Goal: Task Accomplishment & Management: Complete application form

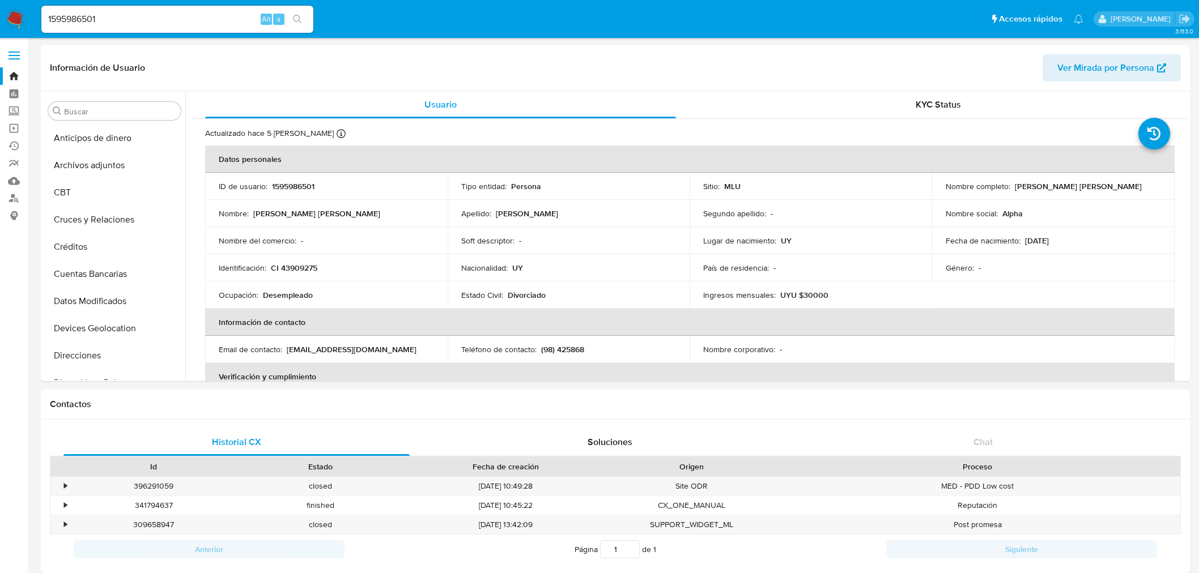
select select "10"
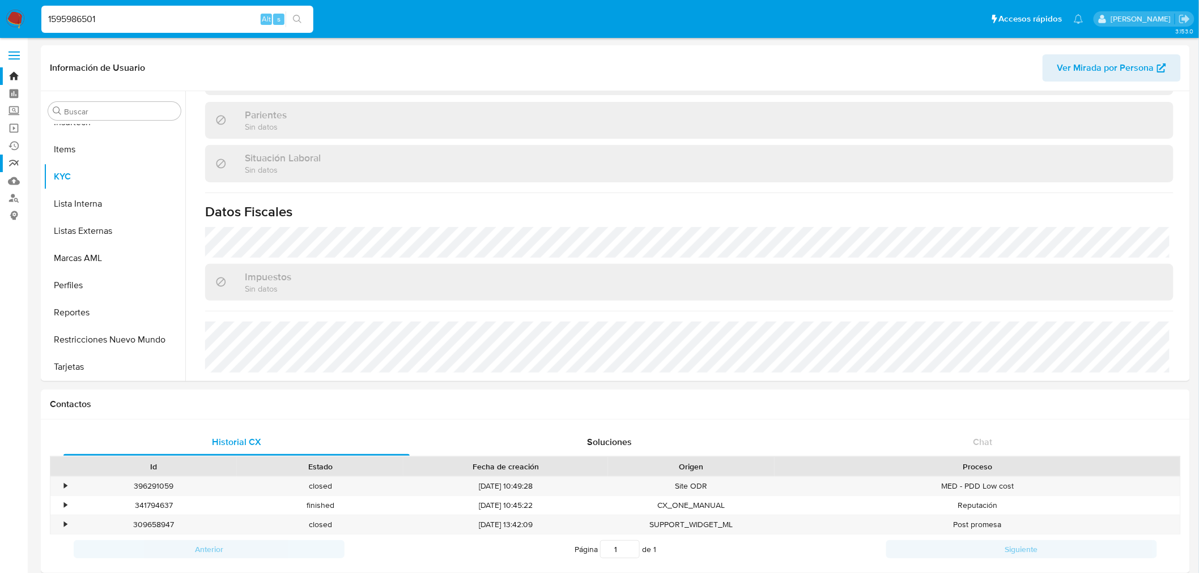
click at [13, 165] on link "Reportes" at bounding box center [67, 164] width 135 height 18
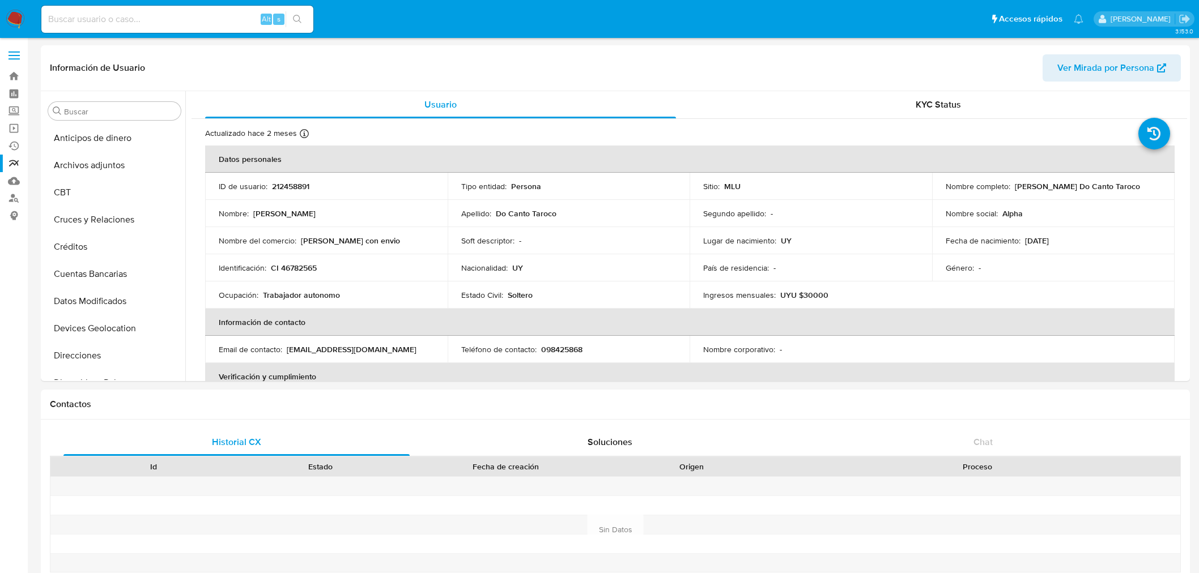
select select "10"
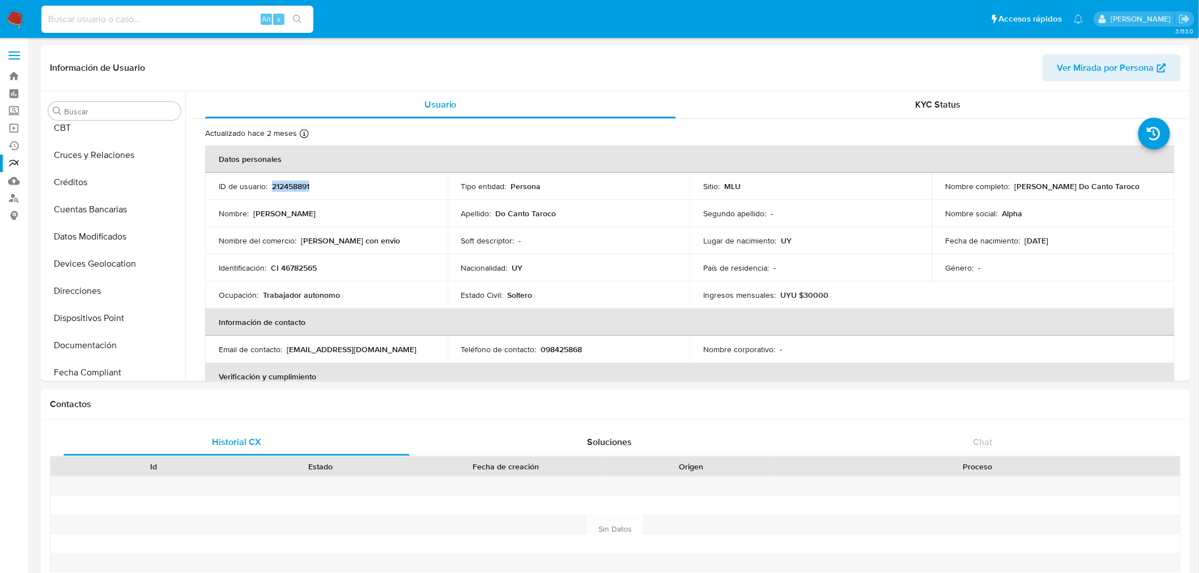
click at [121, 17] on input at bounding box center [177, 19] width 272 height 15
paste input "212458891"
click at [312, 267] on p "CI 46782565" at bounding box center [294, 268] width 46 height 10
copy p "46782565"
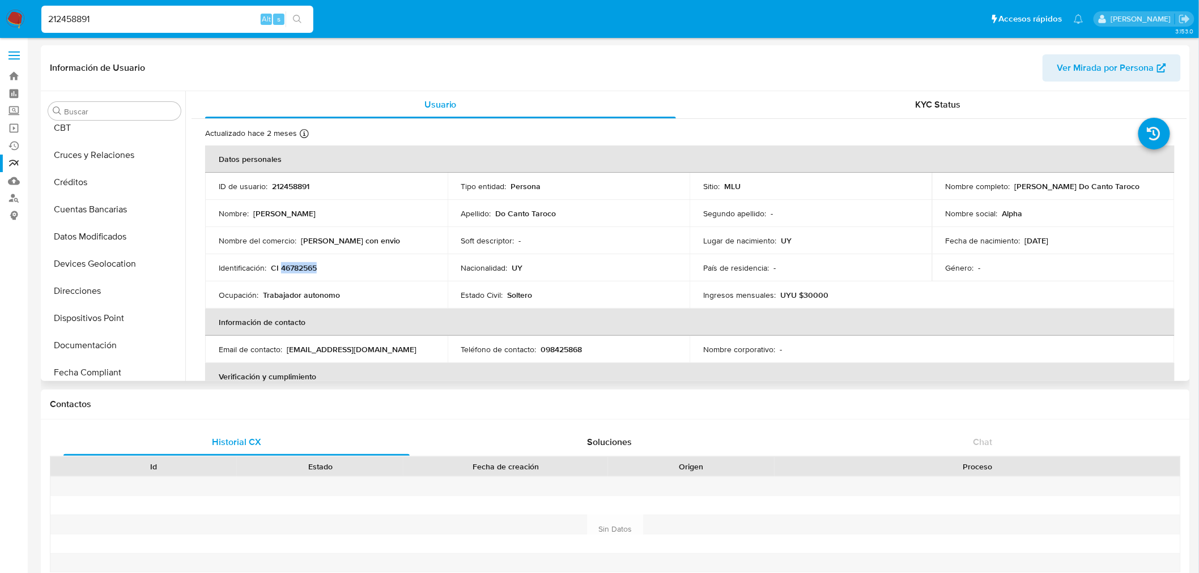
click at [299, 267] on p "CI 46782565" at bounding box center [294, 268] width 46 height 10
drag, startPoint x: 1009, startPoint y: 185, endPoint x: 1131, endPoint y: 183, distance: 122.4
click at [1131, 183] on div "Nombre completo : Cristofer Daniel Do Canto Taroco" at bounding box center [1053, 186] width 215 height 10
copy div "Cristofer Daniel Do Canto Taroco"
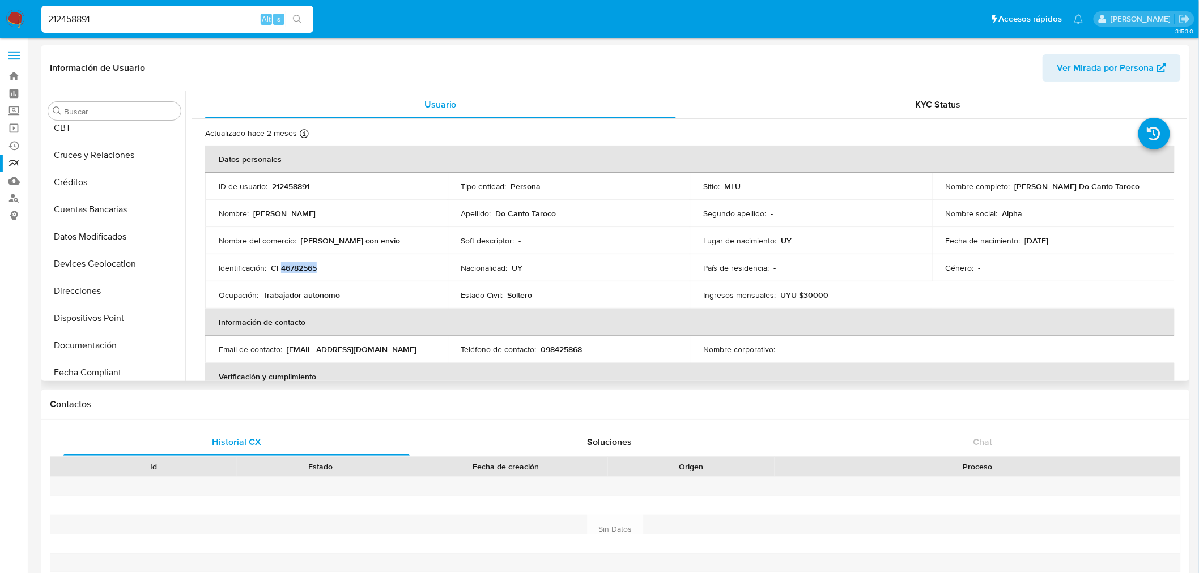
copy div "Cristofer Daniel Do Canto Taroco"
click at [301, 265] on p "CI 46782565" at bounding box center [294, 268] width 46 height 10
copy p "46782565"
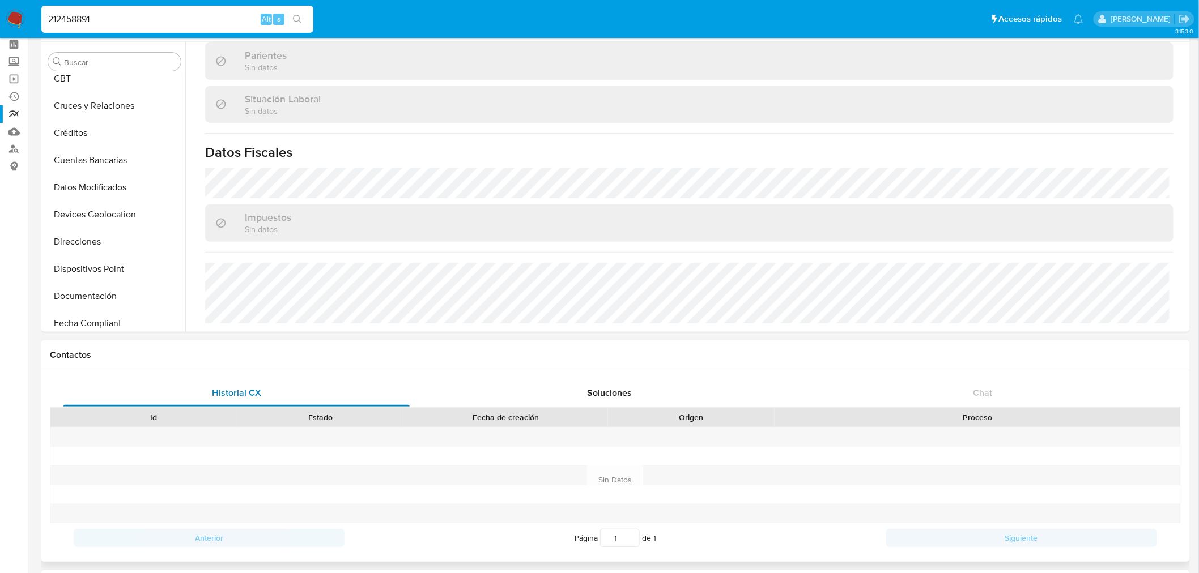
scroll to position [0, 0]
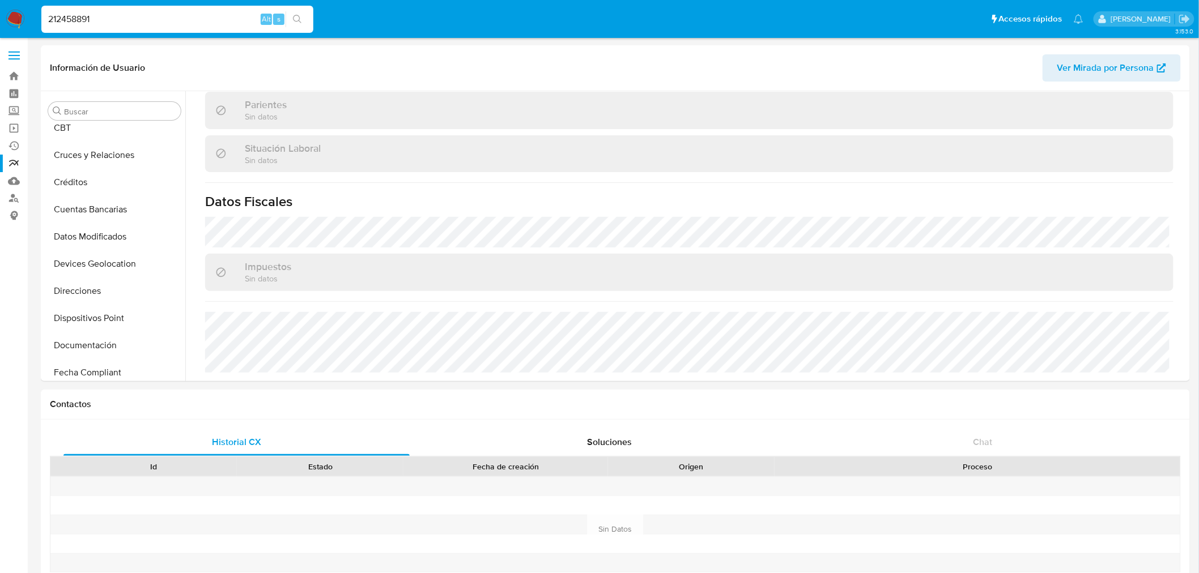
click at [160, 12] on input "212458891" at bounding box center [177, 19] width 272 height 15
paste input "159598650"
type input "1595986501"
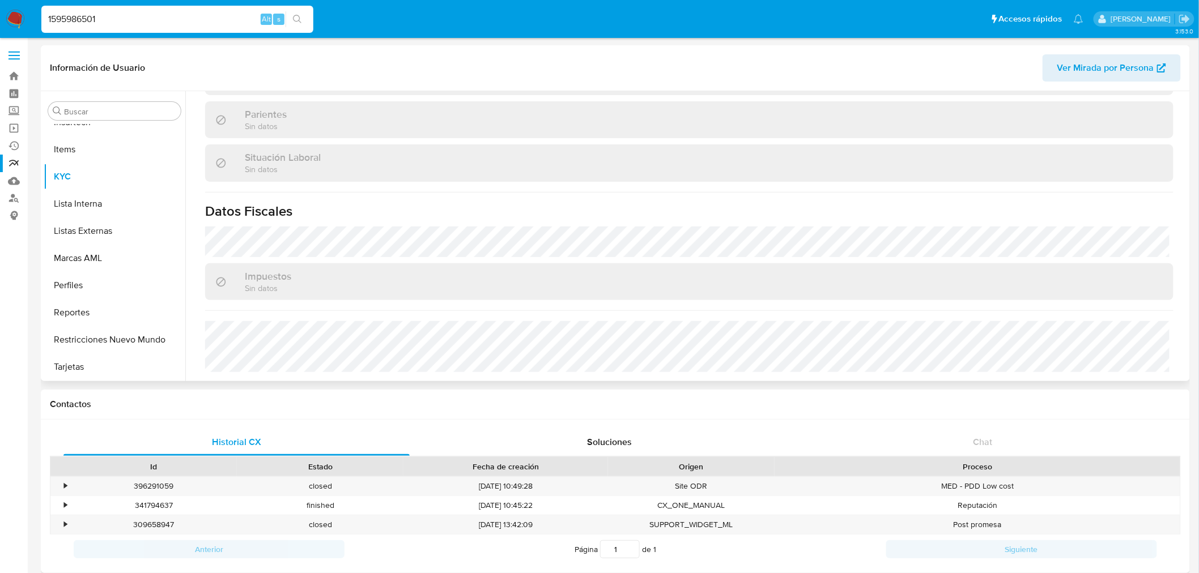
scroll to position [537, 0]
select select "10"
click at [108, 20] on input "1595986501" at bounding box center [177, 19] width 272 height 15
paste input "347051090"
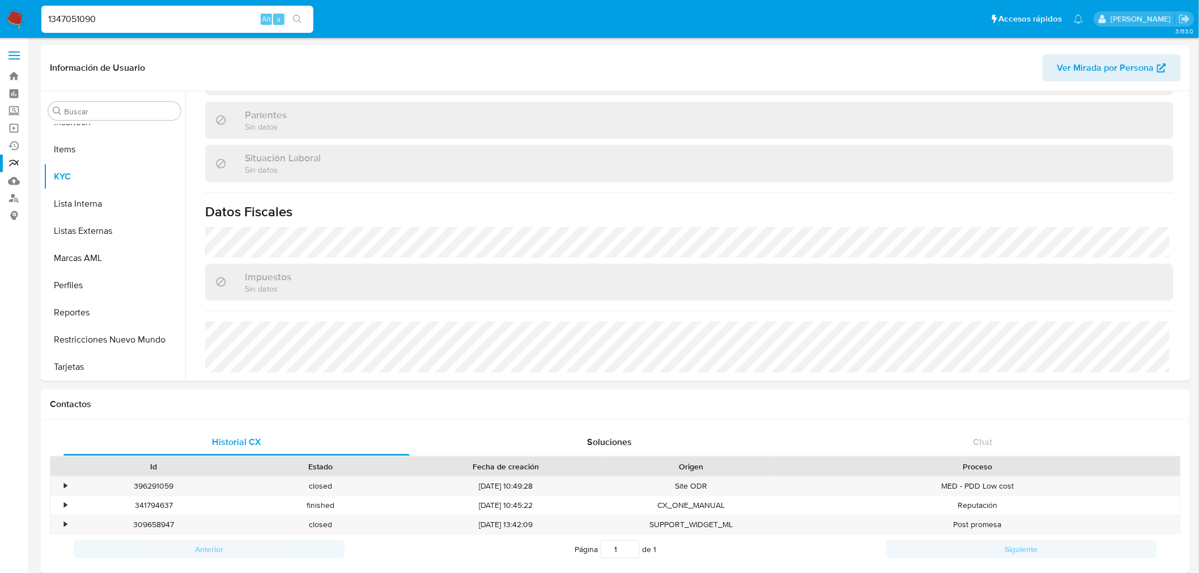
type input "1347051090"
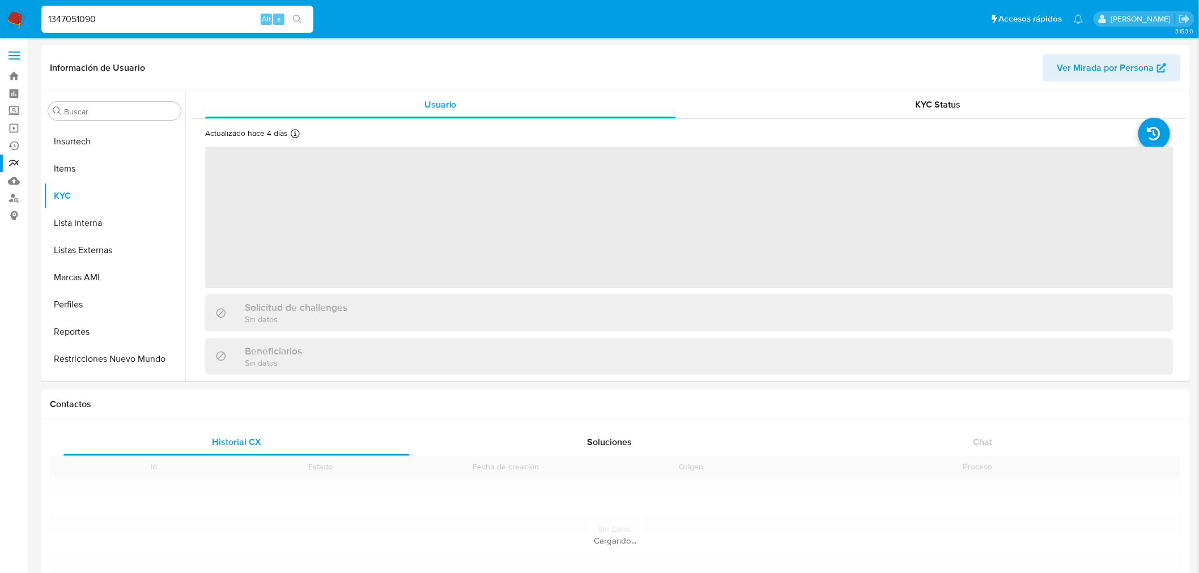
scroll to position [505, 0]
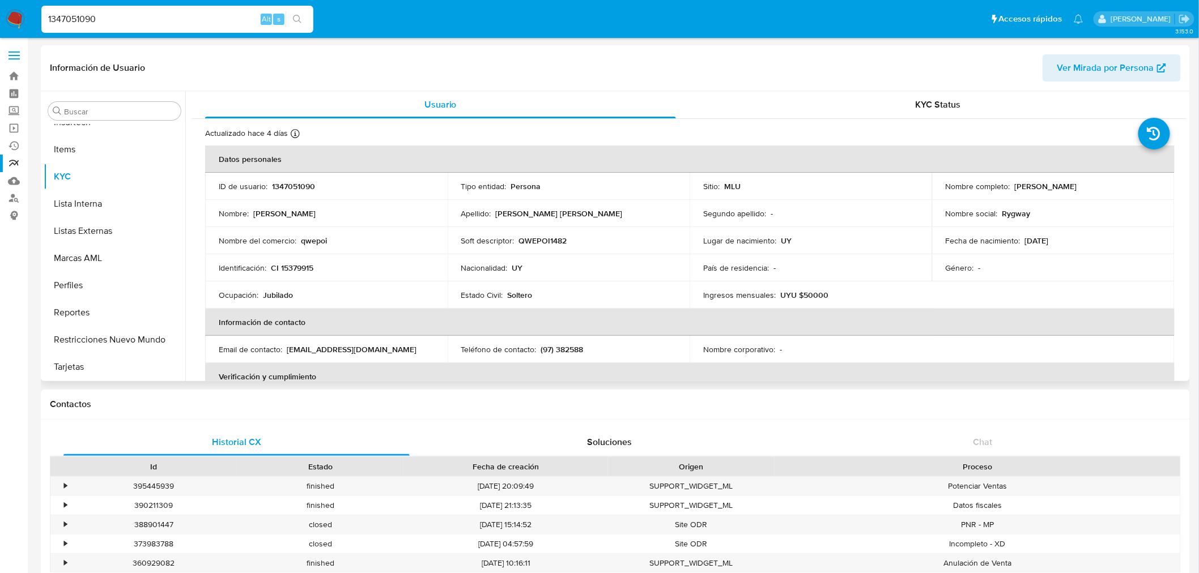
select select "10"
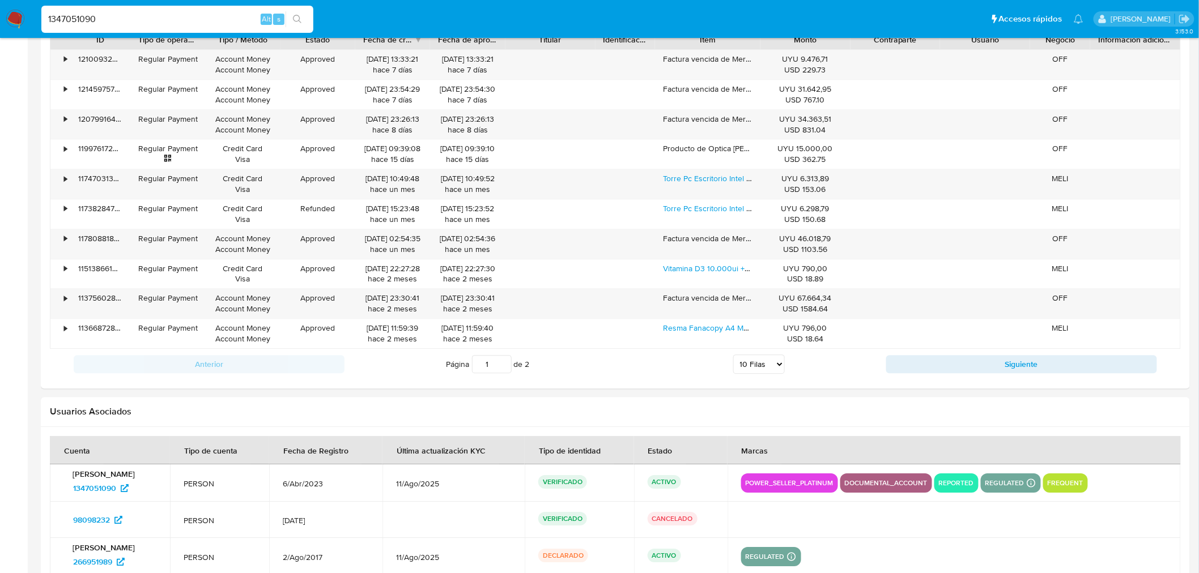
scroll to position [1273, 0]
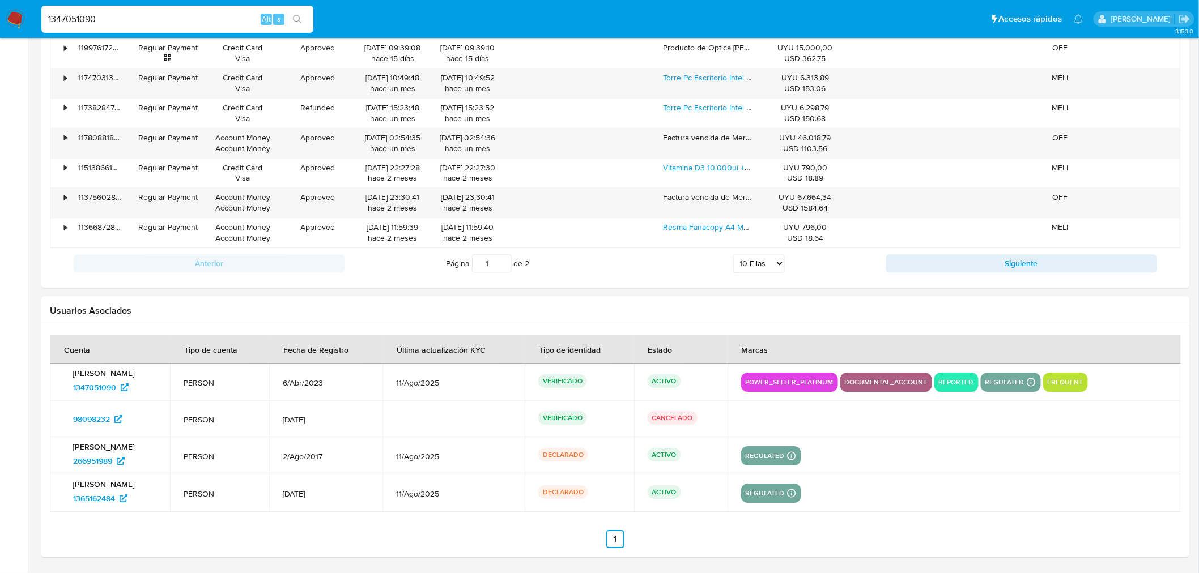
click at [162, 19] on input "1347051090" at bounding box center [177, 19] width 272 height 15
click at [162, 18] on input "1347051090" at bounding box center [177, 19] width 272 height 15
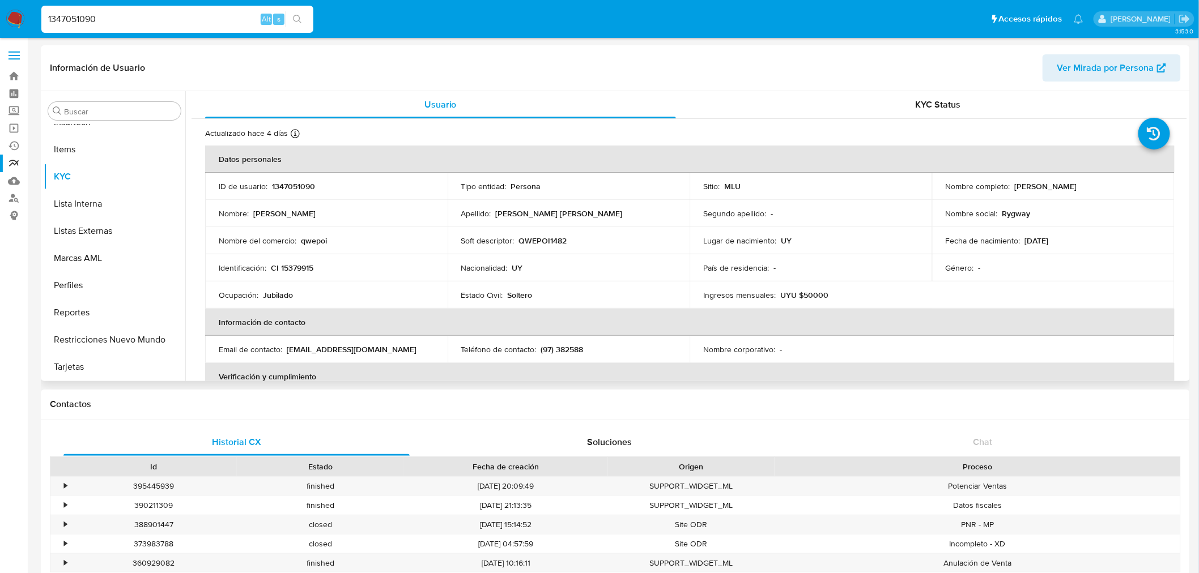
scroll to position [537, 0]
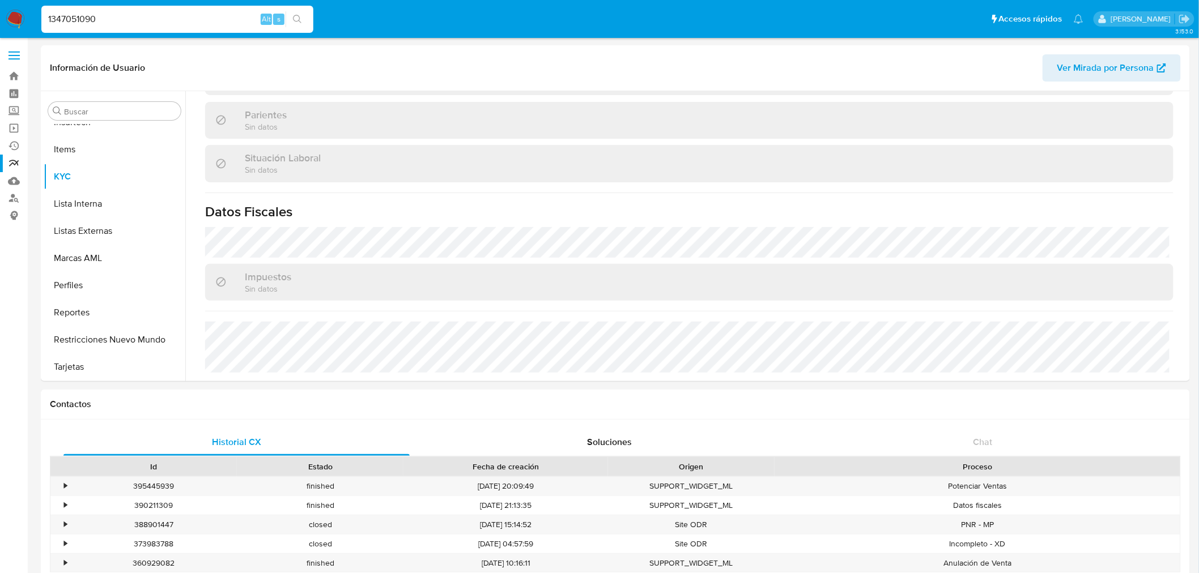
click at [64, 21] on input "1347051090" at bounding box center [177, 19] width 272 height 15
paste input "65162484"
type input "1365162484"
click at [298, 17] on icon "search-icon" at bounding box center [297, 19] width 9 height 9
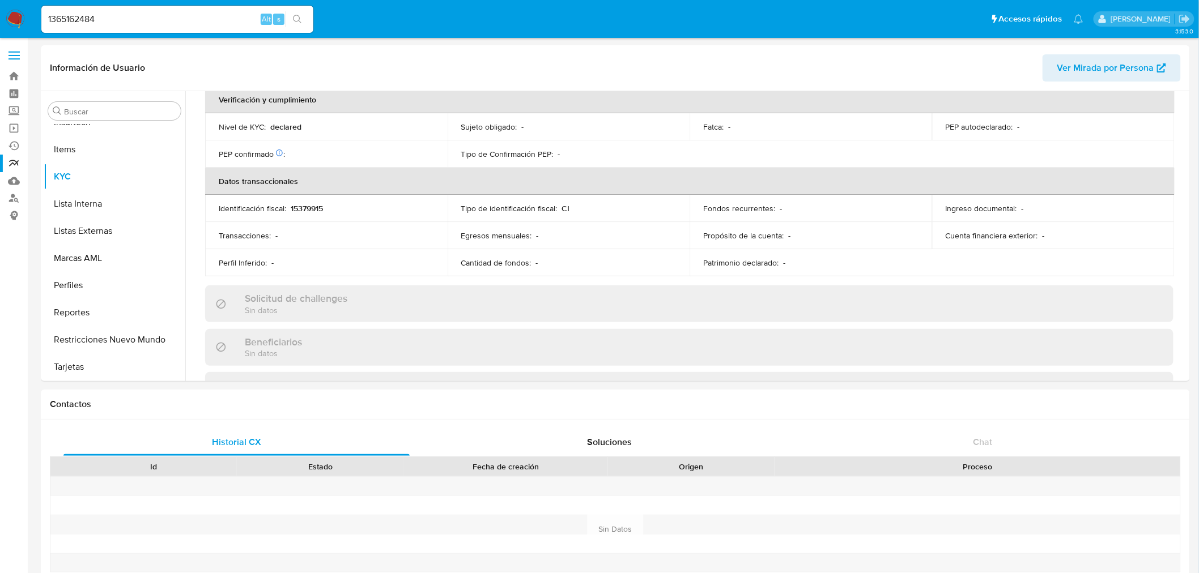
scroll to position [547, 0]
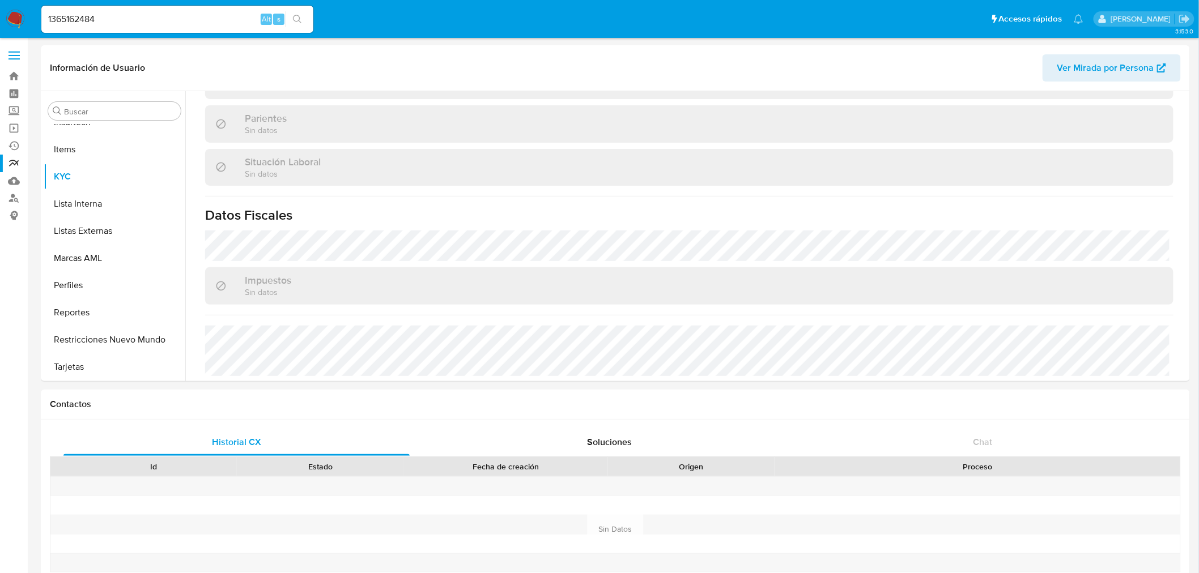
select select "10"
click at [175, 28] on div "1365162484 Alt s" at bounding box center [177, 19] width 272 height 27
click at [173, 20] on input "1365162484" at bounding box center [177, 19] width 272 height 15
paste input "266951989"
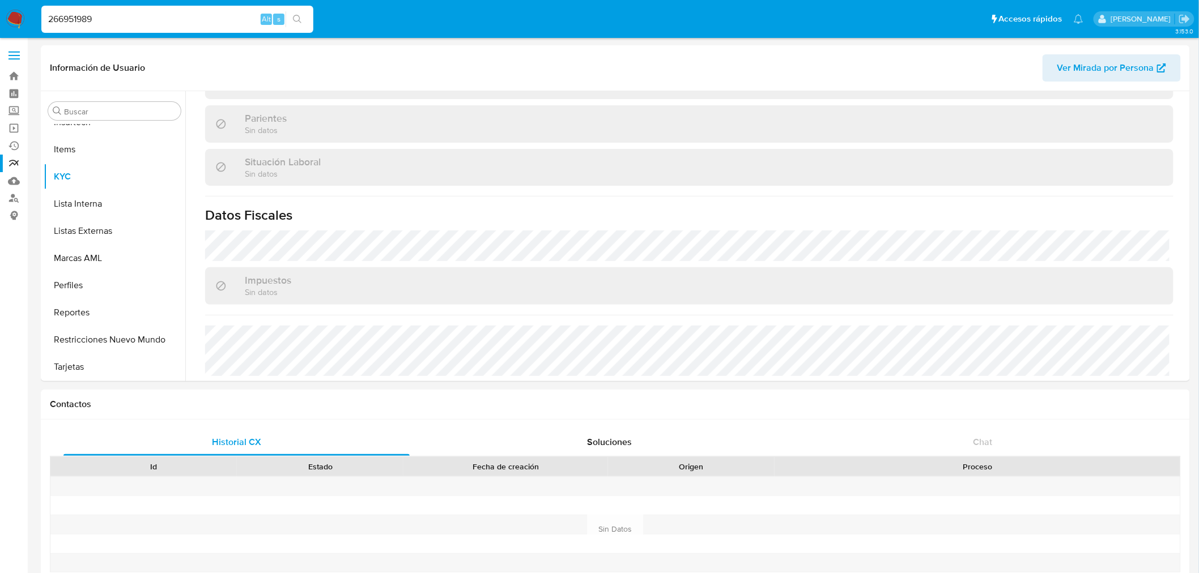
type input "266951989"
click at [299, 20] on icon "search-icon" at bounding box center [297, 19] width 8 height 8
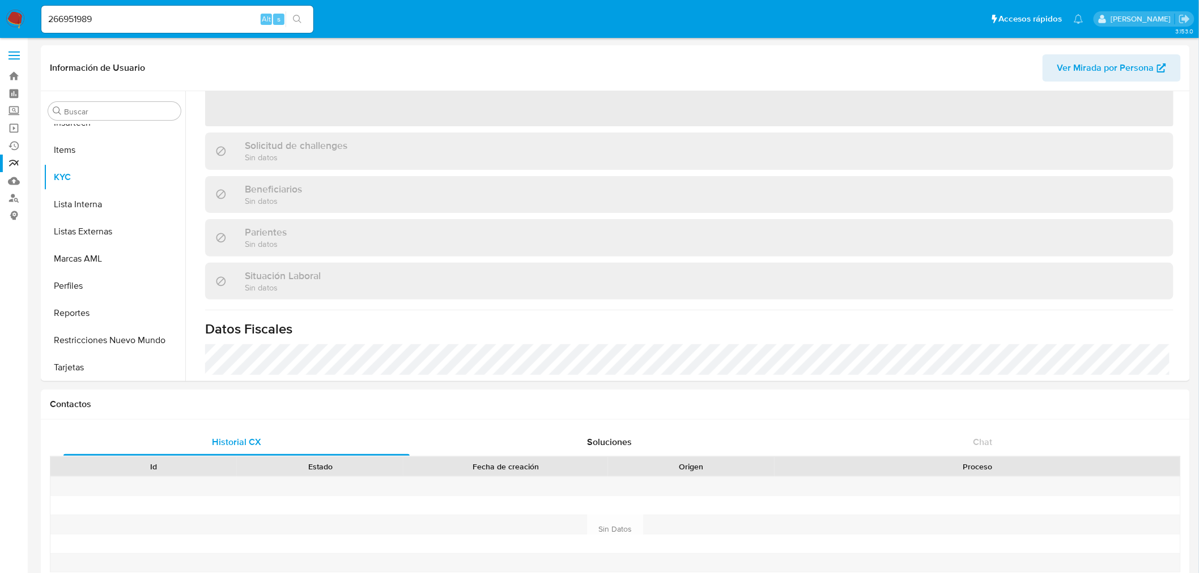
scroll to position [280, 0]
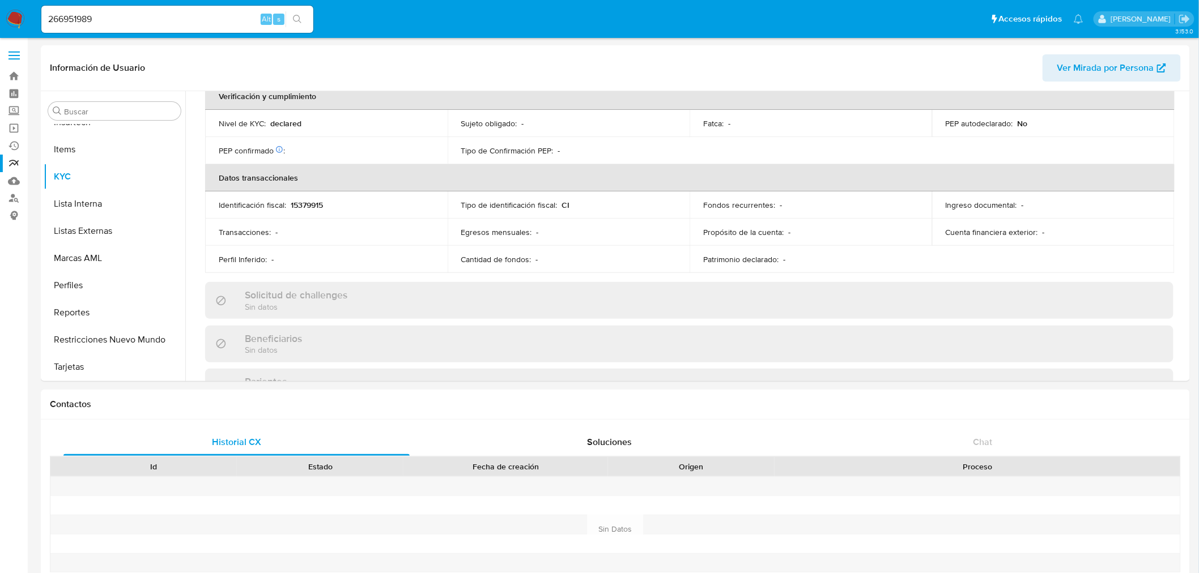
select select "10"
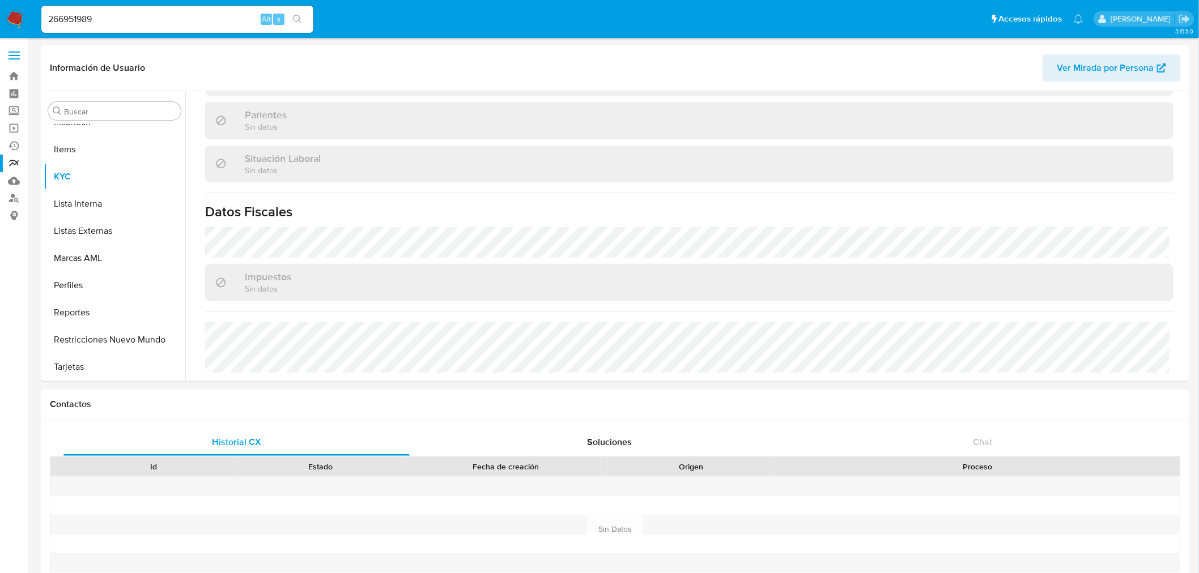
click at [93, 21] on input "266951989" at bounding box center [177, 19] width 272 height 15
click at [95, 21] on input "266951989" at bounding box center [177, 19] width 272 height 15
paste input "98098232"
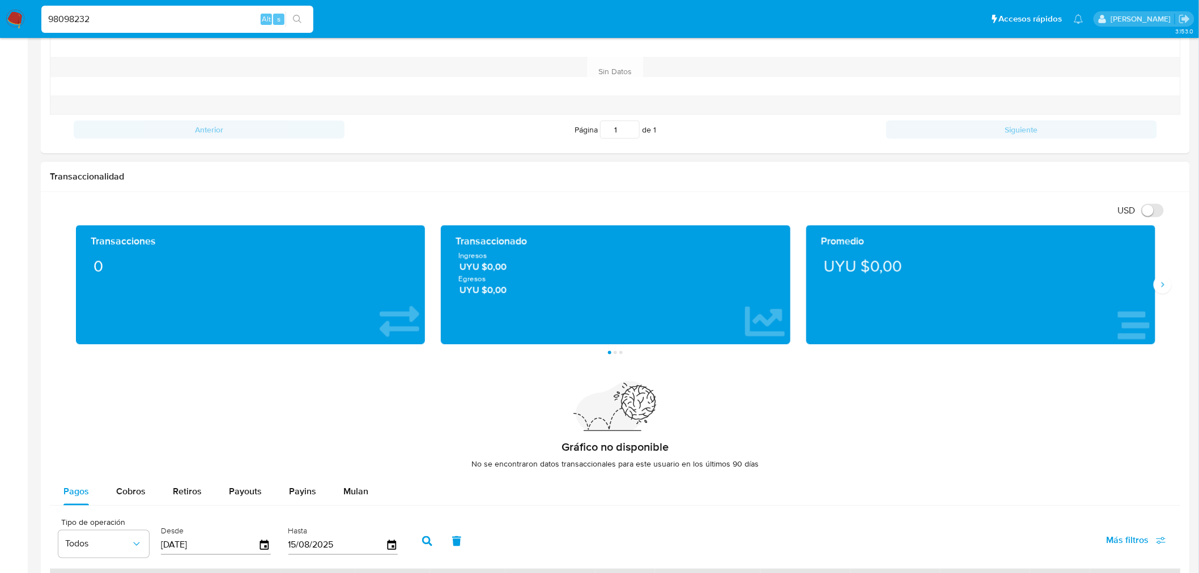
scroll to position [173, 0]
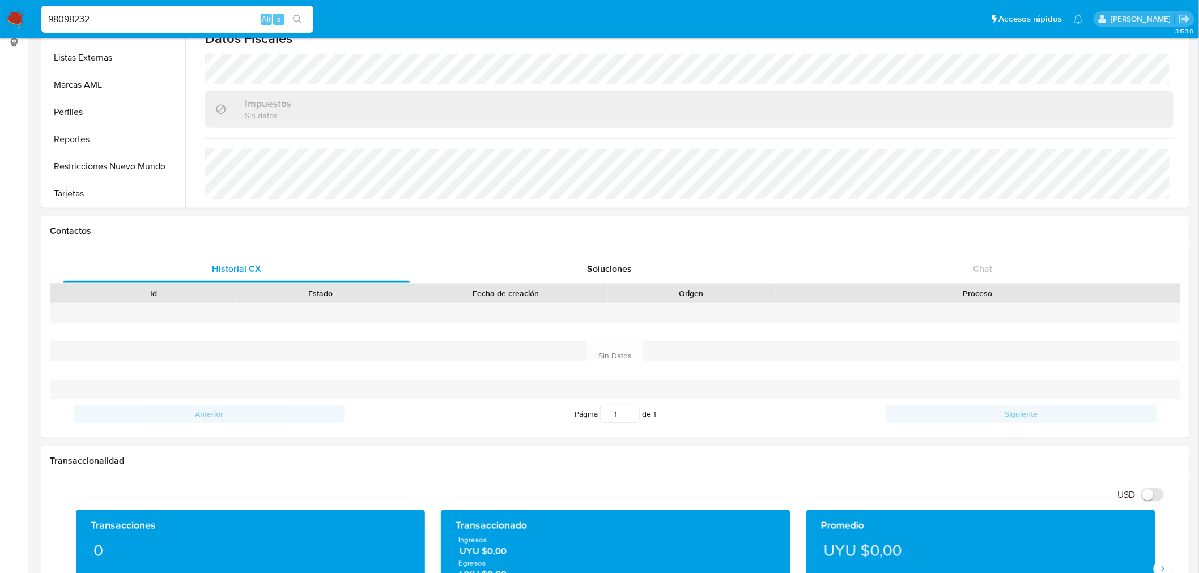
type input "98098232"
click at [300, 17] on icon "search-icon" at bounding box center [297, 19] width 9 height 9
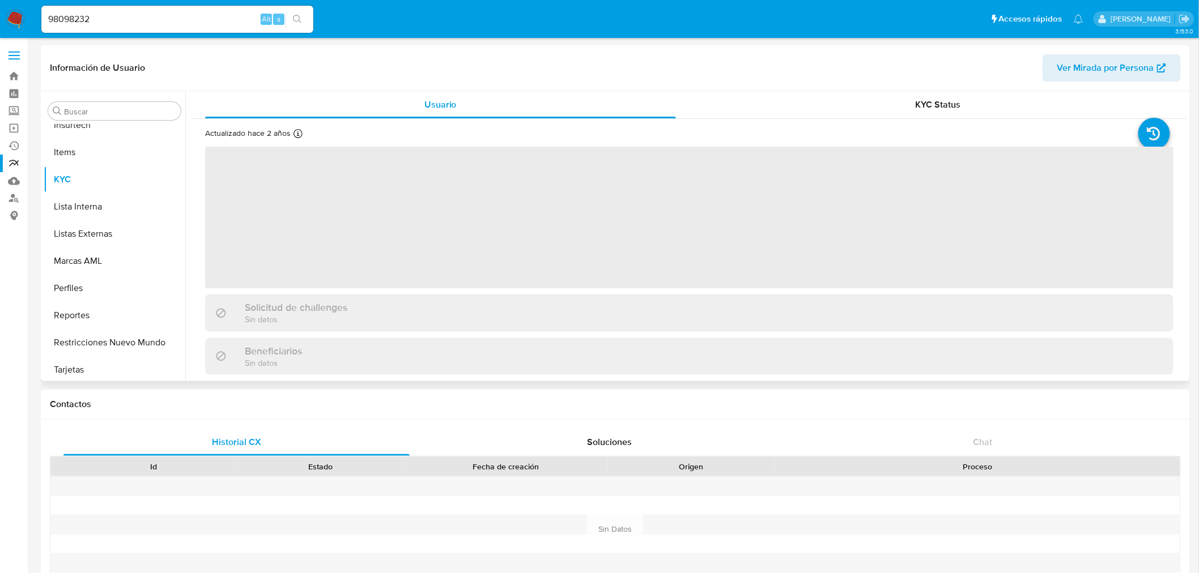
scroll to position [505, 0]
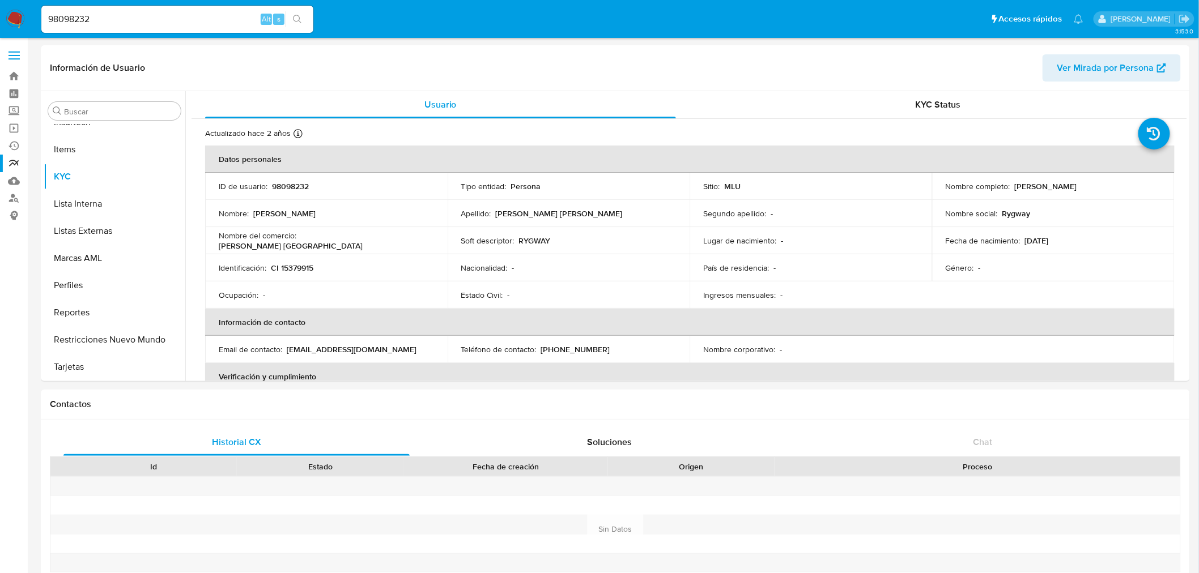
select select "10"
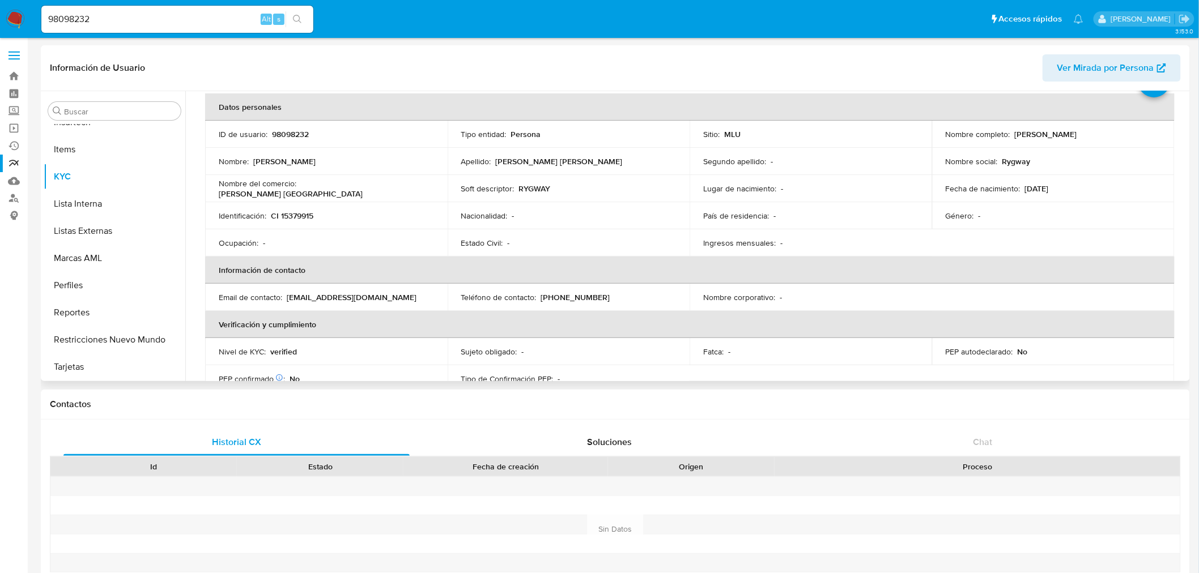
scroll to position [44, 0]
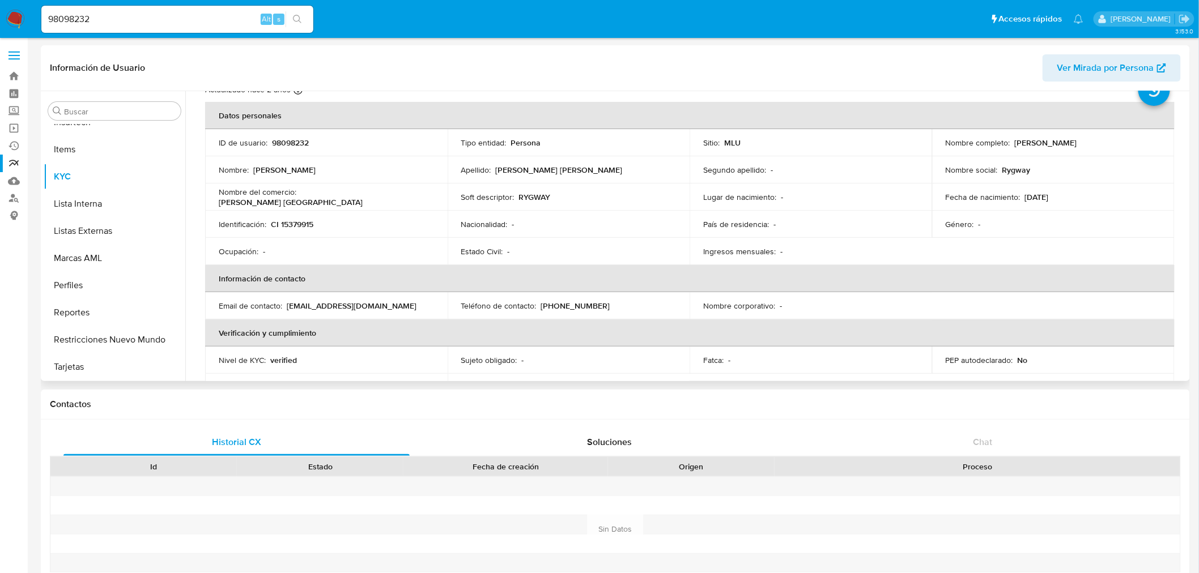
drag, startPoint x: 1114, startPoint y: 143, endPoint x: 1012, endPoint y: 146, distance: 102.0
click at [1012, 146] on div "Nombre completo : Silvia Rosa Shablico Varela" at bounding box center [1053, 143] width 215 height 10
copy p "Silvia Rosa Shablico Varela"
click at [142, 23] on input "98098232" at bounding box center [177, 19] width 272 height 15
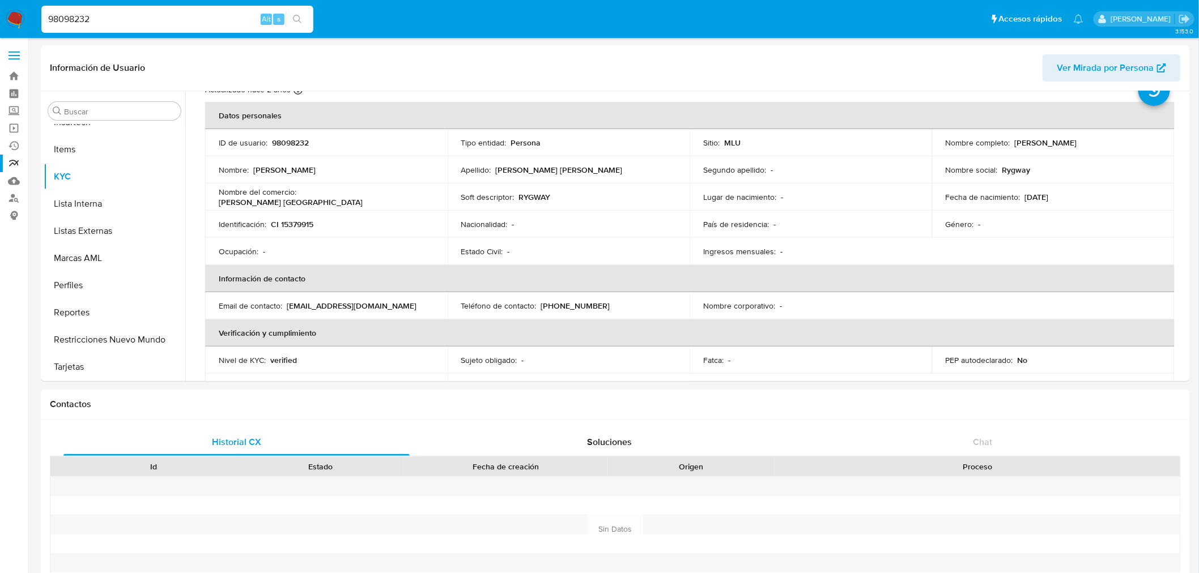
paste input "1155276003"
type input "1155276003"
click at [303, 22] on button "search-icon" at bounding box center [297, 19] width 23 height 16
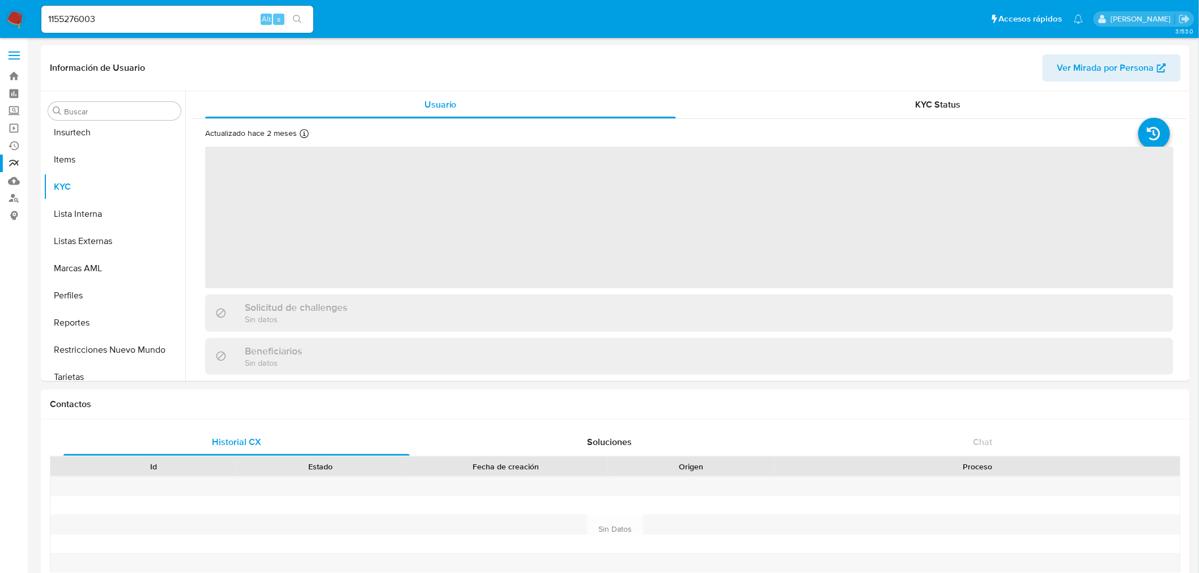
scroll to position [505, 0]
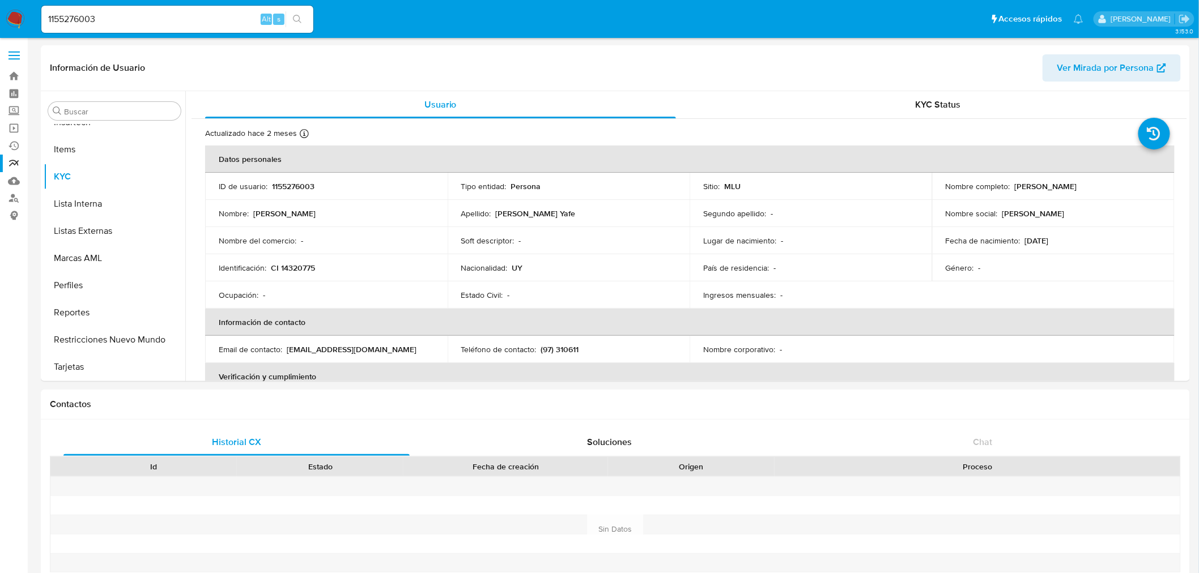
select select "10"
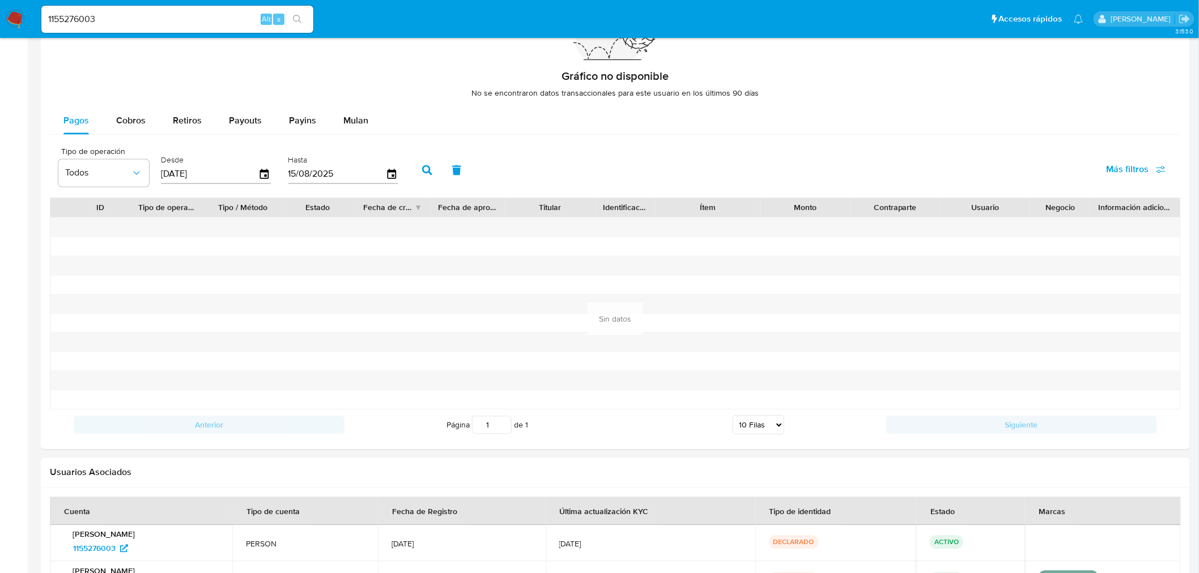
scroll to position [917, 0]
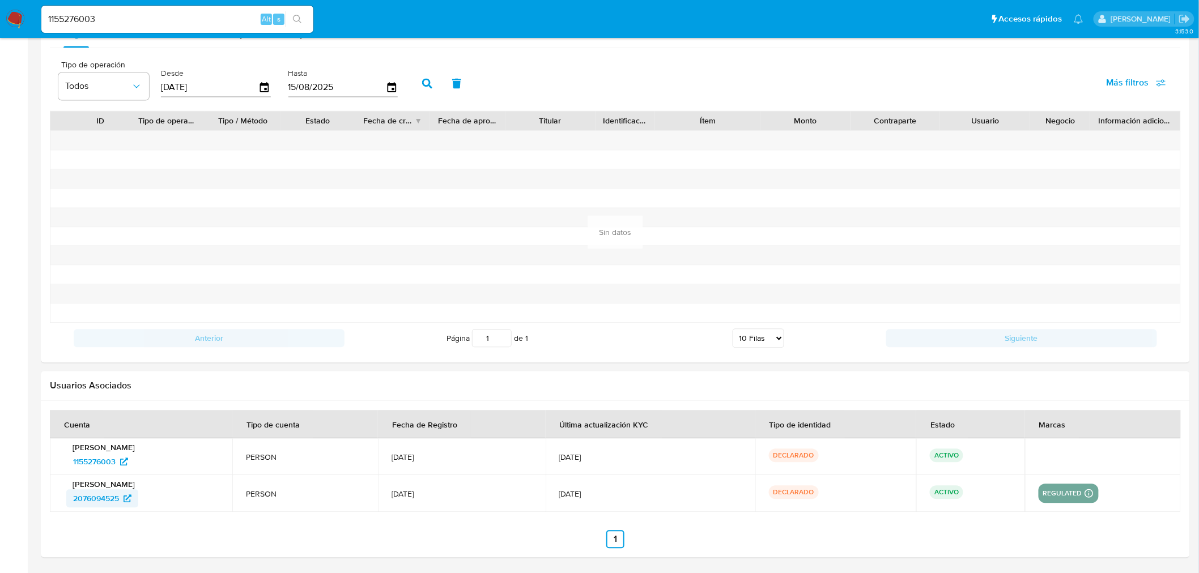
click at [98, 499] on span "2076094525" at bounding box center [96, 499] width 46 height 18
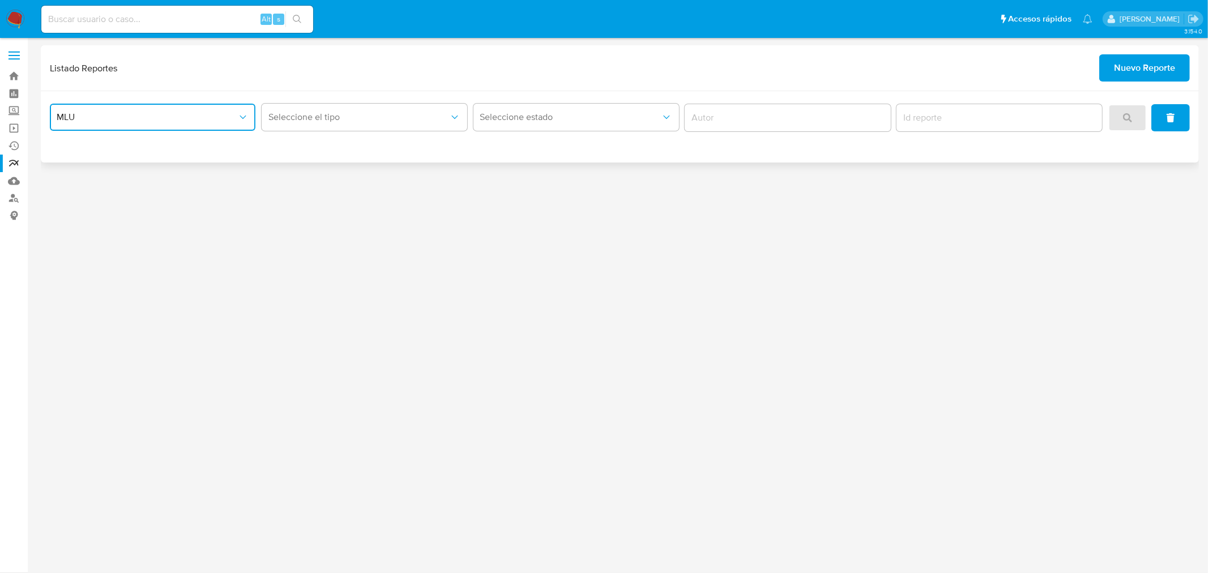
click at [195, 114] on span "MLU" at bounding box center [147, 117] width 181 height 11
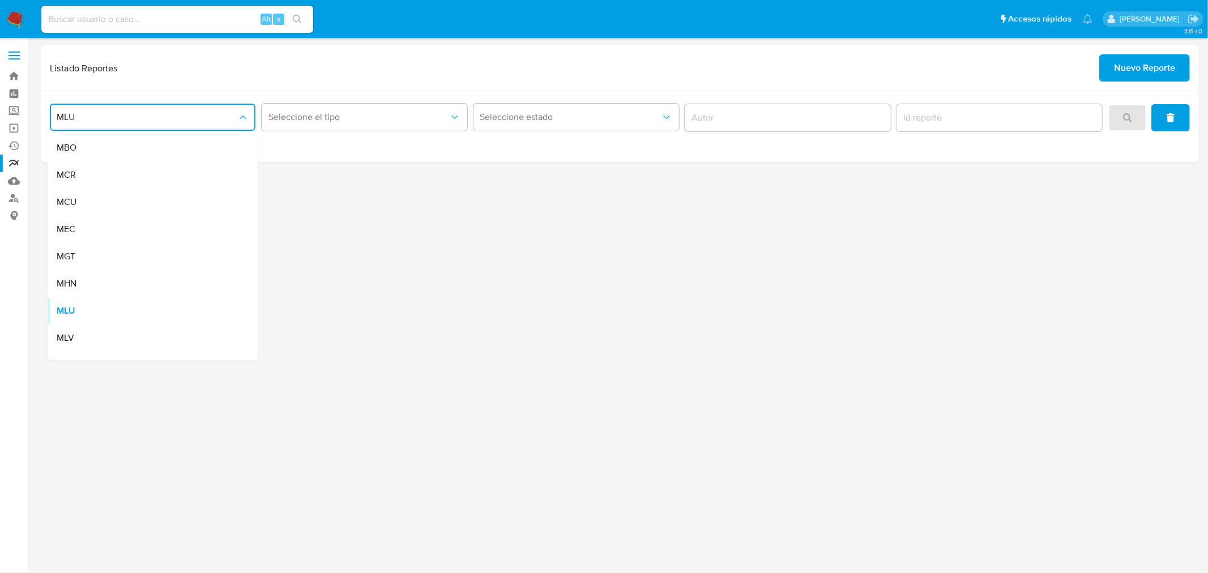
click at [552, 276] on div "3.154.0" at bounding box center [620, 305] width 1159 height 521
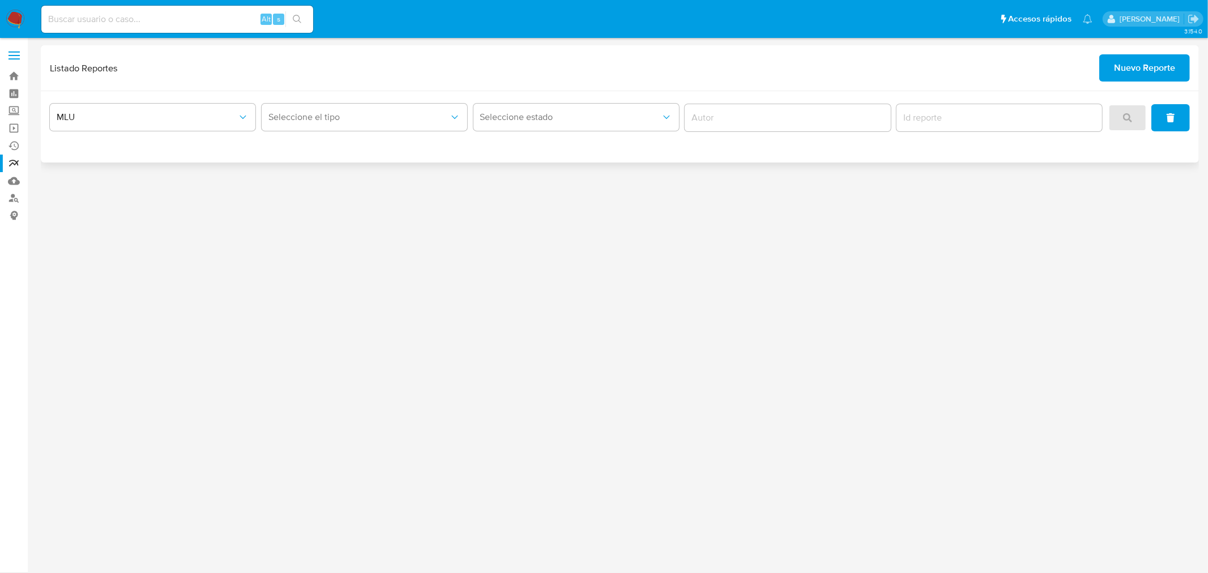
click at [1125, 76] on span "Nuevo Reporte" at bounding box center [1144, 68] width 61 height 25
click at [1176, 68] on span "Nuevo Reporte" at bounding box center [1144, 68] width 61 height 25
click at [1156, 73] on span "Nuevo Reporte" at bounding box center [1144, 68] width 61 height 25
click at [894, 347] on div "3.154.0" at bounding box center [620, 305] width 1159 height 521
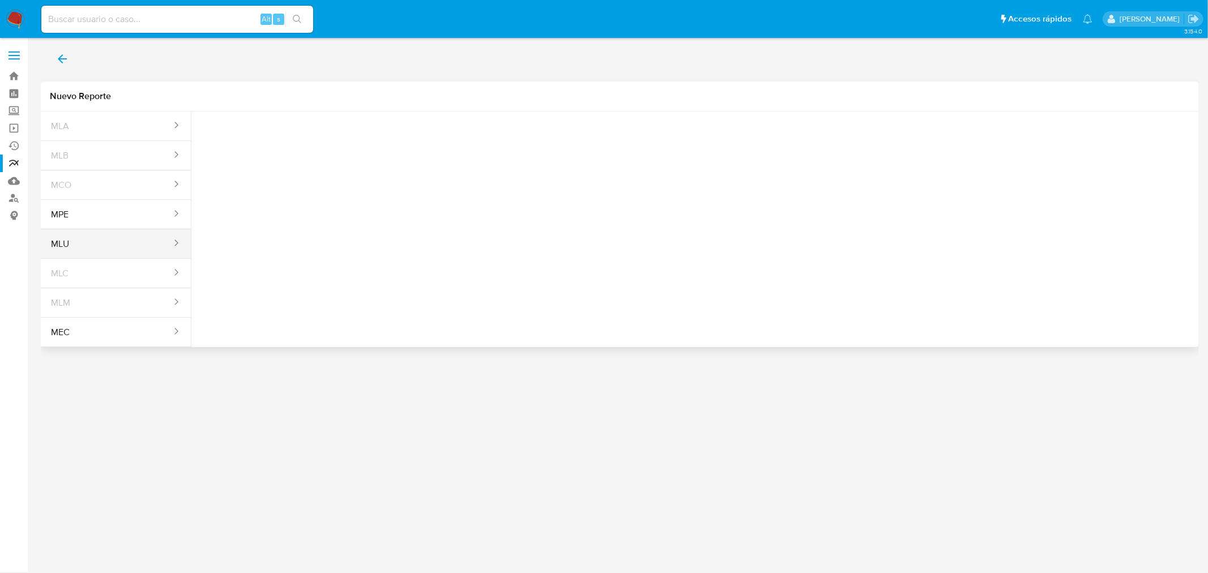
click at [90, 245] on button "MLU" at bounding box center [107, 244] width 132 height 27
click at [290, 142] on span "Seleccione una opcion" at bounding box center [257, 141] width 100 height 11
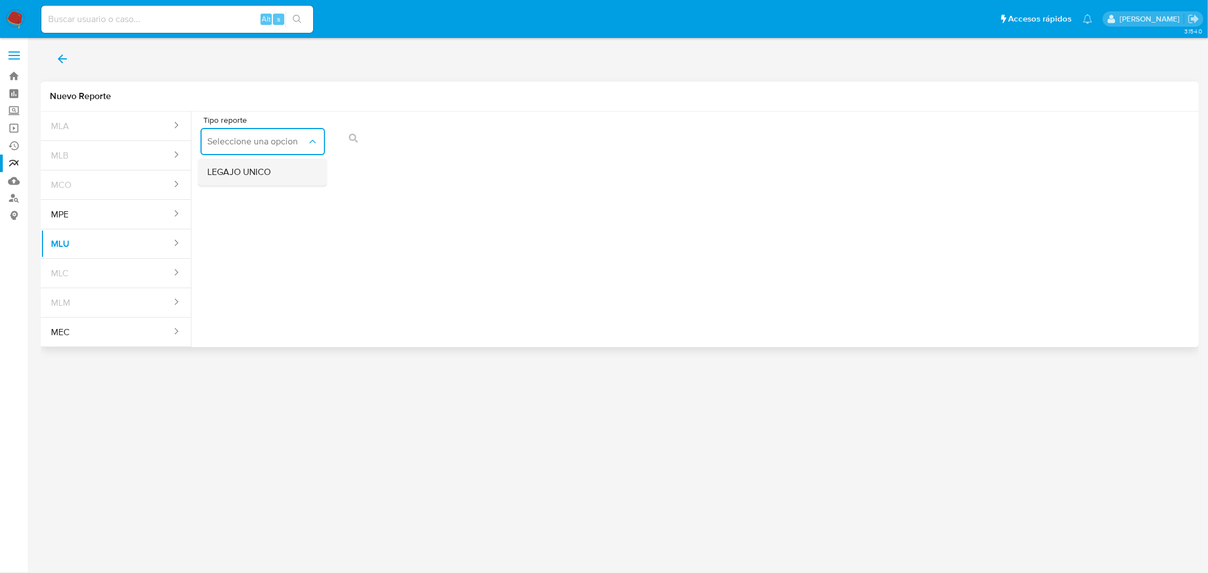
click at [262, 179] on div "LEGAJO UNICO" at bounding box center [259, 172] width 104 height 27
click at [599, 142] on button "action-search" at bounding box center [605, 138] width 39 height 27
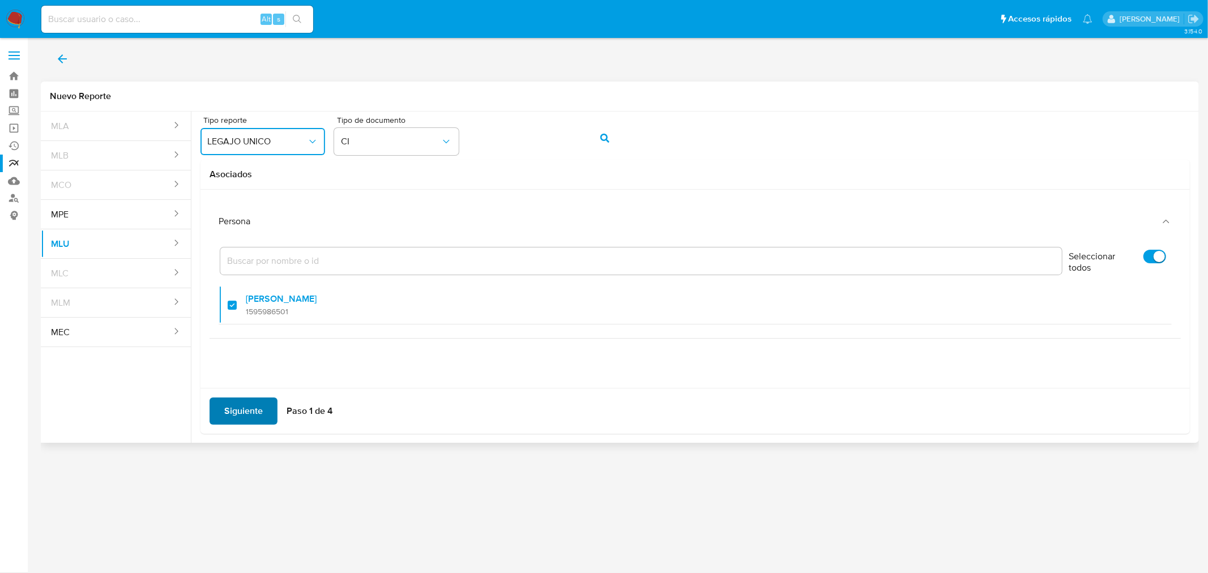
click at [245, 409] on span "Siguiente" at bounding box center [243, 411] width 39 height 25
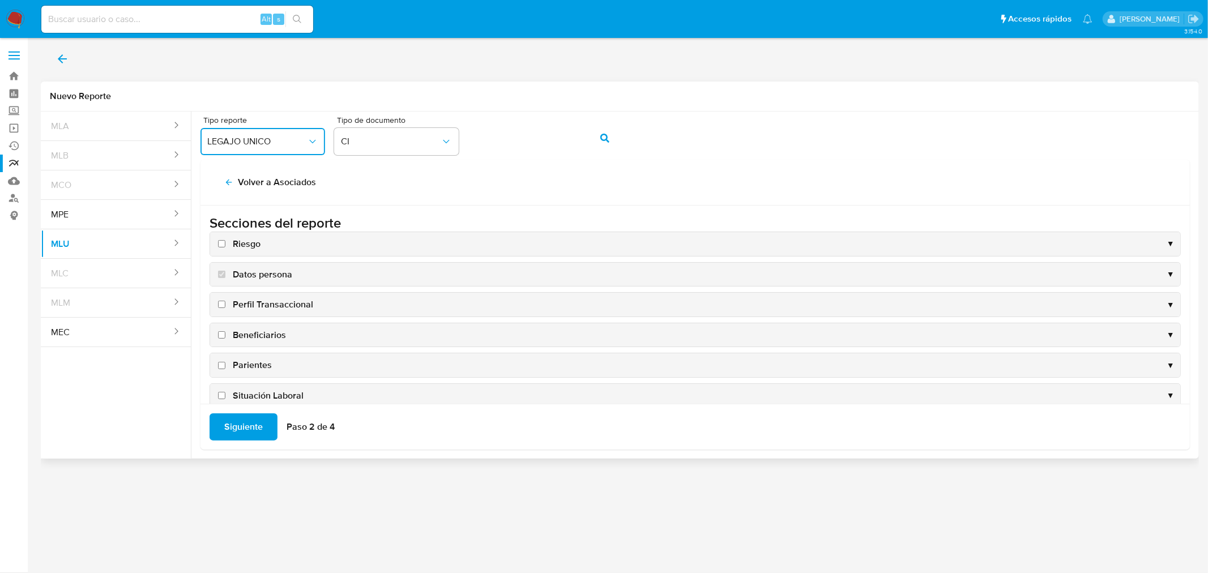
click at [223, 248] on label "Riesgo" at bounding box center [238, 244] width 45 height 12
click at [223, 248] on input "Riesgo" at bounding box center [221, 243] width 7 height 7
checkbox input "true"
click at [223, 307] on input "Perfil Transaccional" at bounding box center [221, 304] width 7 height 7
checkbox input "true"
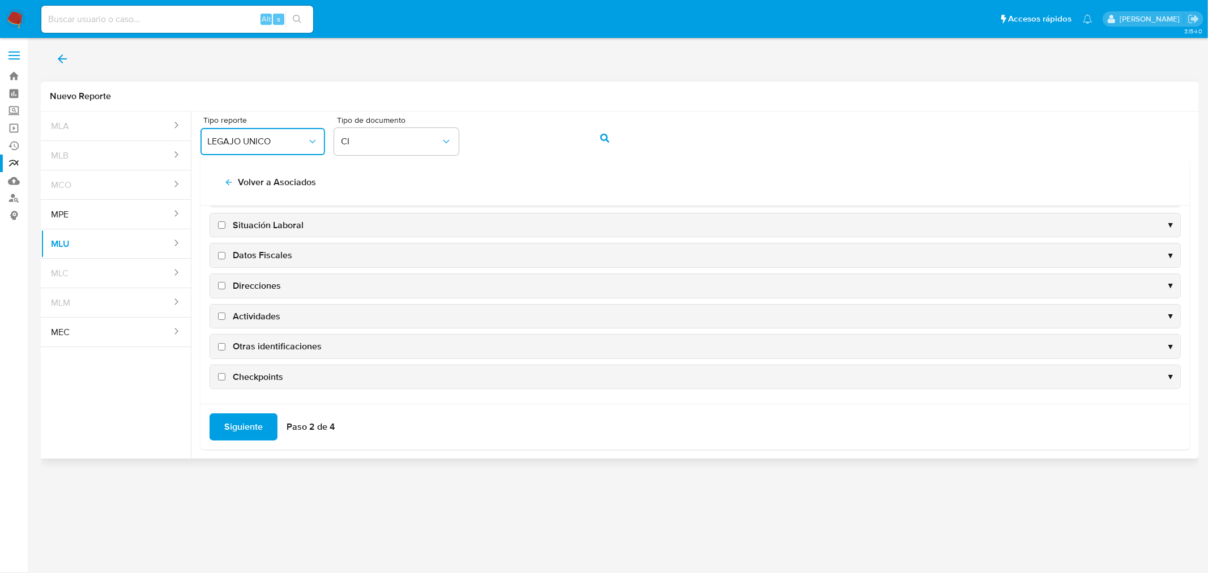
click at [220, 376] on input "Checkpoints" at bounding box center [221, 376] width 7 height 7
checkbox input "true"
click at [221, 346] on input "Otras identificaciones" at bounding box center [221, 345] width 7 height 7
checkbox input "true"
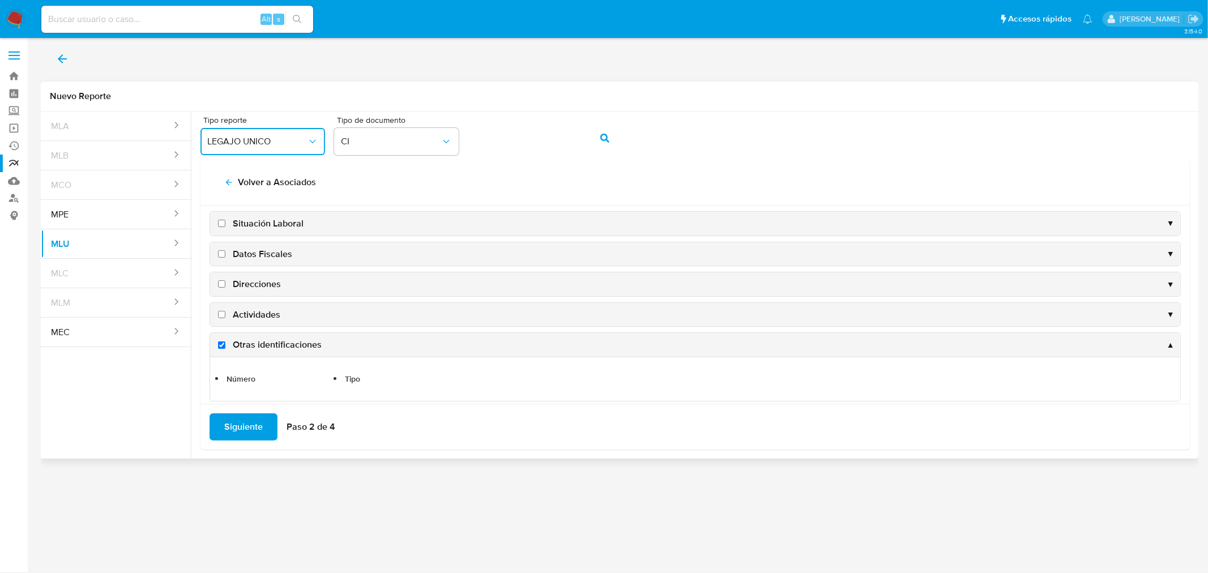
click at [221, 316] on input "Actividades" at bounding box center [221, 314] width 7 height 7
checkbox input "true"
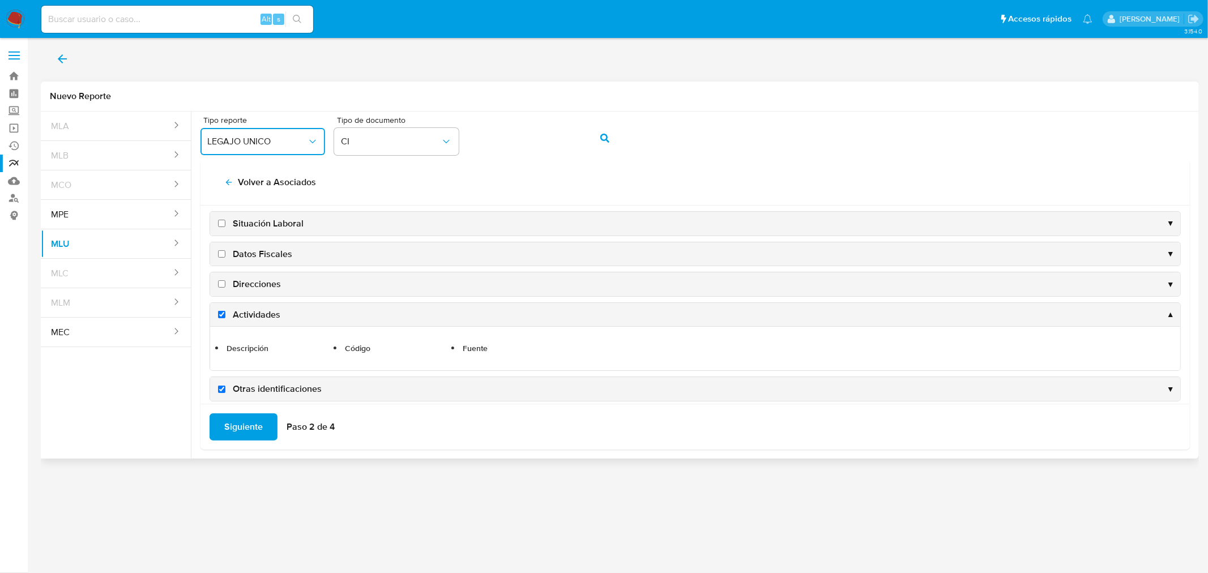
click at [220, 286] on input "Direcciones" at bounding box center [221, 283] width 7 height 7
checkbox input "true"
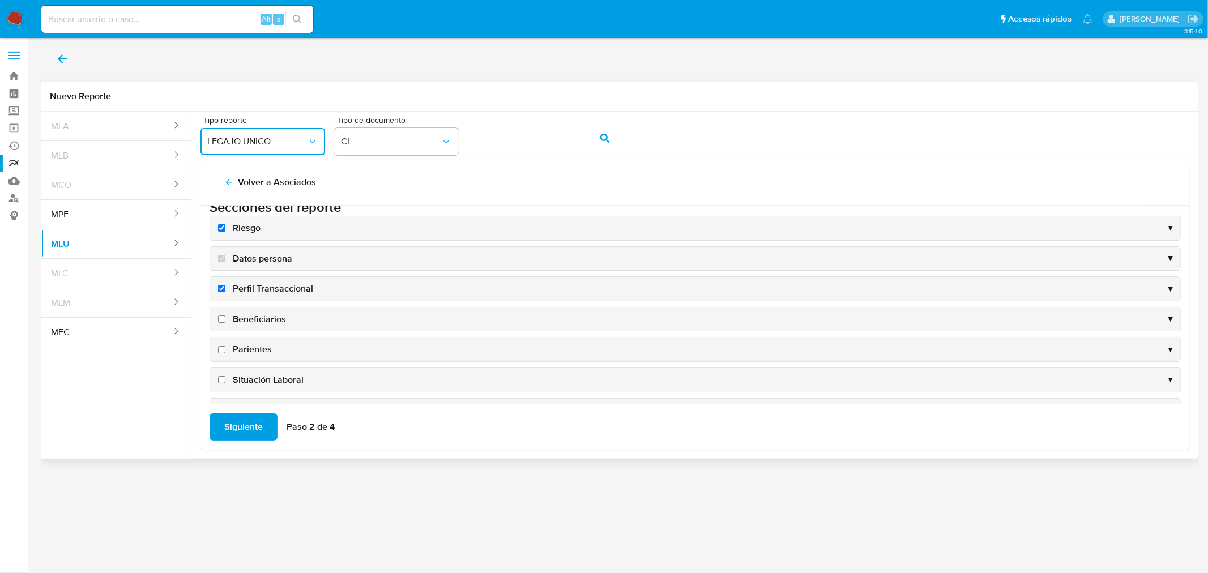
scroll to position [0, 0]
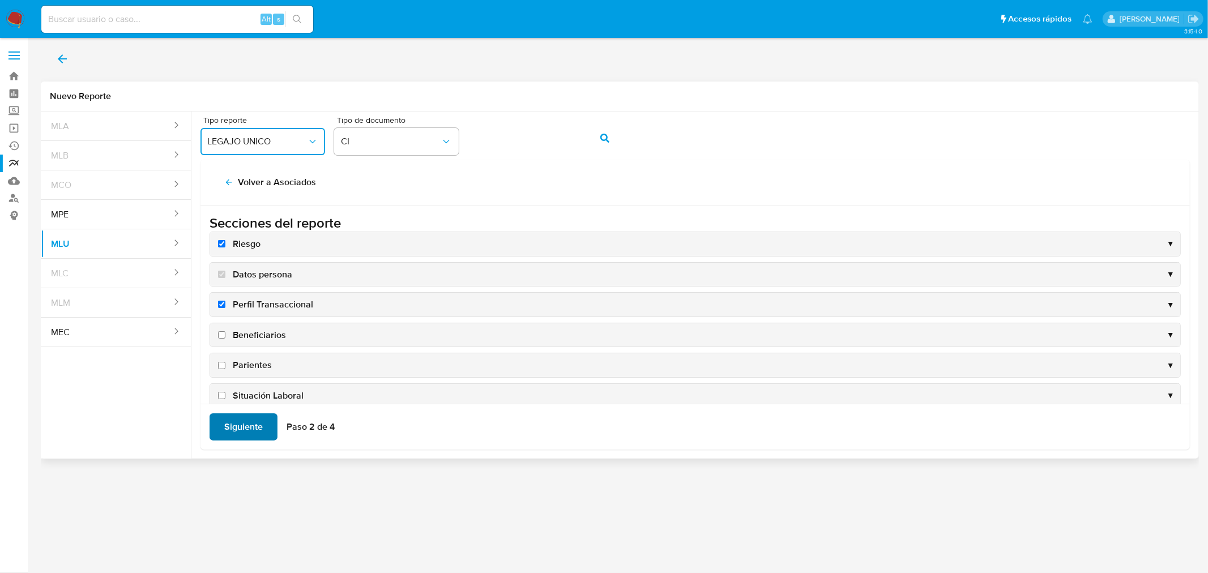
click at [246, 426] on span "Siguiente" at bounding box center [243, 427] width 39 height 25
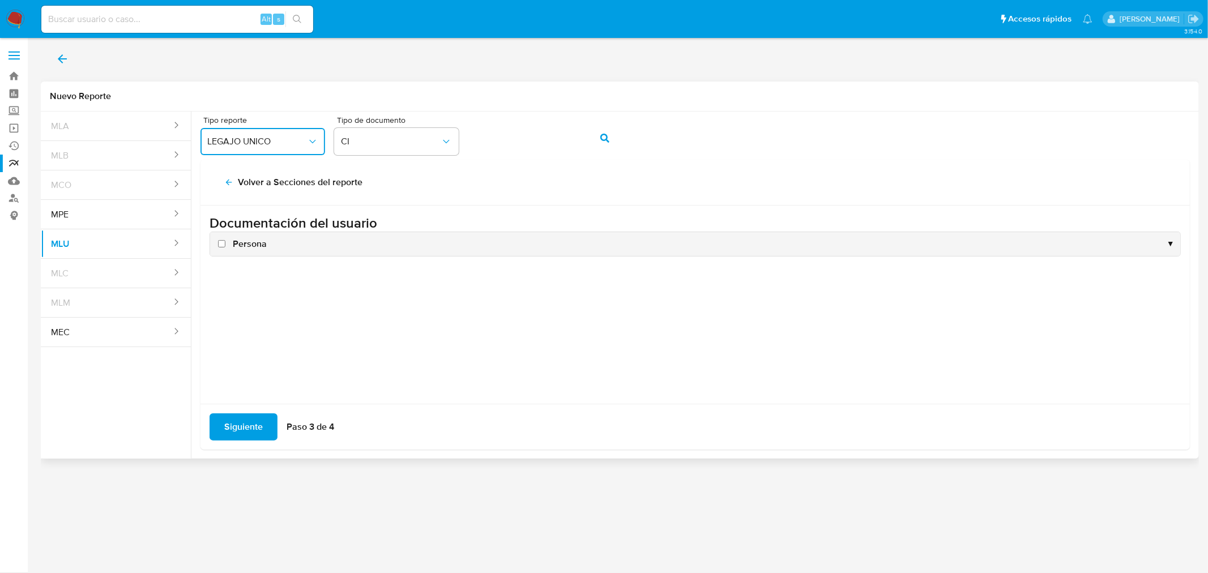
click at [219, 245] on input "Persona" at bounding box center [221, 243] width 7 height 7
checkbox input "true"
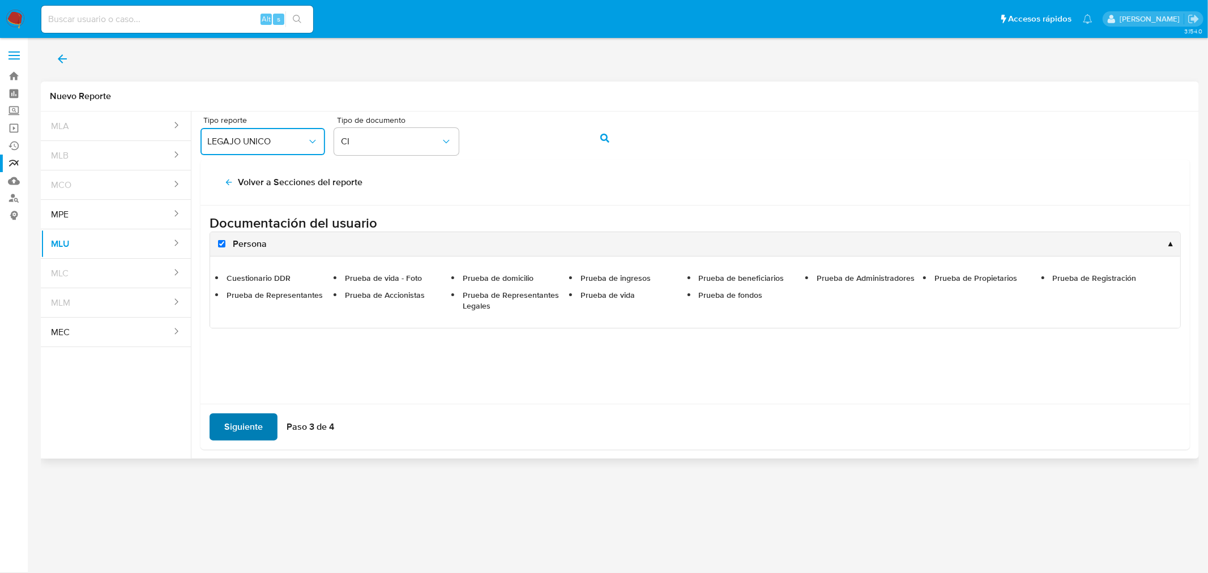
click at [242, 428] on span "Siguiente" at bounding box center [243, 427] width 39 height 25
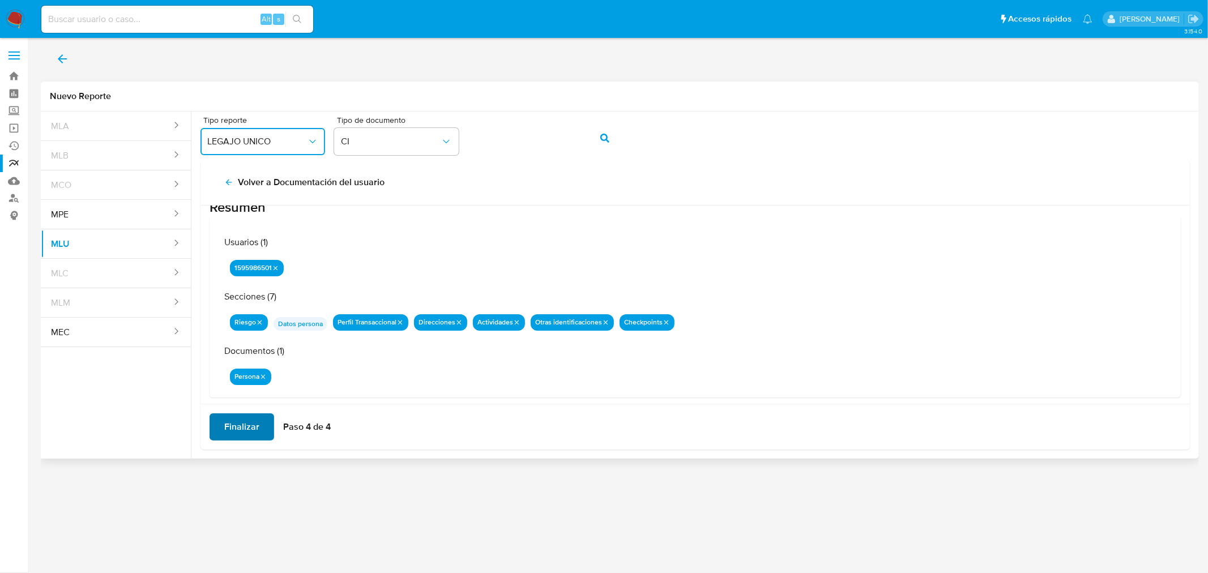
scroll to position [35, 0]
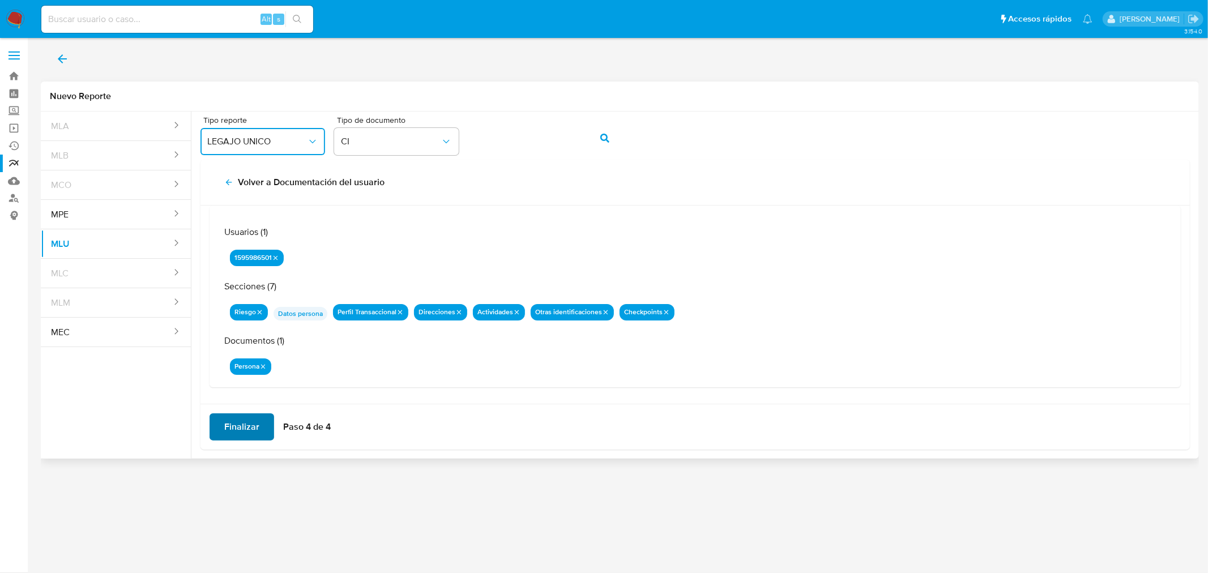
click at [228, 435] on span "Finalizar" at bounding box center [241, 427] width 35 height 25
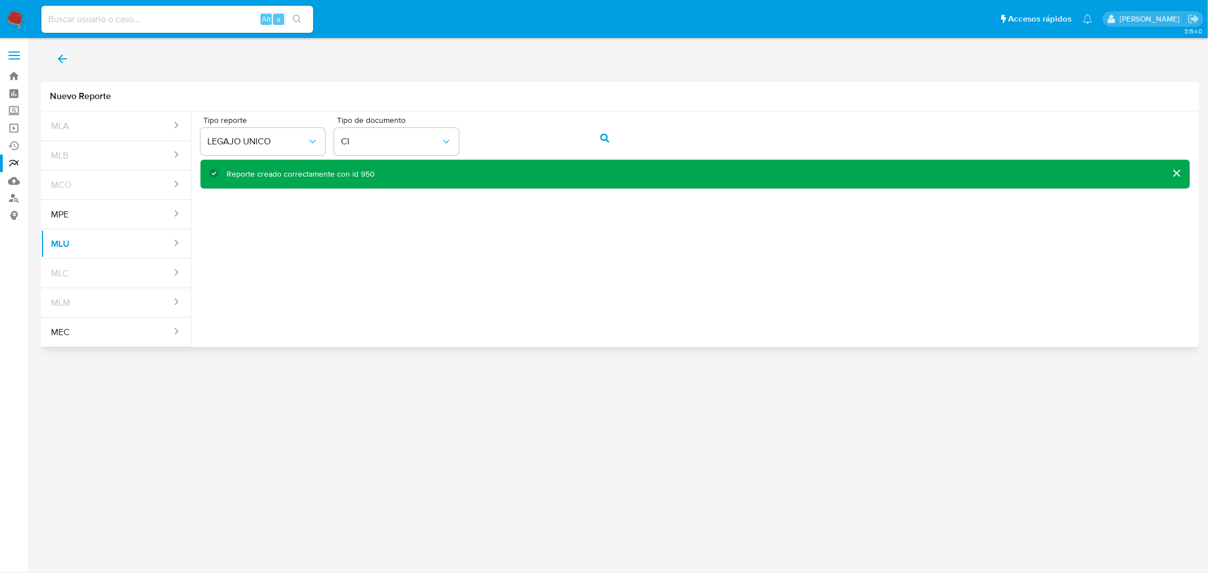
click at [365, 177] on div "Reporte creado correctamente con id 950" at bounding box center [301, 174] width 148 height 11
click at [14, 169] on link "Reportes" at bounding box center [67, 164] width 135 height 18
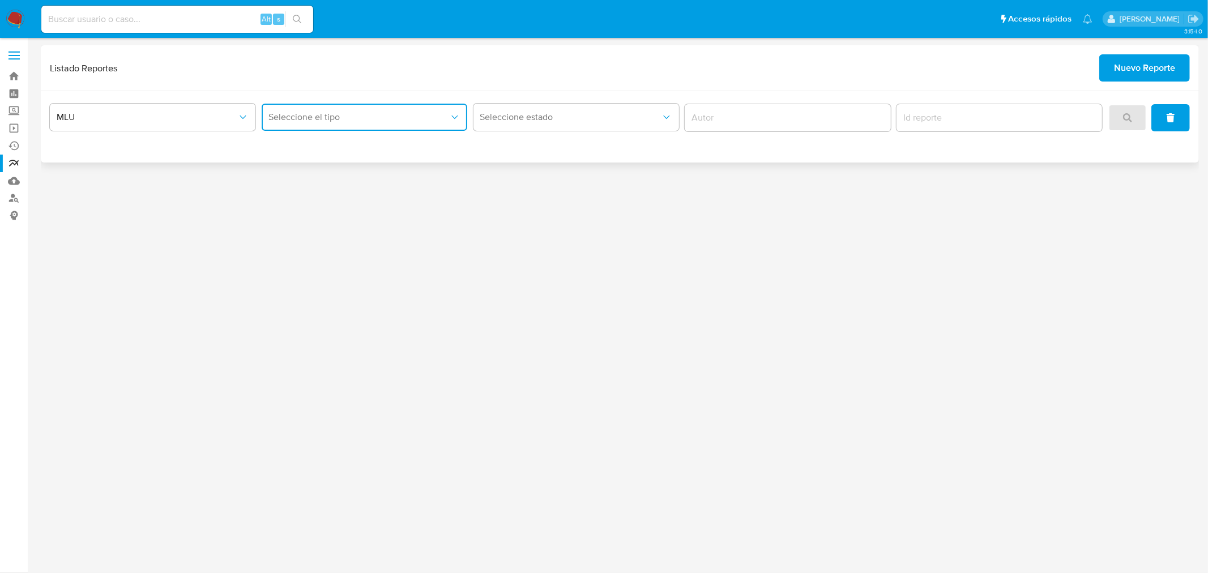
drag, startPoint x: 411, startPoint y: 121, endPoint x: 408, endPoint y: 127, distance: 6.1
click at [410, 121] on span "Seleccione el tipo" at bounding box center [359, 117] width 181 height 11
click at [387, 166] on div "LEGAJO UNICO" at bounding box center [361, 174] width 186 height 27
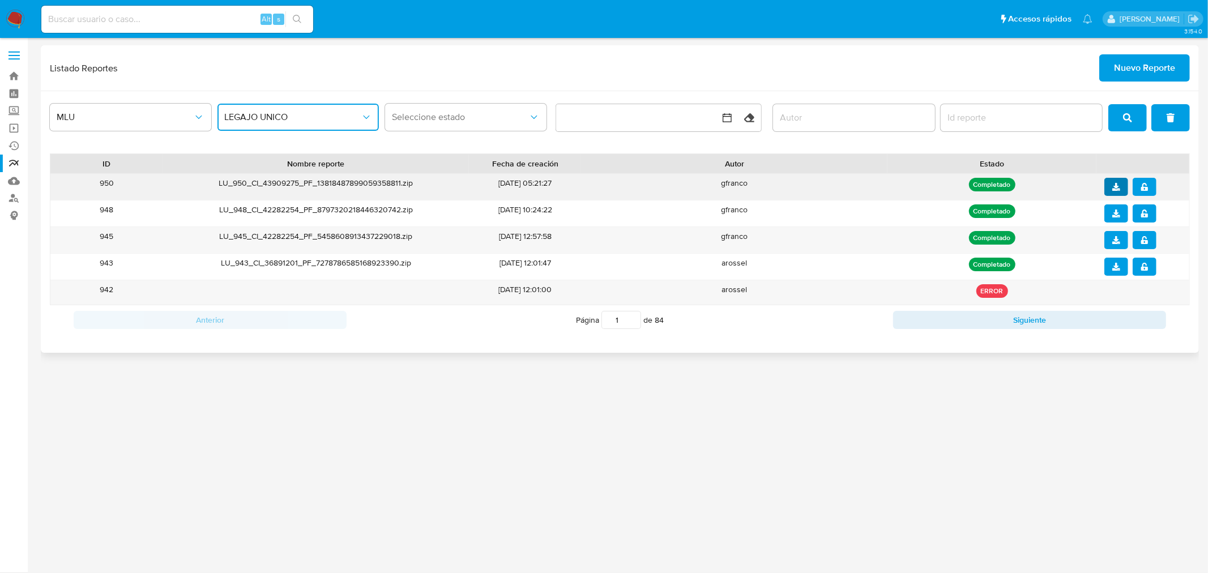
click at [1113, 188] on icon "download" at bounding box center [1117, 187] width 8 height 8
click at [1150, 188] on button "notify_security" at bounding box center [1145, 187] width 24 height 18
click at [587, 545] on div "3.154.0" at bounding box center [620, 305] width 1159 height 521
click at [1125, 67] on span "Nuevo Reporte" at bounding box center [1144, 68] width 61 height 25
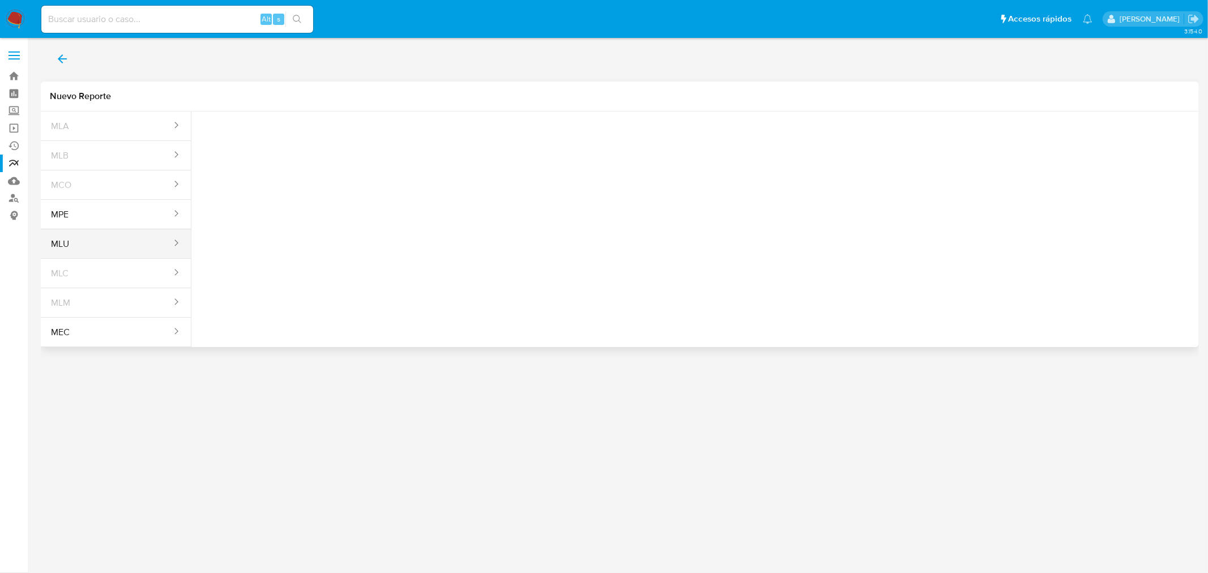
click at [114, 240] on button "MLU" at bounding box center [107, 244] width 132 height 27
click at [290, 144] on span "Seleccione una opcion" at bounding box center [257, 141] width 100 height 11
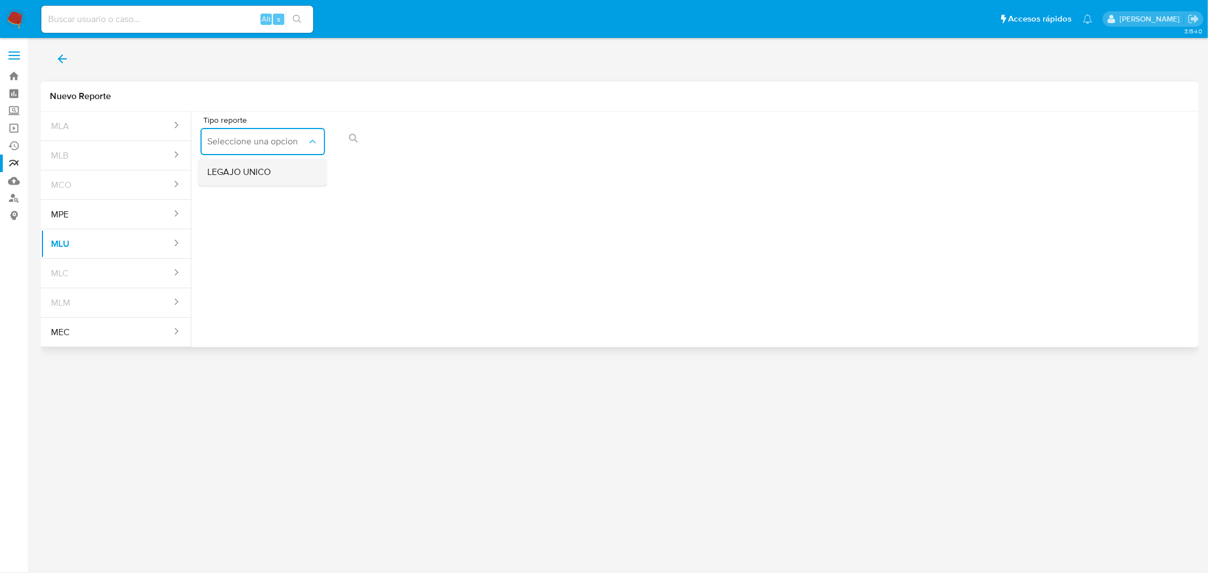
click at [278, 171] on div "LEGAJO UNICO" at bounding box center [259, 172] width 104 height 27
click at [427, 143] on span "CI" at bounding box center [391, 141] width 100 height 11
click at [601, 134] on icon "action-search" at bounding box center [605, 138] width 9 height 9
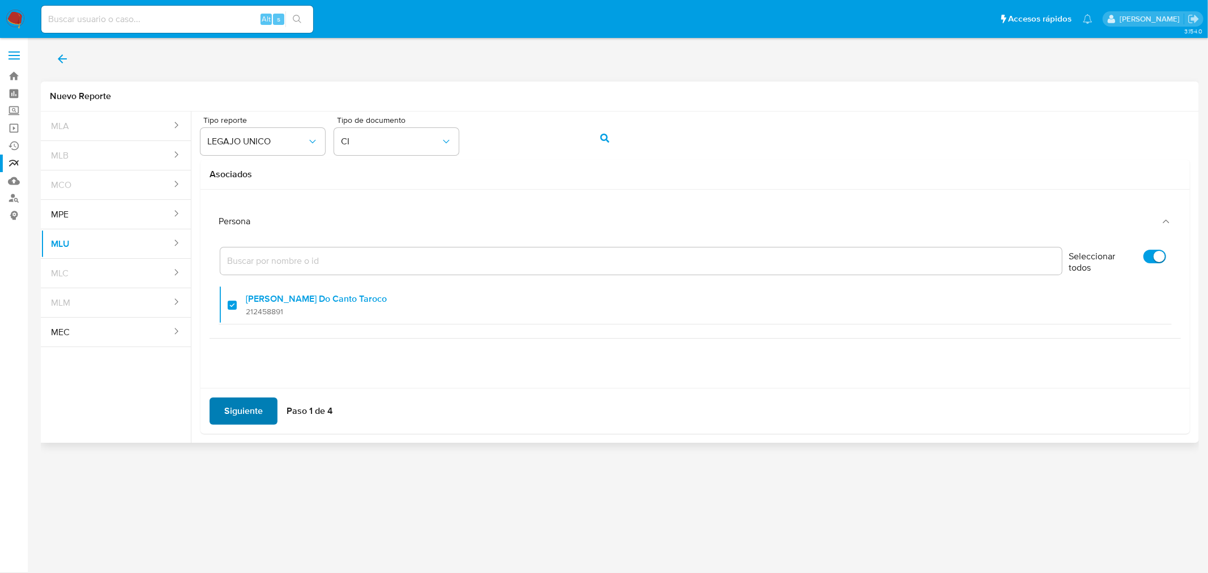
click at [241, 414] on span "Siguiente" at bounding box center [243, 411] width 39 height 25
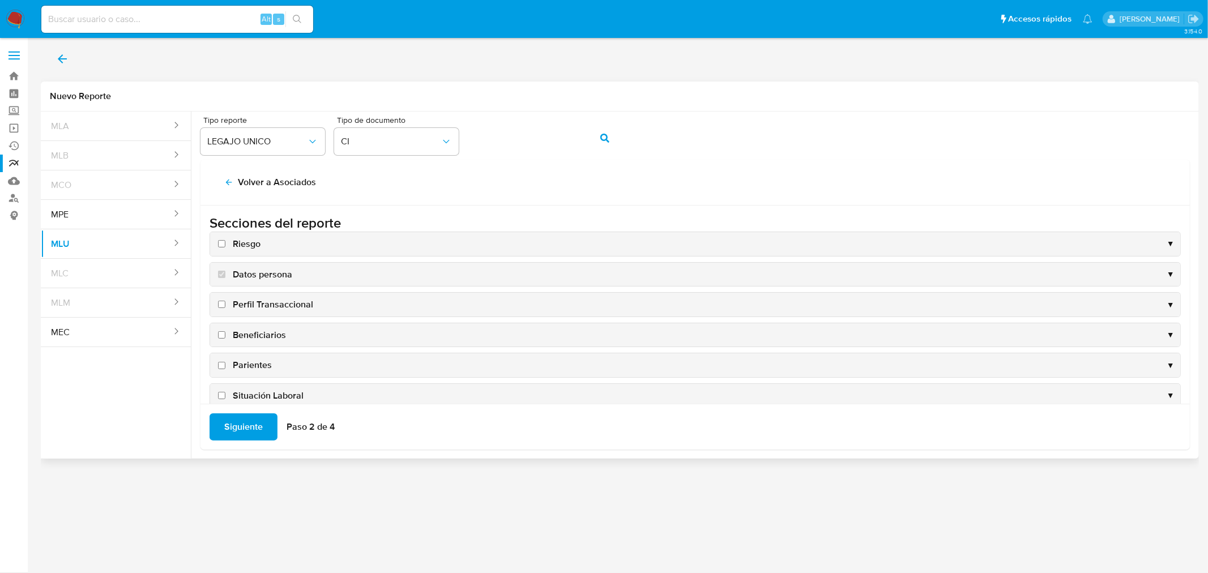
click at [219, 241] on input "Riesgo" at bounding box center [221, 243] width 7 height 7
checkbox input "true"
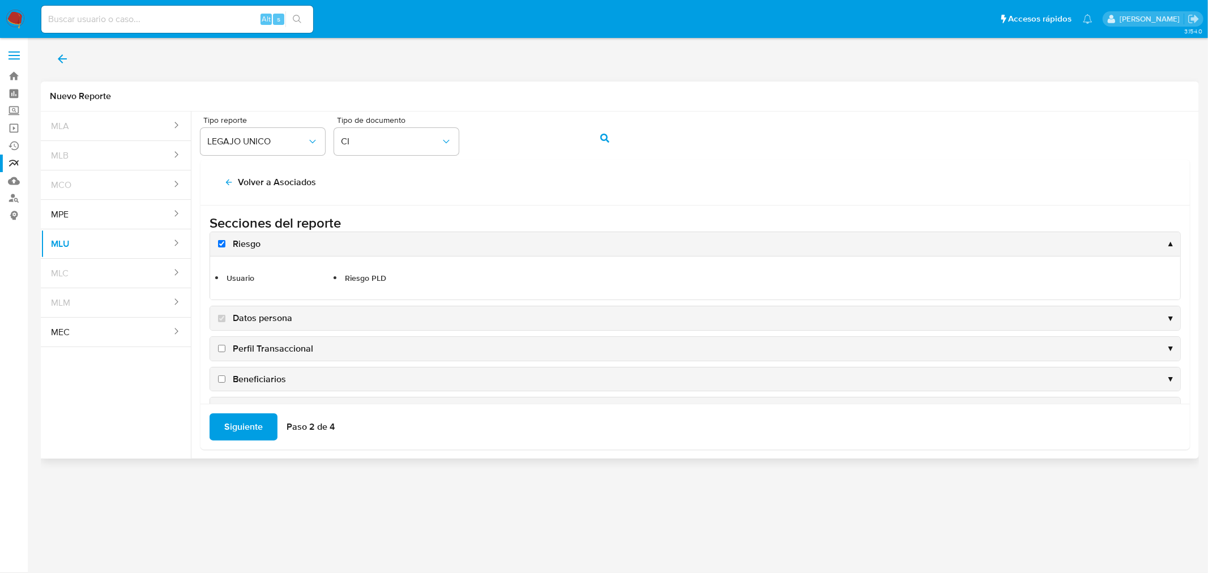
click at [221, 347] on input "Perfil Transaccional" at bounding box center [221, 348] width 7 height 7
checkbox input "true"
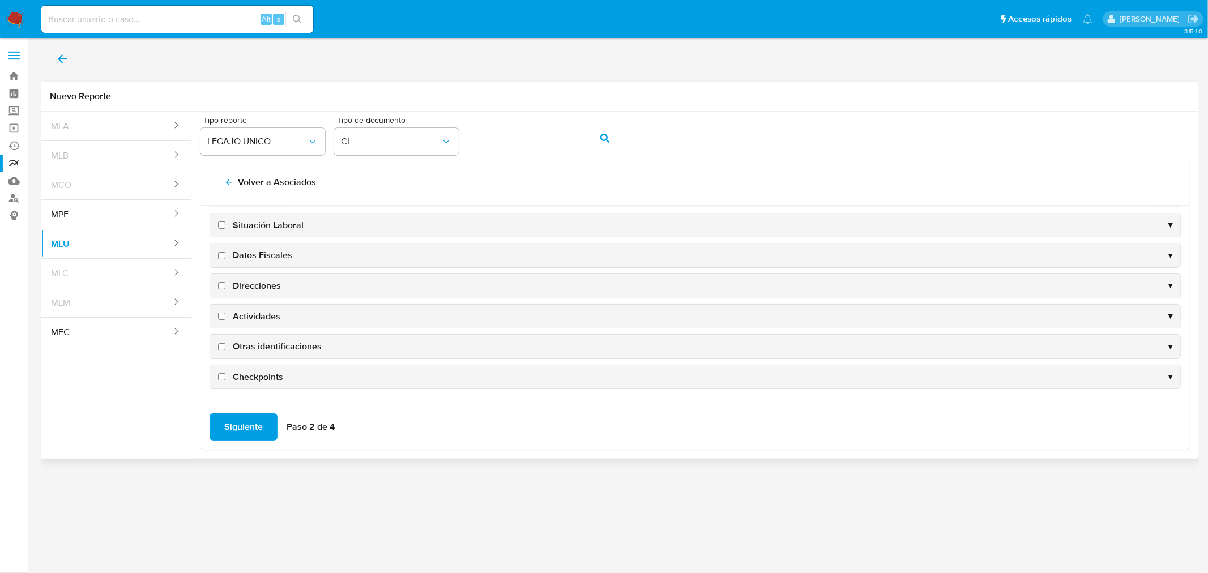
click at [220, 380] on input "Checkpoints" at bounding box center [221, 376] width 7 height 7
checkbox input "true"
drag, startPoint x: 223, startPoint y: 348, endPoint x: 222, endPoint y: 330, distance: 17.6
click at [222, 347] on input "Otras identificaciones" at bounding box center [221, 345] width 7 height 7
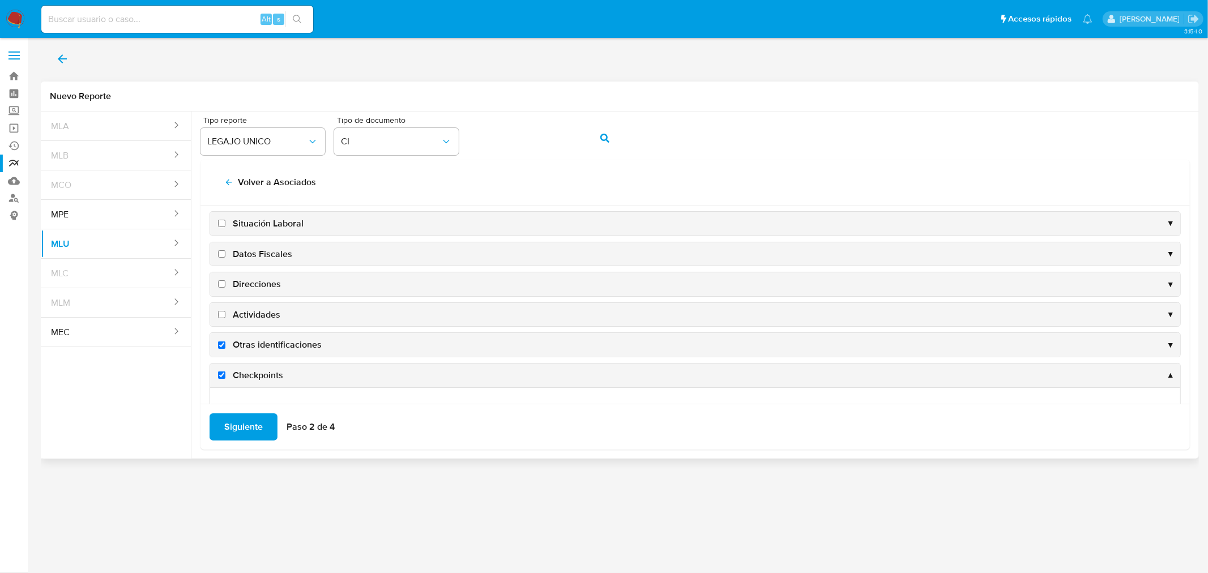
checkbox input "true"
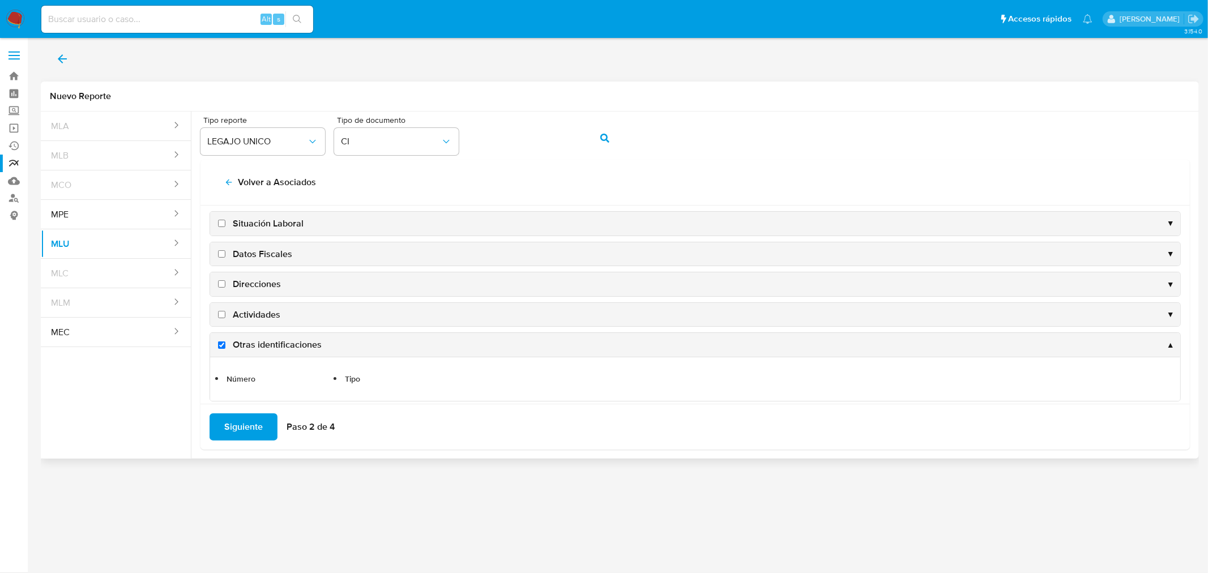
click at [222, 315] on input "Actividades" at bounding box center [221, 314] width 7 height 7
checkbox input "true"
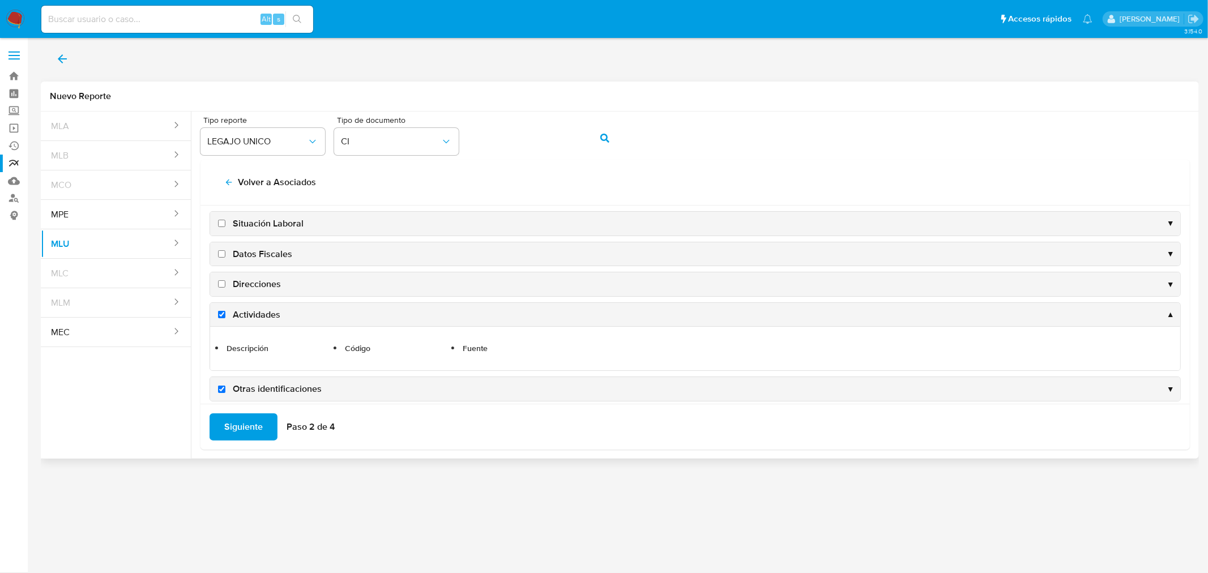
click at [224, 287] on input "Direcciones" at bounding box center [221, 283] width 7 height 7
checkbox input "true"
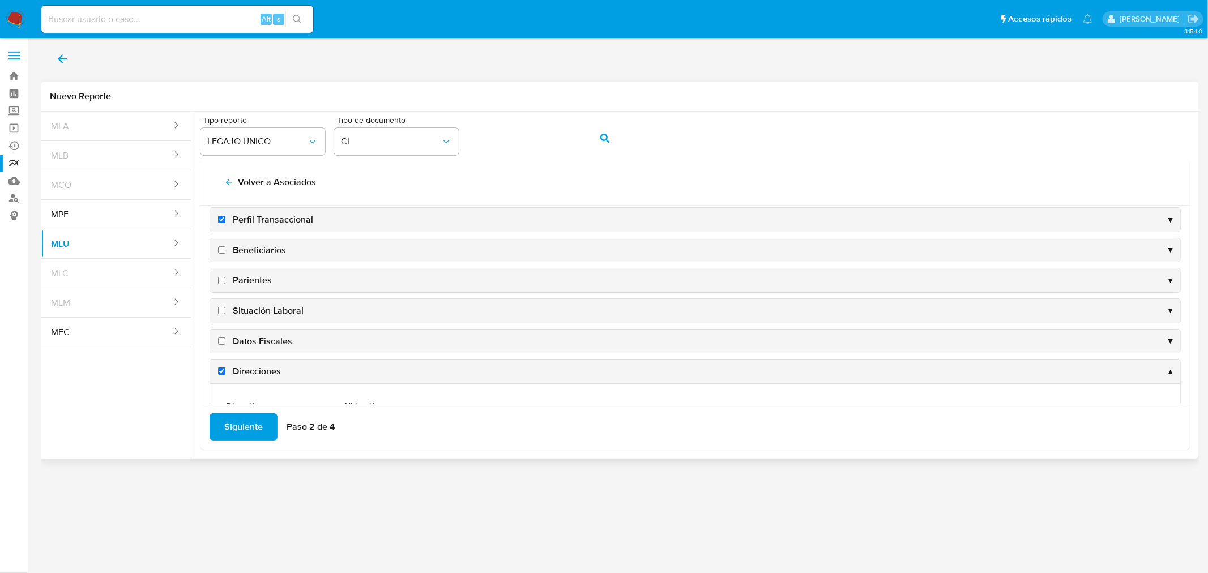
scroll to position [0, 0]
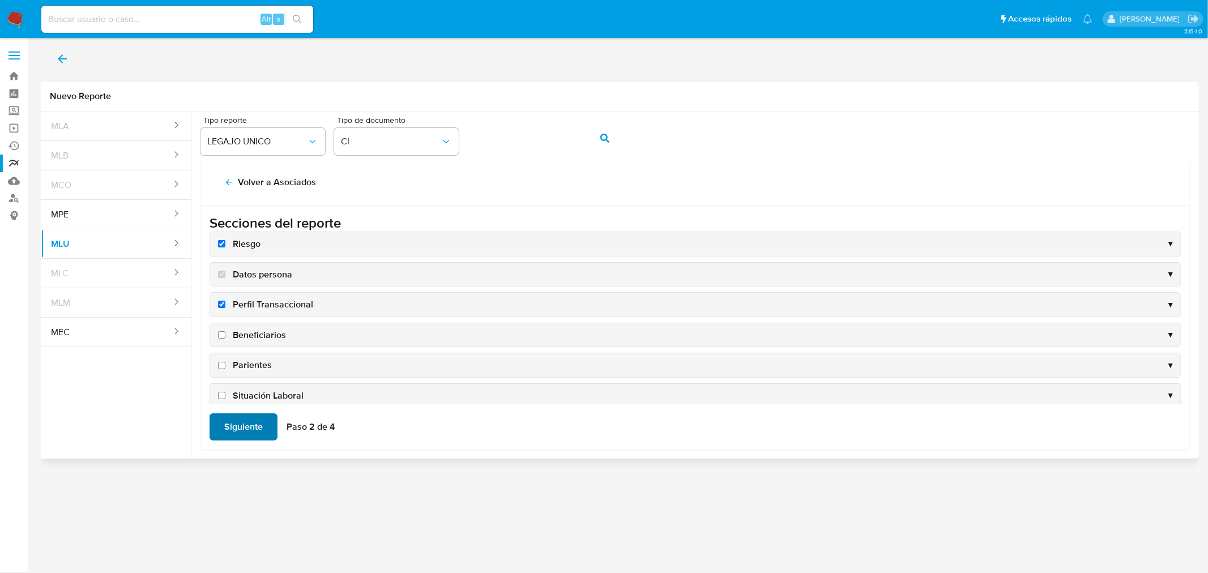
click at [249, 427] on span "Siguiente" at bounding box center [243, 427] width 39 height 25
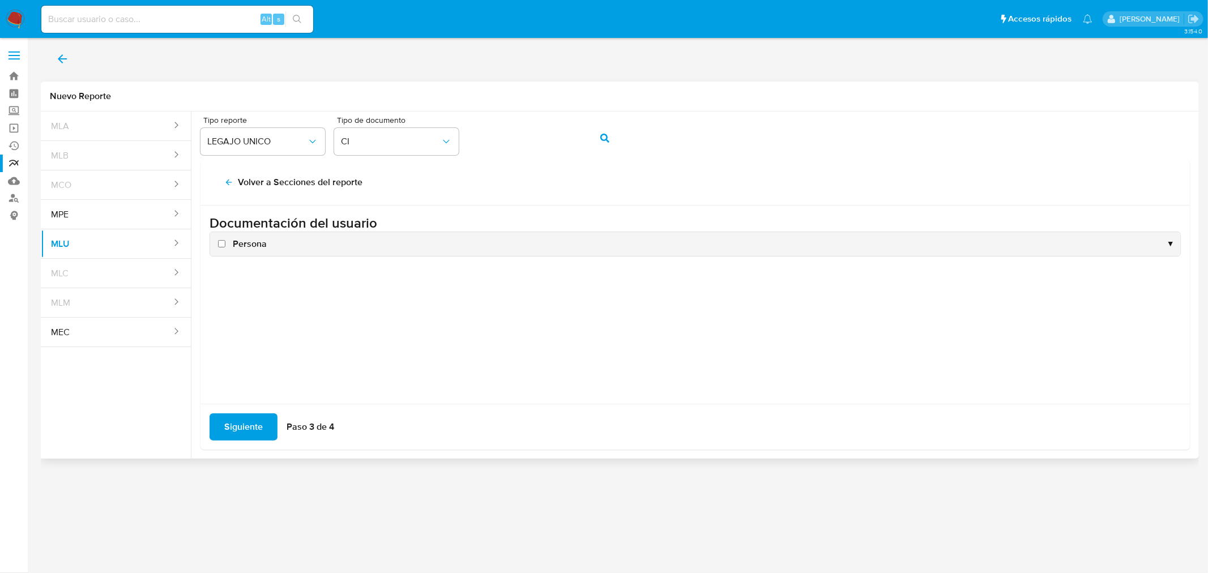
click at [223, 244] on input "Persona" at bounding box center [221, 243] width 7 height 7
checkbox input "true"
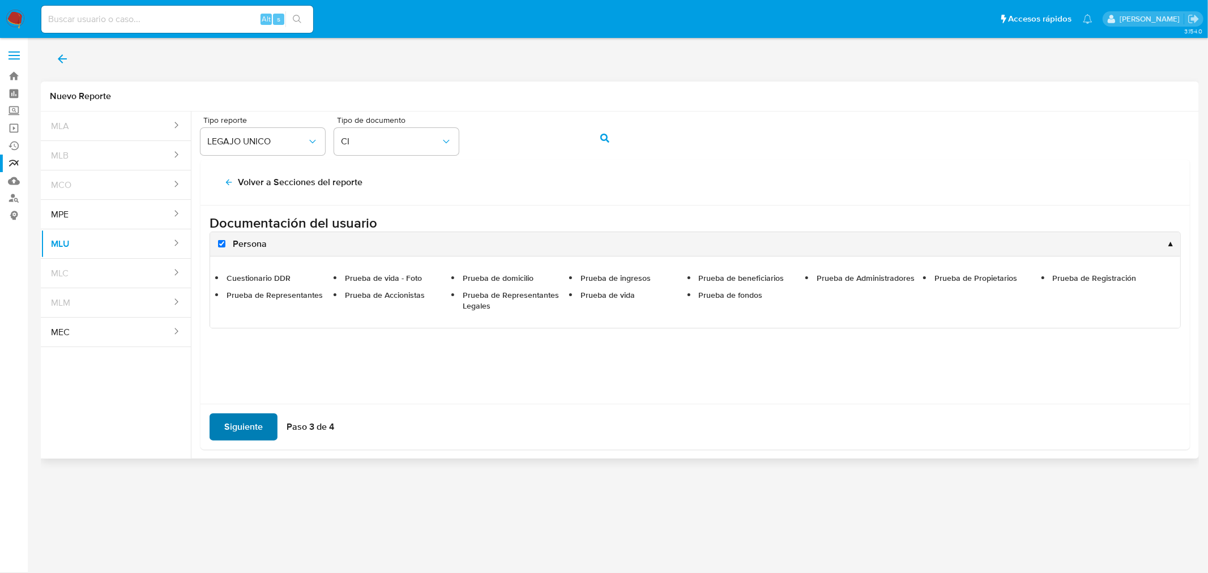
click at [246, 425] on span "Siguiente" at bounding box center [243, 427] width 39 height 25
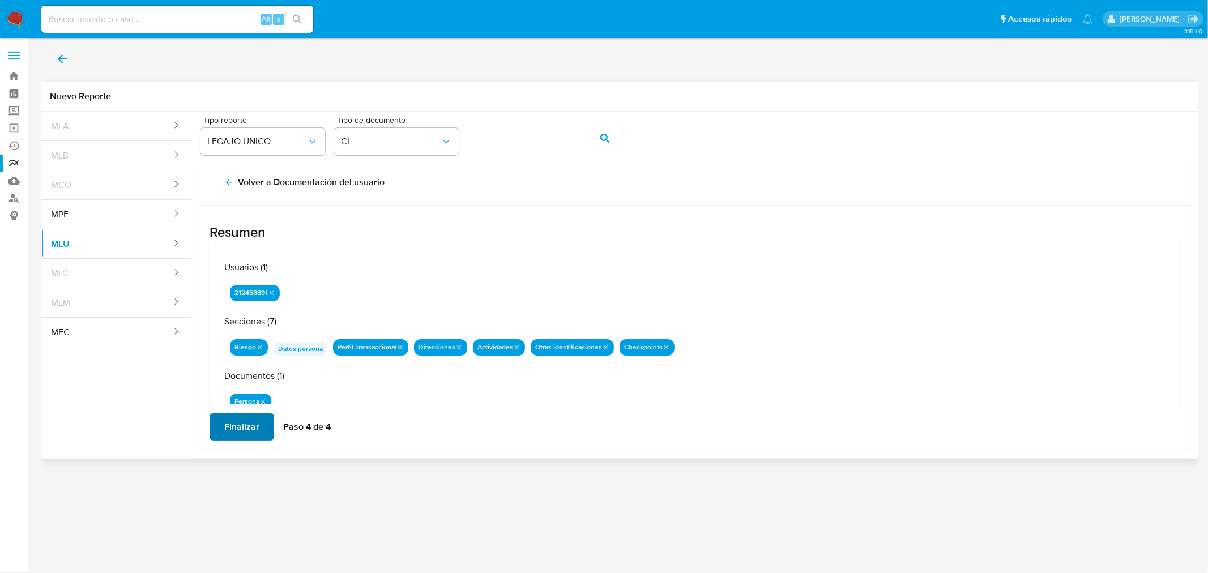
click at [257, 433] on span "Finalizar" at bounding box center [241, 427] width 35 height 25
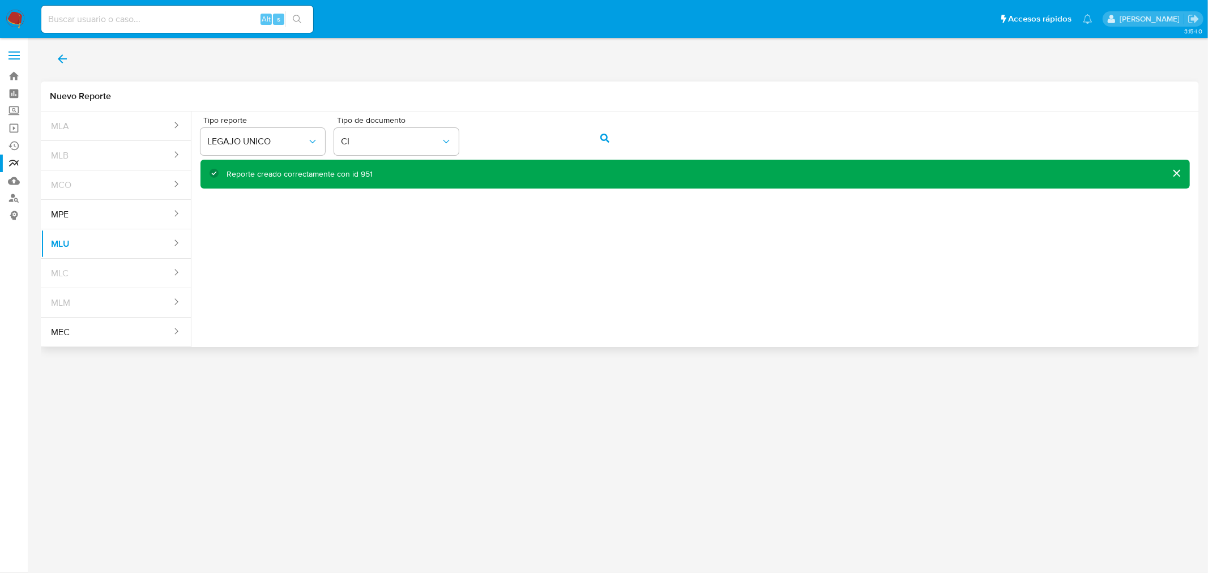
click at [364, 172] on div "Reporte creado correctamente con id 951" at bounding box center [300, 174] width 146 height 11
click at [16, 159] on link "Reportes" at bounding box center [67, 164] width 135 height 18
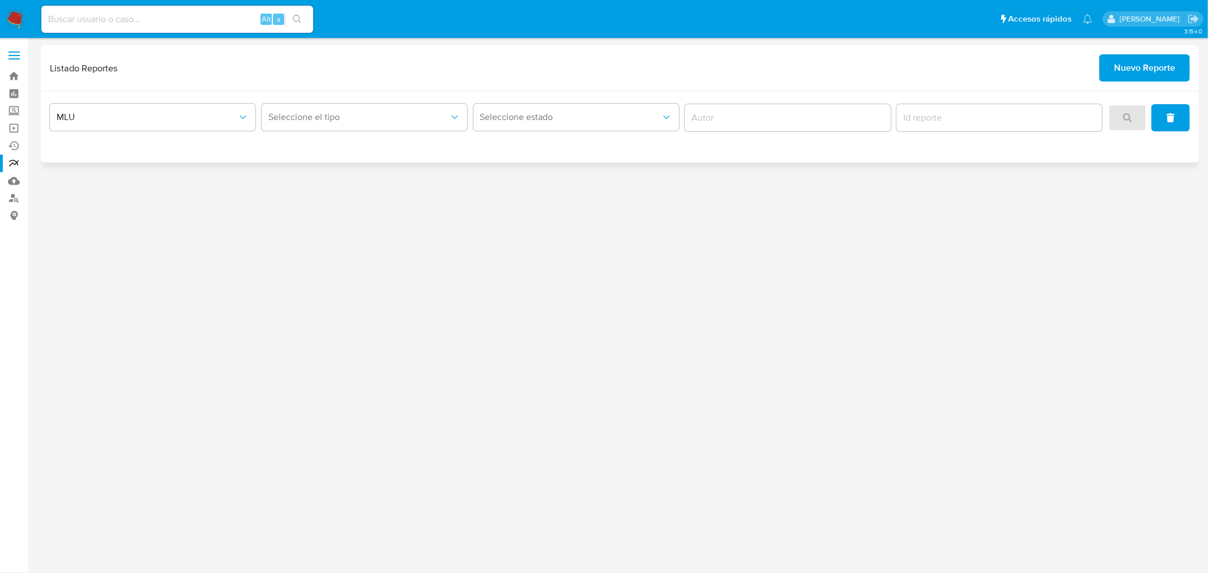
click at [416, 94] on div "MLU Seleccione el tipo Seleccione estado" at bounding box center [620, 126] width 1159 height 71
click at [410, 107] on button "Seleccione el tipo" at bounding box center [365, 117] width 206 height 27
click at [388, 171] on div "LEGAJO UNICO" at bounding box center [361, 174] width 186 height 27
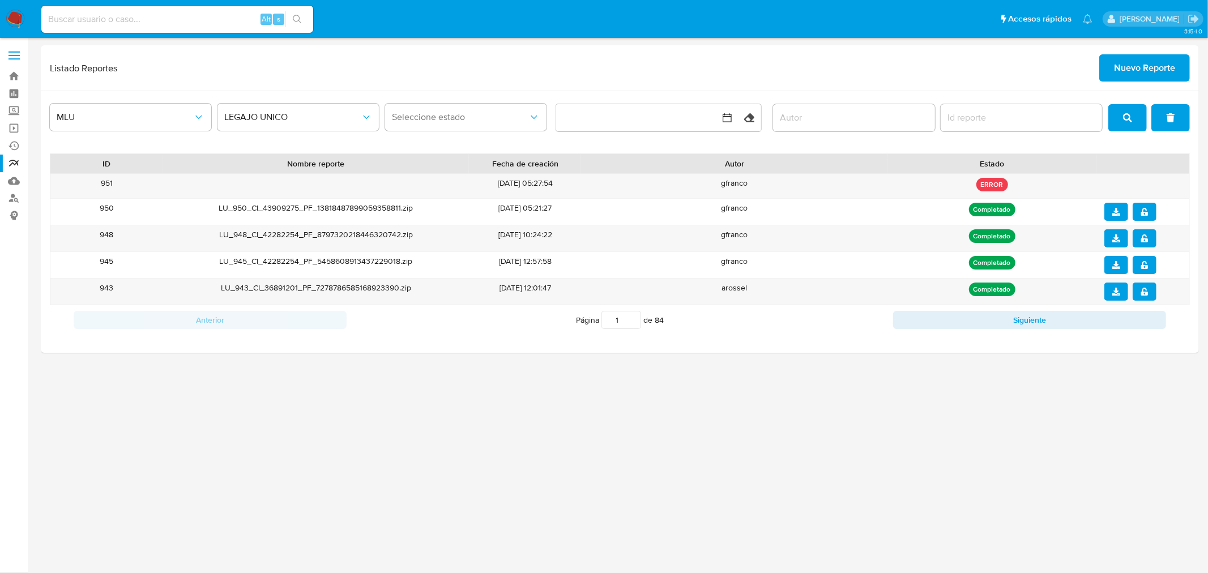
drag, startPoint x: 820, startPoint y: 395, endPoint x: 816, endPoint y: 414, distance: 19.6
click at [819, 401] on div "3.154.0" at bounding box center [620, 305] width 1159 height 521
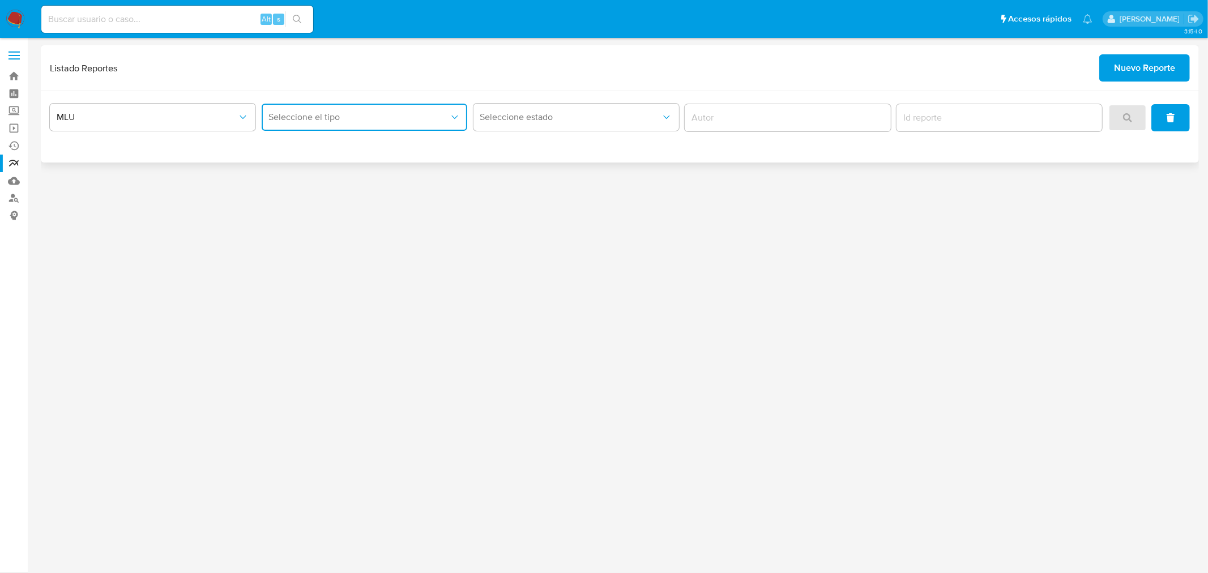
click at [268, 118] on button "Seleccione el tipo" at bounding box center [365, 117] width 206 height 27
drag, startPoint x: 334, startPoint y: 172, endPoint x: 887, endPoint y: 156, distance: 553.2
click at [336, 172] on div "LEGAJO UNICO" at bounding box center [361, 174] width 186 height 27
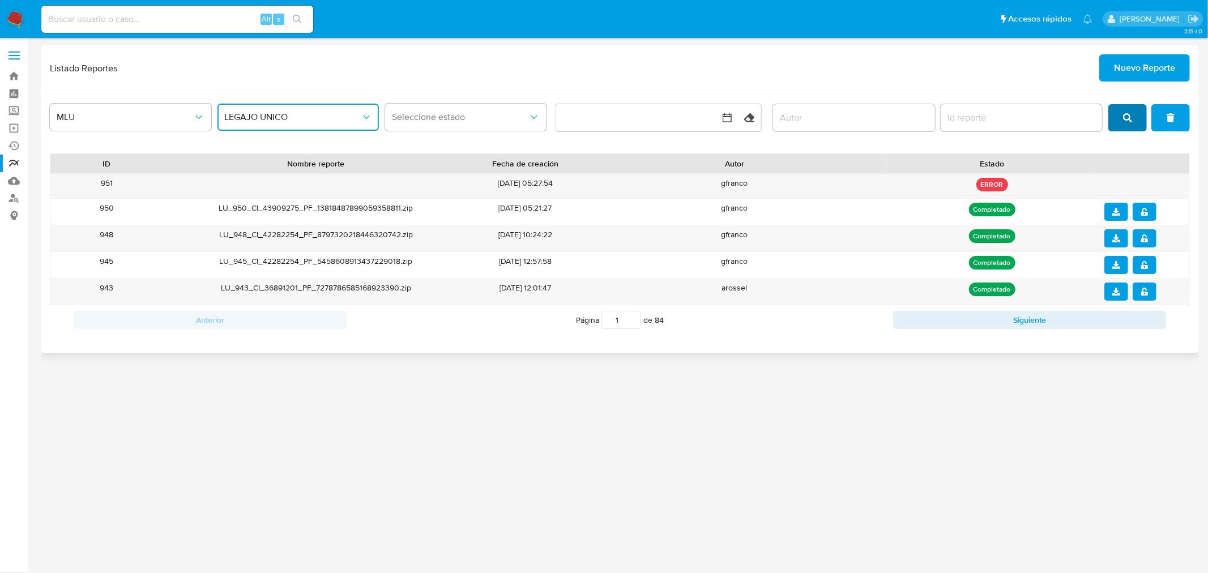
click at [1126, 115] on icon "search" at bounding box center [1127, 117] width 9 height 9
click at [1155, 57] on span "Nuevo Reporte" at bounding box center [1144, 68] width 61 height 25
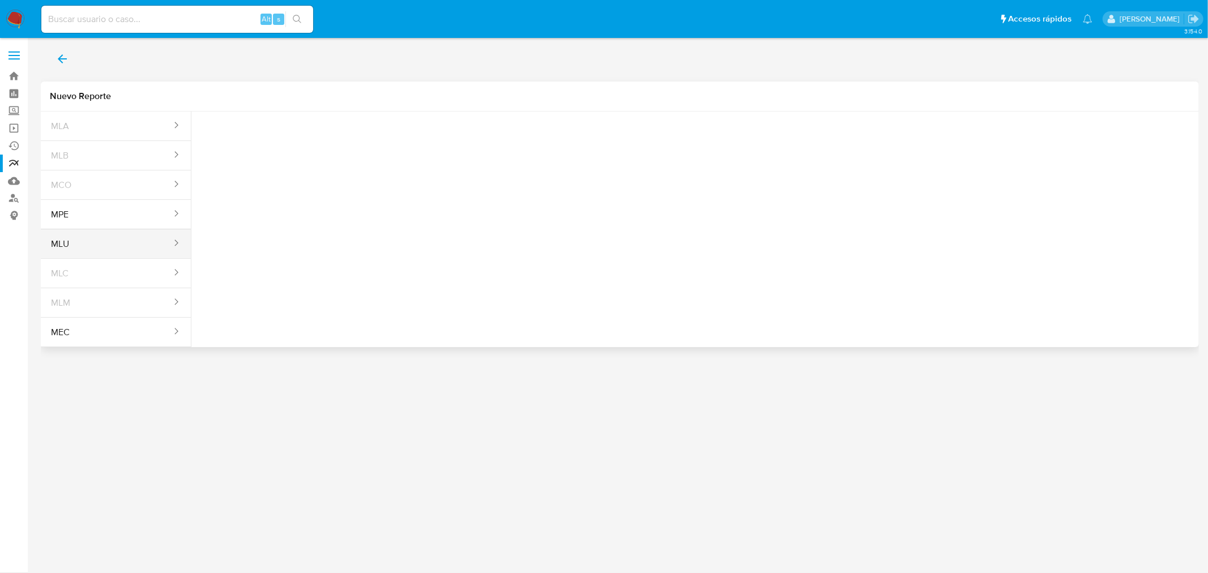
click at [121, 252] on button "MLU" at bounding box center [107, 244] width 132 height 27
click at [285, 146] on span "Seleccione una opcion" at bounding box center [257, 141] width 100 height 11
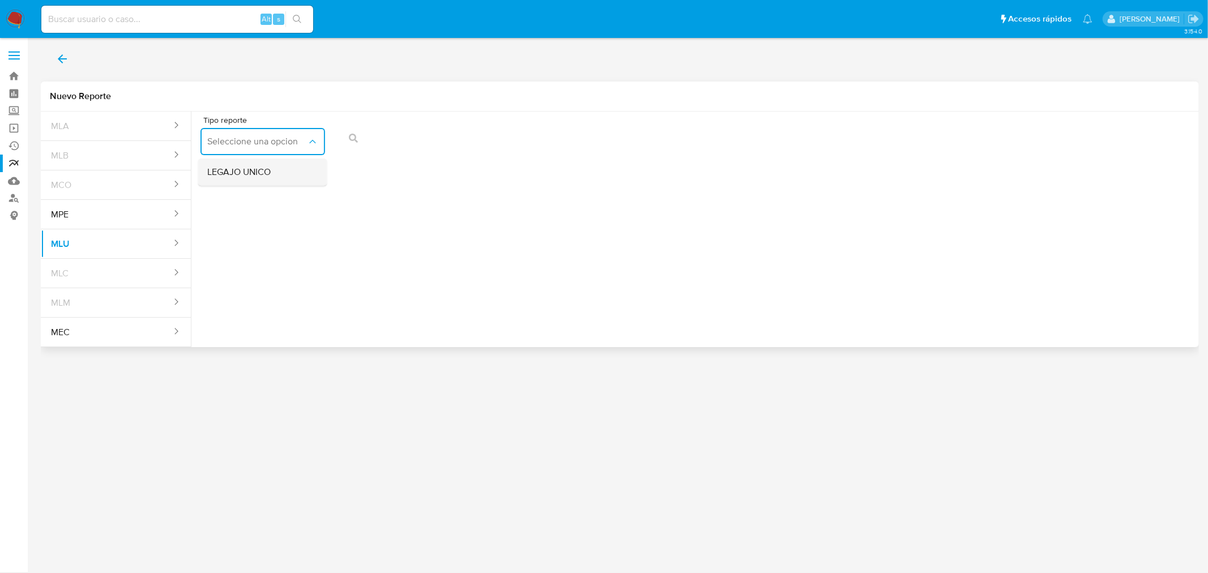
click at [275, 181] on div "LEGAJO UNICO" at bounding box center [259, 172] width 104 height 27
click at [591, 141] on button "action-search" at bounding box center [605, 138] width 39 height 27
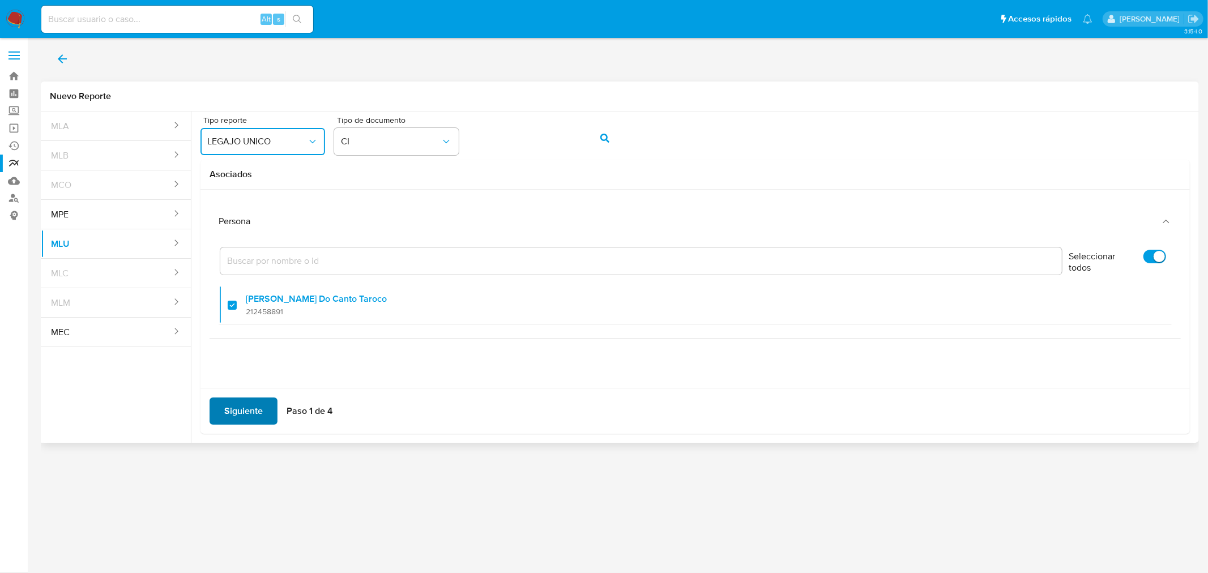
click at [259, 414] on span "Siguiente" at bounding box center [243, 411] width 39 height 25
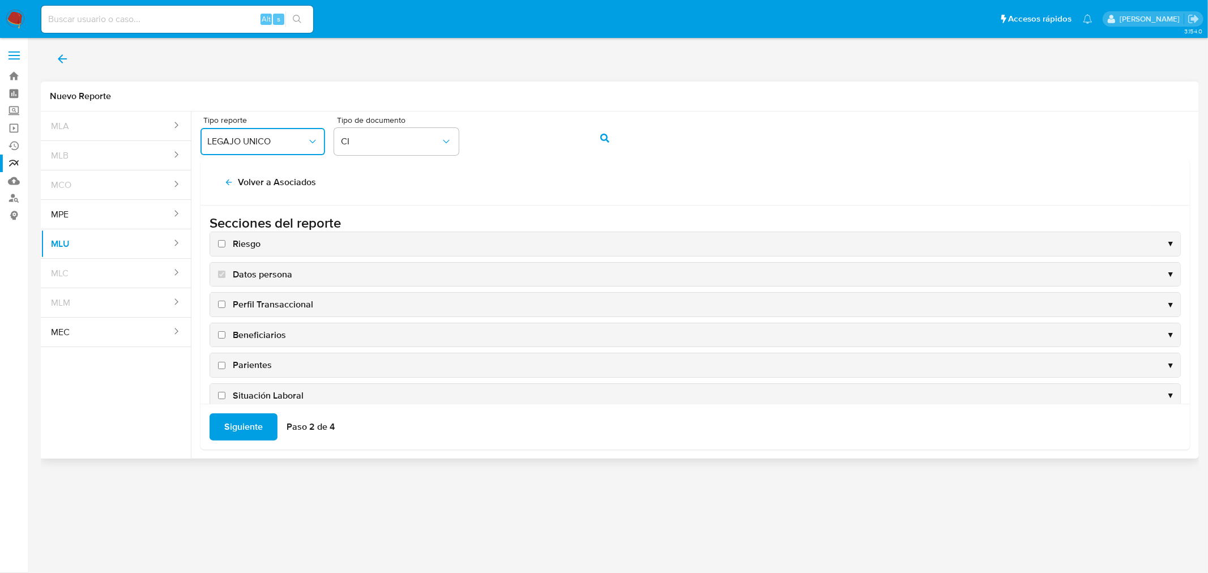
click at [220, 245] on input "Riesgo" at bounding box center [221, 243] width 7 height 7
checkbox input "true"
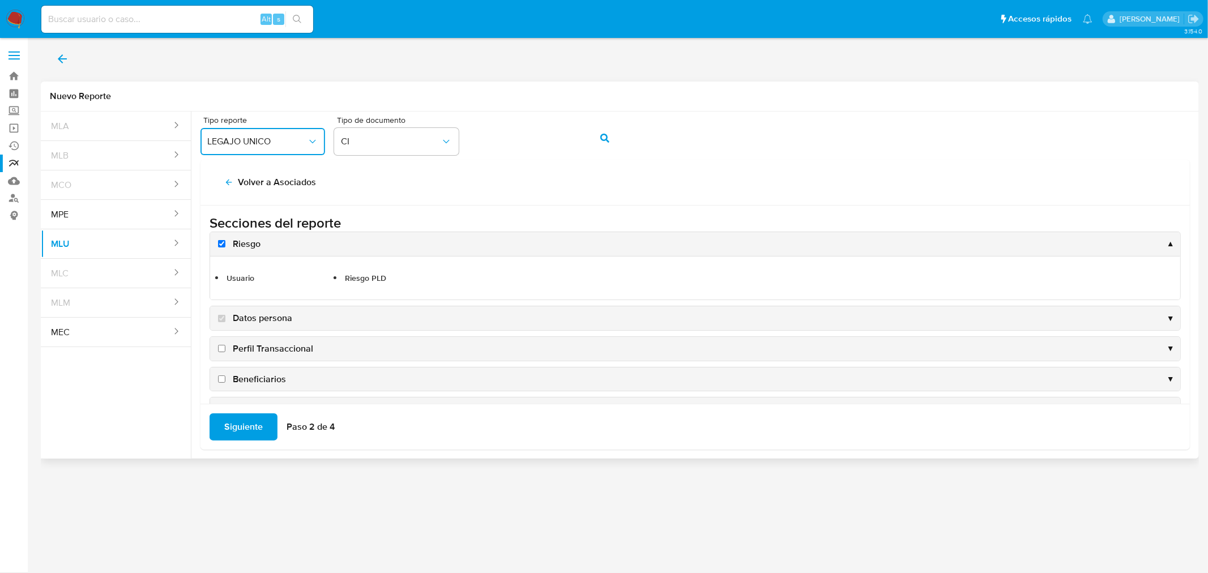
click at [218, 343] on label "Perfil Transaccional" at bounding box center [264, 349] width 97 height 12
click at [218, 345] on input "Perfil Transaccional" at bounding box center [221, 348] width 7 height 7
checkbox input "true"
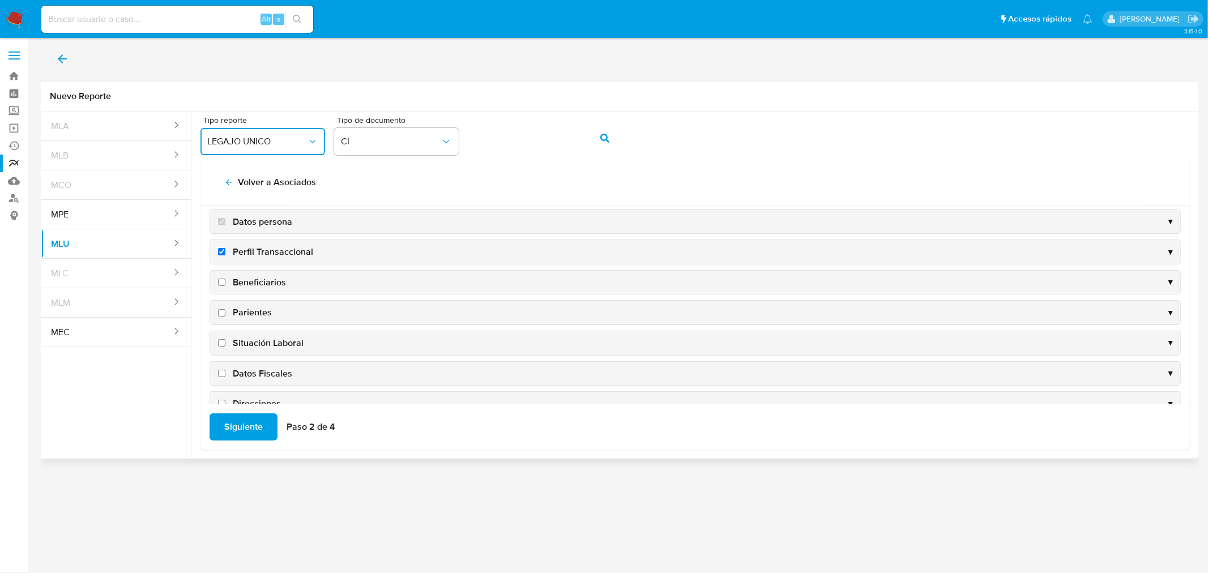
scroll to position [172, 0]
click at [218, 377] on input "Checkpoints" at bounding box center [221, 376] width 7 height 7
checkbox input "true"
click at [218, 346] on input "Otras identificaciones" at bounding box center [221, 345] width 7 height 7
checkbox input "true"
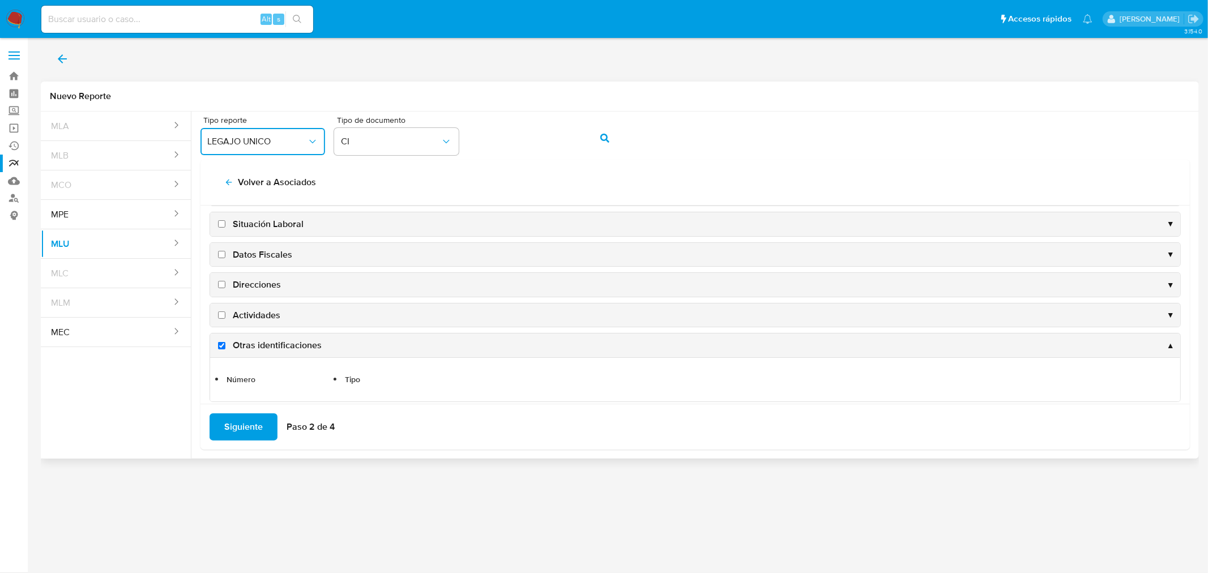
click at [224, 315] on input "Actividades" at bounding box center [221, 315] width 7 height 7
checkbox input "true"
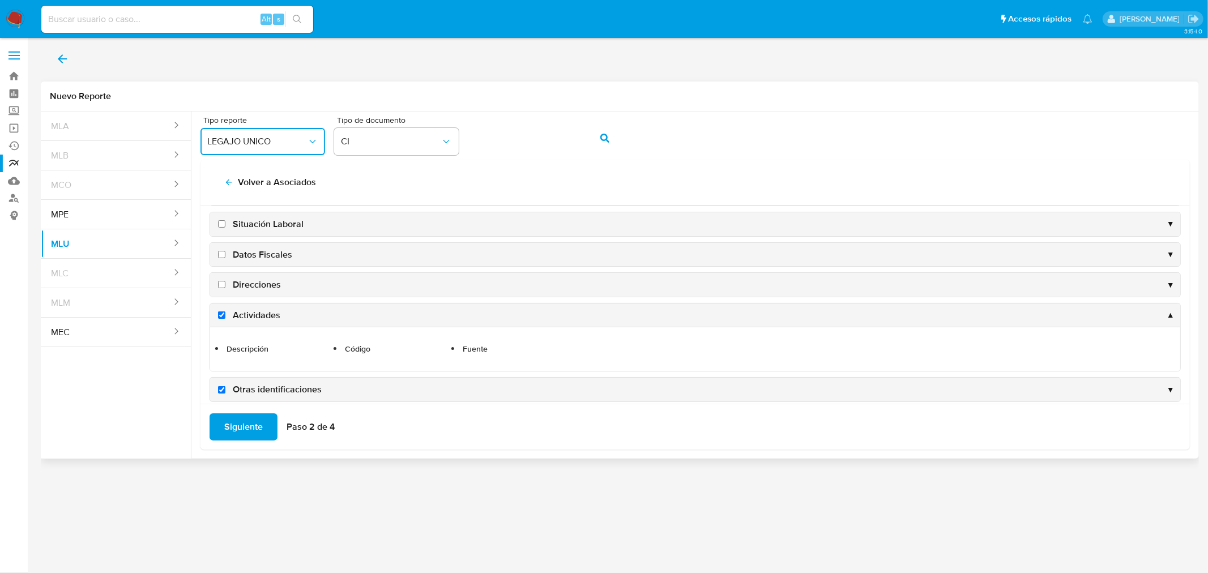
click at [223, 287] on input "Direcciones" at bounding box center [221, 284] width 7 height 7
checkbox input "true"
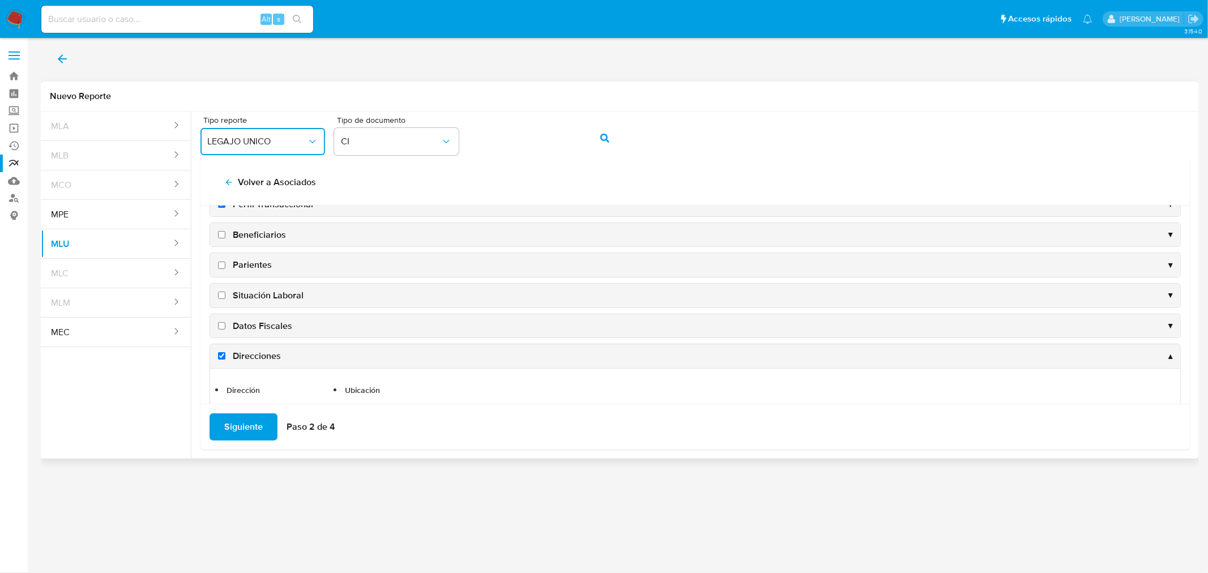
scroll to position [216, 0]
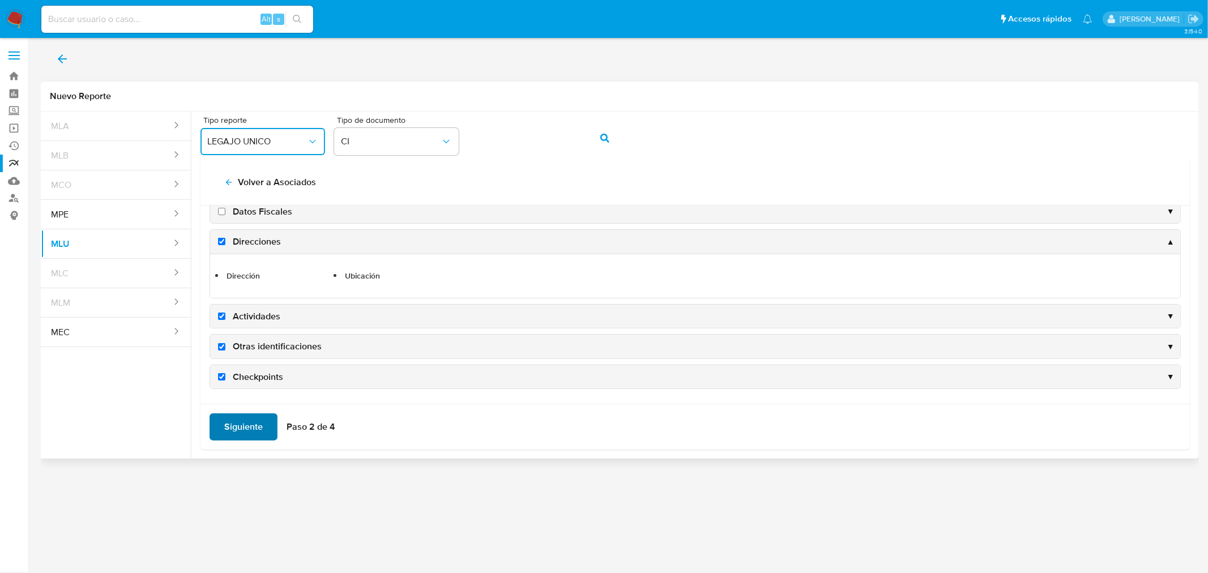
click at [245, 431] on span "Siguiente" at bounding box center [243, 427] width 39 height 25
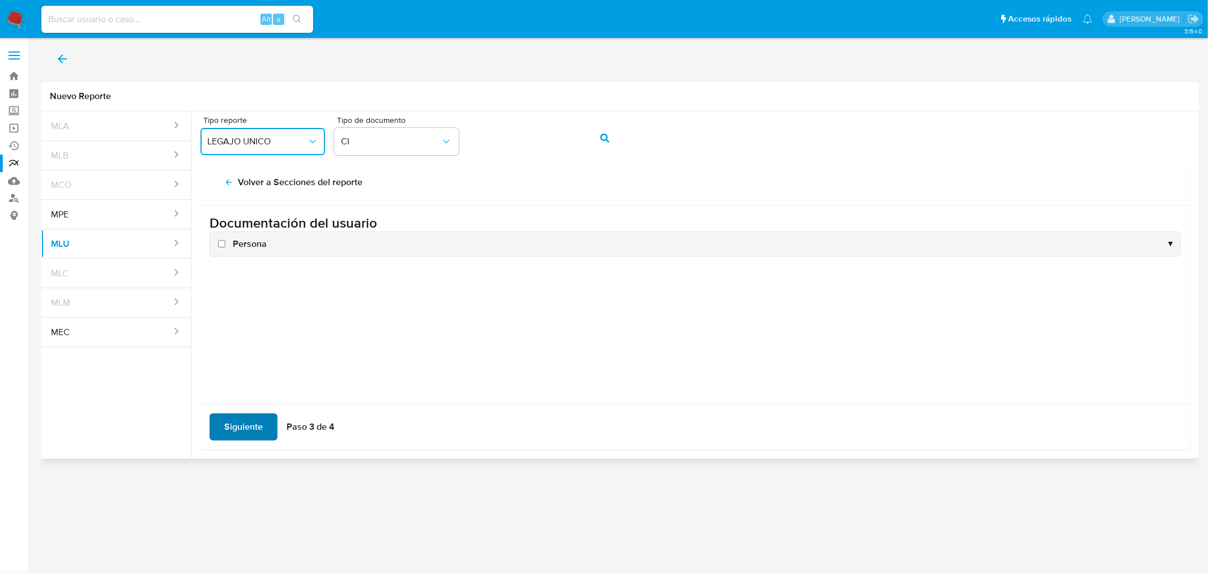
scroll to position [0, 0]
click at [216, 242] on label "Persona" at bounding box center [241, 244] width 51 height 12
click at [218, 242] on input "Persona" at bounding box center [221, 243] width 7 height 7
checkbox input "true"
click at [242, 425] on span "Siguiente" at bounding box center [243, 427] width 39 height 25
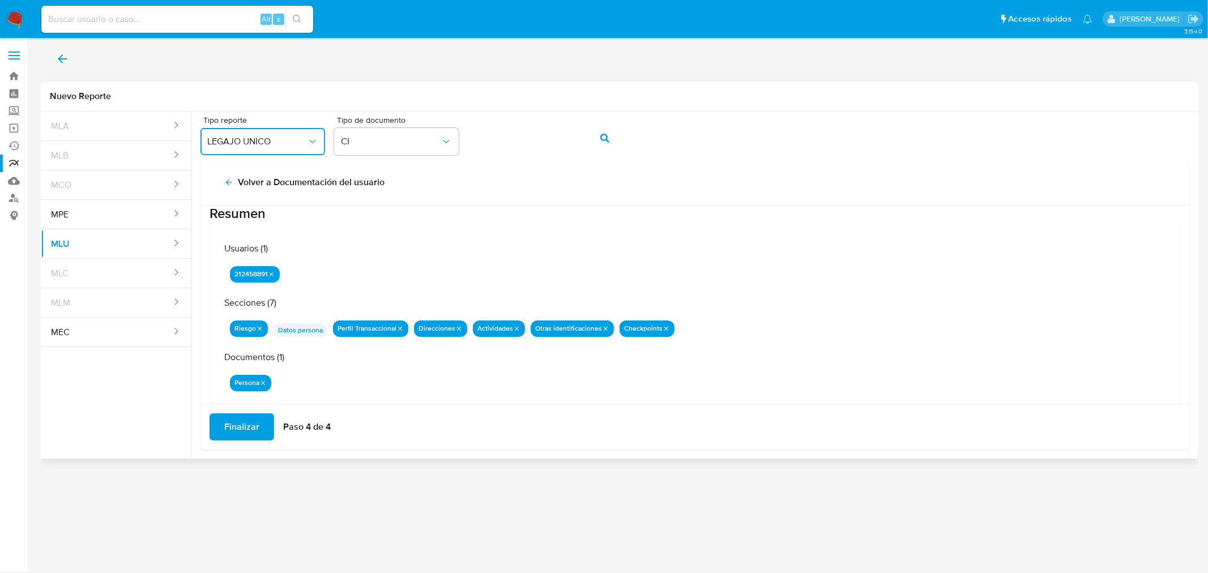
scroll to position [35, 0]
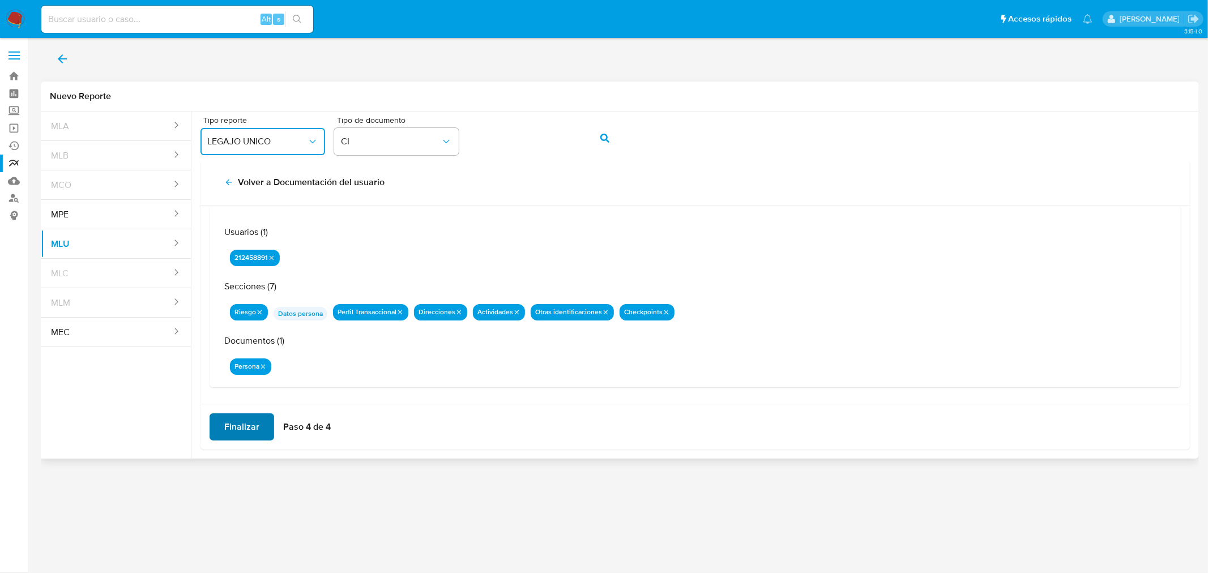
click at [241, 425] on span "Finalizar" at bounding box center [241, 427] width 35 height 25
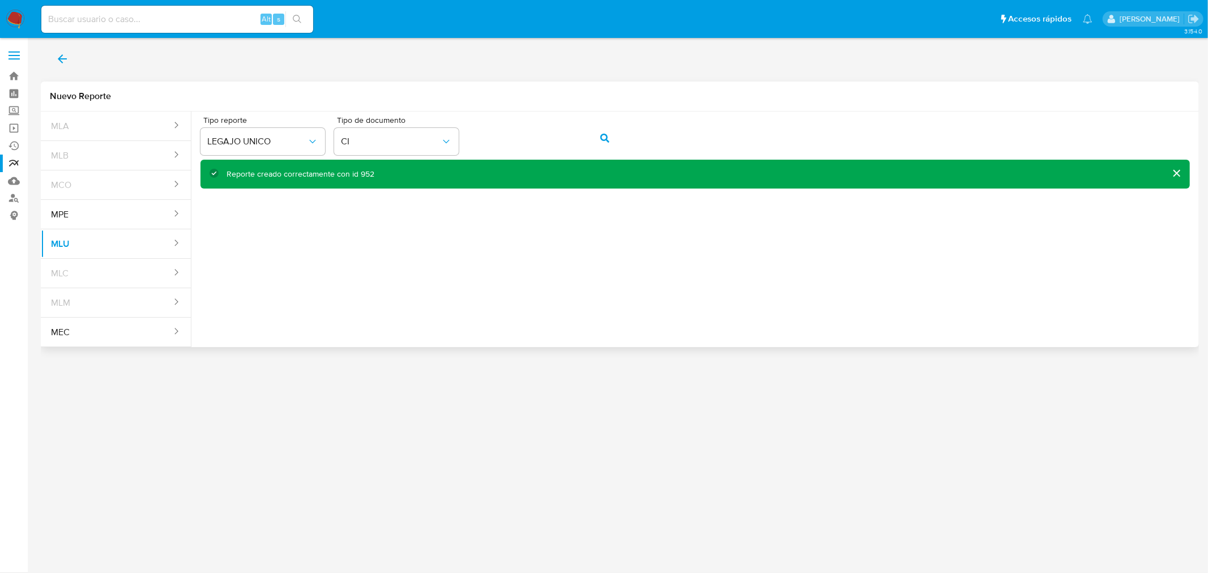
click at [363, 176] on div "Reporte creado correctamente con id 952" at bounding box center [301, 174] width 148 height 11
click at [71, 59] on button "back" at bounding box center [62, 58] width 43 height 27
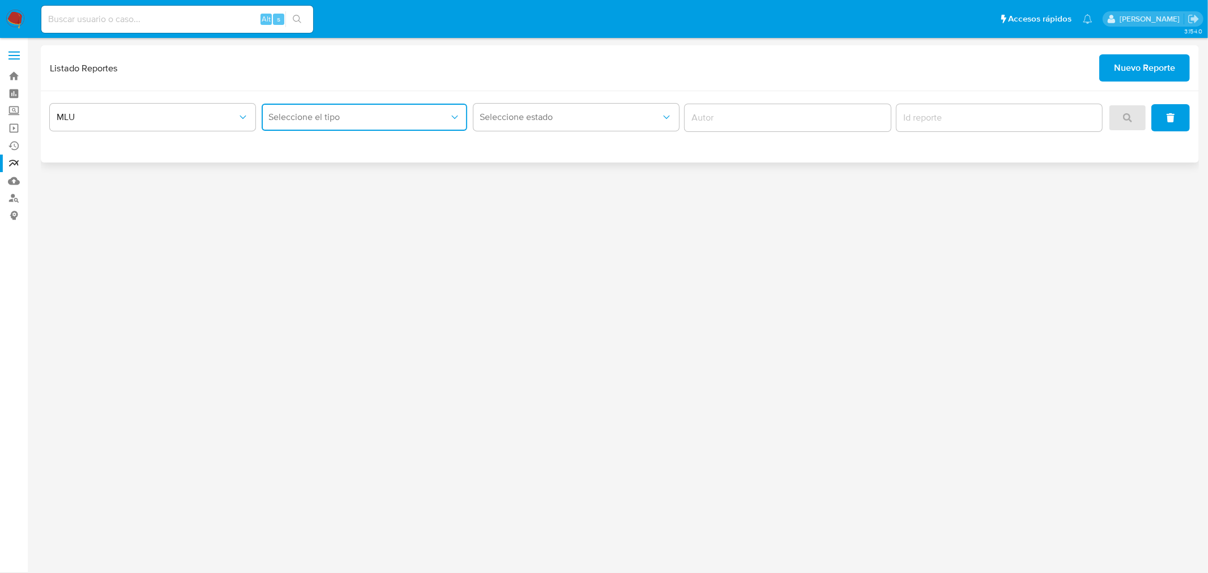
click at [343, 114] on span "Seleccione el tipo" at bounding box center [359, 117] width 181 height 11
click at [339, 168] on div "LEGAJO UNICO" at bounding box center [361, 174] width 186 height 27
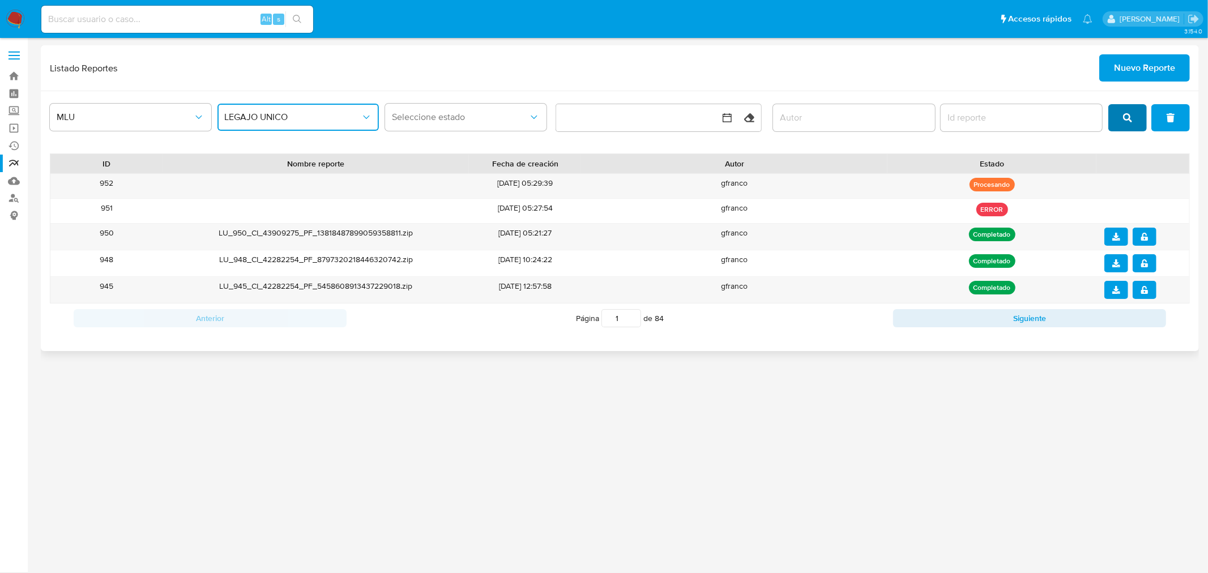
click at [1140, 112] on button "search" at bounding box center [1128, 117] width 39 height 27
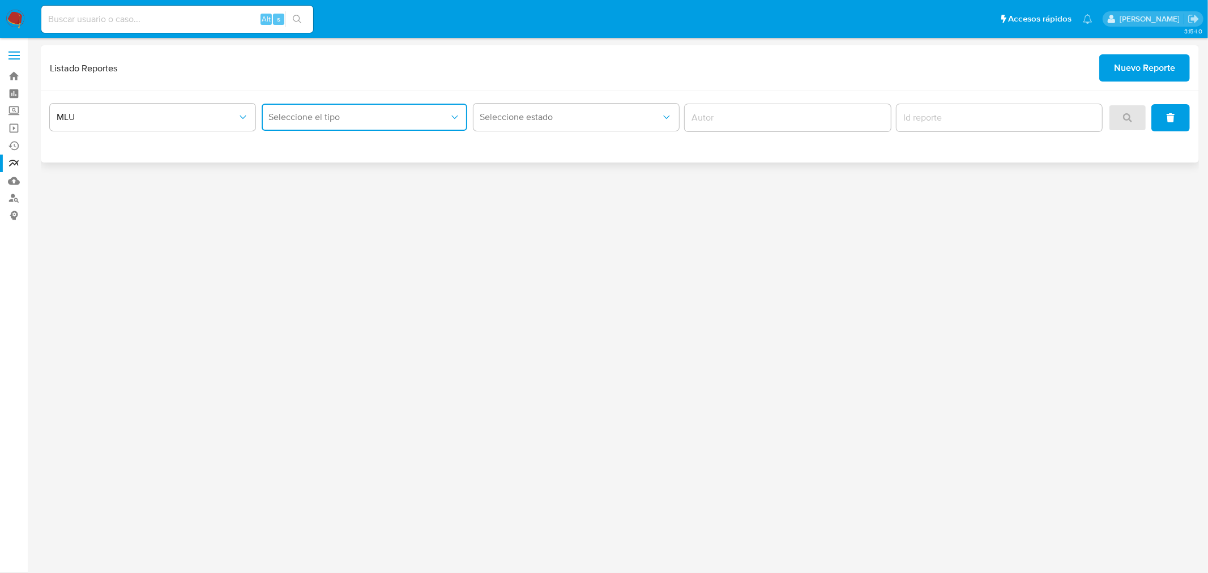
click at [392, 125] on button "Seleccione el tipo" at bounding box center [365, 117] width 206 height 27
click at [364, 171] on div "LEGAJO UNICO" at bounding box center [361, 174] width 186 height 27
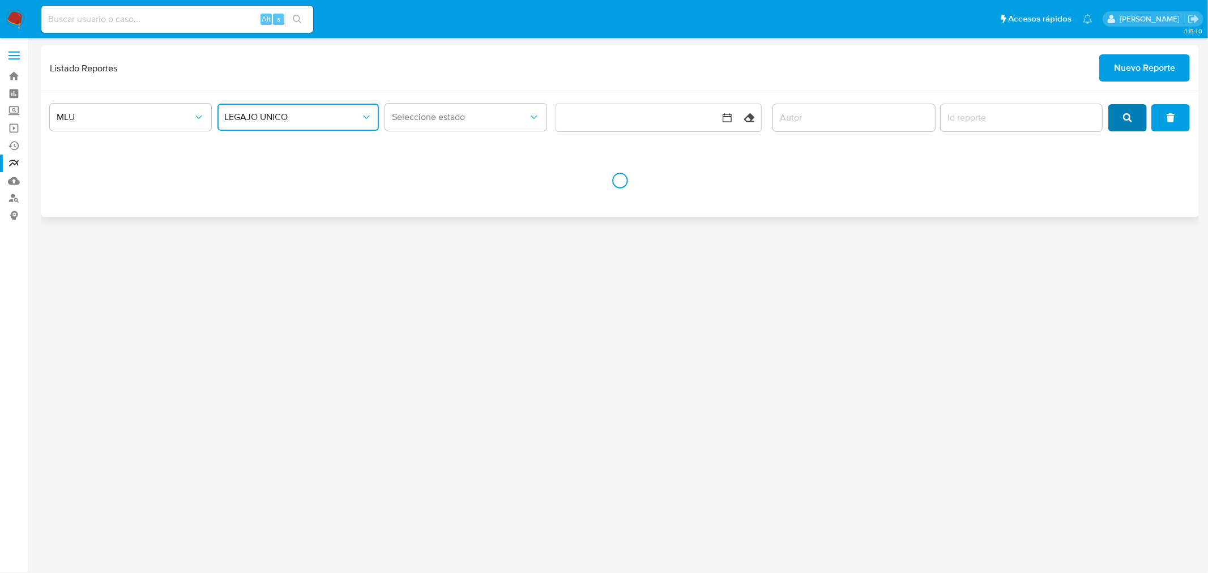
click at [1124, 114] on button "search" at bounding box center [1128, 117] width 39 height 27
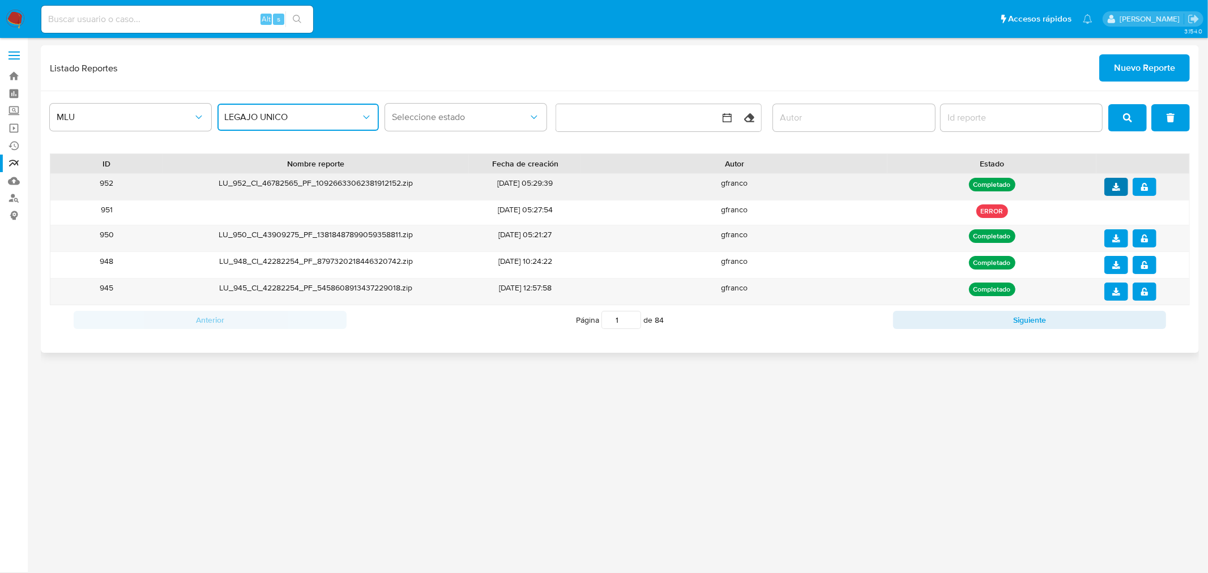
click at [1116, 183] on icon "download" at bounding box center [1117, 187] width 8 height 8
click at [1147, 188] on icon "notify_security" at bounding box center [1145, 187] width 8 height 8
click at [1142, 65] on span "Nuevo Reporte" at bounding box center [1144, 68] width 61 height 25
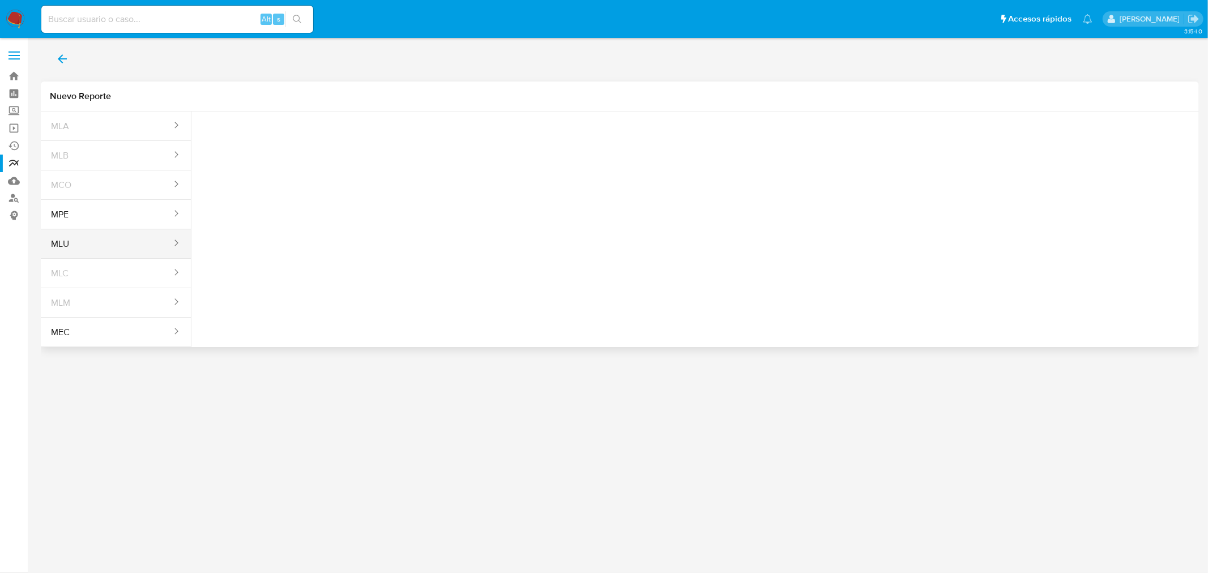
click at [160, 246] on button "MLU" at bounding box center [107, 244] width 132 height 27
click at [296, 122] on span "Tipo reporte" at bounding box center [266, 120] width 125 height 8
click at [292, 138] on span "Seleccione una opcion" at bounding box center [257, 141] width 100 height 11
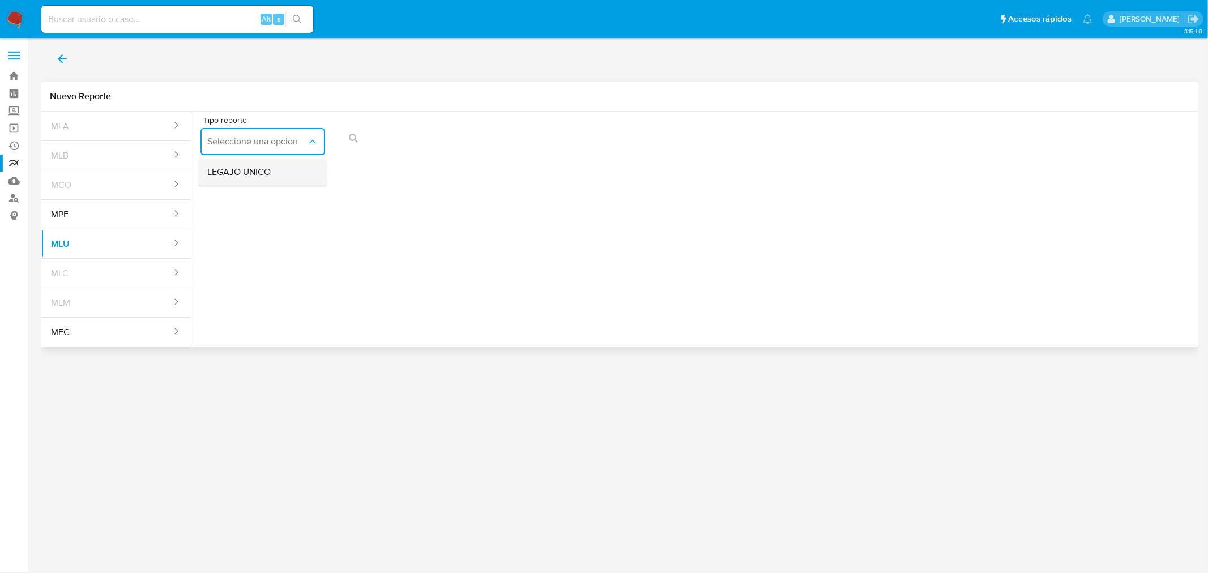
click at [280, 167] on div "LEGAJO UNICO" at bounding box center [259, 172] width 104 height 27
click at [603, 142] on icon "action-search" at bounding box center [605, 138] width 9 height 9
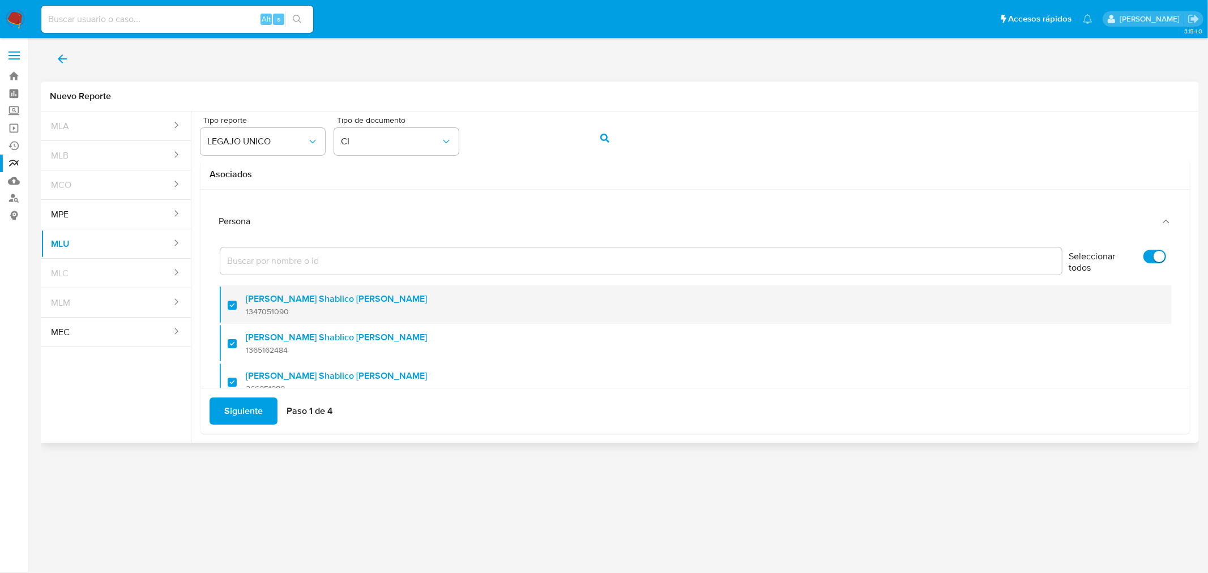
drag, startPoint x: 289, startPoint y: 310, endPoint x: 246, endPoint y: 312, distance: 43.1
click at [246, 312] on span "1347051090" at bounding box center [336, 312] width 181 height 10
click at [268, 314] on span "1347051090" at bounding box center [336, 312] width 181 height 10
checkbox input "true"
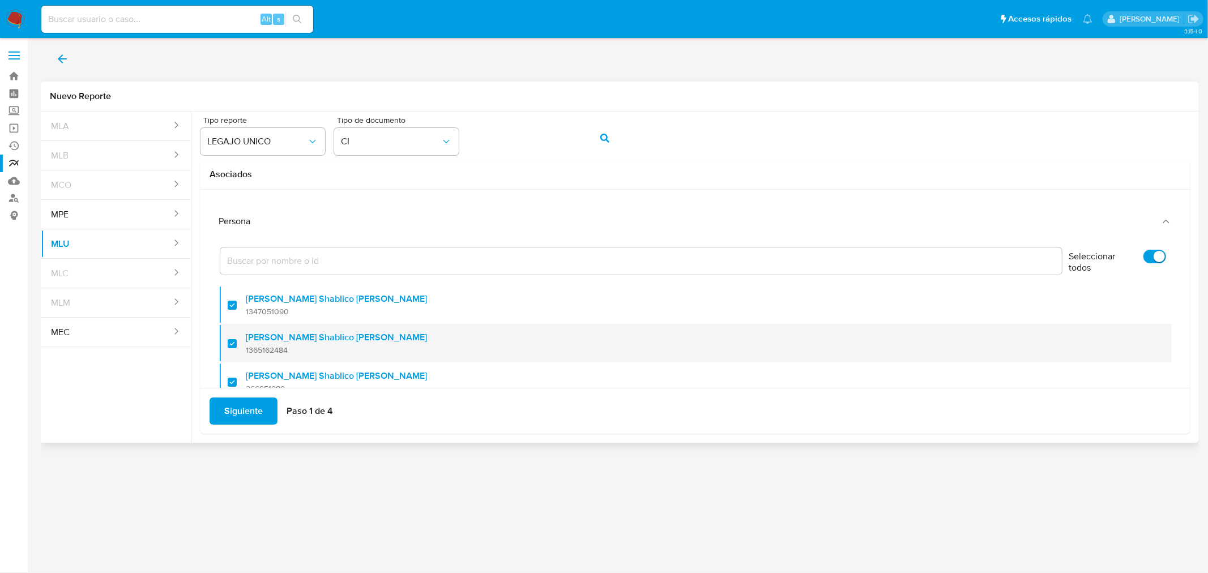
click at [284, 351] on span "1365162484" at bounding box center [336, 350] width 181 height 10
checkbox input "false"
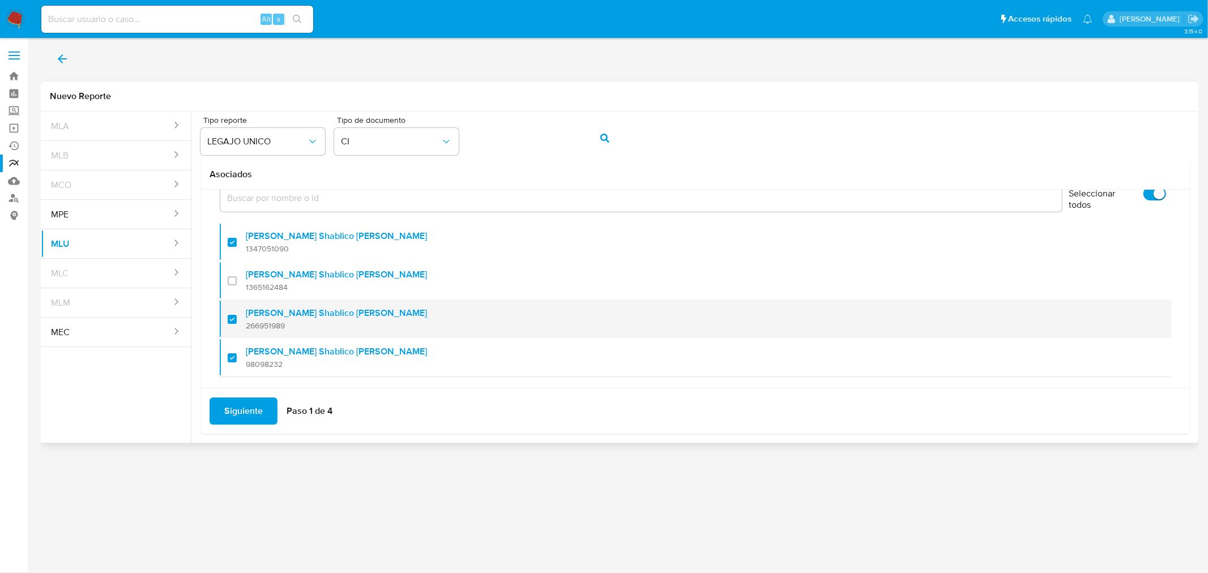
click at [275, 321] on span "266951989" at bounding box center [336, 326] width 181 height 10
checkbox input "false"
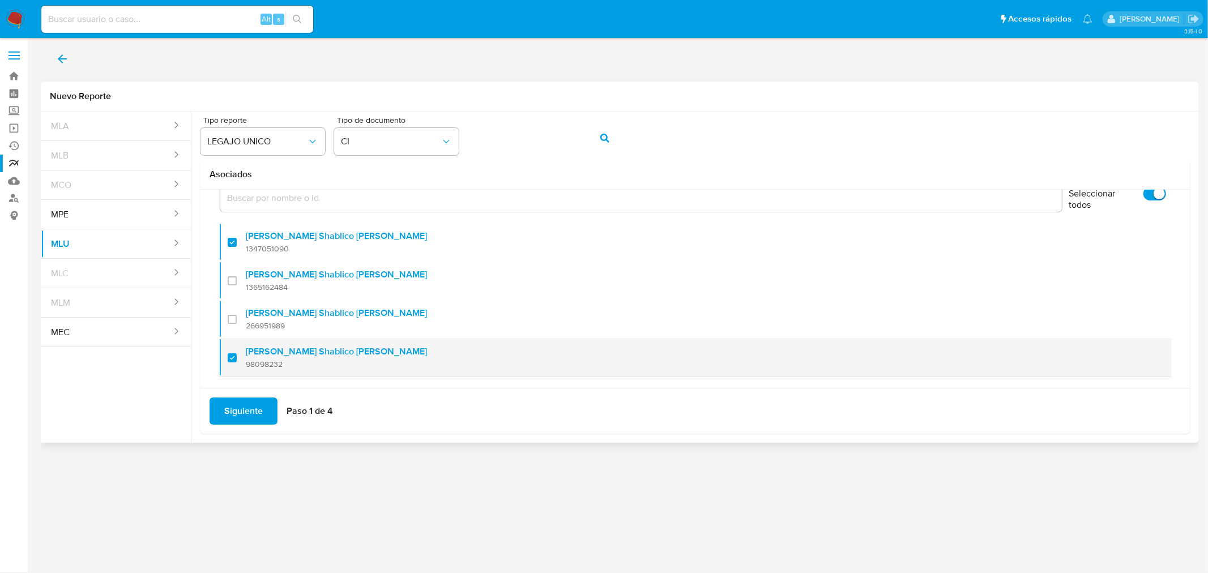
click at [270, 356] on label "Silvia Rosa Shablico Varela" at bounding box center [336, 351] width 181 height 11
click at [237, 356] on input "checkbox" at bounding box center [232, 358] width 9 height 9
checkbox input "false"
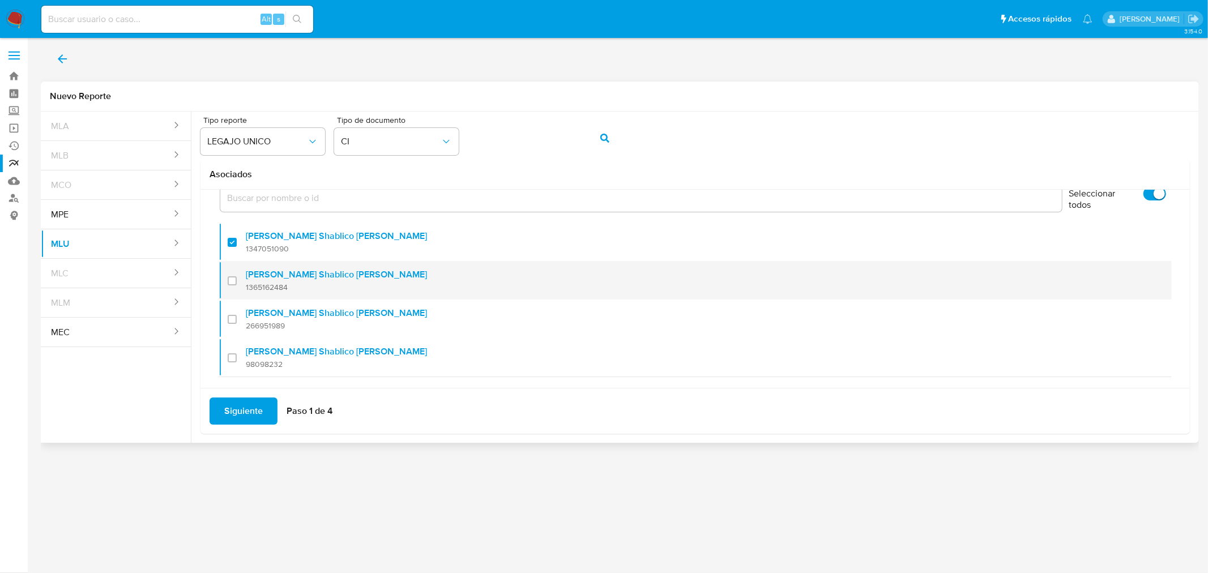
drag, startPoint x: 293, startPoint y: 291, endPoint x: 246, endPoint y: 291, distance: 47.0
click at [246, 291] on span "1365162484" at bounding box center [336, 287] width 181 height 10
click at [235, 279] on div at bounding box center [237, 280] width 18 height 27
checkbox input "false"
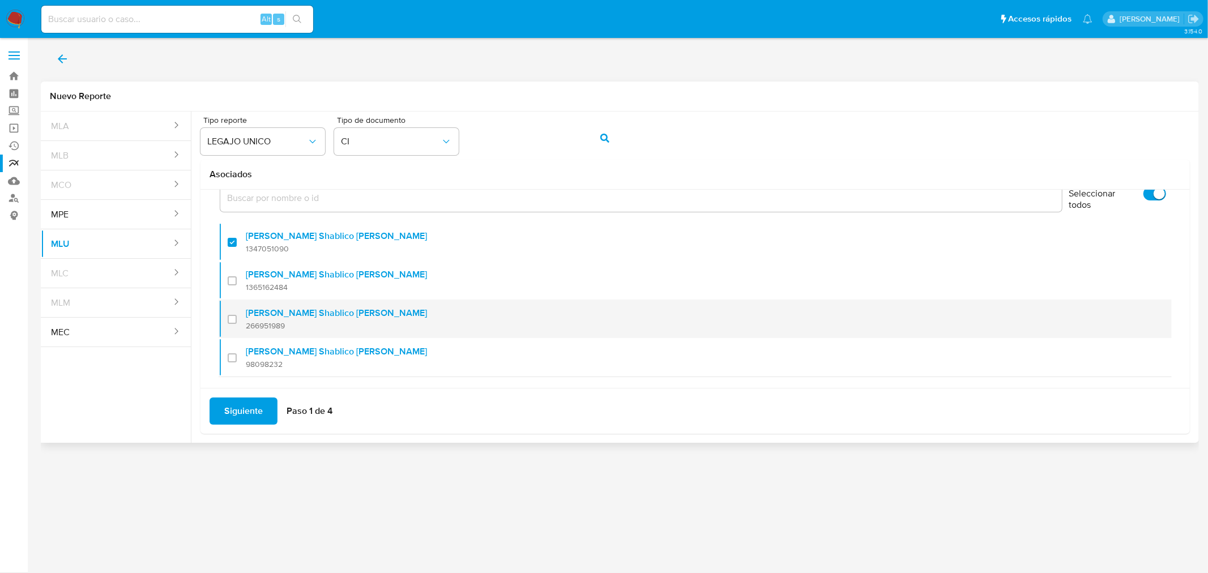
drag, startPoint x: 291, startPoint y: 327, endPoint x: 246, endPoint y: 331, distance: 44.3
click at [246, 331] on div "Silvia Rosa Shablico Varela 266951989" at bounding box center [701, 319] width 910 height 39
click at [235, 318] on div at bounding box center [237, 319] width 18 height 27
checkbox input "false"
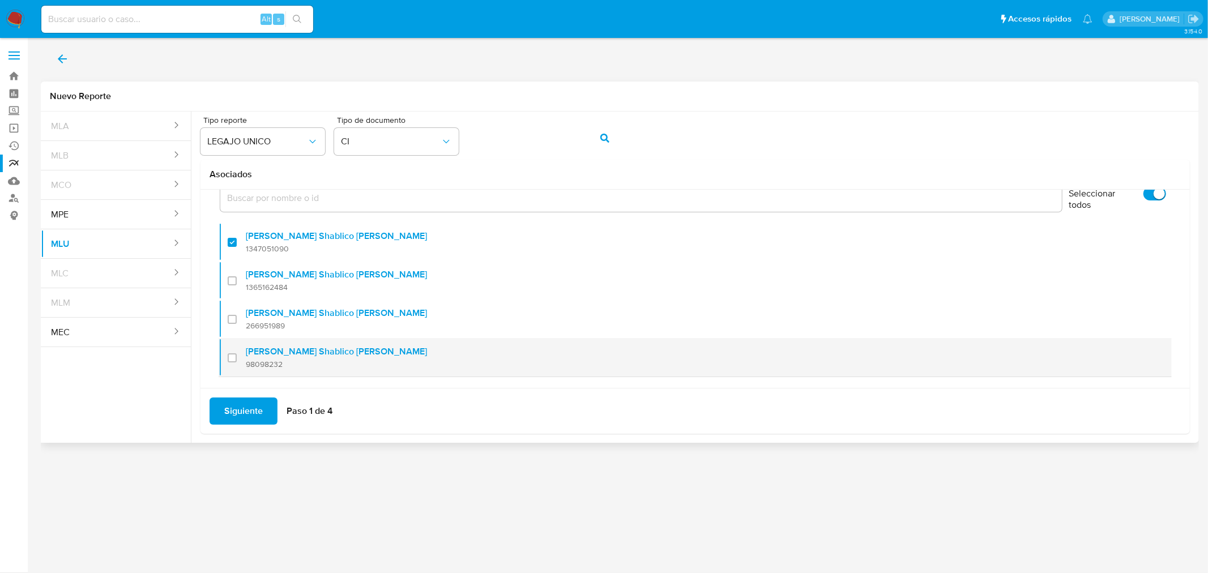
drag, startPoint x: 288, startPoint y: 364, endPoint x: 245, endPoint y: 364, distance: 42.5
click at [246, 364] on span "98098232" at bounding box center [336, 364] width 181 height 10
click at [234, 359] on div at bounding box center [237, 357] width 18 height 27
drag, startPoint x: 284, startPoint y: 369, endPoint x: 247, endPoint y: 368, distance: 37.4
click at [247, 368] on div "Silvia Rosa Shablico Varela 98098232" at bounding box center [701, 357] width 910 height 39
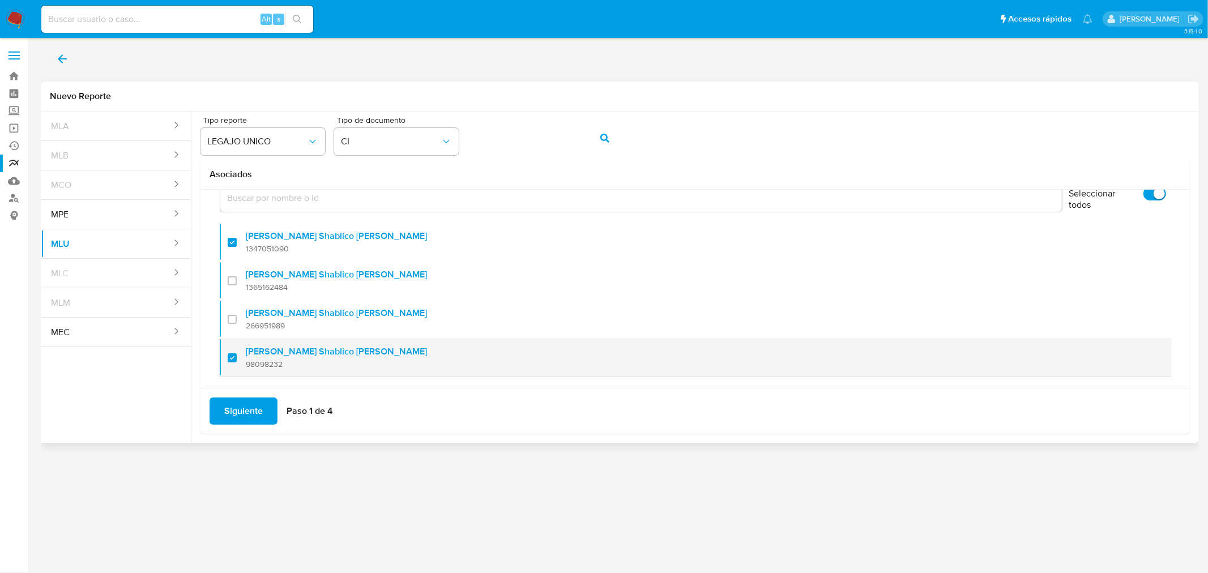
click at [232, 358] on div at bounding box center [237, 357] width 18 height 27
checkbox input "false"
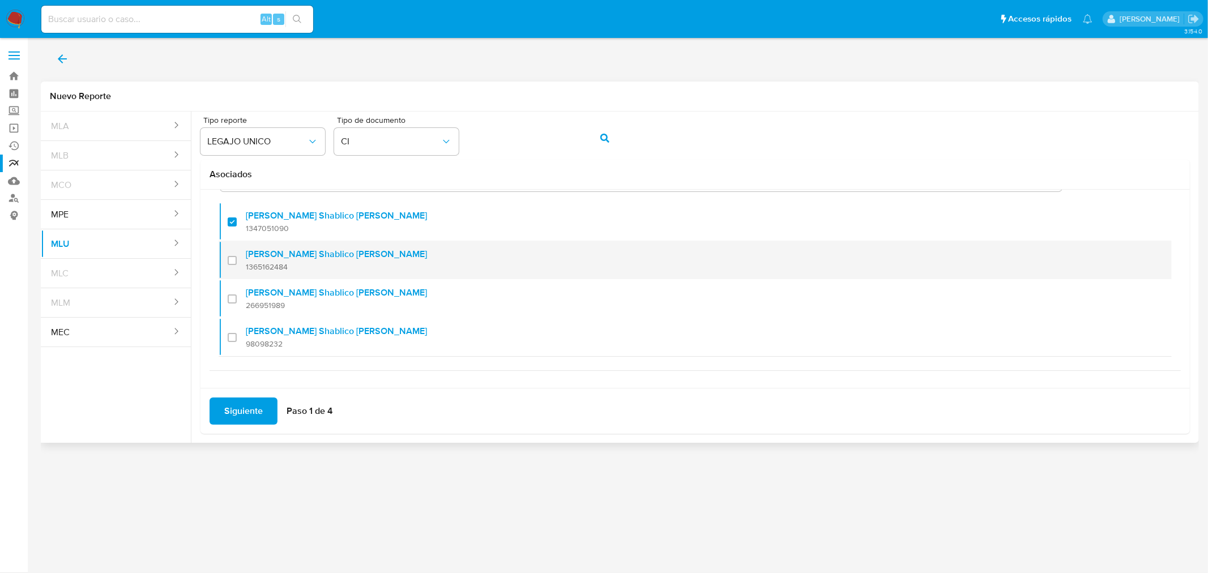
scroll to position [84, 0]
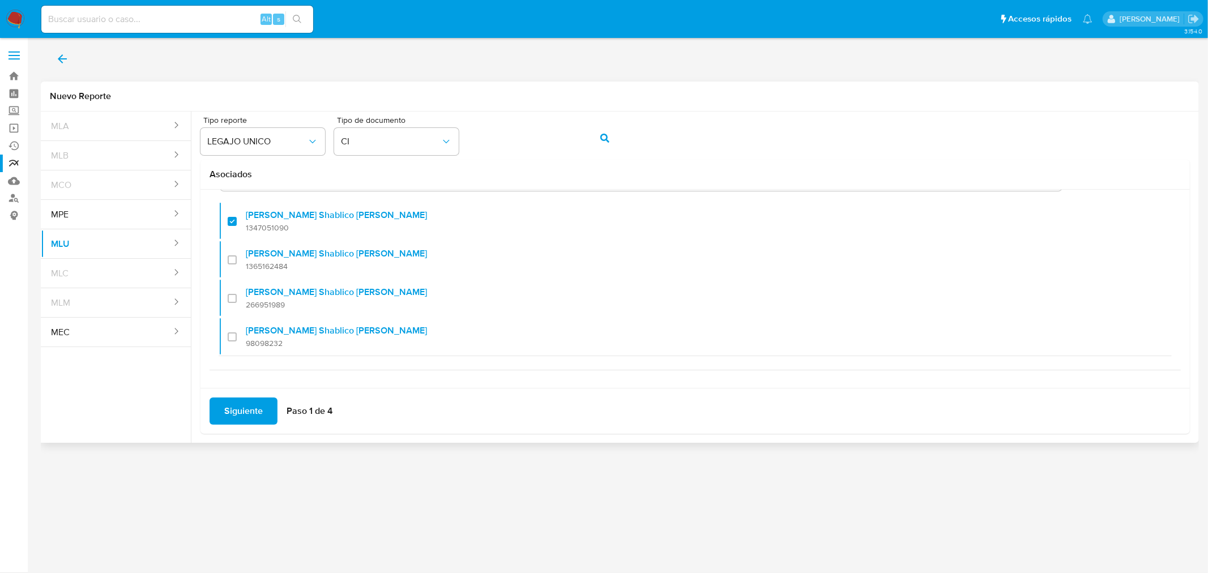
click at [239, 412] on span "Siguiente" at bounding box center [243, 411] width 39 height 25
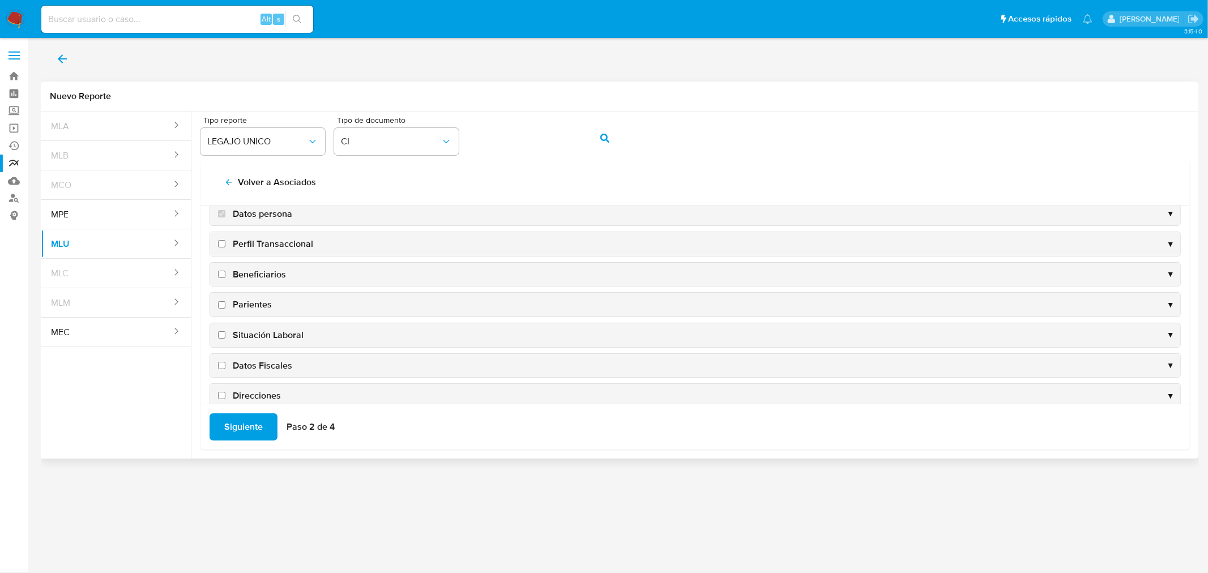
scroll to position [0, 0]
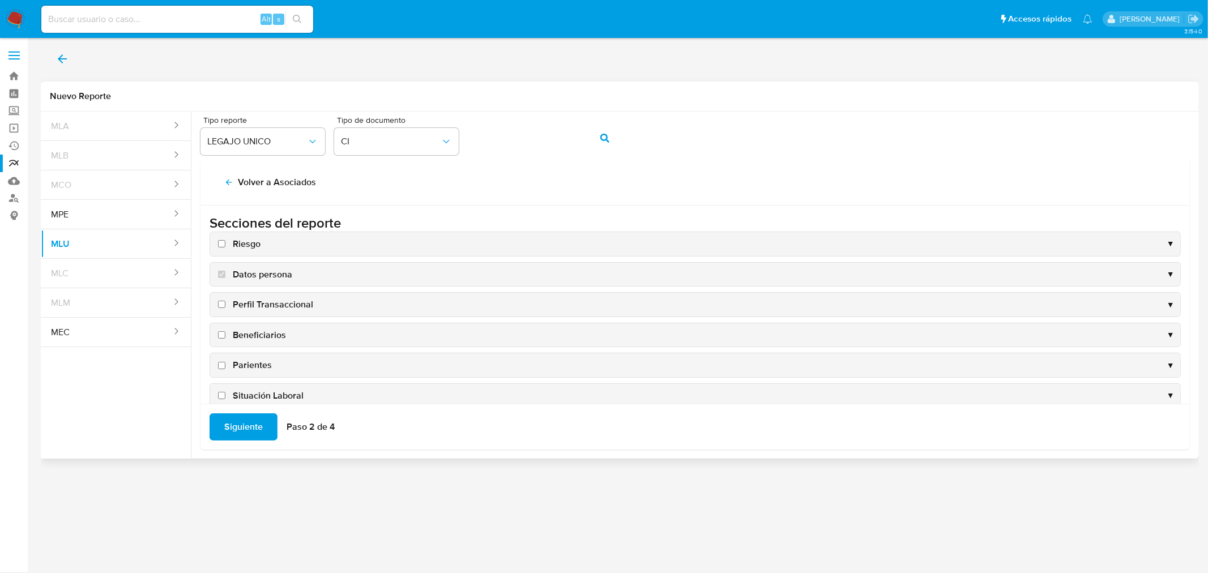
click at [220, 247] on input "Riesgo" at bounding box center [221, 243] width 7 height 7
checkbox input "true"
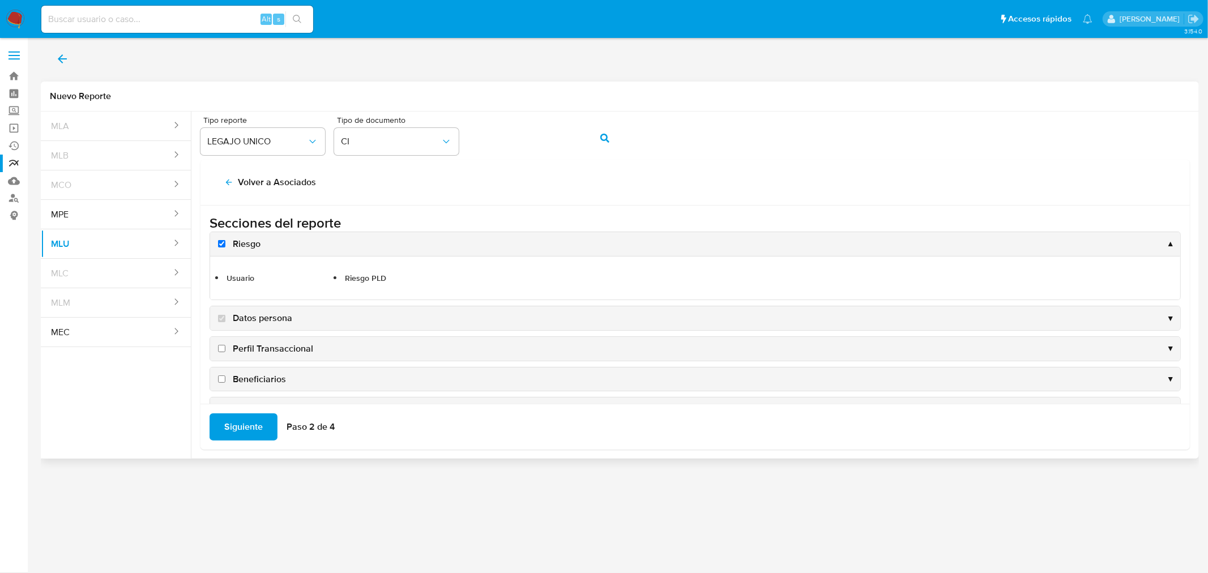
click at [222, 346] on input "Perfil Transaccional" at bounding box center [221, 348] width 7 height 7
checkbox input "true"
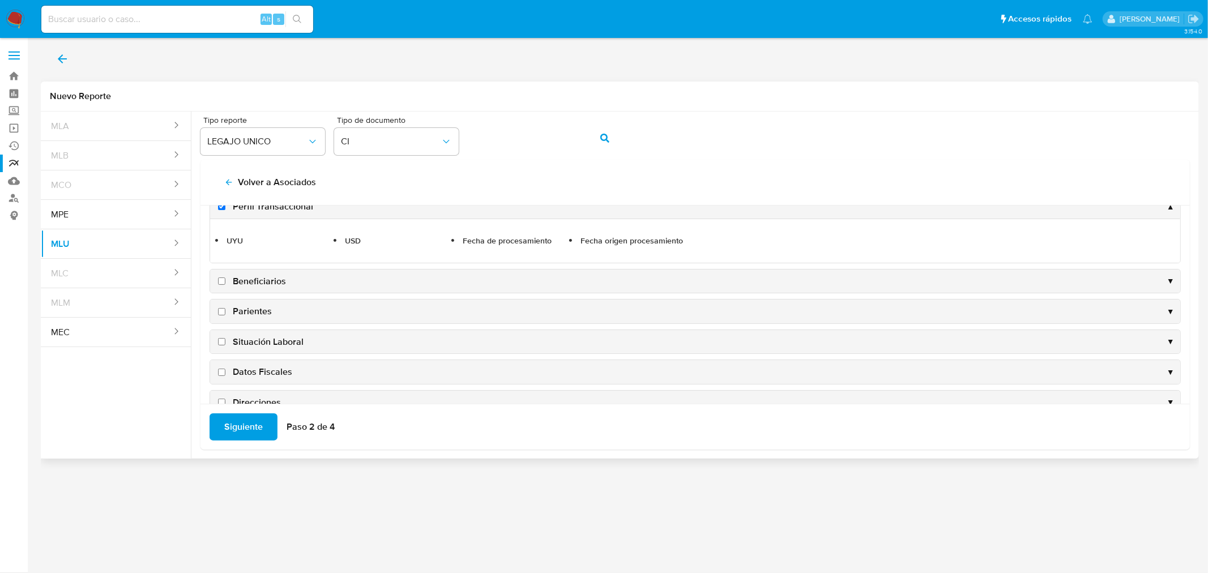
scroll to position [216, 0]
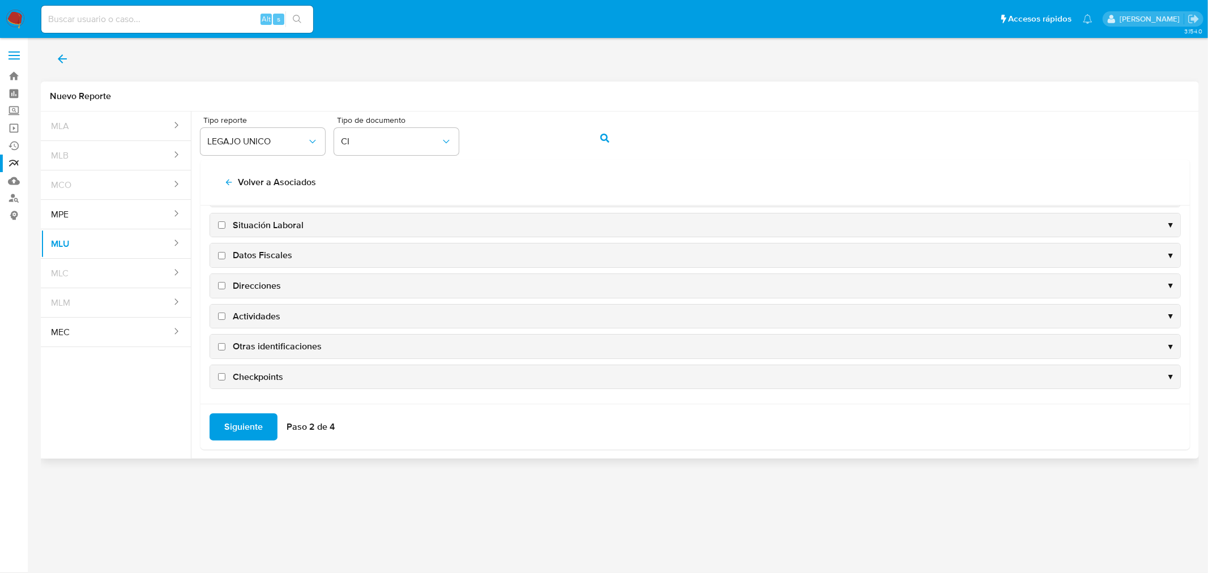
click at [225, 376] on label "Checkpoints" at bounding box center [249, 377] width 67 height 12
click at [225, 376] on input "Checkpoints" at bounding box center [221, 376] width 7 height 7
checkbox input "true"
click at [225, 347] on input "Otras identificaciones" at bounding box center [221, 346] width 7 height 7
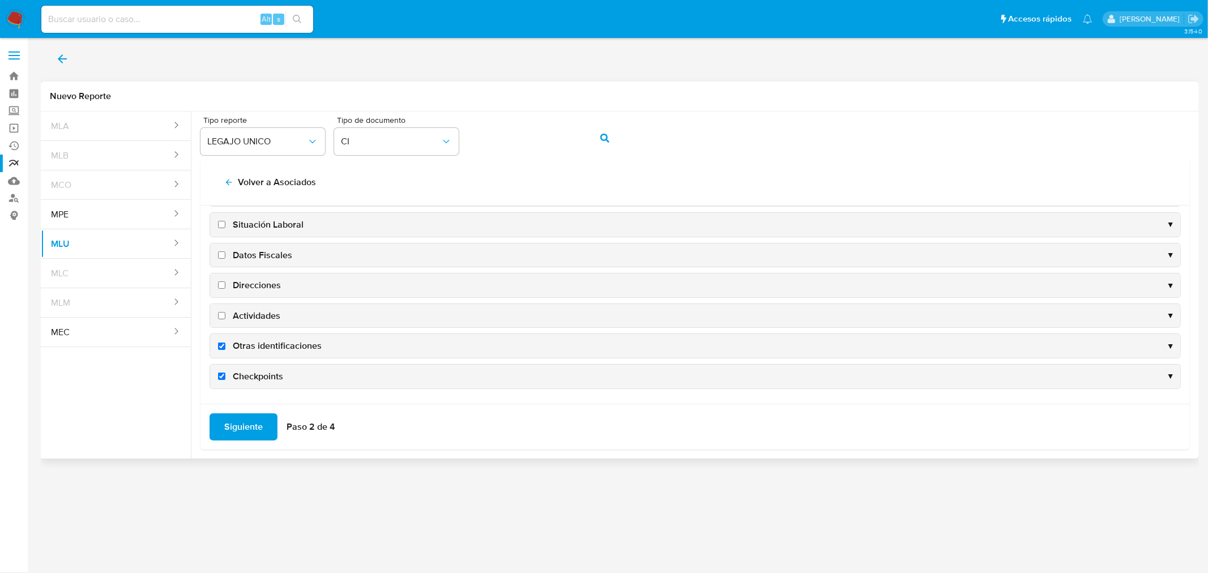
checkbox input "true"
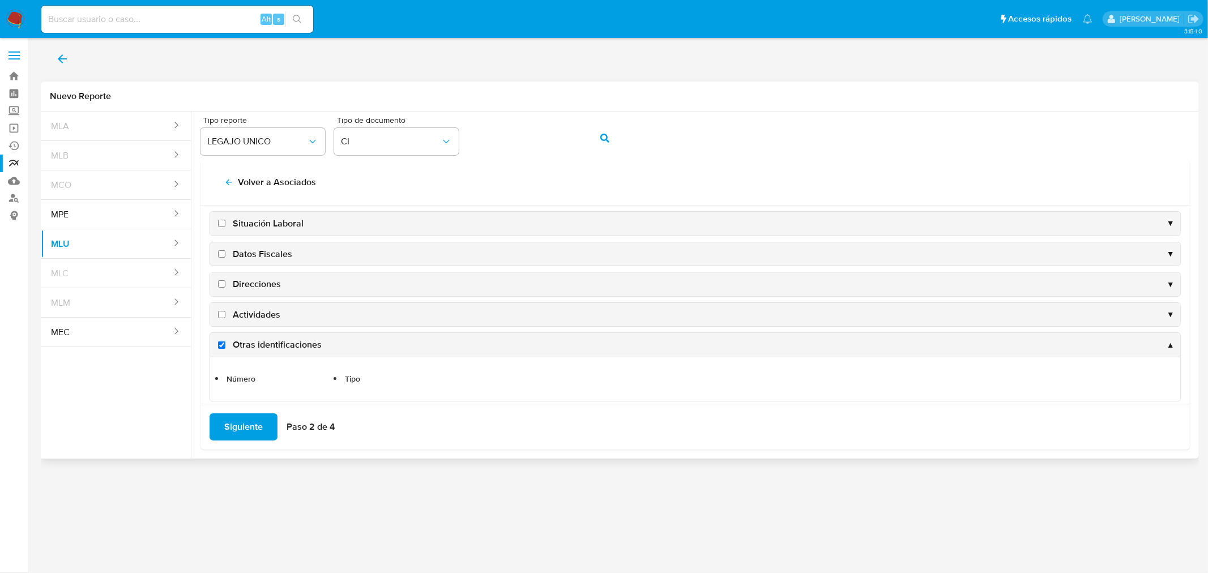
click at [222, 316] on input "Actividades" at bounding box center [221, 314] width 7 height 7
checkbox input "true"
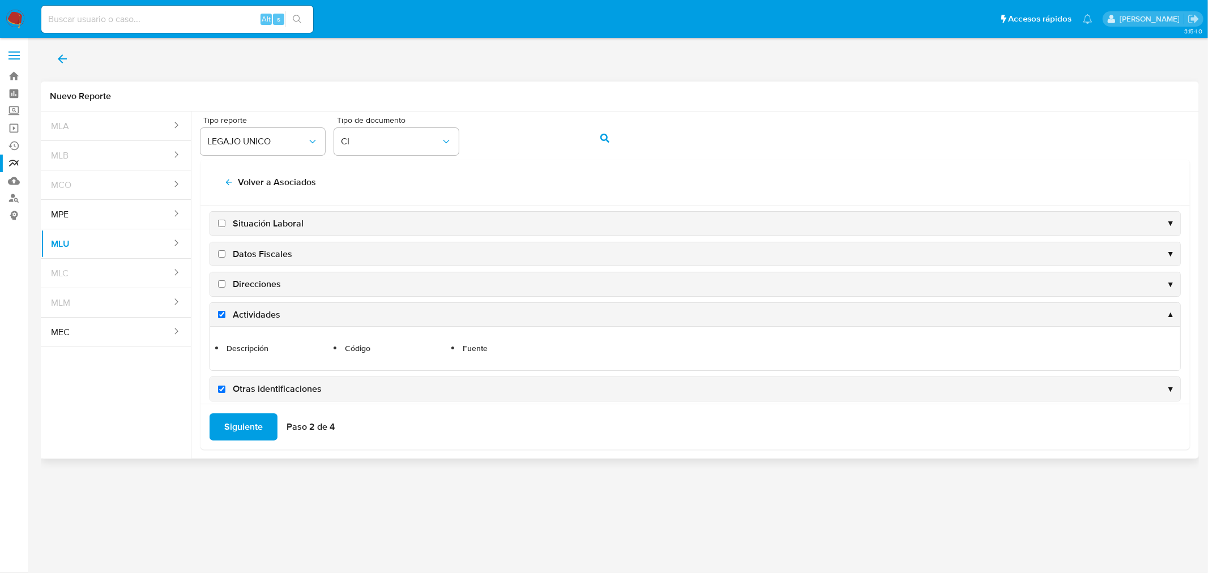
click at [218, 287] on input "Direcciones" at bounding box center [221, 283] width 7 height 7
checkbox input "true"
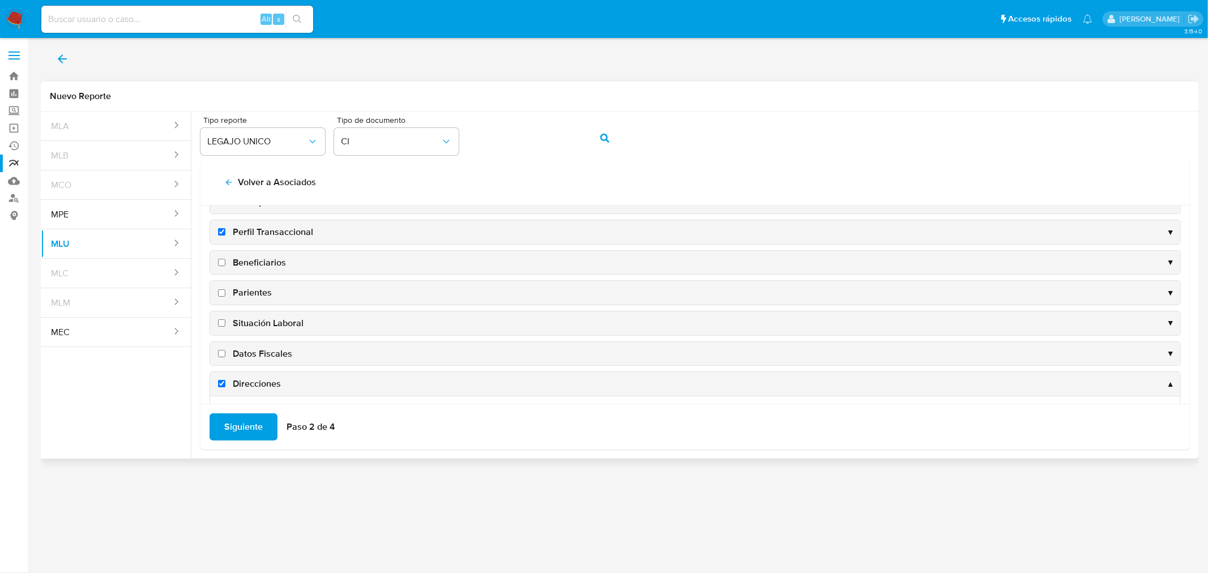
scroll to position [0, 0]
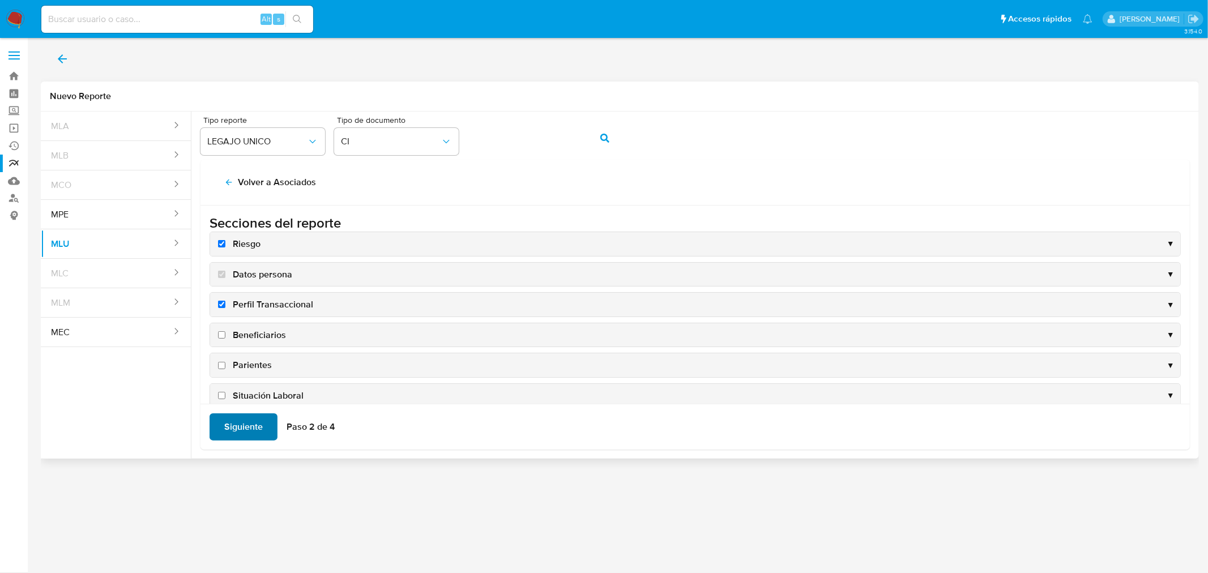
click at [239, 427] on span "Siguiente" at bounding box center [243, 427] width 39 height 25
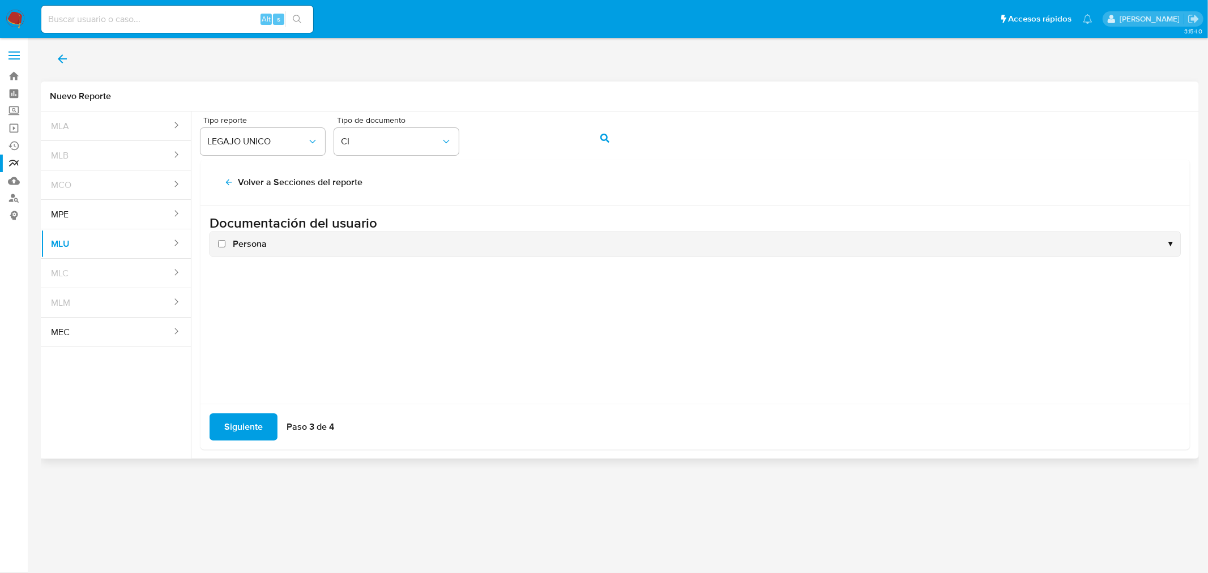
click at [219, 242] on input "Persona" at bounding box center [221, 243] width 7 height 7
checkbox input "true"
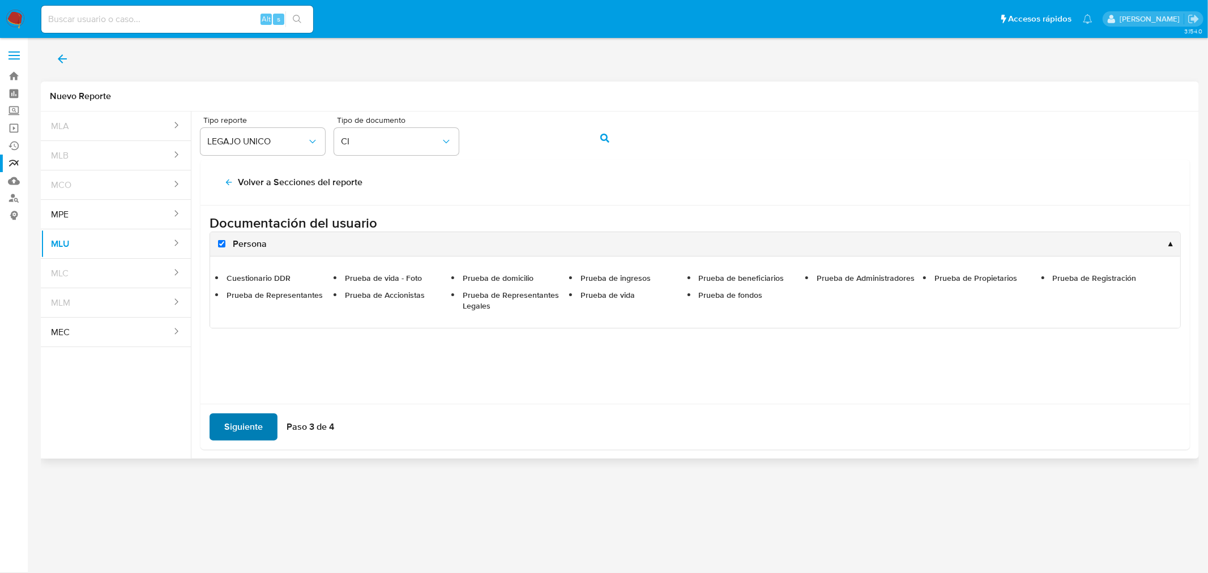
click at [233, 434] on span "Siguiente" at bounding box center [243, 427] width 39 height 25
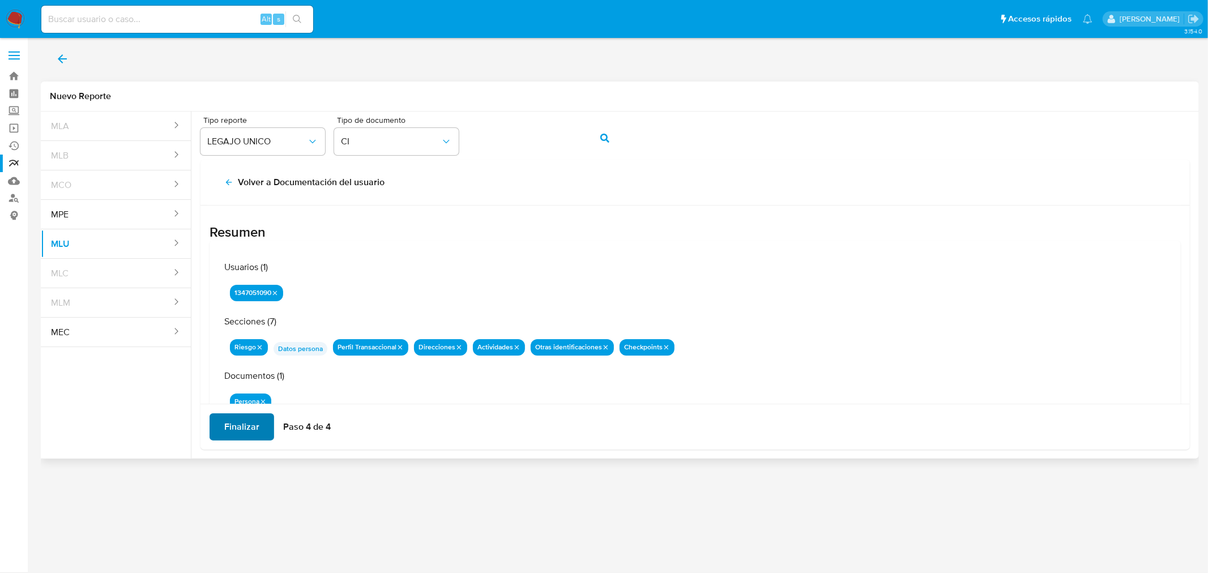
click at [233, 427] on span "Finalizar" at bounding box center [241, 427] width 35 height 25
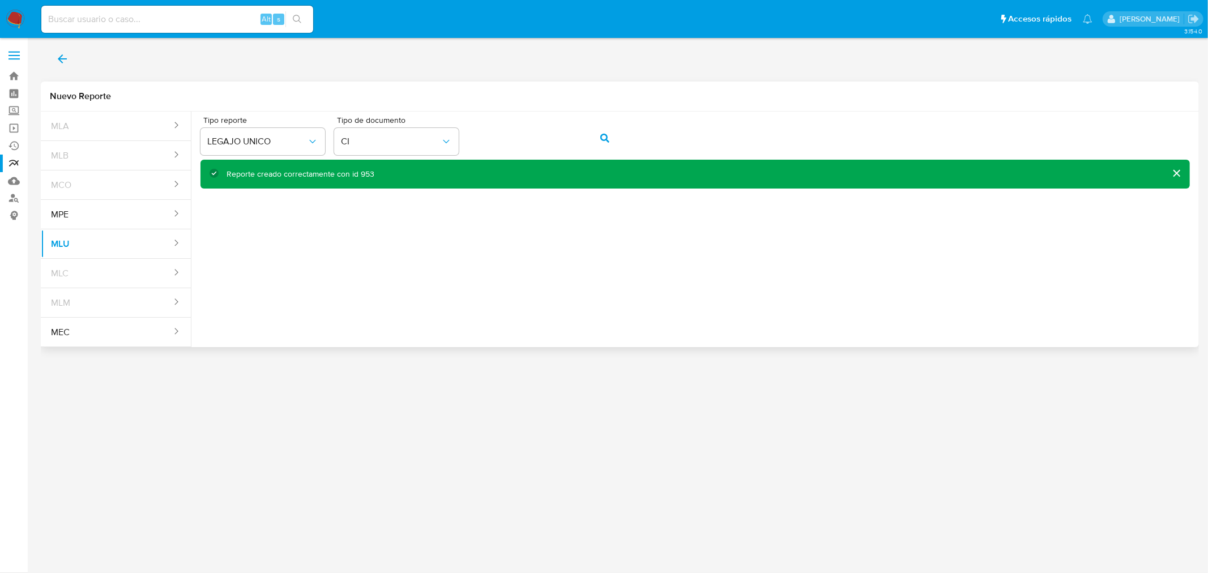
click at [363, 173] on div "Reporte creado correctamente con id 953" at bounding box center [301, 174] width 148 height 11
click at [11, 73] on link "Bandeja" at bounding box center [67, 76] width 135 height 18
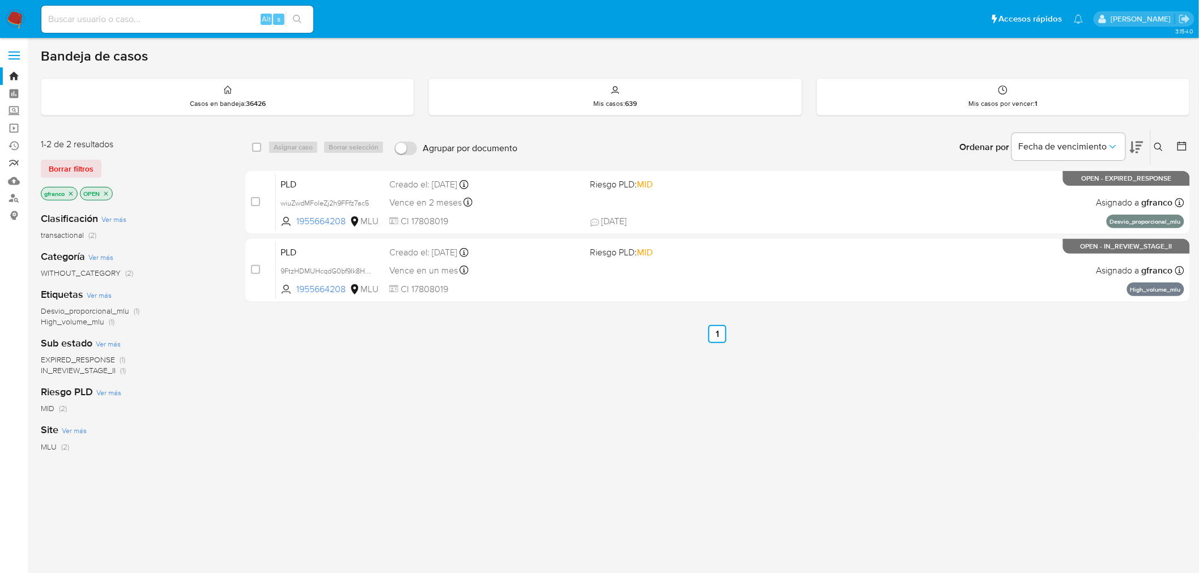
click at [20, 160] on link "Reportes" at bounding box center [67, 164] width 135 height 18
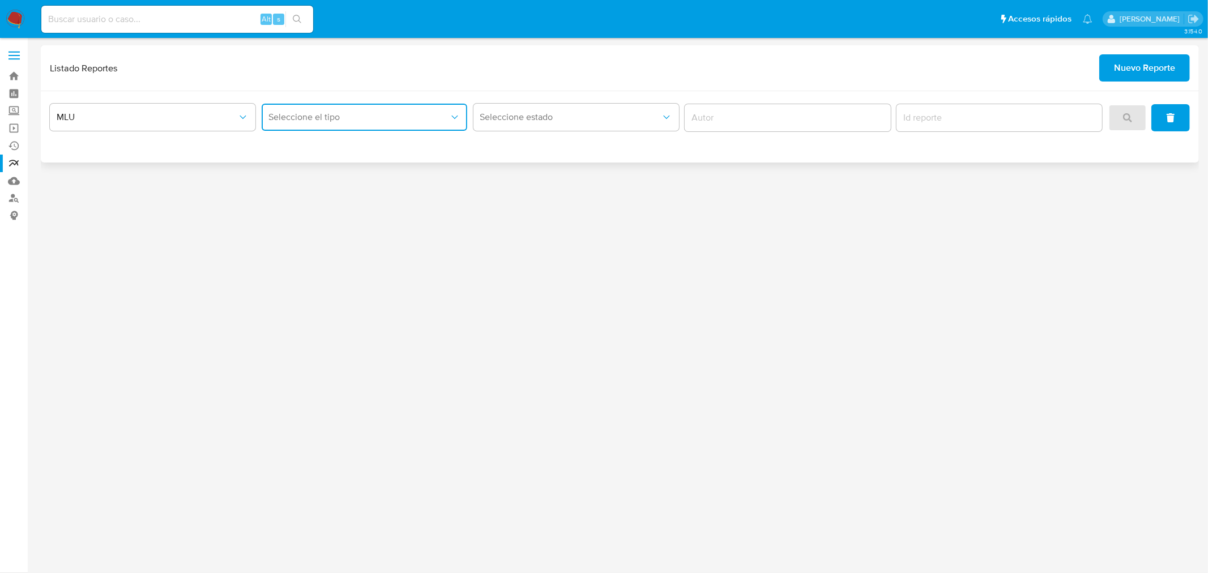
click at [391, 117] on span "Seleccione el tipo" at bounding box center [359, 117] width 181 height 11
click at [341, 167] on div "LEGAJO UNICO" at bounding box center [361, 174] width 186 height 27
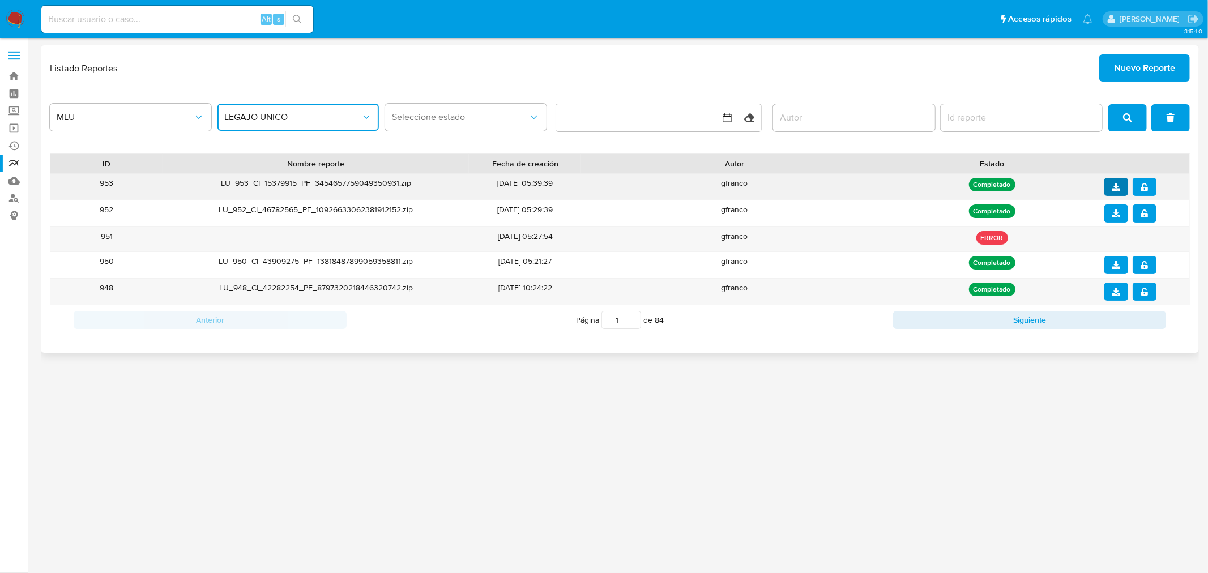
click at [1113, 188] on icon "download" at bounding box center [1117, 187] width 8 height 8
click at [1143, 188] on icon "notify_security" at bounding box center [1145, 187] width 7 height 8
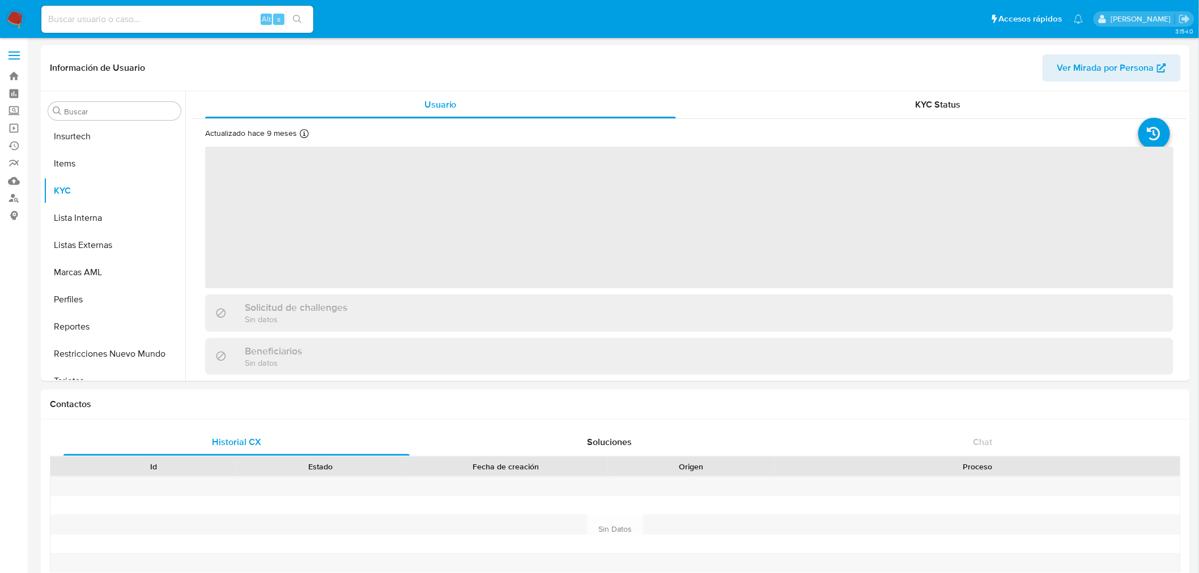
scroll to position [505, 0]
select select "10"
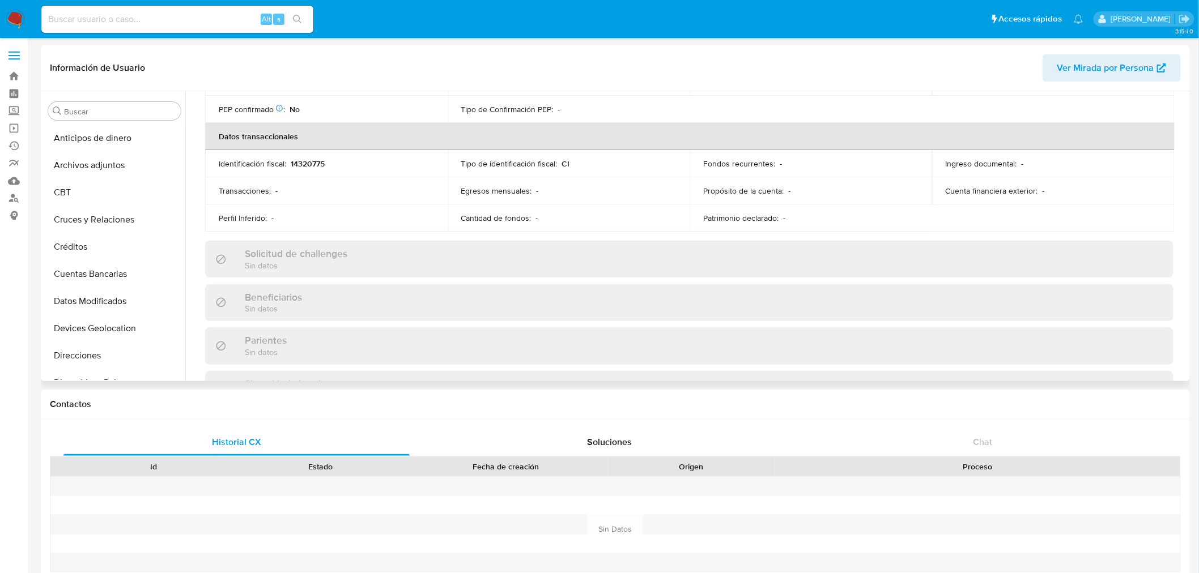
scroll to position [0, 0]
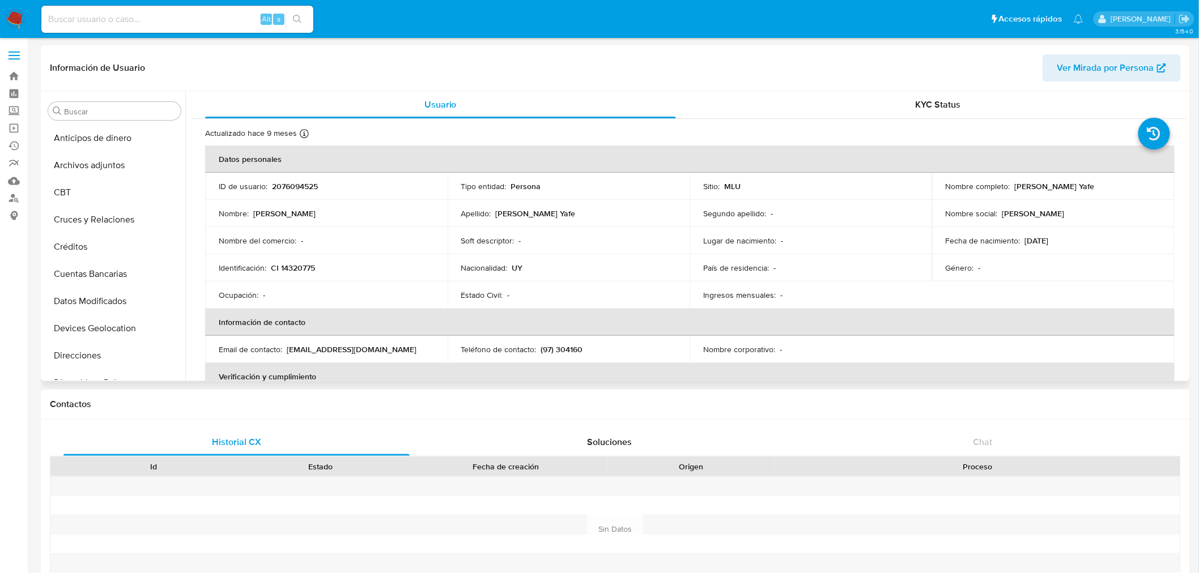
click at [840, 282] on td "Ingresos mensuales : -" at bounding box center [811, 295] width 242 height 27
click at [105, 27] on div "Alt s" at bounding box center [177, 19] width 272 height 27
click at [107, 24] on input at bounding box center [177, 19] width 272 height 15
paste input "1347051090"
type input "1347051090"
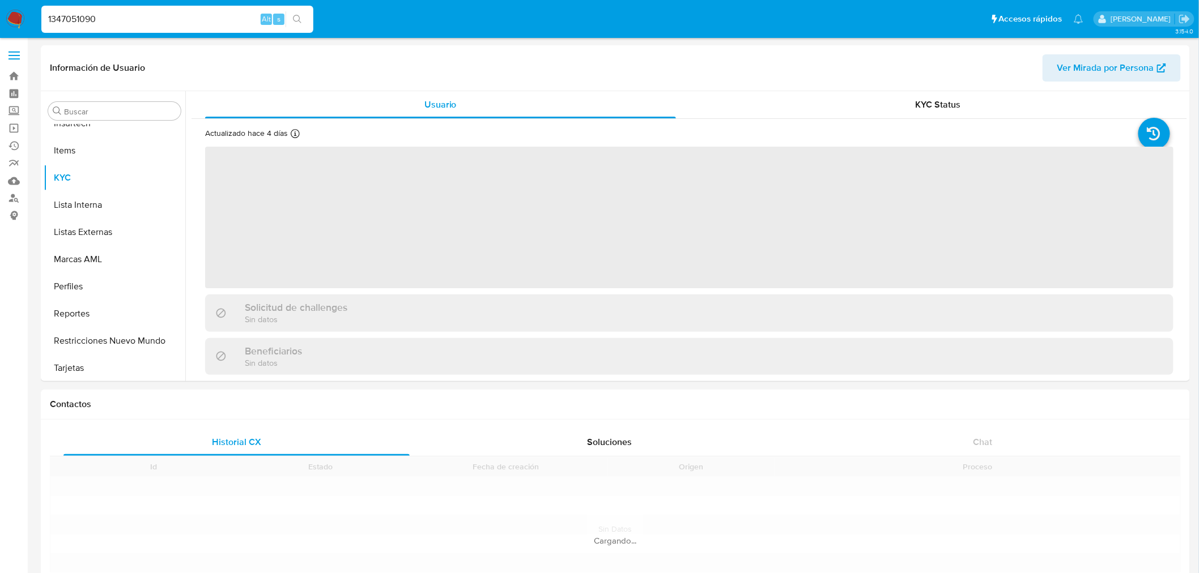
scroll to position [505, 0]
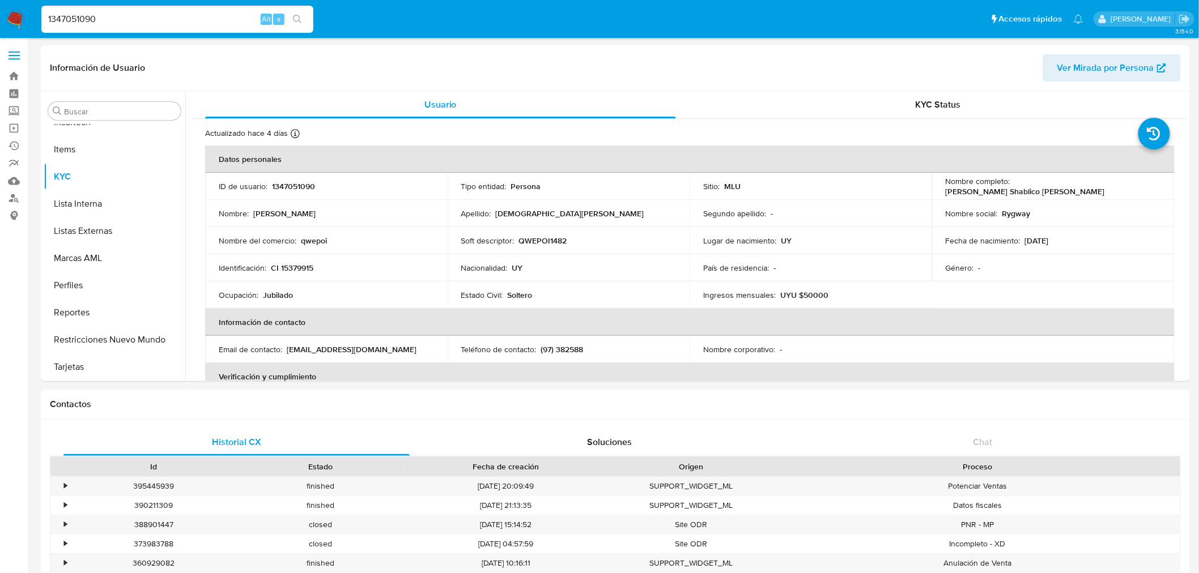
select select "10"
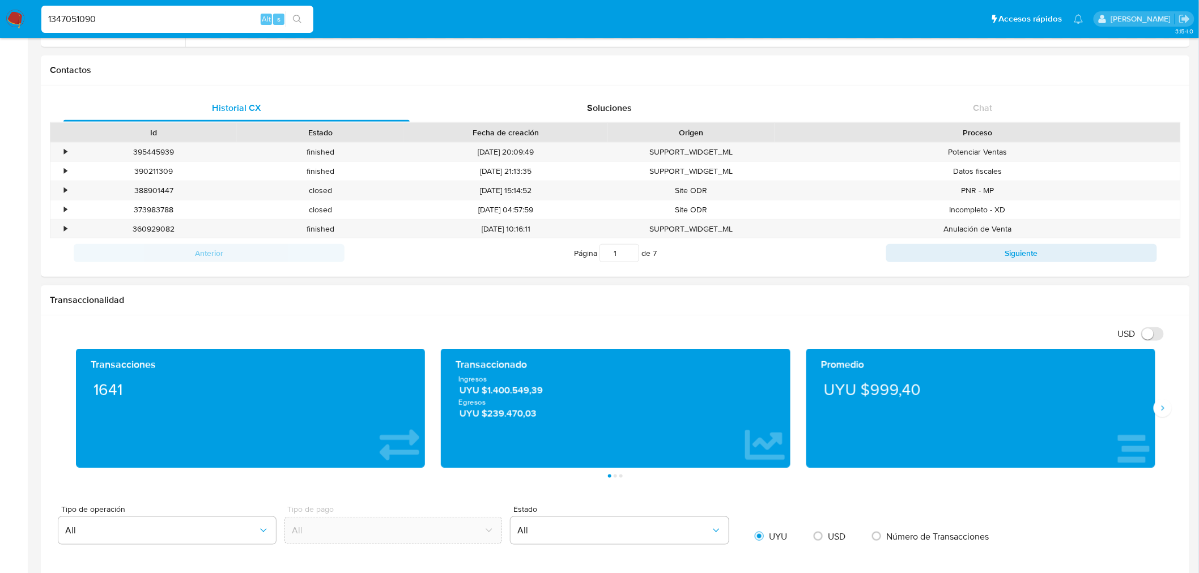
scroll to position [440, 0]
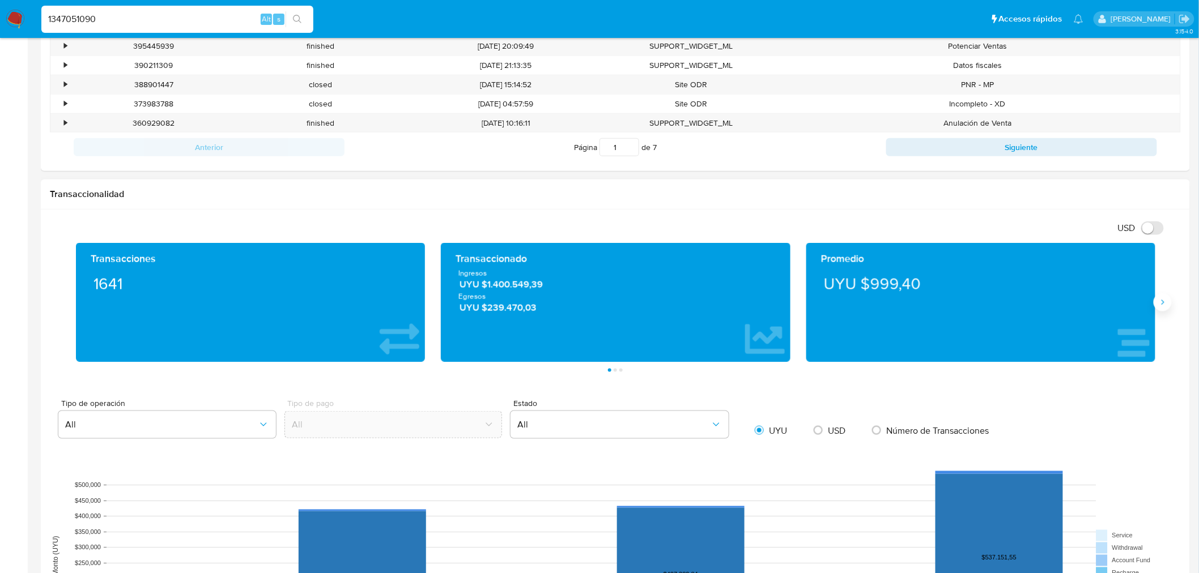
click at [1159, 305] on icon "Siguiente" at bounding box center [1162, 302] width 9 height 9
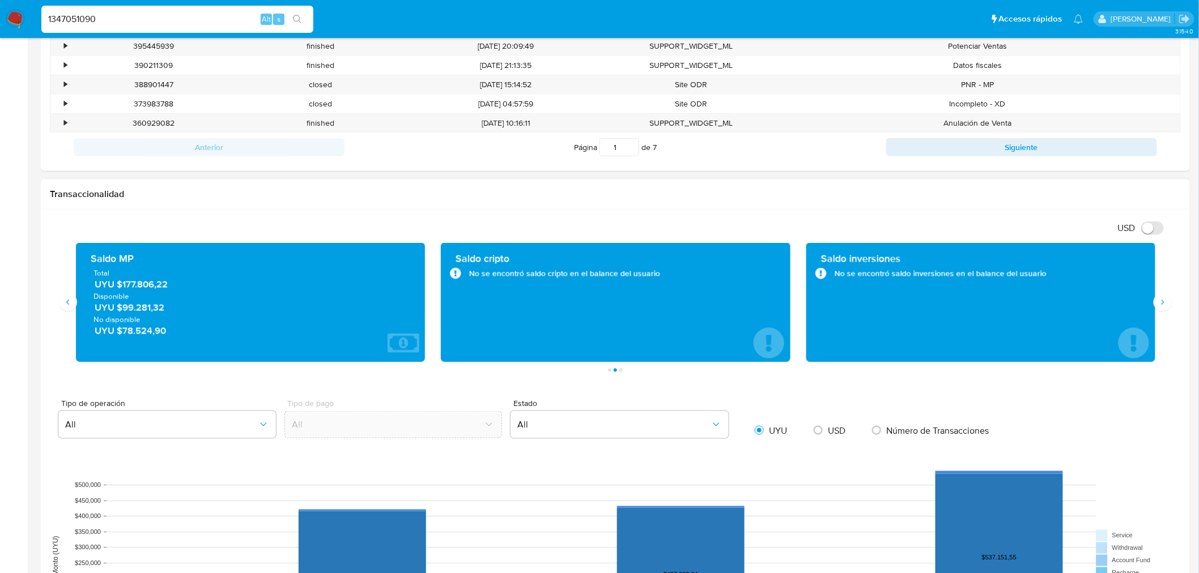
drag, startPoint x: 123, startPoint y: 286, endPoint x: 156, endPoint y: 282, distance: 33.7
click at [156, 282] on span "UYU $177.806,22" at bounding box center [251, 284] width 313 height 13
click at [361, 257] on div "Saldo MP" at bounding box center [251, 259] width 320 height 14
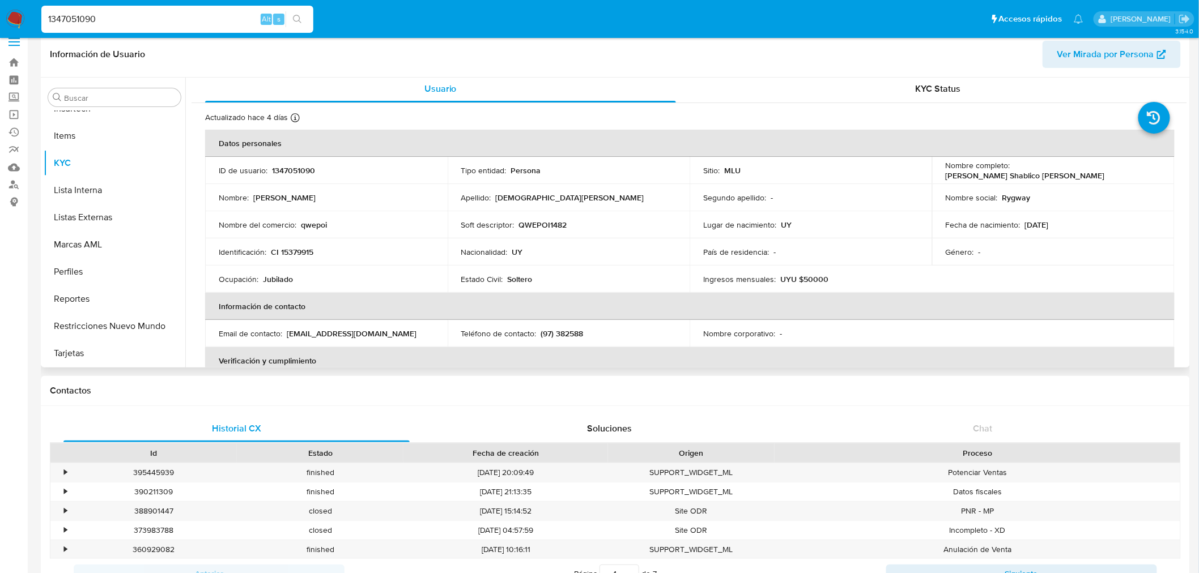
scroll to position [0, 0]
click at [279, 285] on p "Jubilado" at bounding box center [278, 281] width 30 height 10
copy p "Jubilado"
drag, startPoint x: 1108, startPoint y: 173, endPoint x: 1052, endPoint y: 169, distance: 55.7
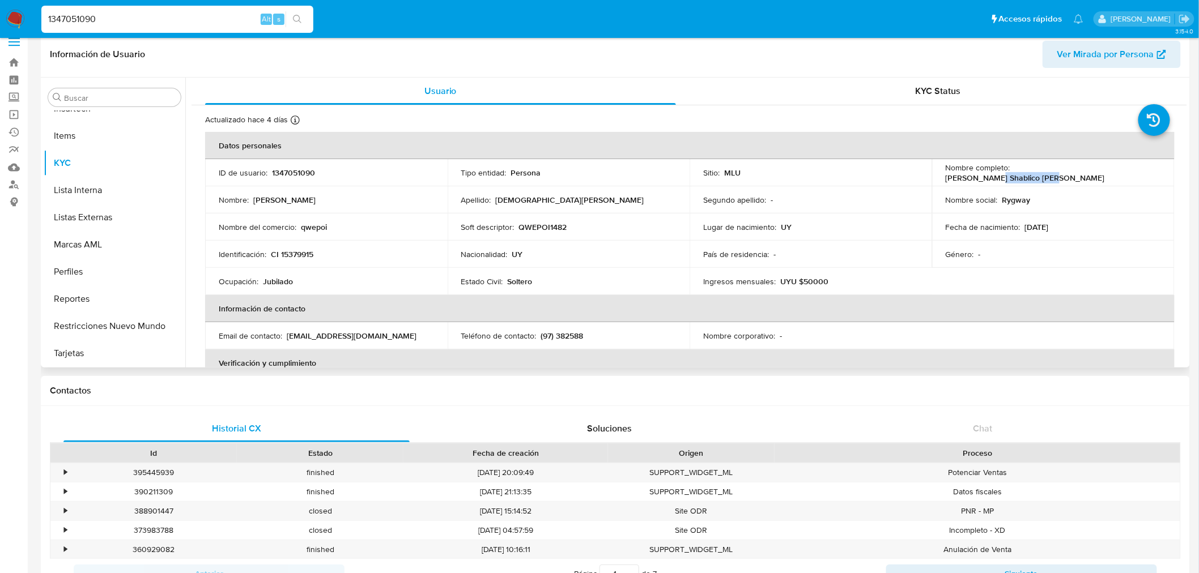
click at [1053, 169] on div "Nombre completo : Silvia Rosa Shablico Varela" at bounding box center [1053, 173] width 215 height 20
click at [1052, 173] on p "Silvia Rosa Shablico Varela" at bounding box center [1025, 178] width 159 height 10
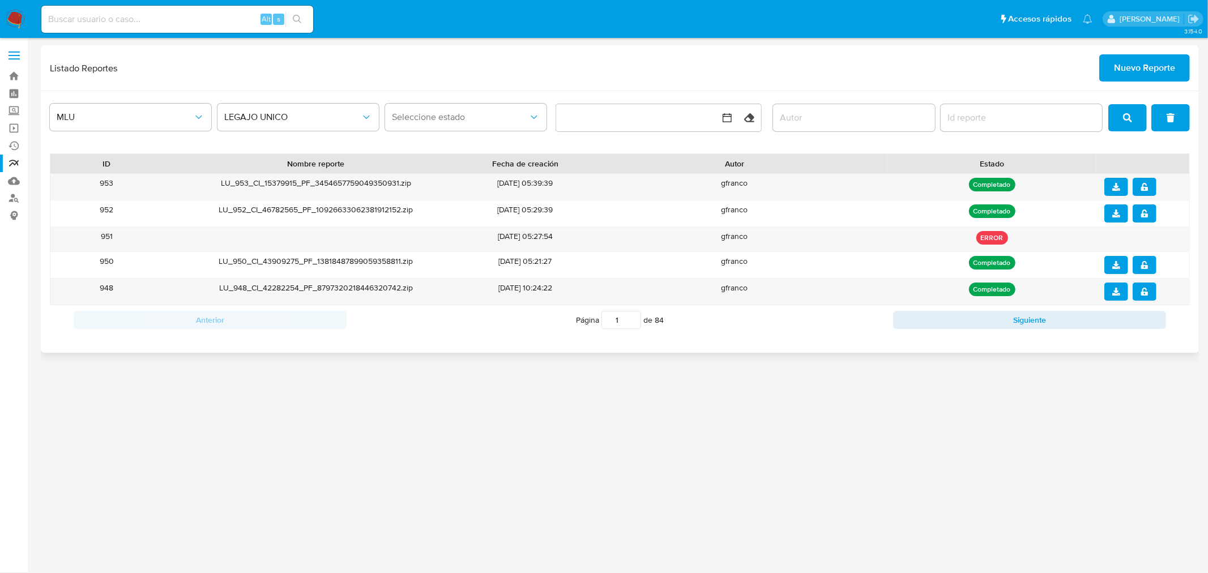
click at [1125, 62] on span "Nuevo Reporte" at bounding box center [1144, 68] width 61 height 25
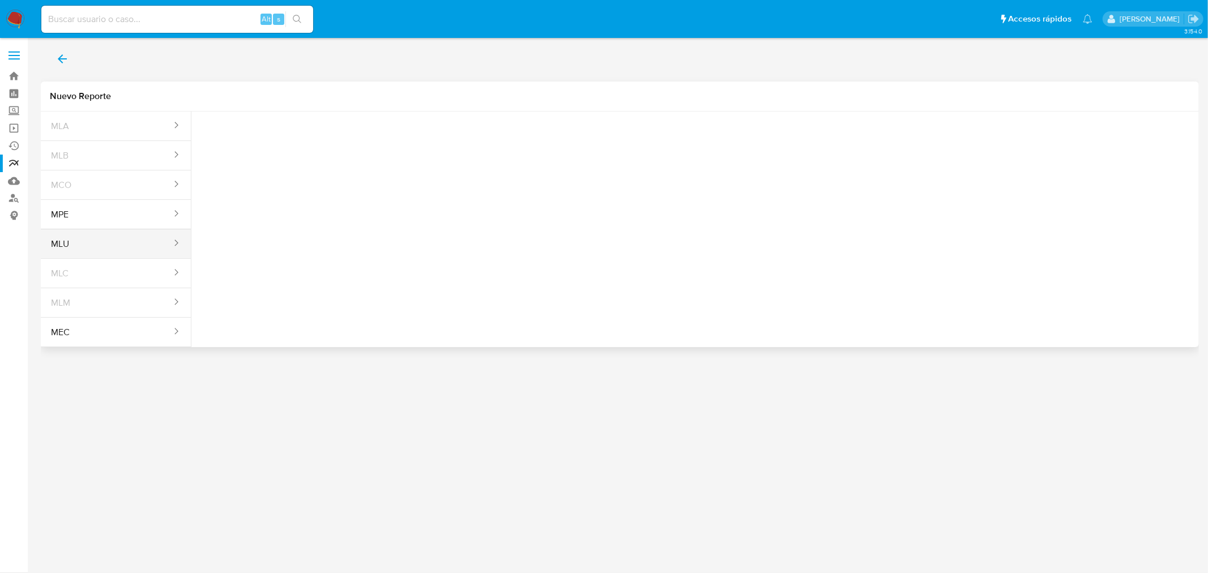
click at [146, 240] on button "MLU" at bounding box center [107, 244] width 132 height 27
click at [269, 128] on button "Seleccione una opcion" at bounding box center [263, 141] width 125 height 27
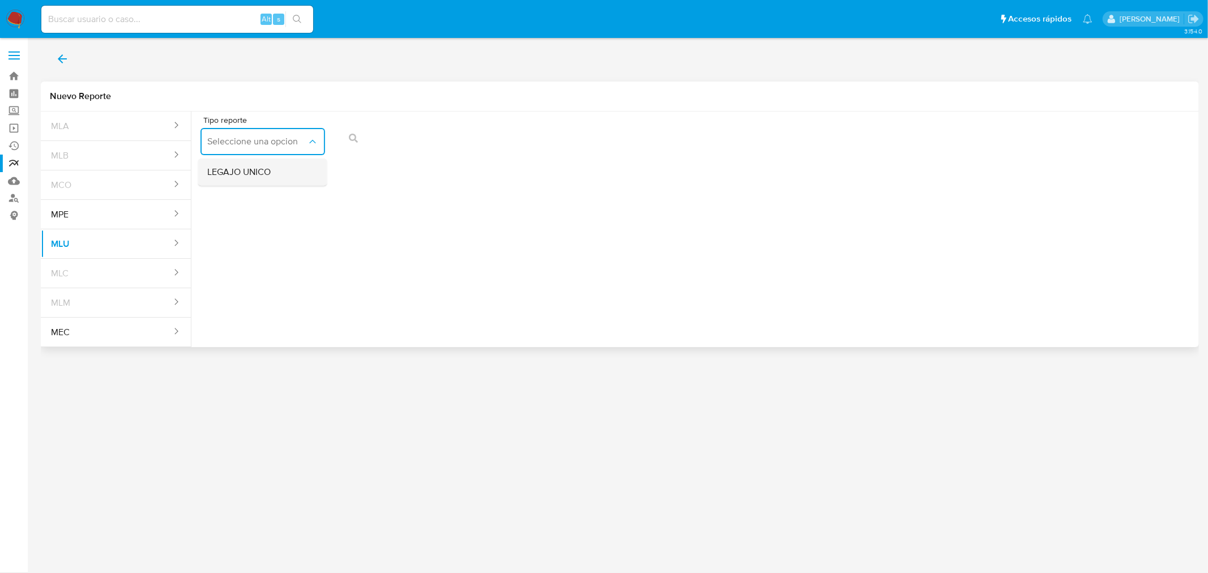
click at [290, 177] on div "LEGAJO UNICO" at bounding box center [259, 172] width 104 height 27
click at [601, 142] on icon "action-search" at bounding box center [605, 138] width 9 height 9
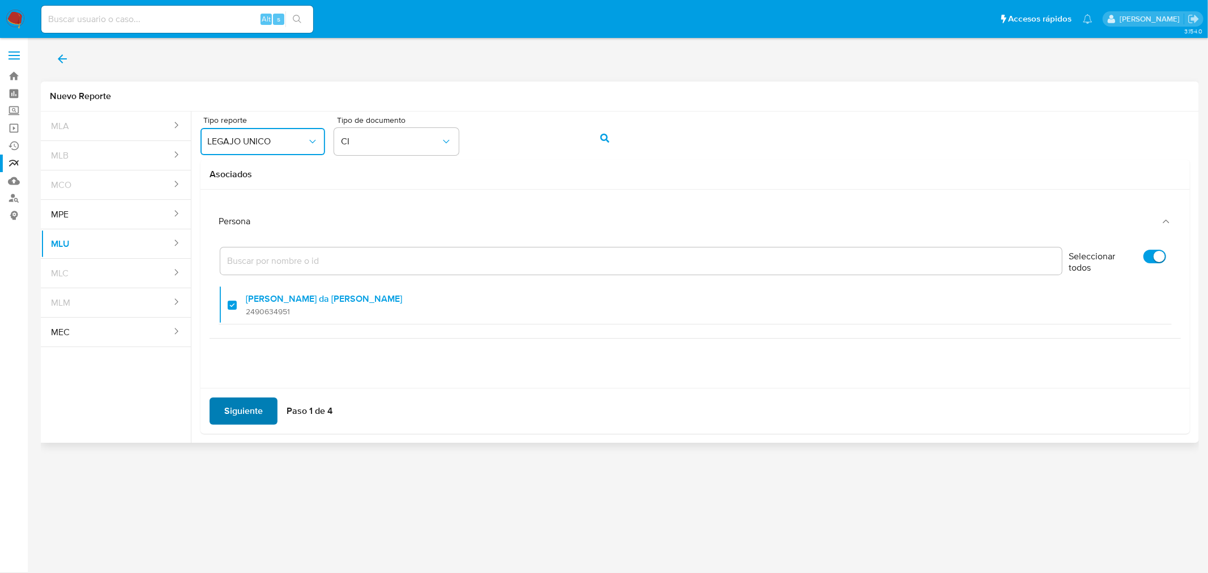
click at [257, 408] on span "Siguiente" at bounding box center [243, 411] width 39 height 25
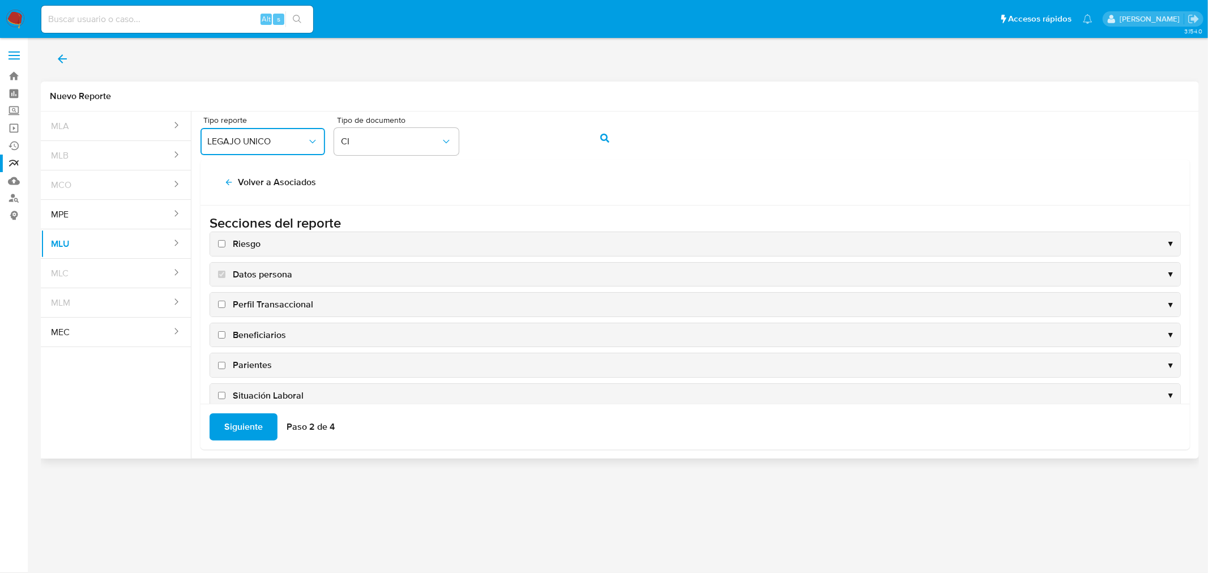
click at [223, 245] on input "Riesgo" at bounding box center [221, 243] width 7 height 7
checkbox input "true"
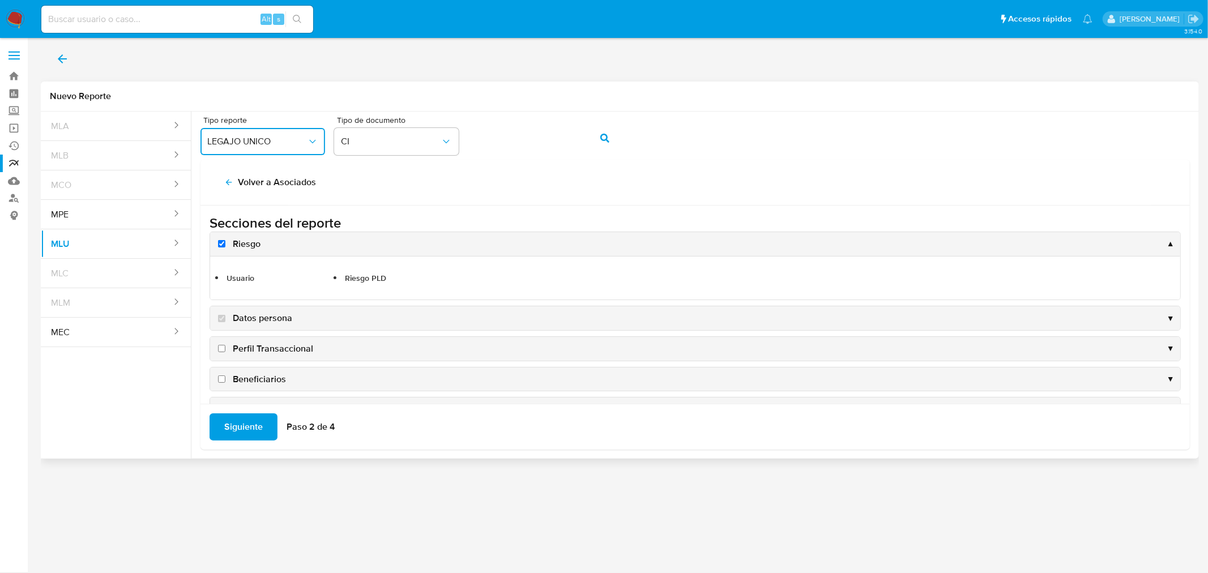
click at [224, 348] on input "Perfil Transaccional" at bounding box center [221, 348] width 7 height 7
checkbox input "true"
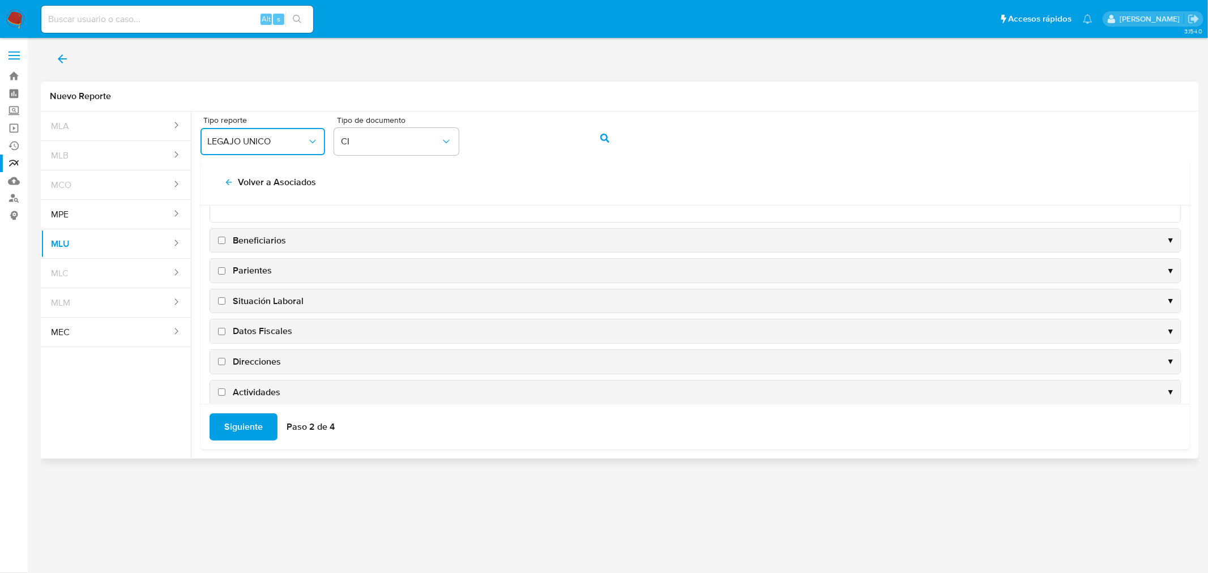
scroll to position [216, 0]
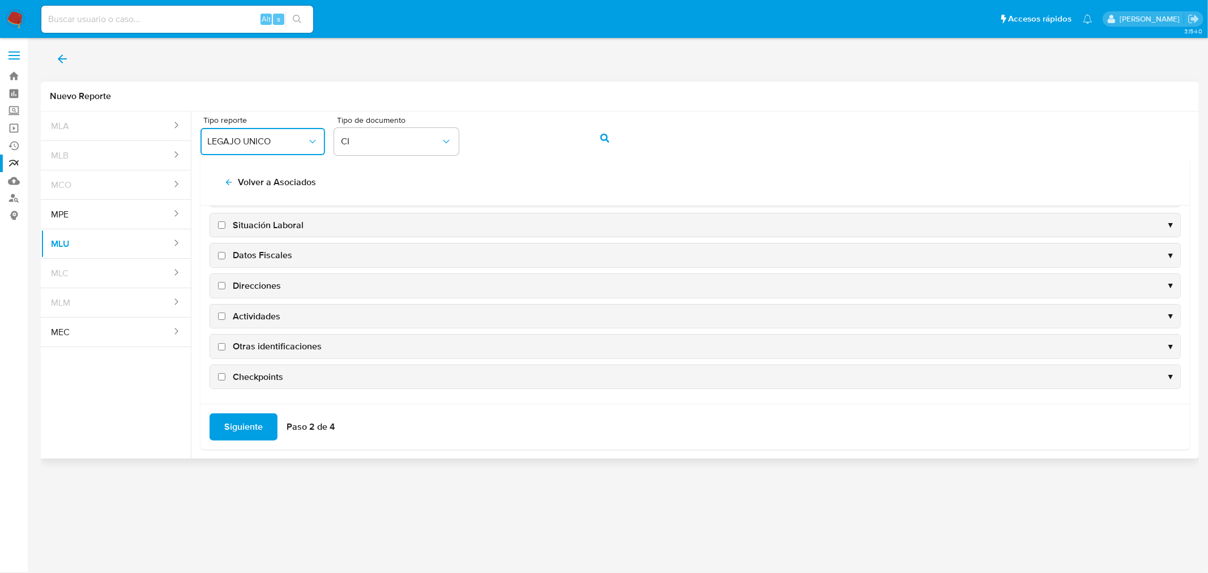
click at [222, 376] on input "Checkpoints" at bounding box center [221, 376] width 7 height 7
checkbox input "true"
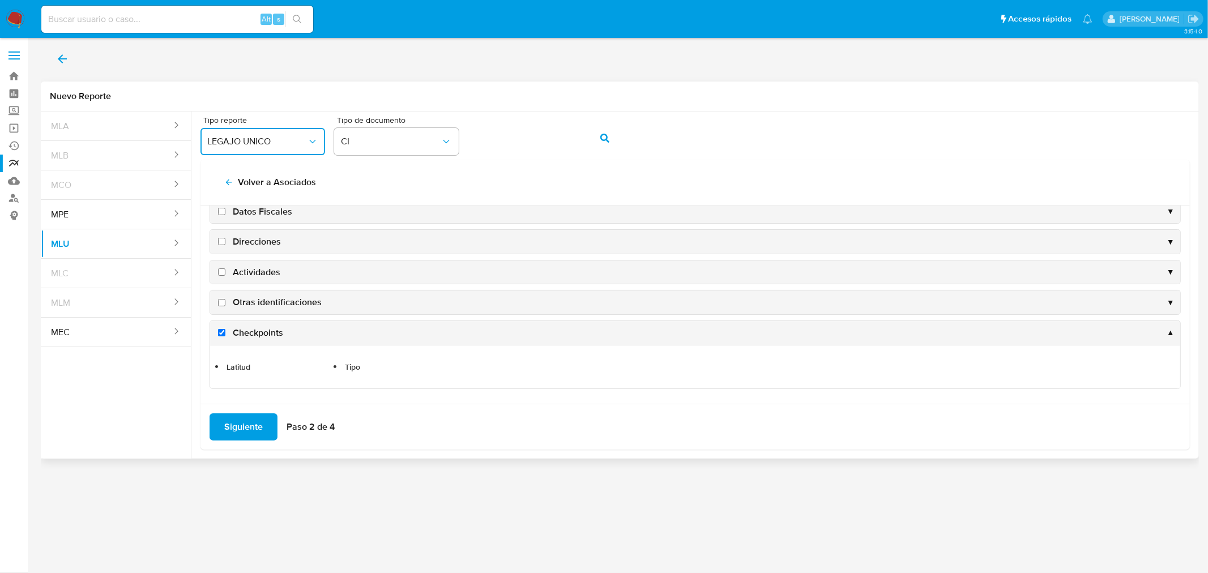
scroll to position [172, 0]
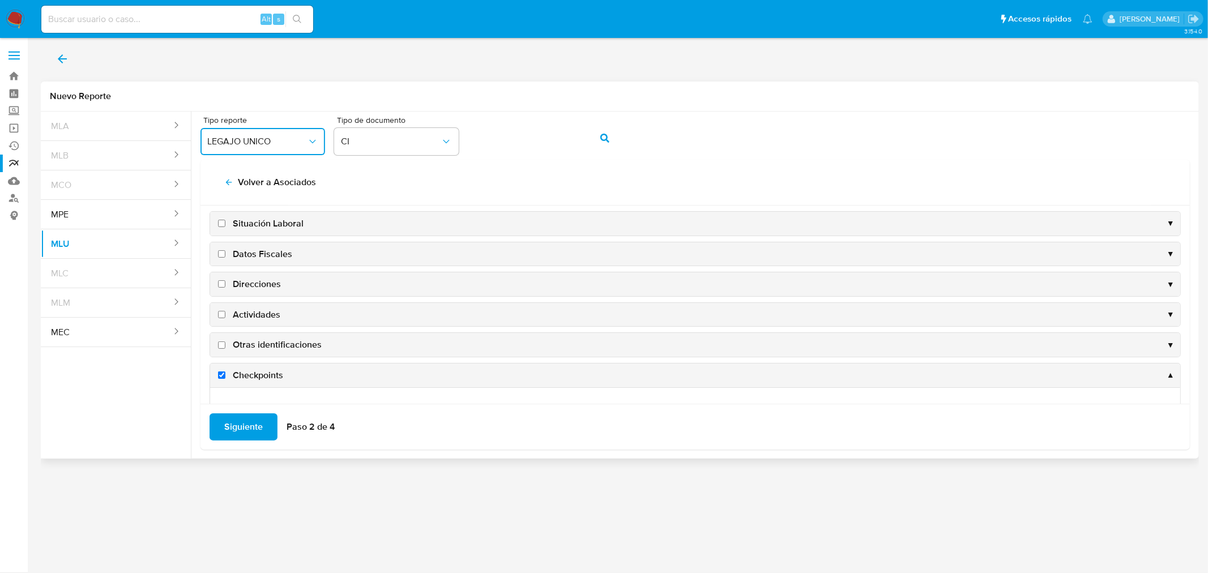
click at [222, 350] on label "Otras identificaciones" at bounding box center [269, 345] width 106 height 12
click at [222, 349] on input "Otras identificaciones" at bounding box center [221, 345] width 7 height 7
checkbox input "true"
click at [223, 320] on label "Actividades" at bounding box center [248, 316] width 65 height 12
click at [223, 320] on input "Actividades" at bounding box center [221, 315] width 7 height 7
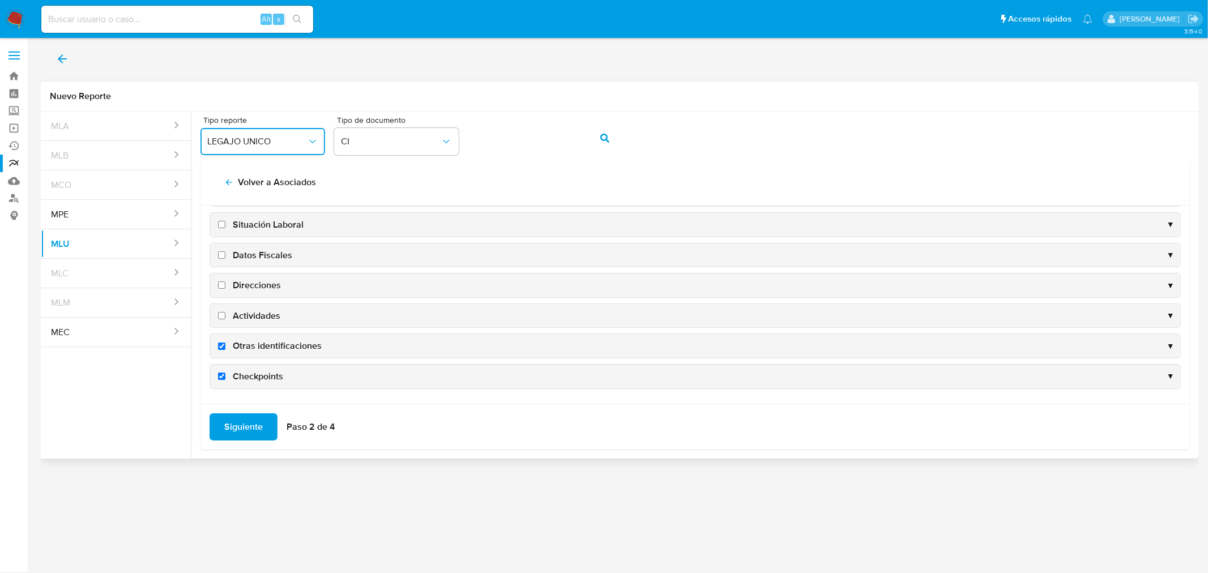
checkbox input "true"
click at [222, 285] on input "Direcciones" at bounding box center [221, 285] width 7 height 7
checkbox input "true"
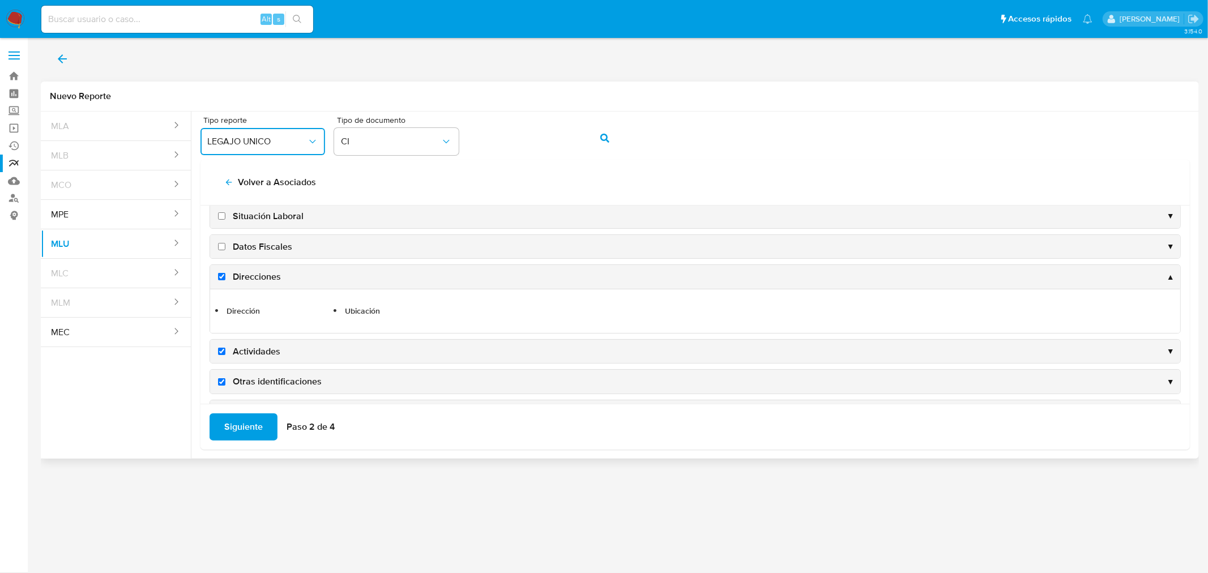
scroll to position [189, 0]
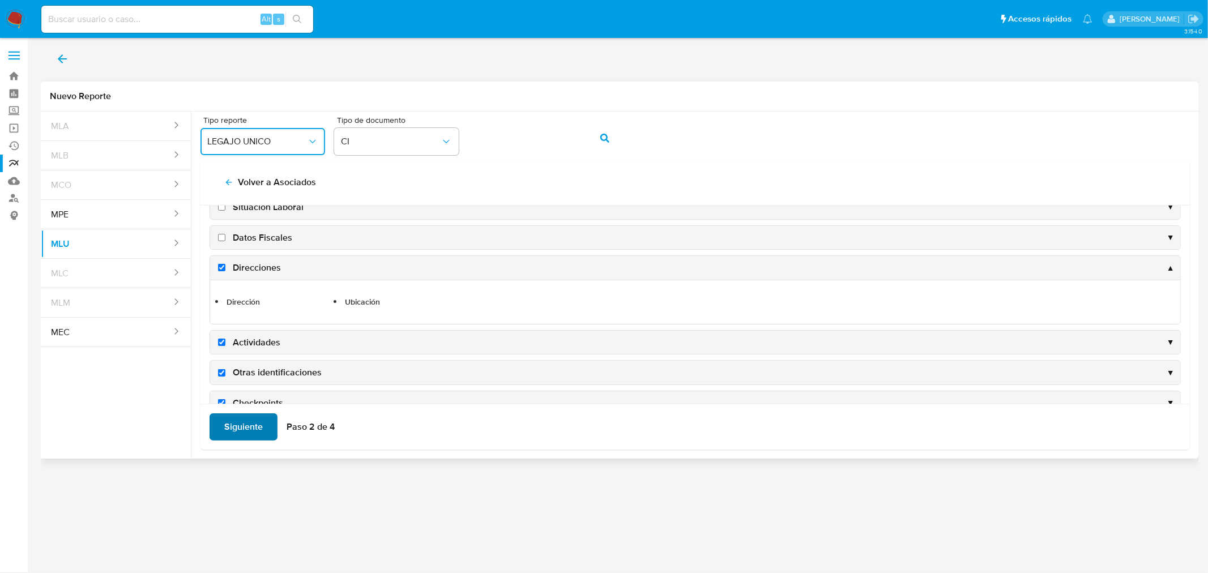
click at [255, 429] on span "Siguiente" at bounding box center [243, 427] width 39 height 25
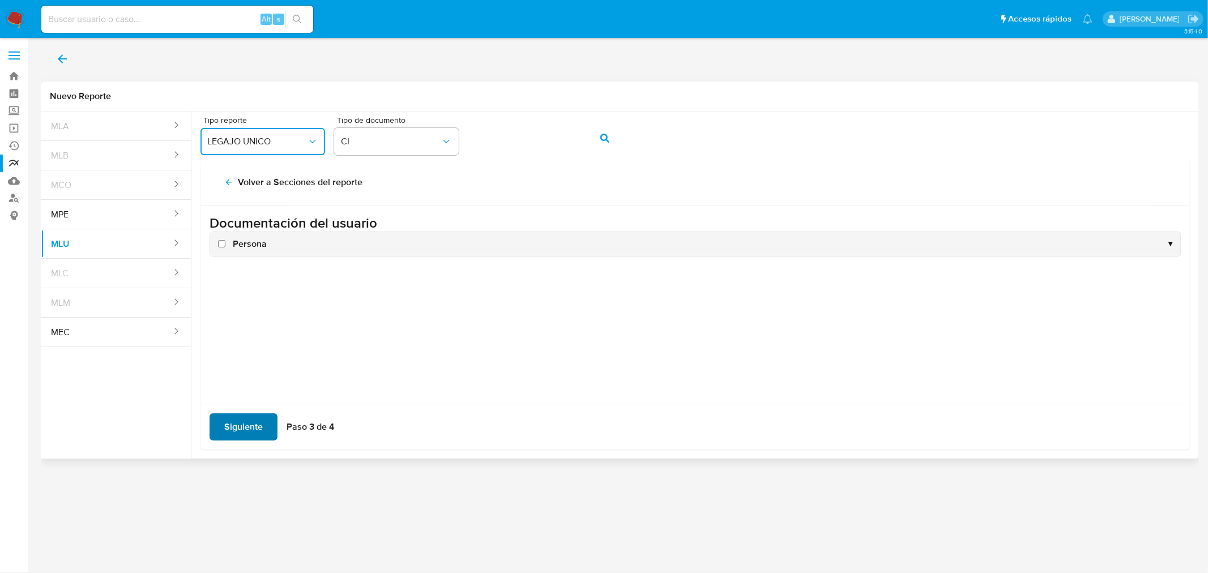
scroll to position [0, 0]
click at [220, 244] on input "Persona" at bounding box center [221, 243] width 7 height 7
checkbox input "true"
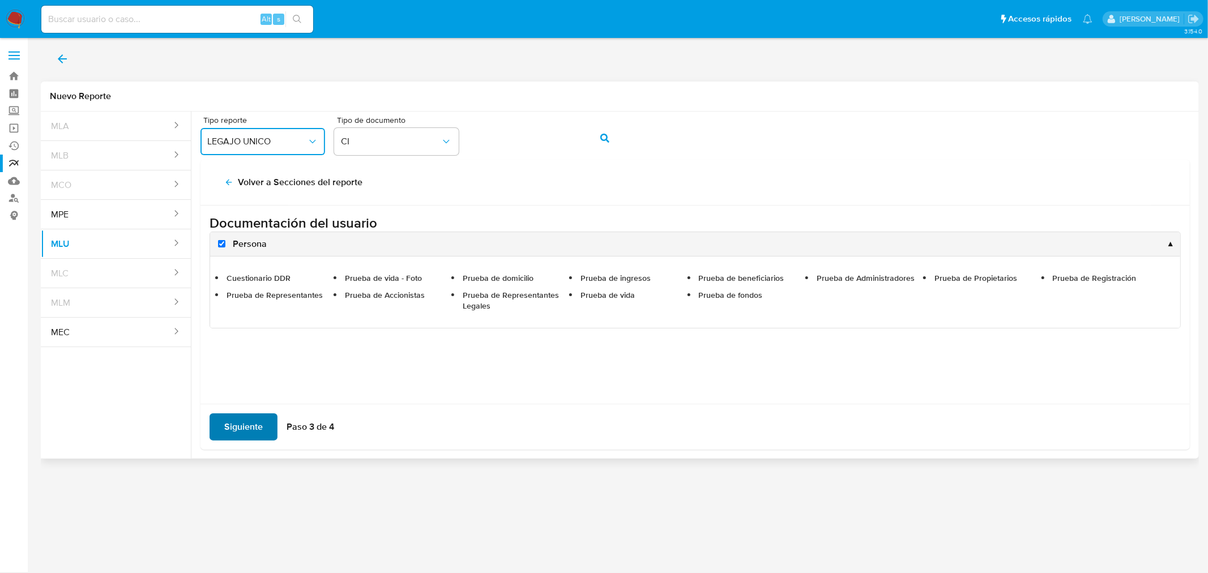
click at [264, 424] on button "Siguiente" at bounding box center [244, 427] width 68 height 27
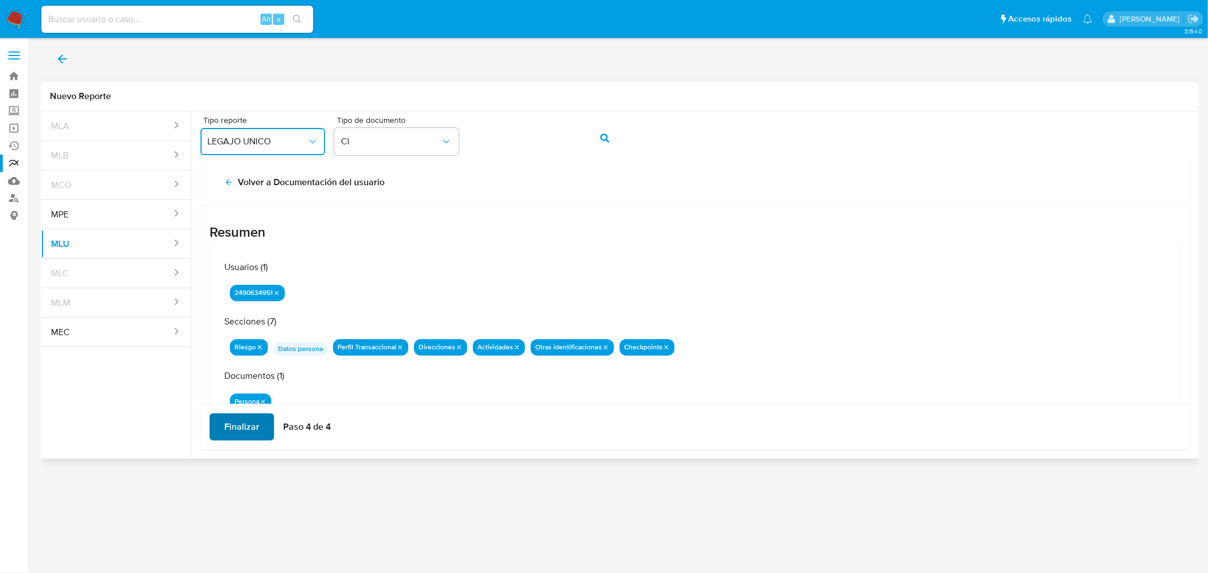
click at [237, 429] on span "Finalizar" at bounding box center [241, 427] width 35 height 25
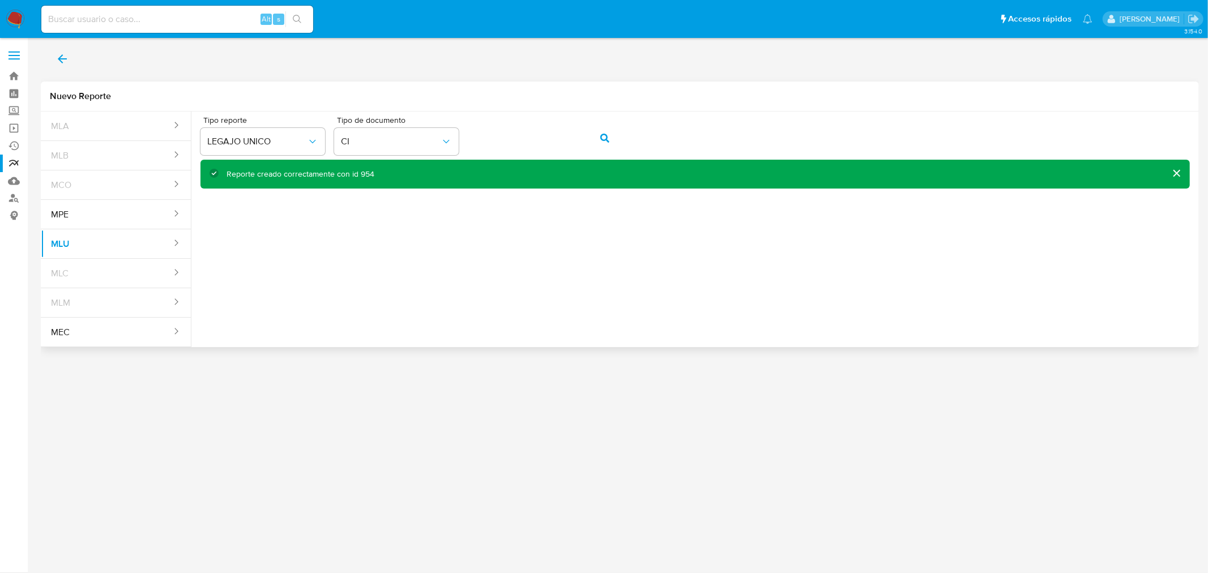
click at [364, 176] on div "Reporte creado correctamente con id 954" at bounding box center [301, 174] width 148 height 11
click at [9, 159] on link "Reportes" at bounding box center [67, 164] width 135 height 18
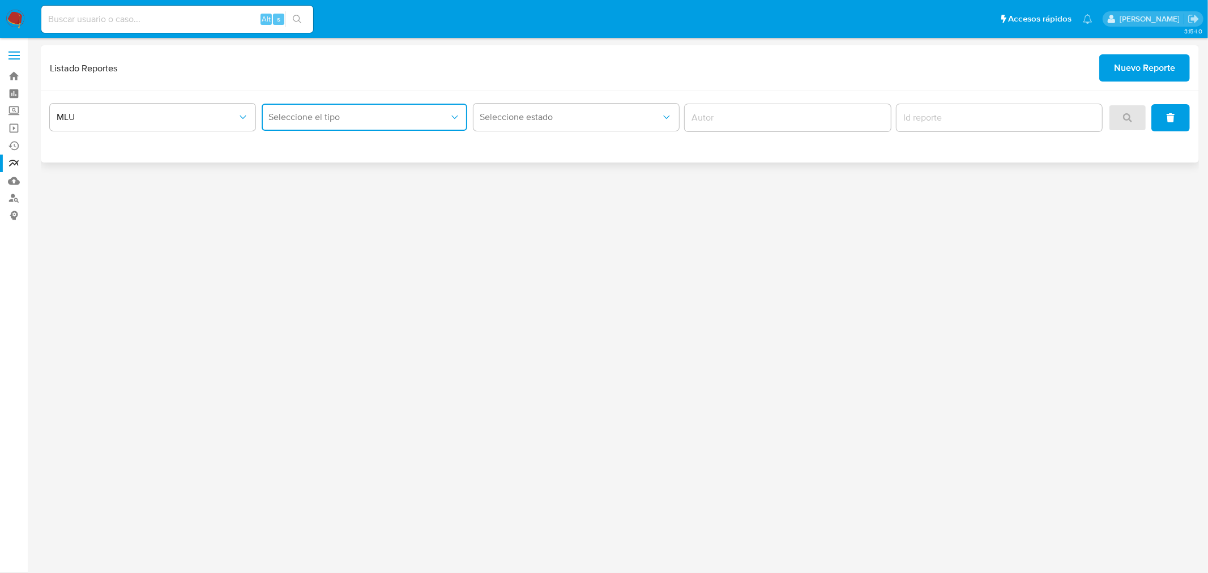
click at [382, 127] on button "Seleccione el tipo" at bounding box center [365, 117] width 206 height 27
click at [369, 172] on div "LEGAJO UNICO" at bounding box center [361, 174] width 186 height 27
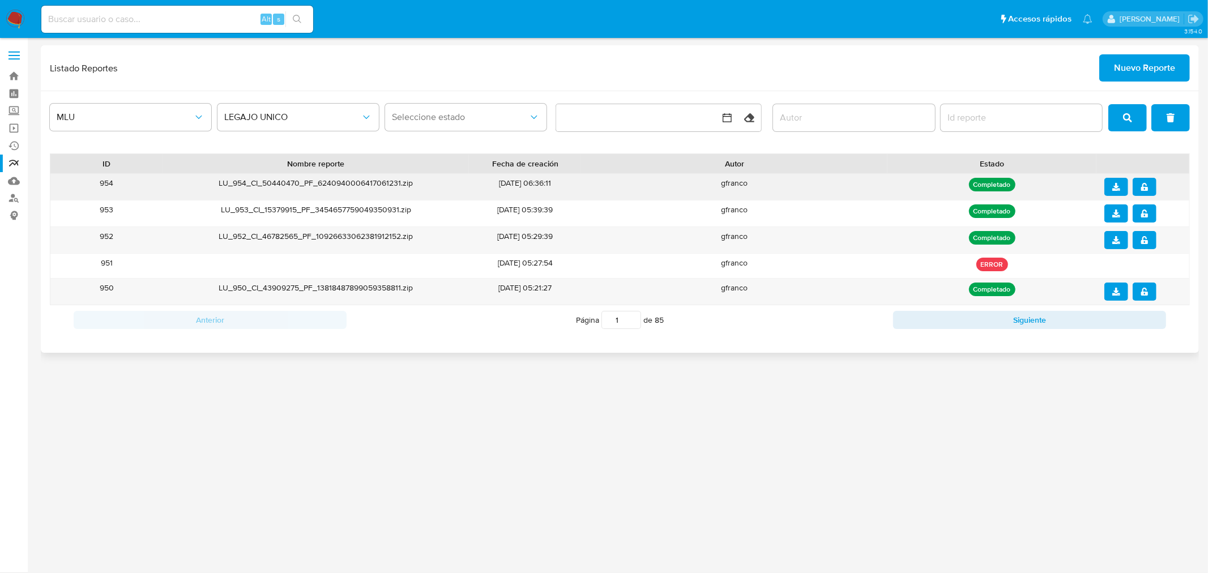
drag, startPoint x: 229, startPoint y: 184, endPoint x: 291, endPoint y: 185, distance: 61.8
click at [265, 183] on div "LU_954_CI_50440470_PF_6240940006417061231.zip" at bounding box center [316, 187] width 307 height 26
click at [1120, 183] on icon "download" at bounding box center [1117, 187] width 8 height 8
click at [1151, 189] on button "notify_security" at bounding box center [1145, 187] width 24 height 18
click at [1142, 74] on span "Nuevo Reporte" at bounding box center [1144, 68] width 61 height 25
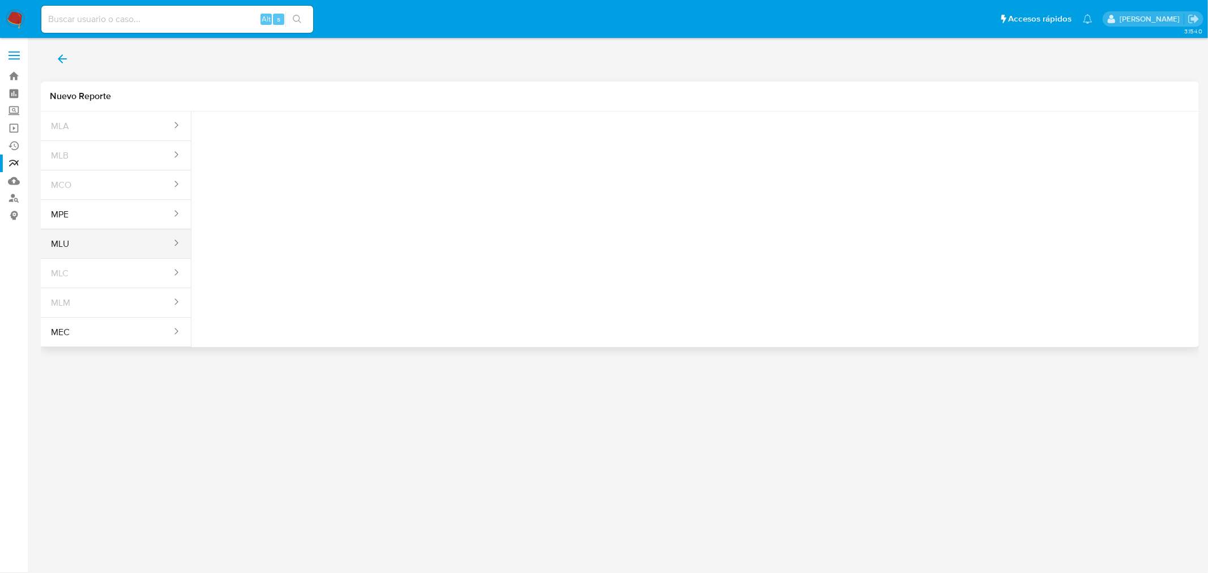
click at [128, 236] on button "MLU" at bounding box center [107, 244] width 132 height 27
click at [292, 143] on span "Seleccione una opcion" at bounding box center [257, 141] width 100 height 11
click at [307, 169] on div "LEGAJO UNICO" at bounding box center [259, 172] width 104 height 27
click at [595, 142] on button "action-search" at bounding box center [605, 138] width 39 height 27
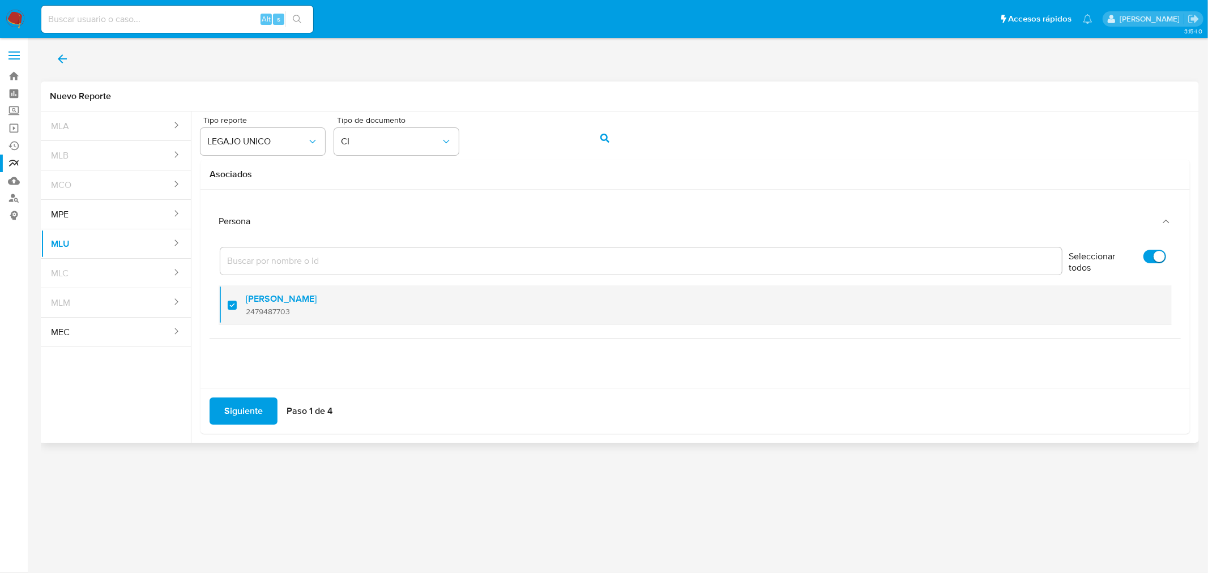
drag, startPoint x: 312, startPoint y: 296, endPoint x: 235, endPoint y: 297, distance: 77.6
click at [235, 297] on li "Ezequiel Benedetti Rodriguez 2479487703" at bounding box center [696, 305] width 954 height 39
click at [233, 306] on div at bounding box center [237, 305] width 18 height 27
checkbox input "true"
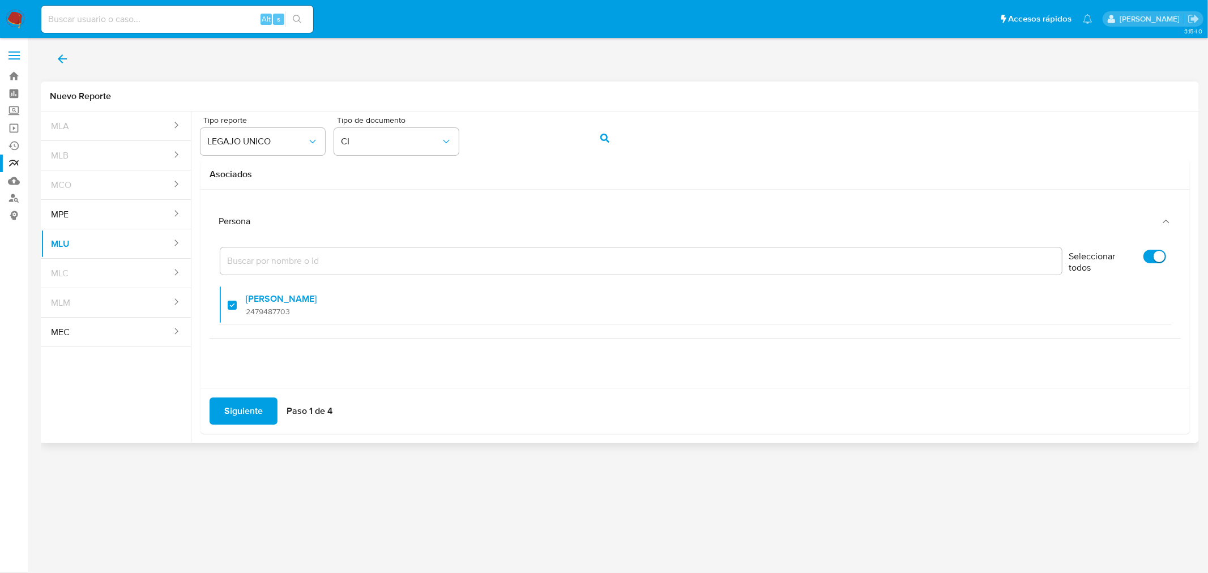
click at [234, 420] on span "Siguiente" at bounding box center [243, 411] width 39 height 25
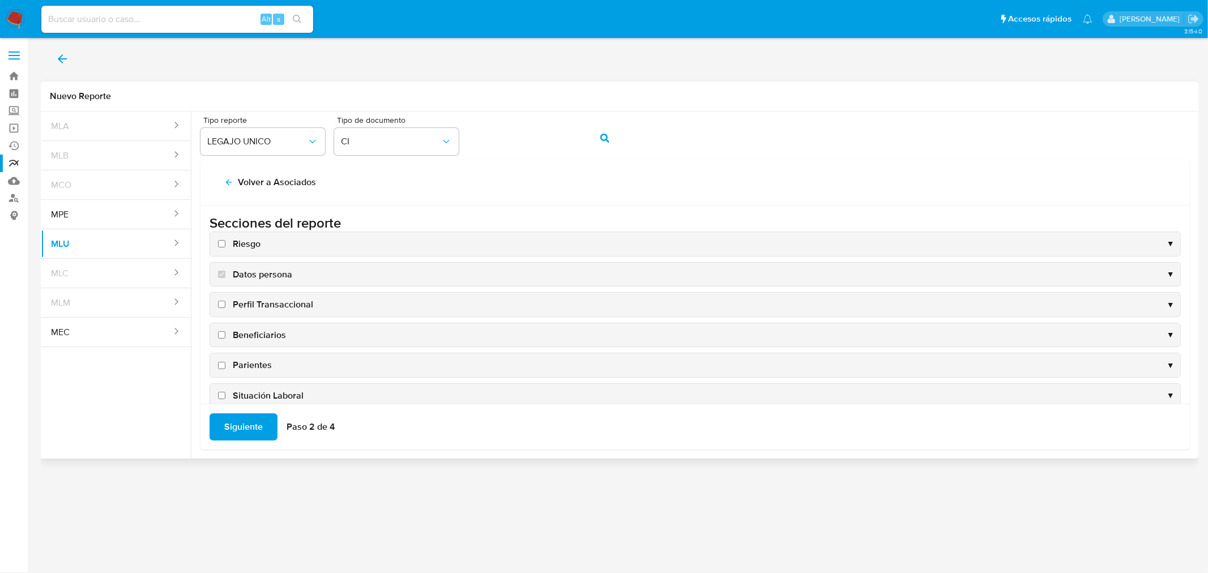
click at [223, 240] on input "Riesgo" at bounding box center [221, 243] width 7 height 7
checkbox input "true"
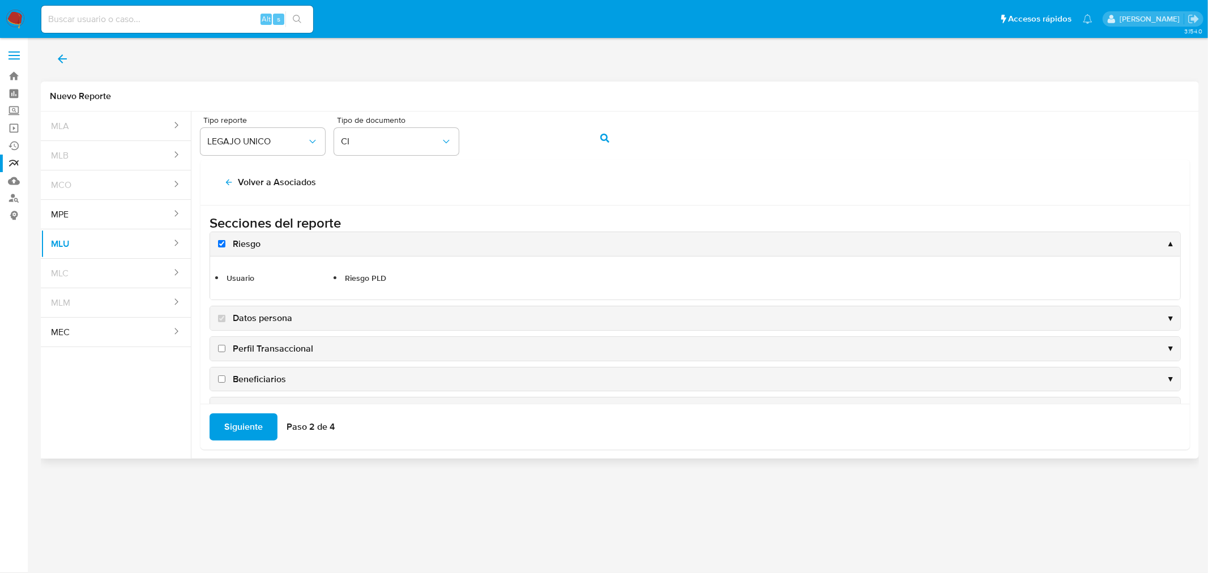
click at [221, 347] on input "Perfil Transaccional" at bounding box center [221, 348] width 7 height 7
checkbox input "true"
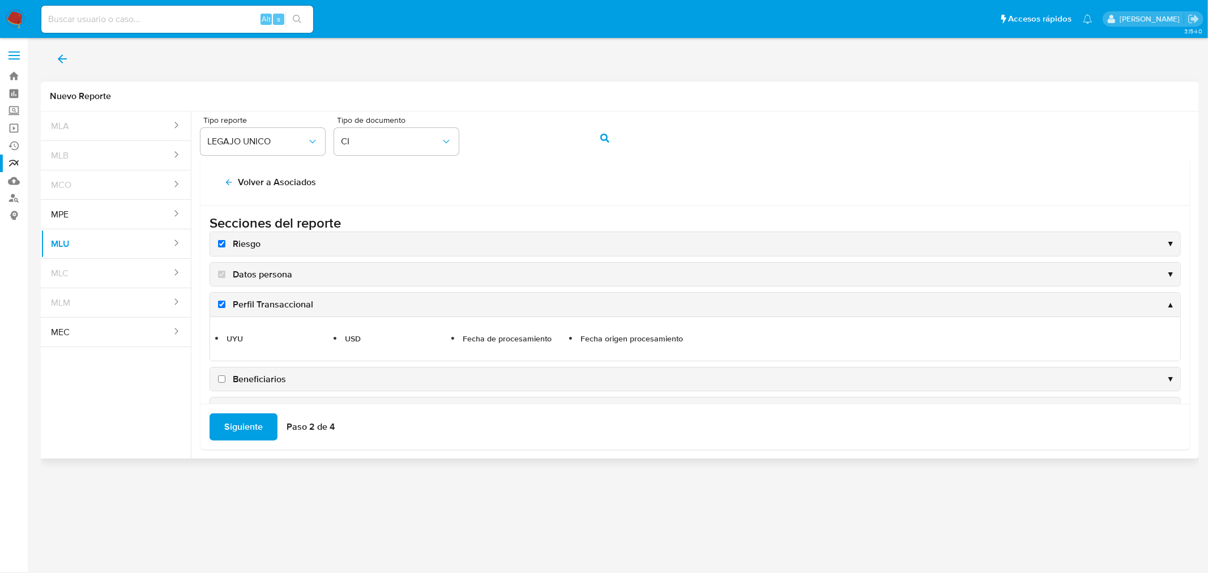
scroll to position [216, 0]
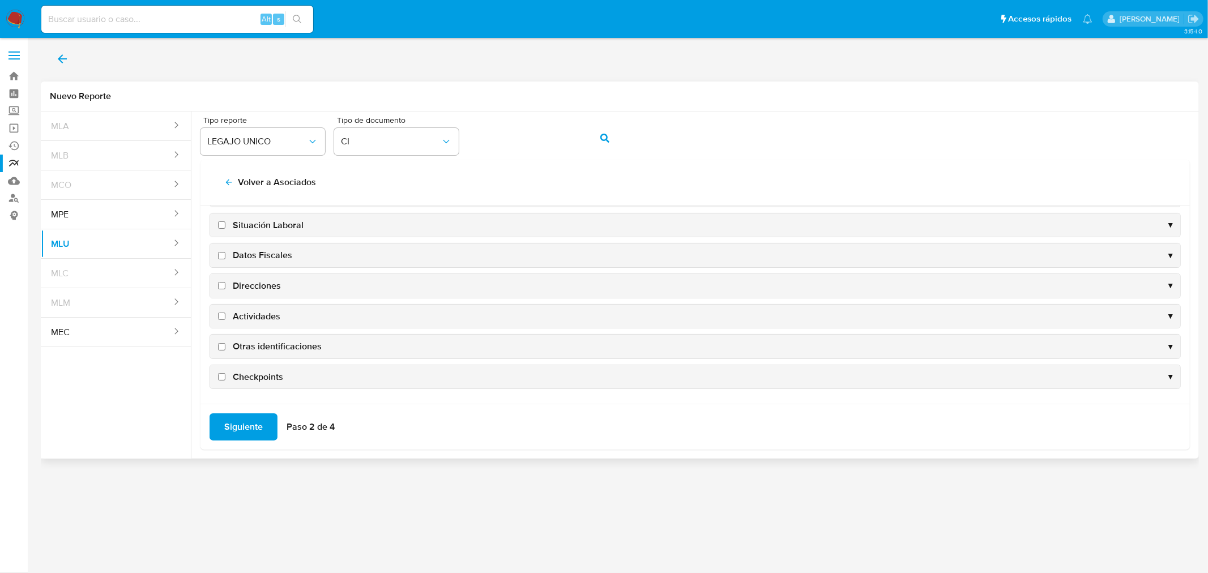
click at [223, 378] on input "Checkpoints" at bounding box center [221, 376] width 7 height 7
checkbox input "true"
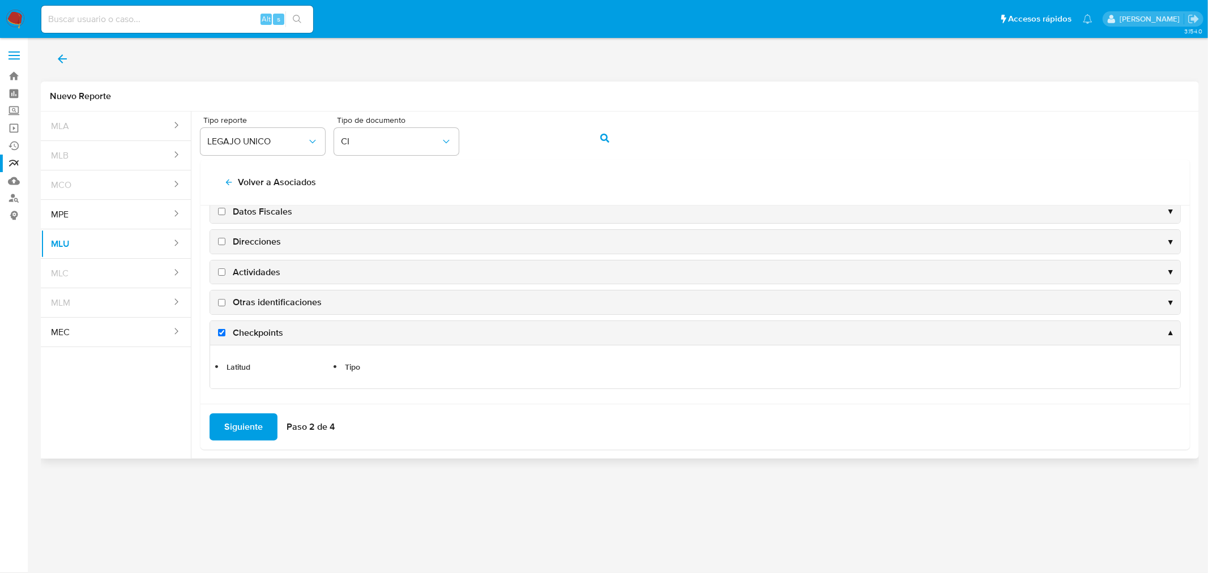
scroll to position [172, 0]
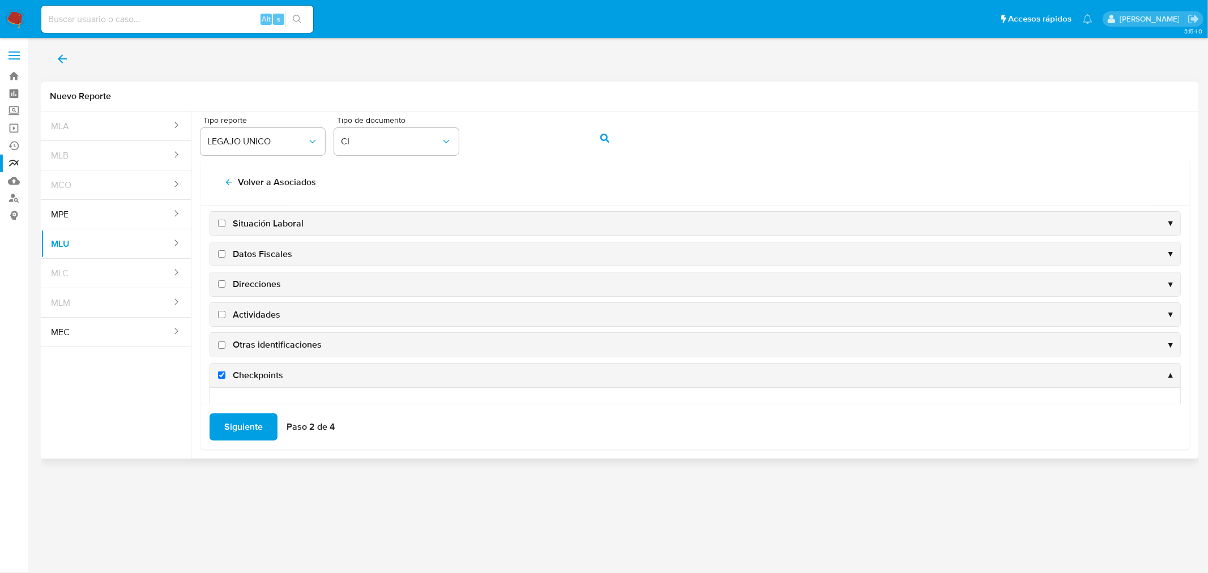
click at [224, 346] on input "Otras identificaciones" at bounding box center [221, 345] width 7 height 7
checkbox input "true"
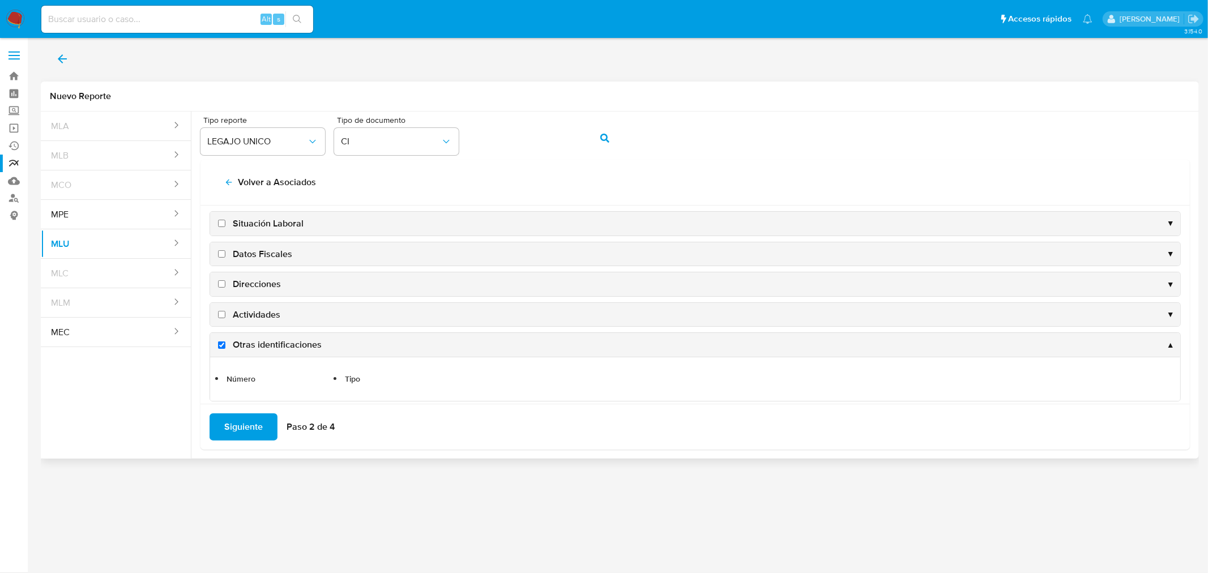
click at [223, 317] on input "Actividades" at bounding box center [221, 314] width 7 height 7
checkbox input "true"
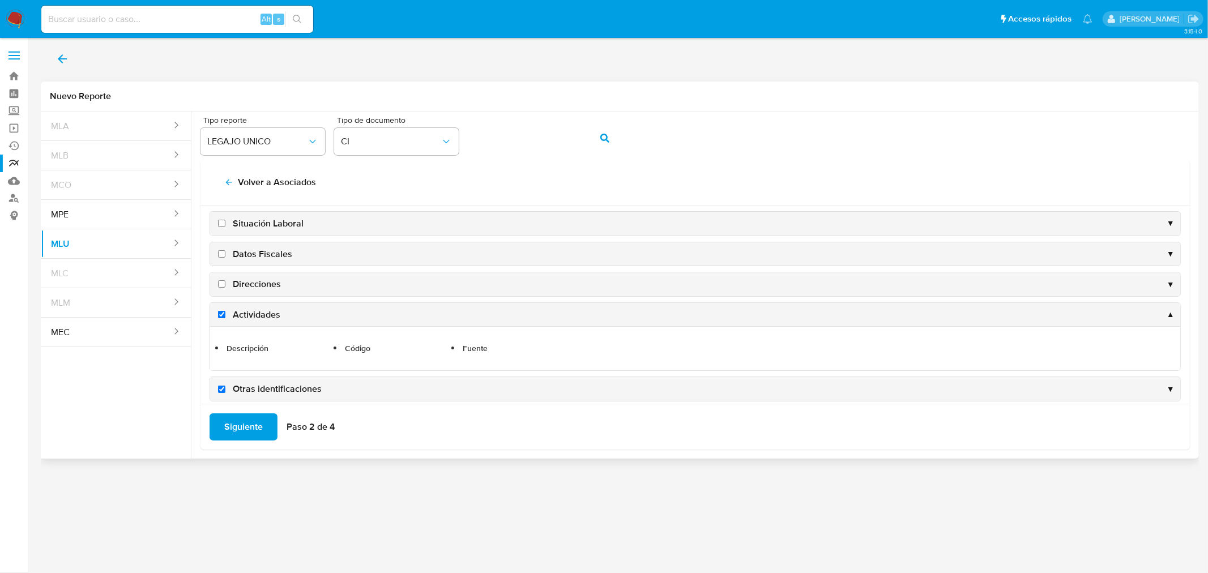
click at [223, 285] on input "Direcciones" at bounding box center [221, 283] width 7 height 7
checkbox input "true"
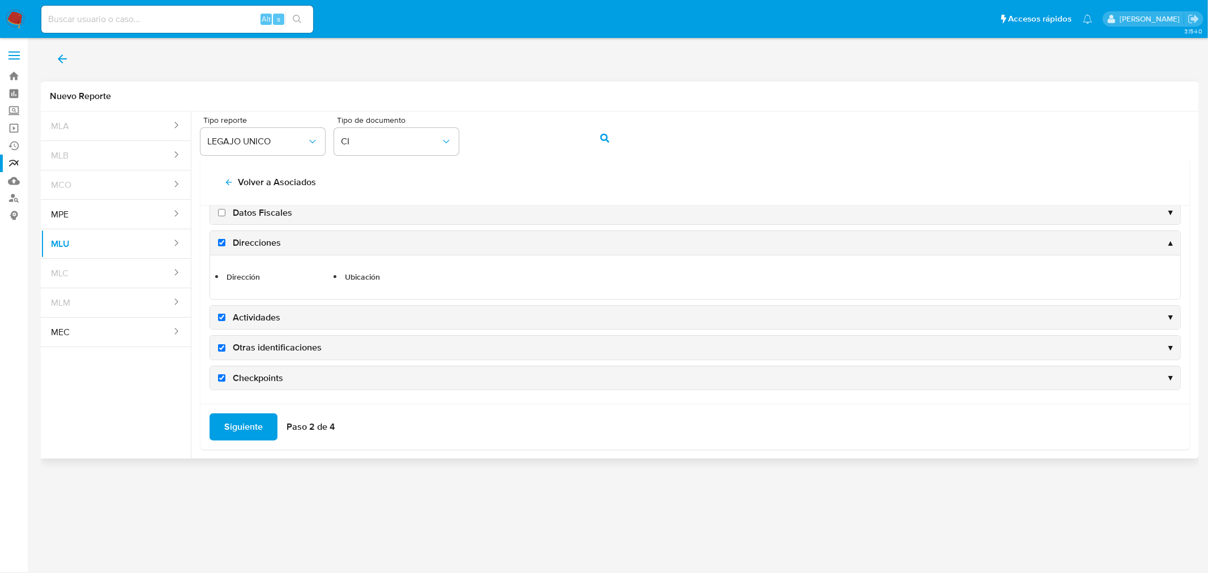
scroll to position [216, 0]
click at [253, 420] on span "Siguiente" at bounding box center [243, 427] width 39 height 25
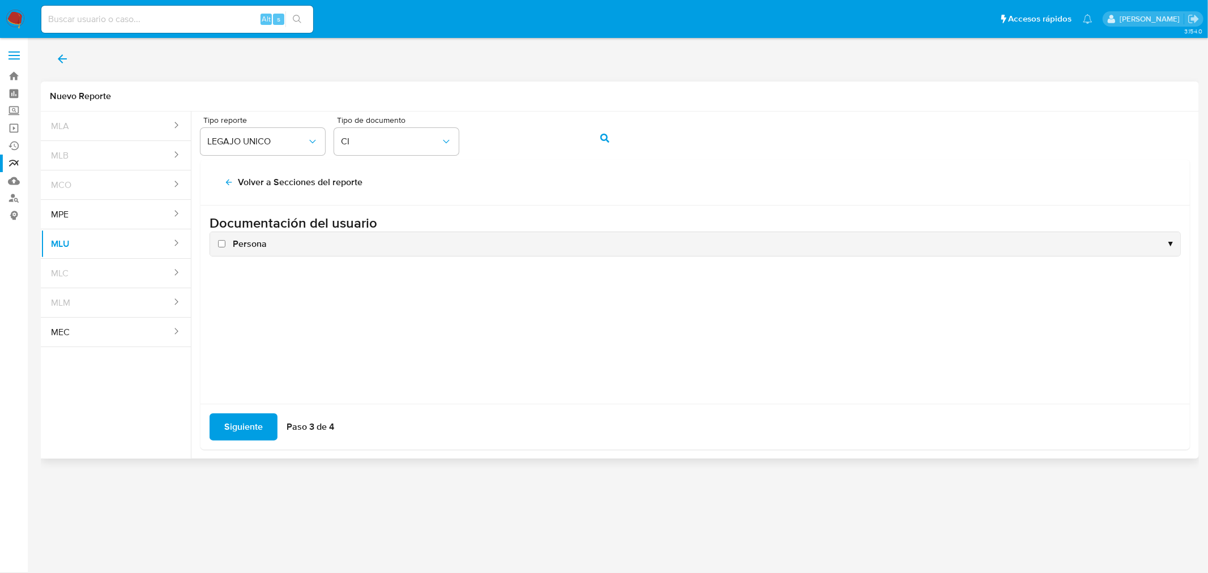
click at [222, 242] on input "Persona" at bounding box center [221, 243] width 7 height 7
checkbox input "true"
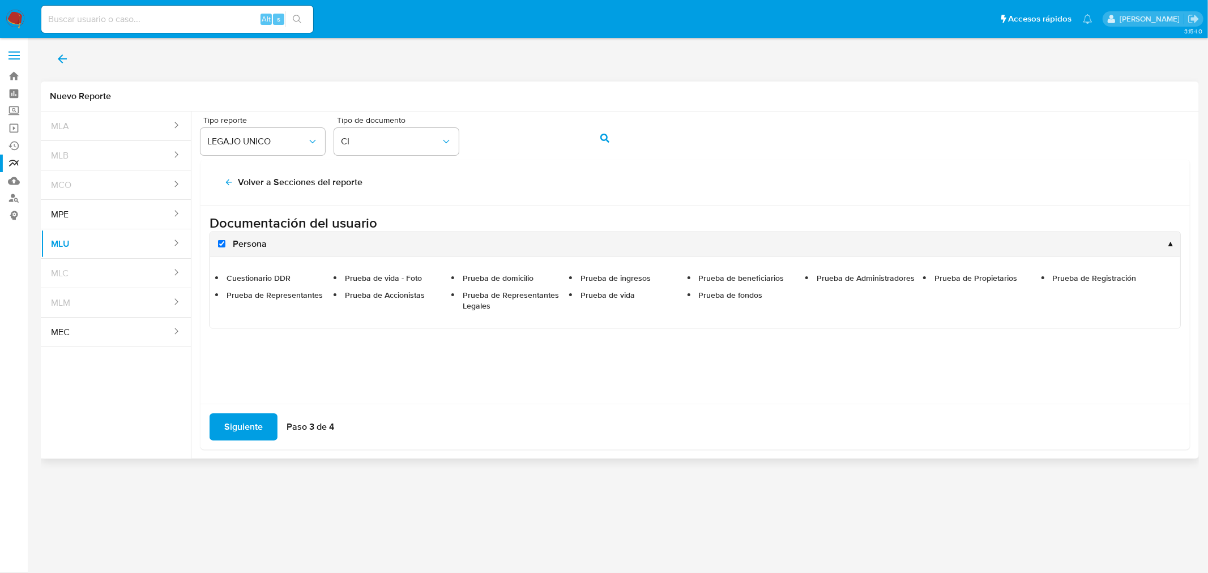
click at [247, 421] on span "Siguiente" at bounding box center [243, 427] width 39 height 25
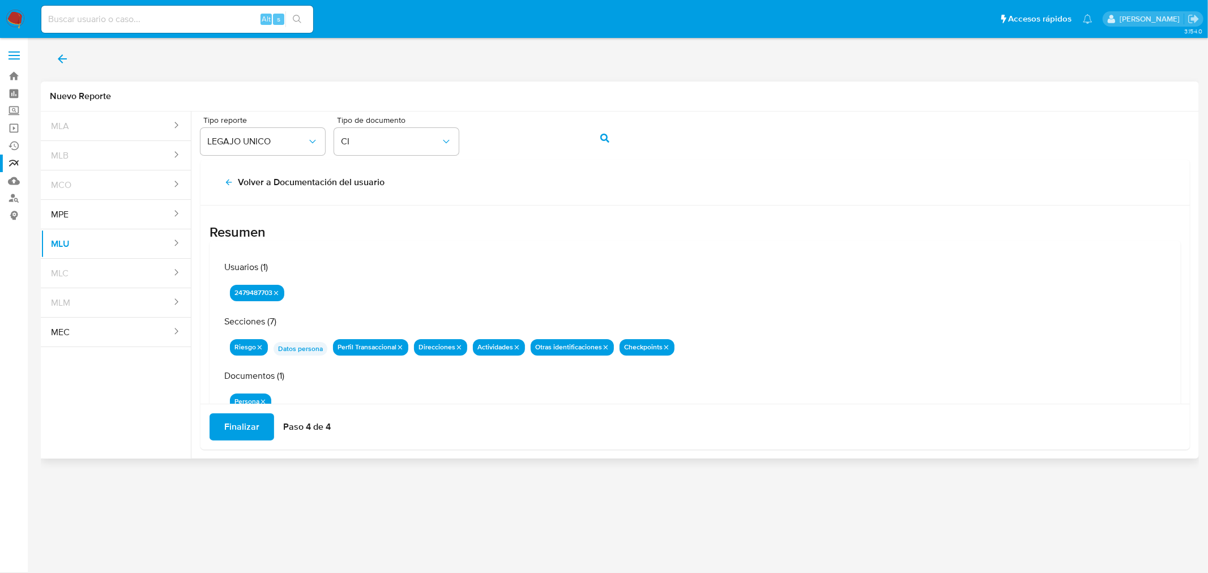
click at [261, 423] on button "Finalizar" at bounding box center [242, 427] width 65 height 27
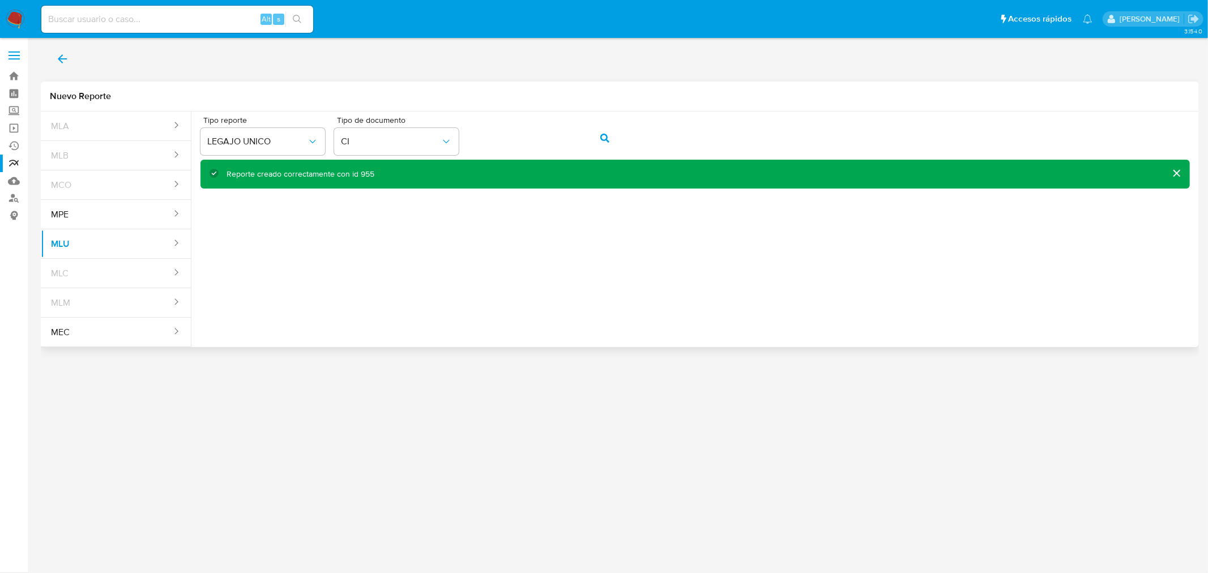
click at [367, 175] on div "Reporte creado correctamente con id 955" at bounding box center [301, 174] width 148 height 11
click at [65, 56] on icon "back" at bounding box center [63, 59] width 14 height 14
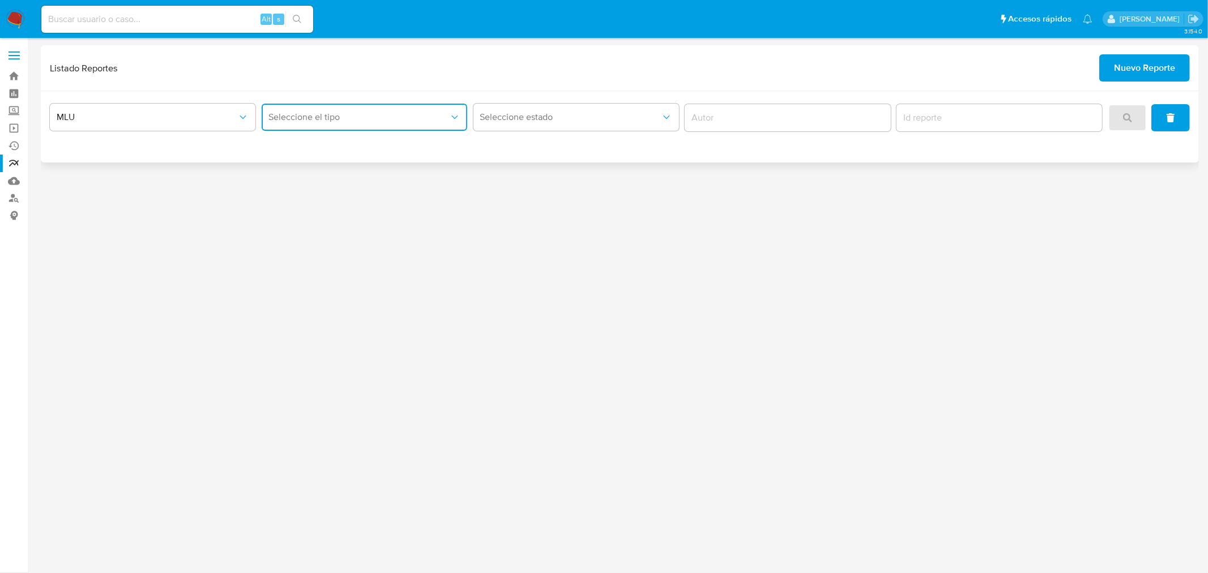
click at [381, 122] on span "Seleccione el tipo" at bounding box center [359, 117] width 181 height 11
click at [359, 172] on div "LEGAJO UNICO" at bounding box center [361, 174] width 186 height 27
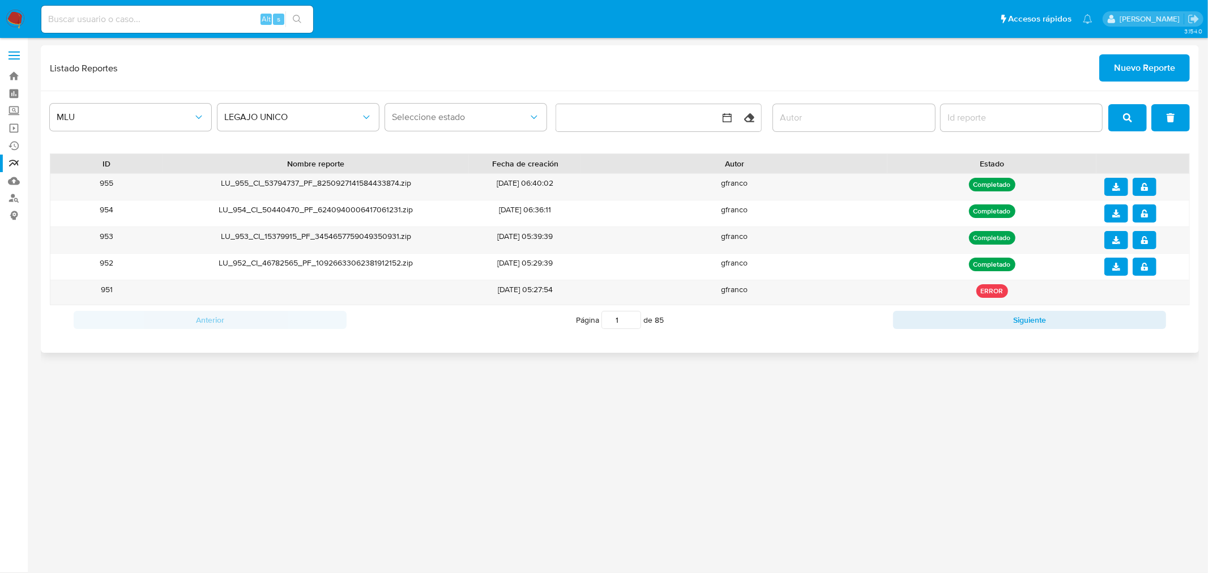
click at [471, 466] on div "3.154.0" at bounding box center [620, 305] width 1159 height 521
click at [1117, 189] on icon "download" at bounding box center [1117, 187] width 8 height 8
click at [1147, 191] on button "notify_security" at bounding box center [1145, 187] width 24 height 18
click at [1127, 57] on span "Nuevo Reporte" at bounding box center [1144, 68] width 61 height 25
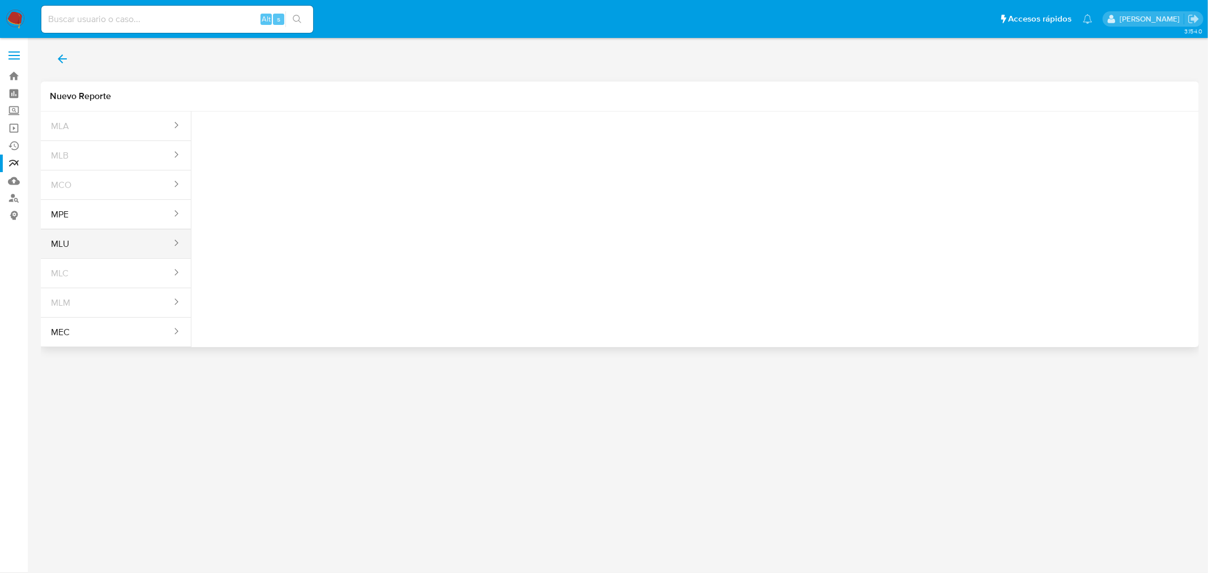
click at [110, 241] on button "MLU" at bounding box center [107, 244] width 132 height 27
click at [297, 144] on span "Seleccione una opcion" at bounding box center [257, 141] width 100 height 11
click at [282, 168] on div "LEGAJO UNICO" at bounding box center [259, 172] width 104 height 27
click at [608, 138] on icon "action-search" at bounding box center [605, 138] width 9 height 9
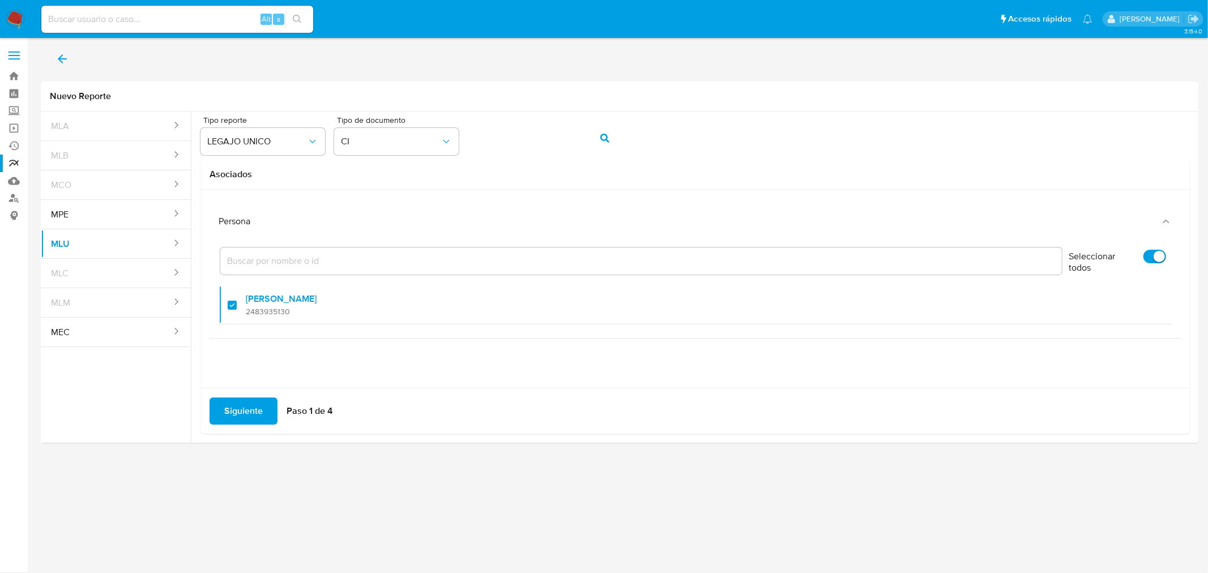
click at [1208, 415] on main "3.154.0" at bounding box center [604, 286] width 1208 height 573
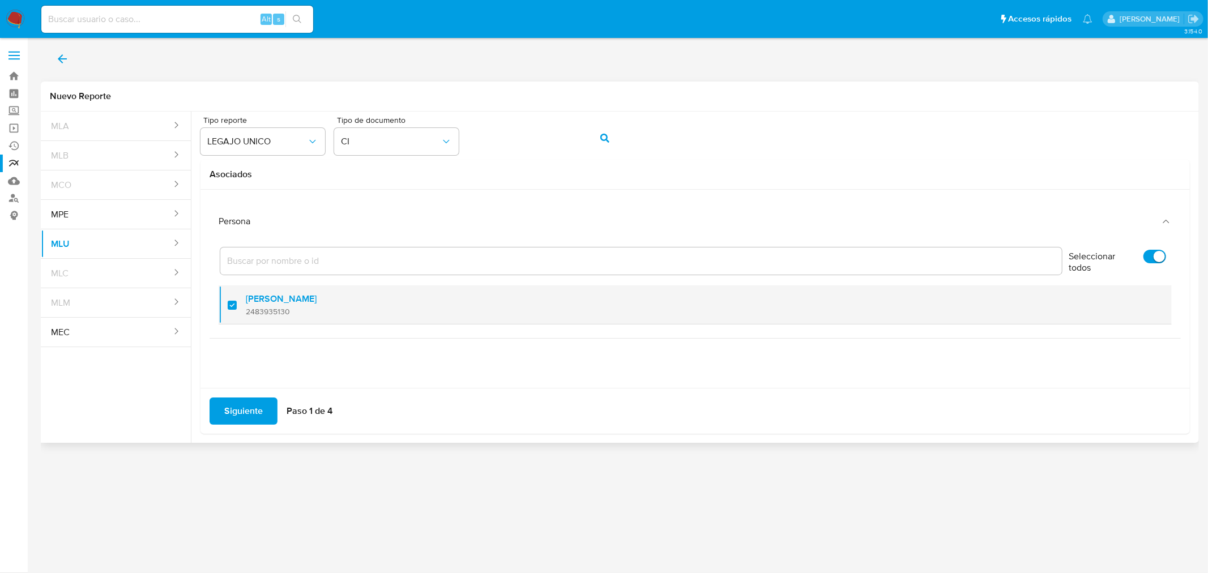
drag, startPoint x: 298, startPoint y: 314, endPoint x: 246, endPoint y: 314, distance: 51.6
click at [246, 314] on span "2483935130" at bounding box center [281, 312] width 71 height 10
click at [235, 306] on div at bounding box center [237, 305] width 18 height 27
checkbox input "true"
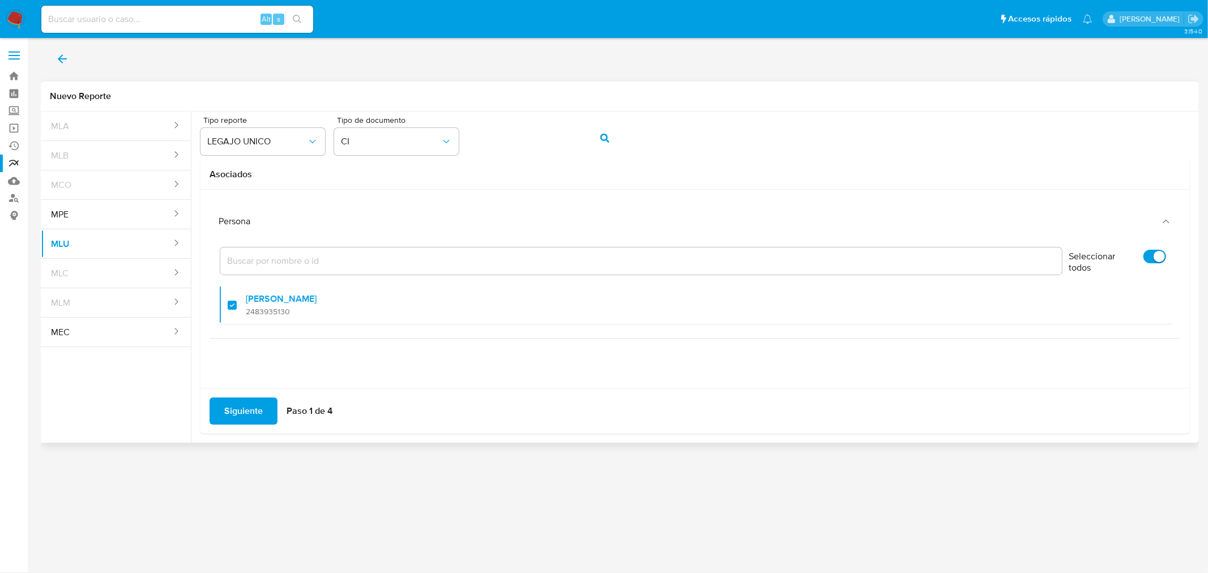
click at [259, 410] on span "Siguiente" at bounding box center [243, 411] width 39 height 25
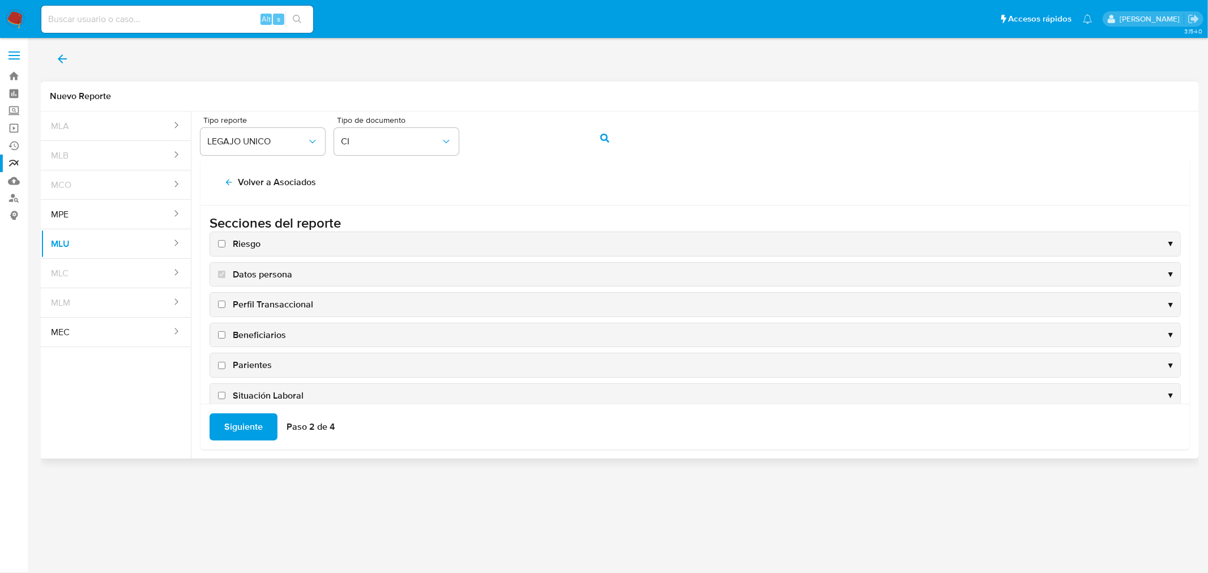
click at [225, 246] on label "Riesgo" at bounding box center [238, 244] width 45 height 12
click at [225, 246] on input "Riesgo" at bounding box center [221, 243] width 7 height 7
checkbox input "true"
click at [222, 304] on input "Perfil Transaccional" at bounding box center [221, 304] width 7 height 7
checkbox input "true"
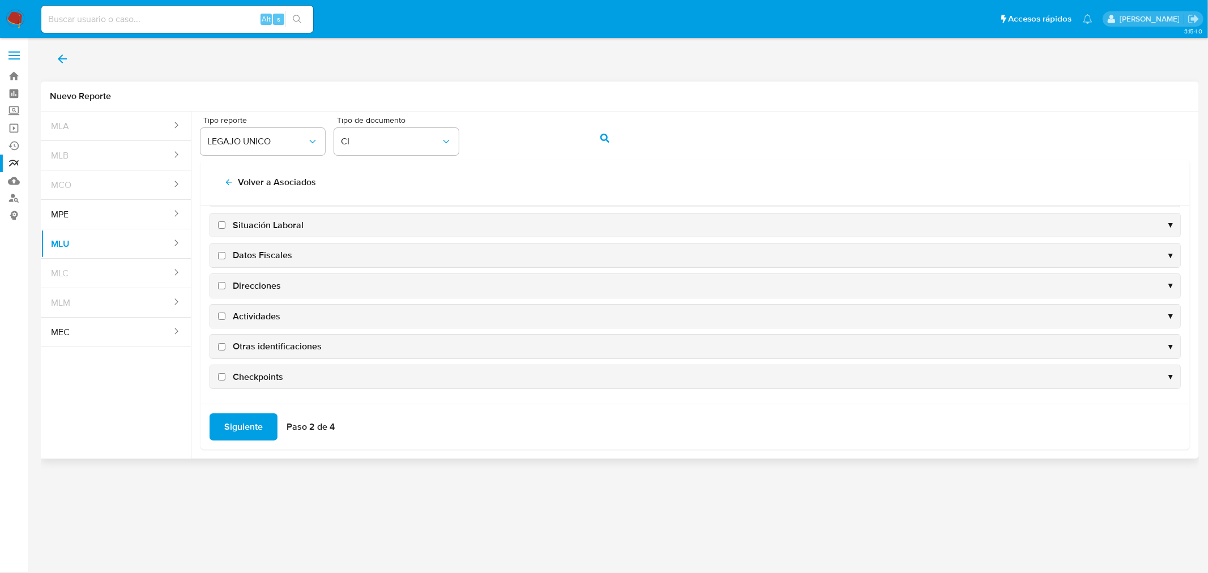
click at [222, 377] on input "Checkpoints" at bounding box center [221, 376] width 7 height 7
checkbox input "true"
click at [218, 344] on input "Otras identificaciones" at bounding box center [221, 345] width 7 height 7
checkbox input "true"
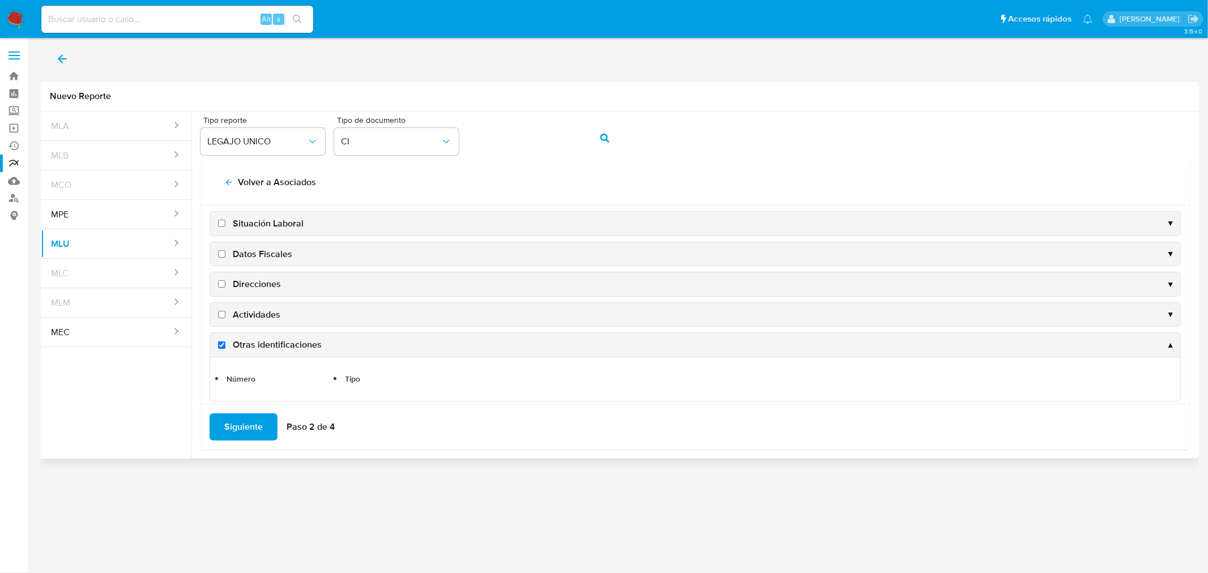
click at [219, 314] on input "Actividades" at bounding box center [221, 314] width 7 height 7
checkbox input "true"
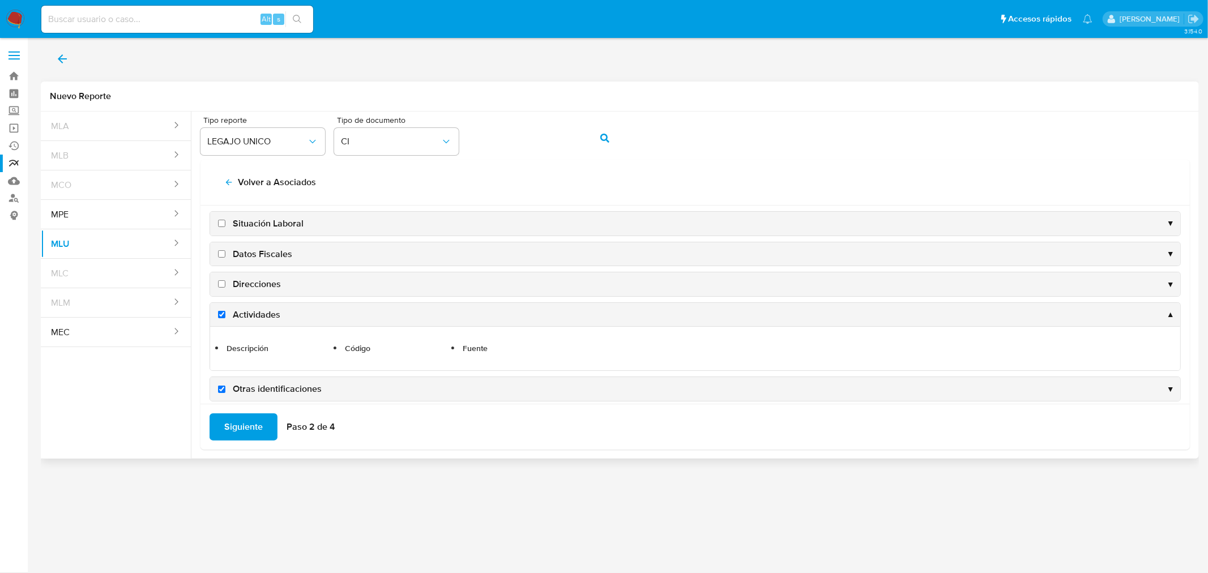
click at [222, 283] on input "Direcciones" at bounding box center [221, 283] width 7 height 7
checkbox input "true"
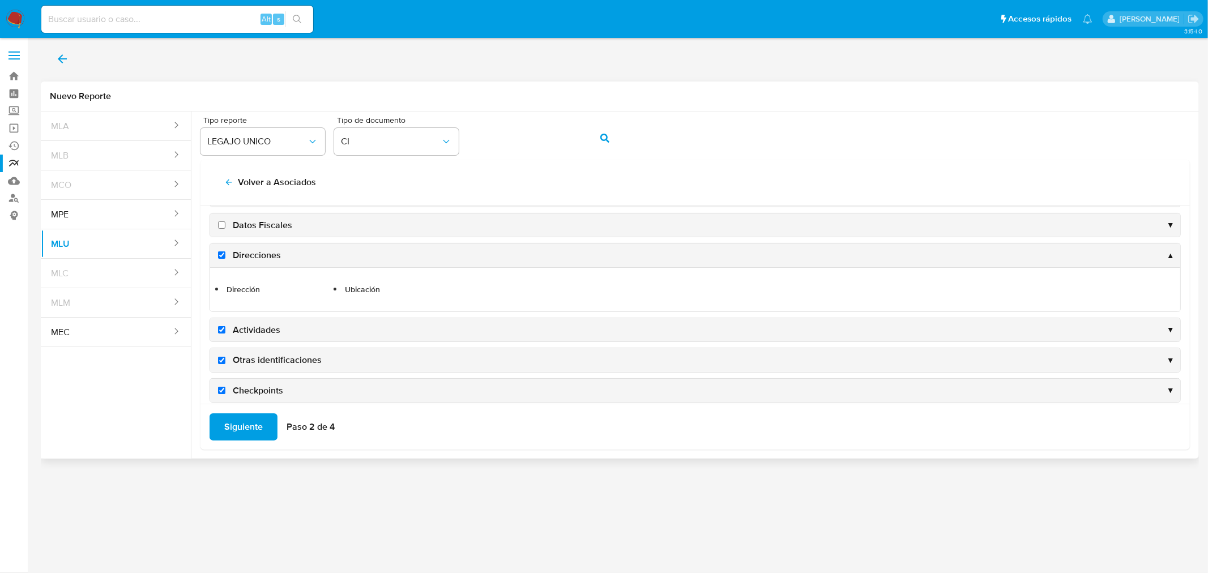
scroll to position [216, 0]
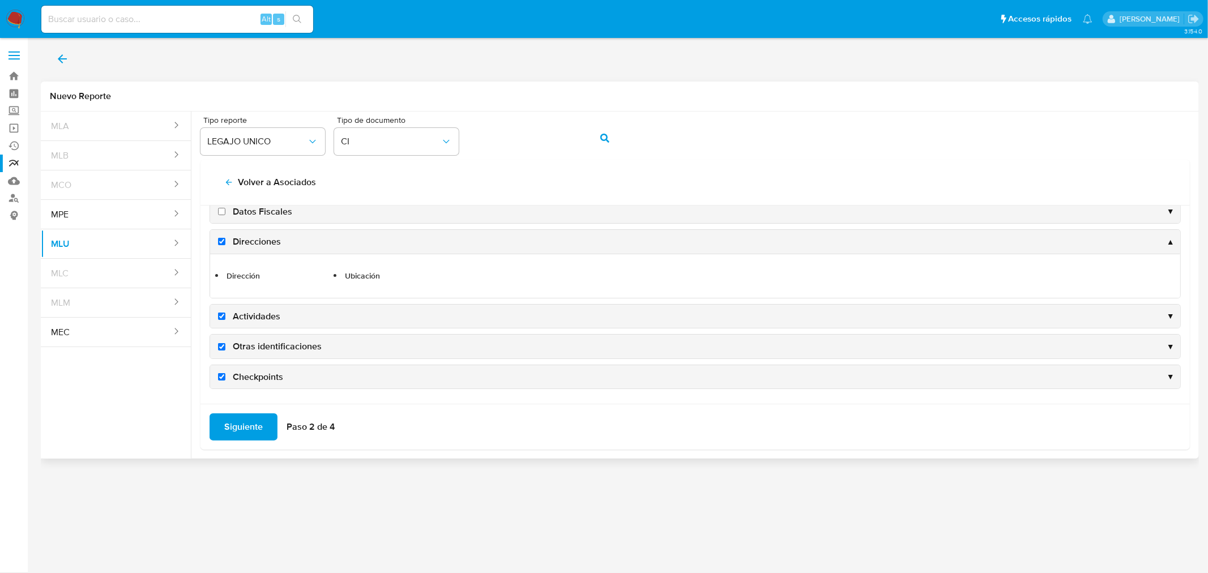
click at [240, 429] on span "Siguiente" at bounding box center [243, 427] width 39 height 25
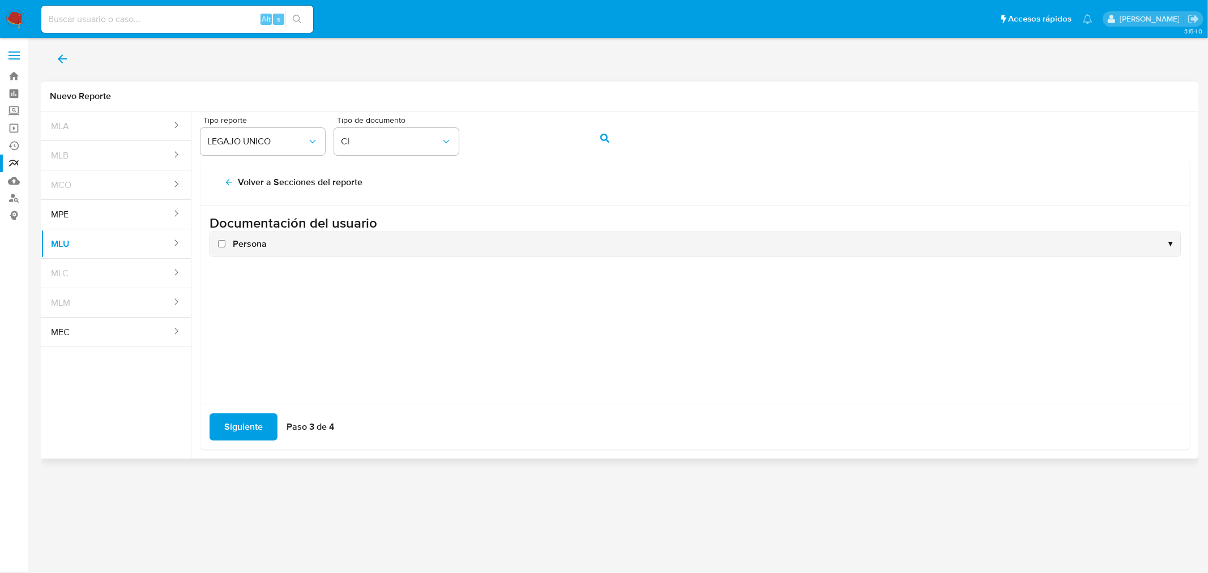
scroll to position [0, 0]
click at [222, 244] on input "Persona" at bounding box center [221, 243] width 7 height 7
checkbox input "true"
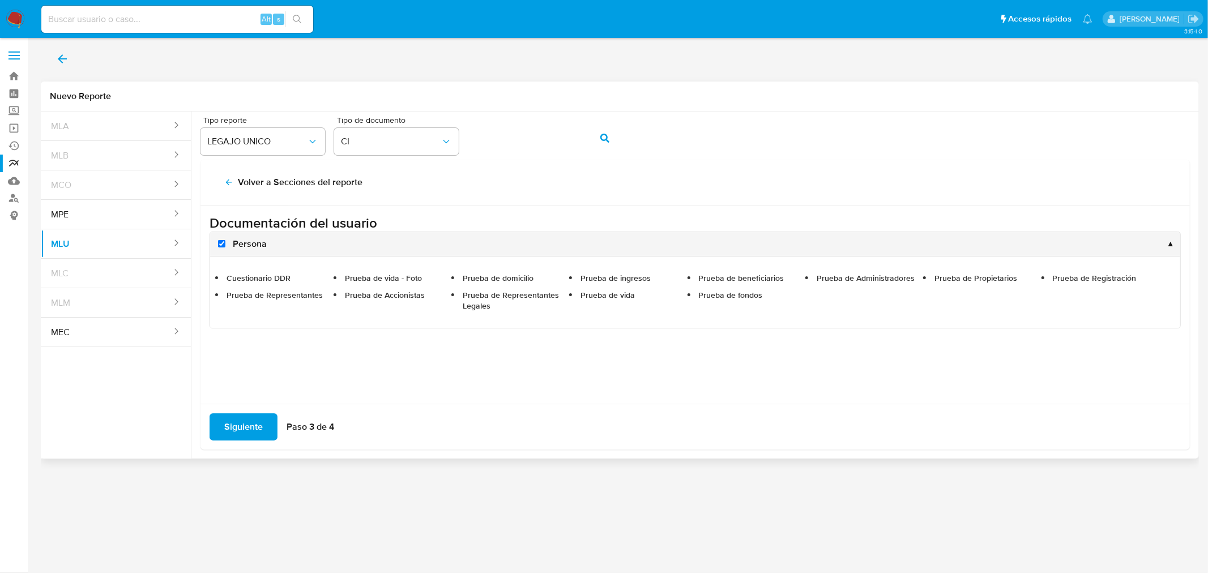
click at [248, 423] on span "Siguiente" at bounding box center [243, 427] width 39 height 25
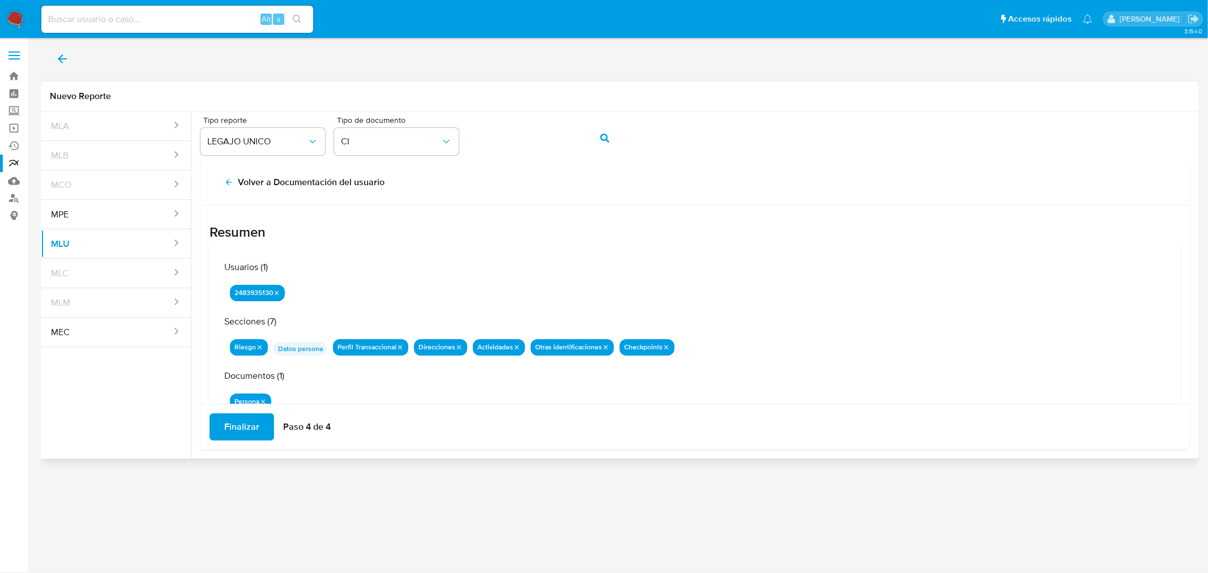
click at [256, 429] on span "Finalizar" at bounding box center [241, 427] width 35 height 25
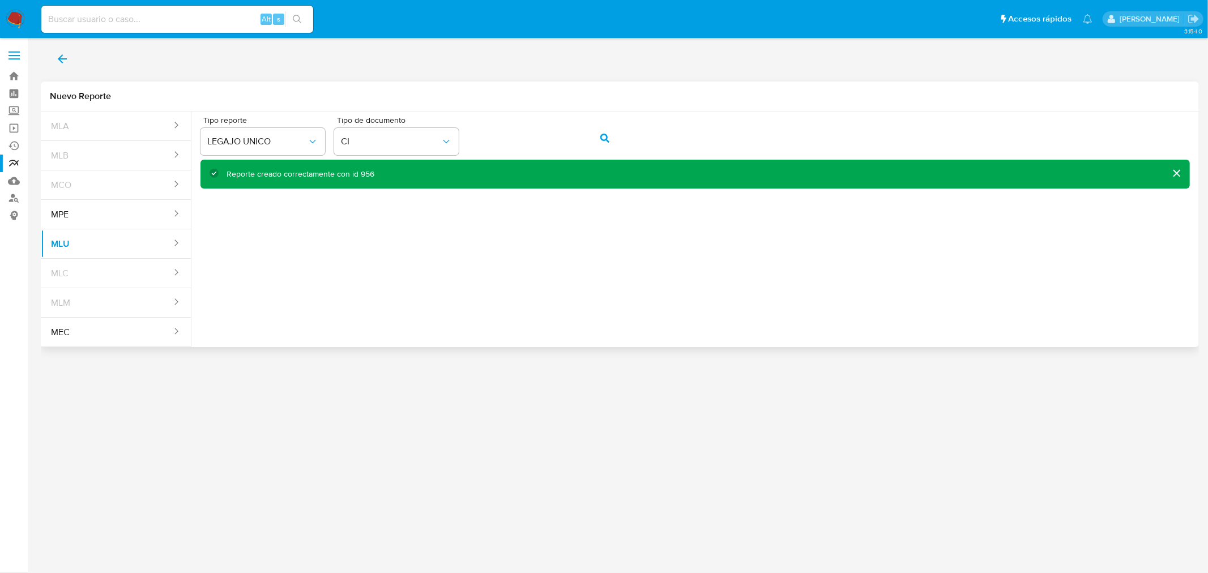
click at [360, 175] on div "Reporte creado correctamente con id 956" at bounding box center [301, 174] width 148 height 11
click at [12, 166] on link "Reportes" at bounding box center [67, 164] width 135 height 18
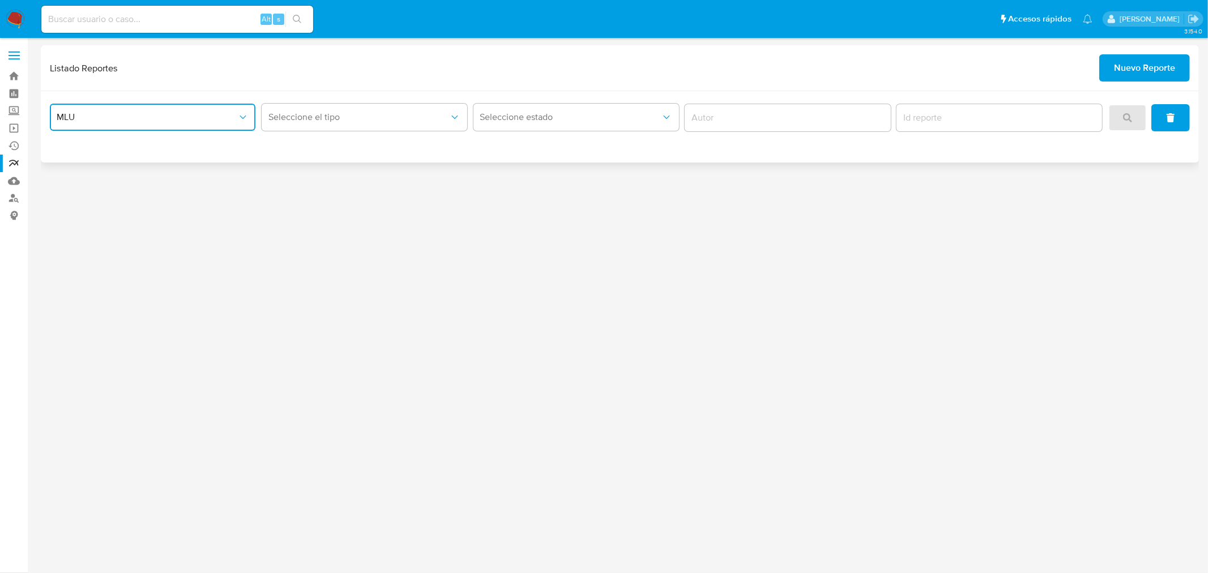
click at [248, 116] on icon "site_id" at bounding box center [242, 117] width 11 height 11
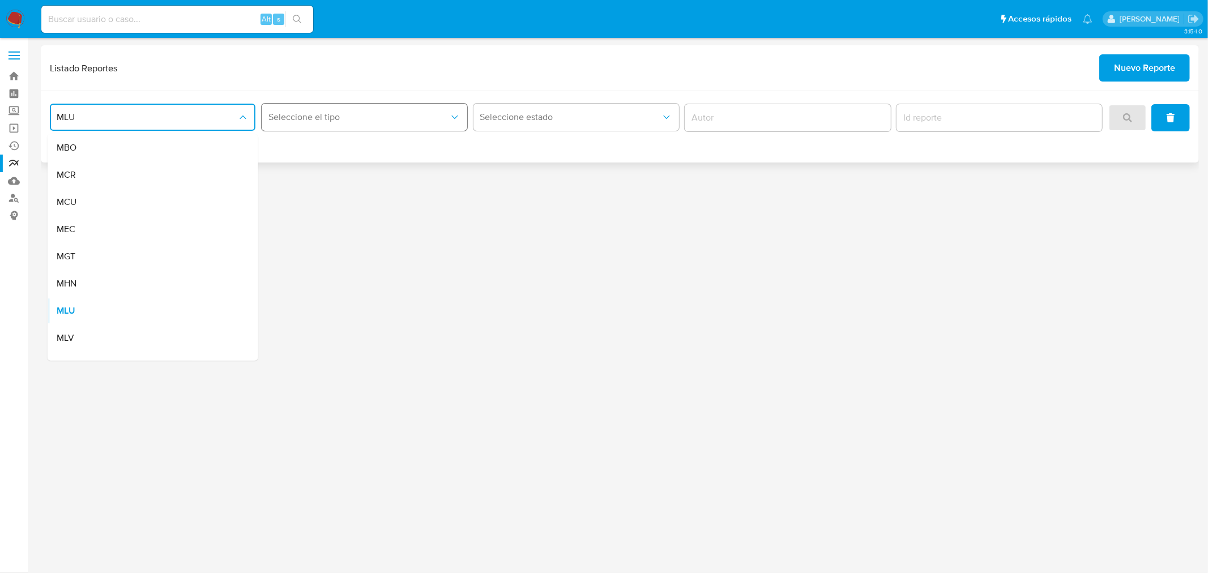
click at [301, 108] on button "Seleccione el tipo" at bounding box center [365, 117] width 206 height 27
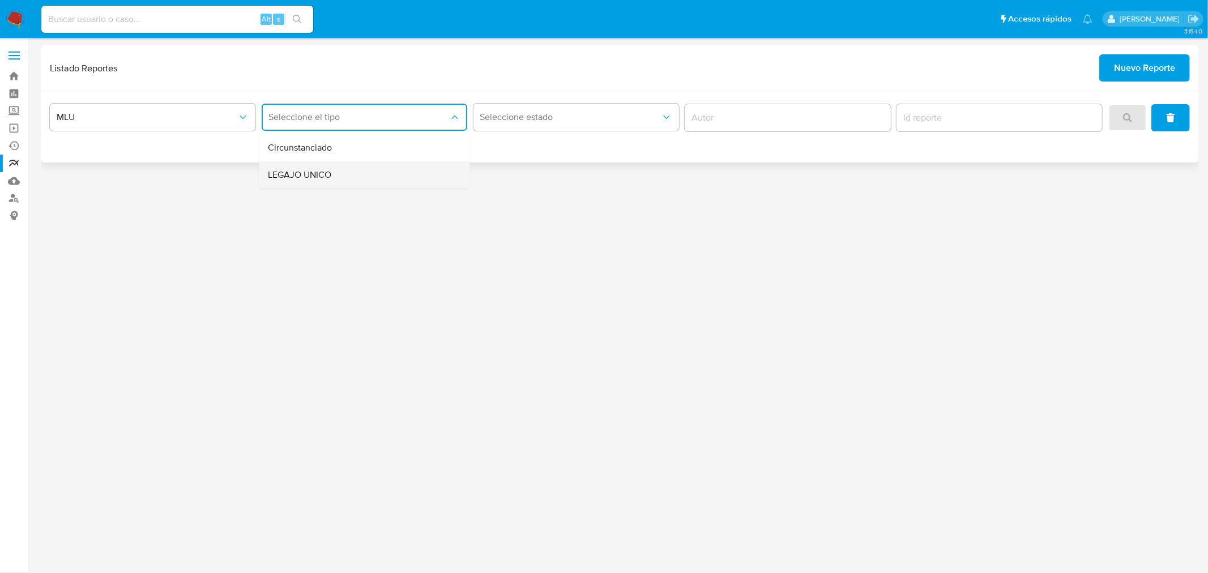
click at [343, 172] on div "LEGAJO UNICO" at bounding box center [361, 174] width 186 height 27
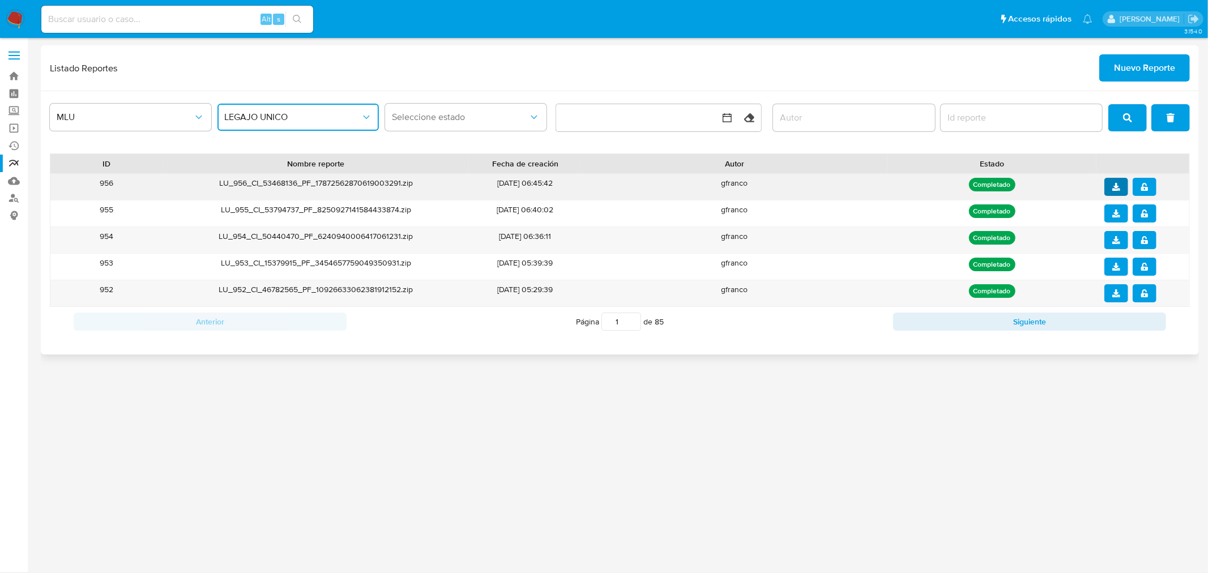
click at [1114, 186] on icon "download" at bounding box center [1117, 187] width 8 height 8
click at [1141, 185] on icon "notify_security" at bounding box center [1145, 187] width 8 height 8
click at [1148, 75] on span "Nuevo Reporte" at bounding box center [1144, 68] width 61 height 25
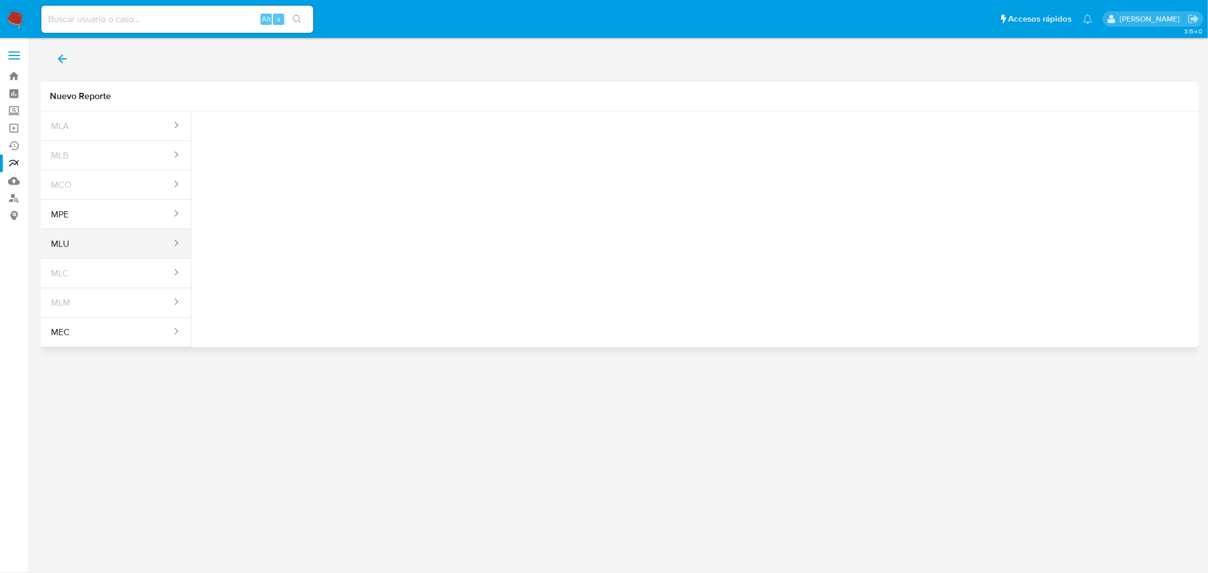
click at [100, 248] on button "MLU" at bounding box center [107, 244] width 132 height 27
click at [284, 154] on button "Seleccione una opcion" at bounding box center [263, 141] width 125 height 27
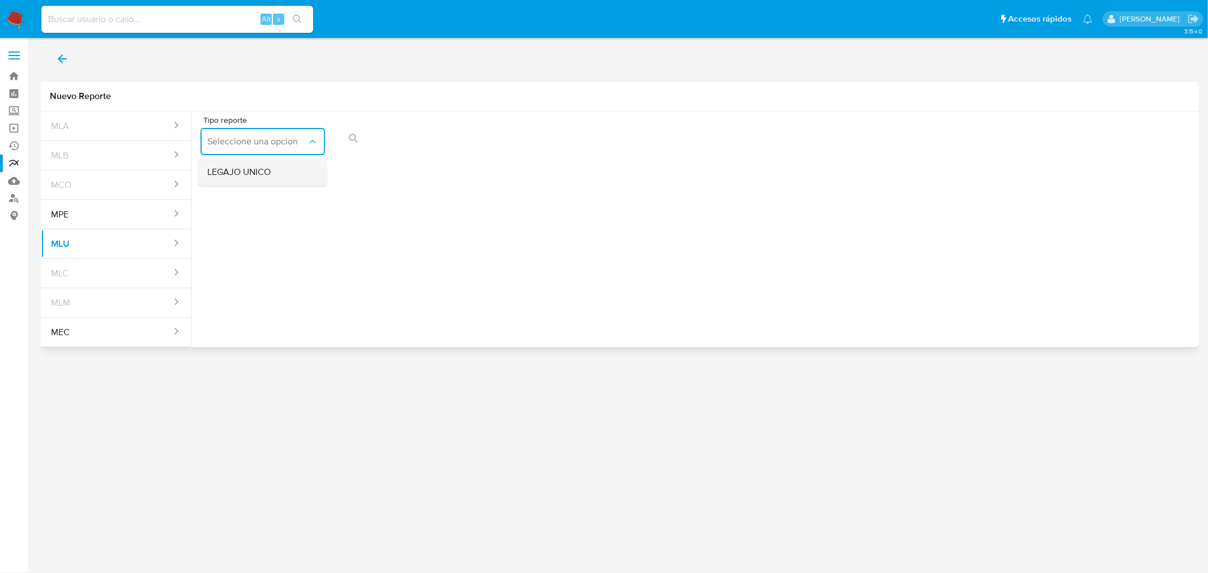
click at [270, 172] on span "LEGAJO UNICO" at bounding box center [238, 172] width 63 height 11
click at [605, 137] on icon "action-search" at bounding box center [605, 138] width 9 height 9
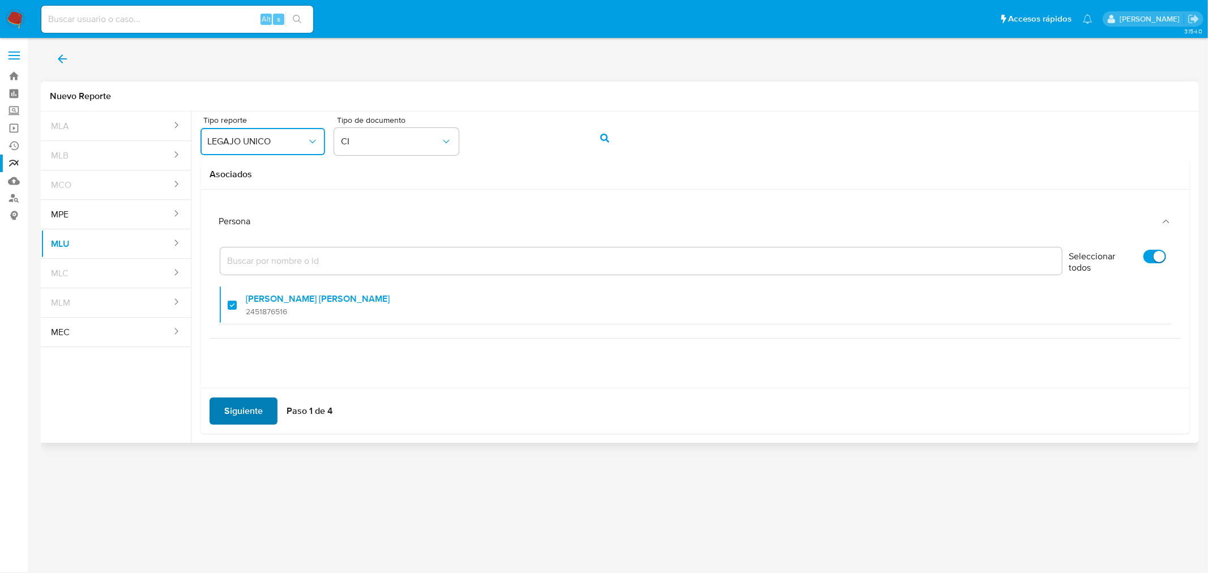
click at [246, 412] on span "Siguiente" at bounding box center [243, 411] width 39 height 25
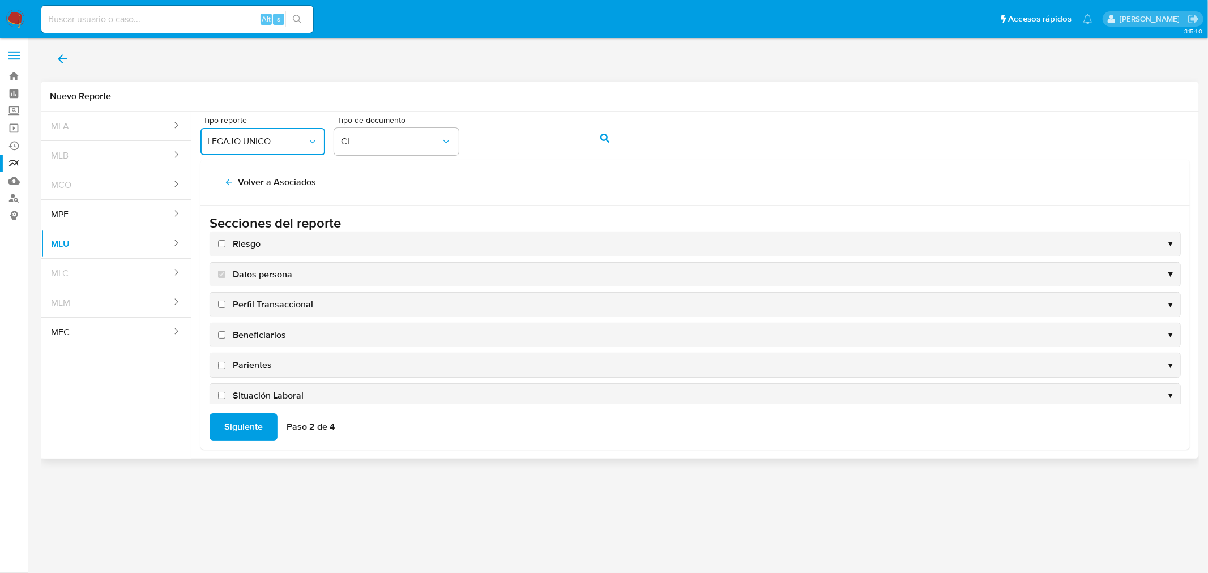
click at [222, 240] on input "Riesgo" at bounding box center [221, 243] width 7 height 7
checkbox input "true"
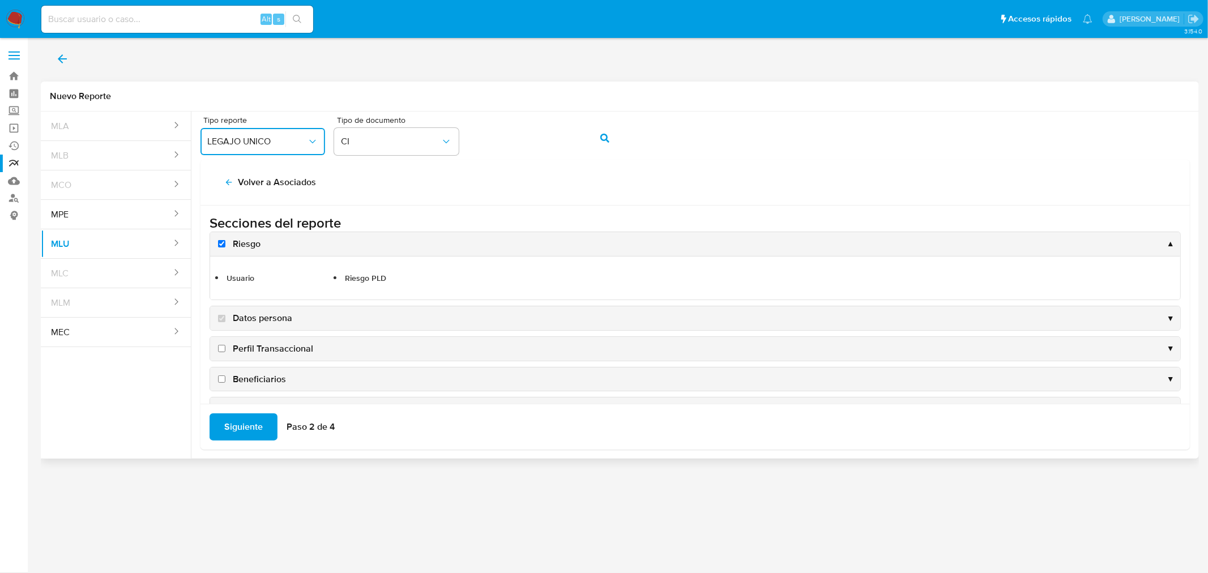
click at [222, 343] on div "Perfil Transaccional ▼" at bounding box center [695, 349] width 971 height 24
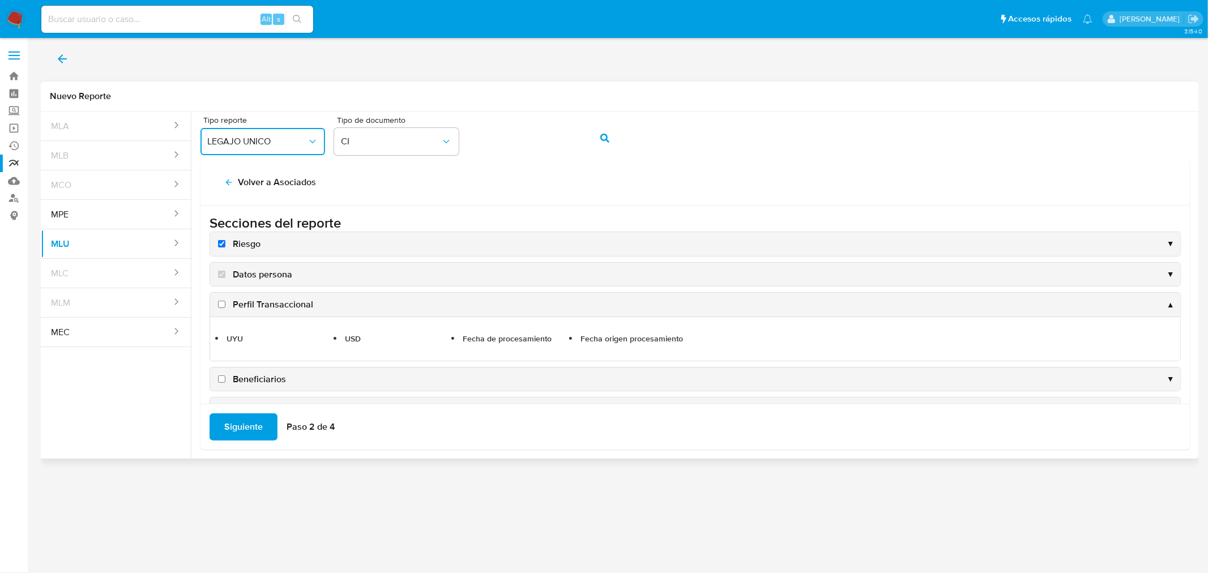
click at [222, 309] on label "Perfil Transaccional" at bounding box center [264, 305] width 97 height 12
click at [222, 308] on input "Perfil Transaccional" at bounding box center [221, 304] width 7 height 7
checkbox input "true"
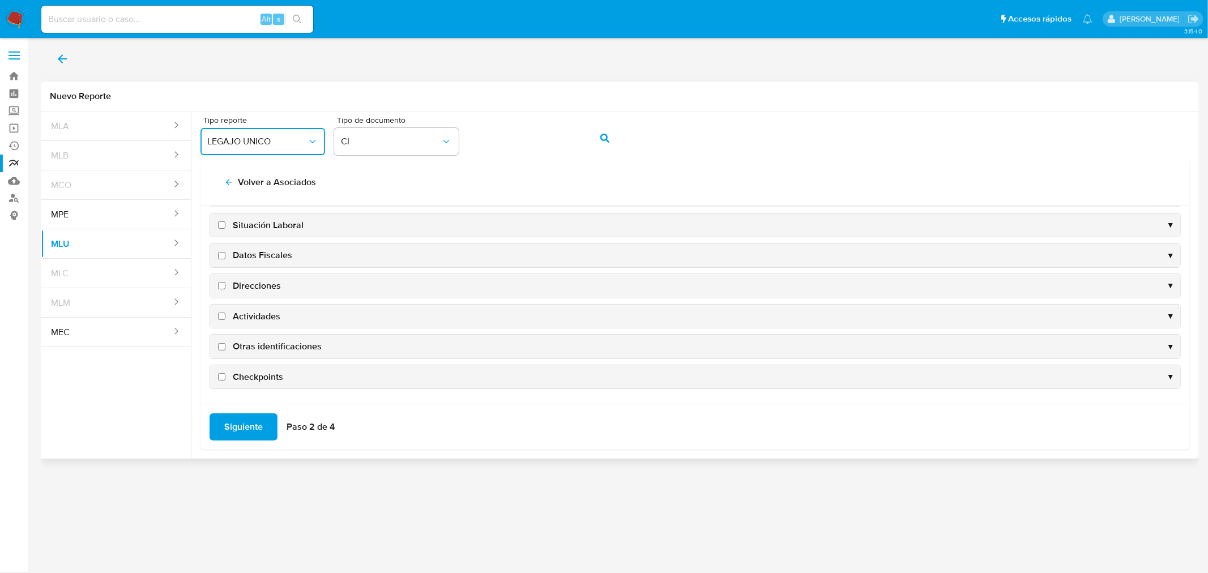
click at [221, 377] on input "Checkpoints" at bounding box center [221, 376] width 7 height 7
checkbox input "true"
click at [219, 343] on input "Otras identificaciones" at bounding box center [221, 345] width 7 height 7
checkbox input "true"
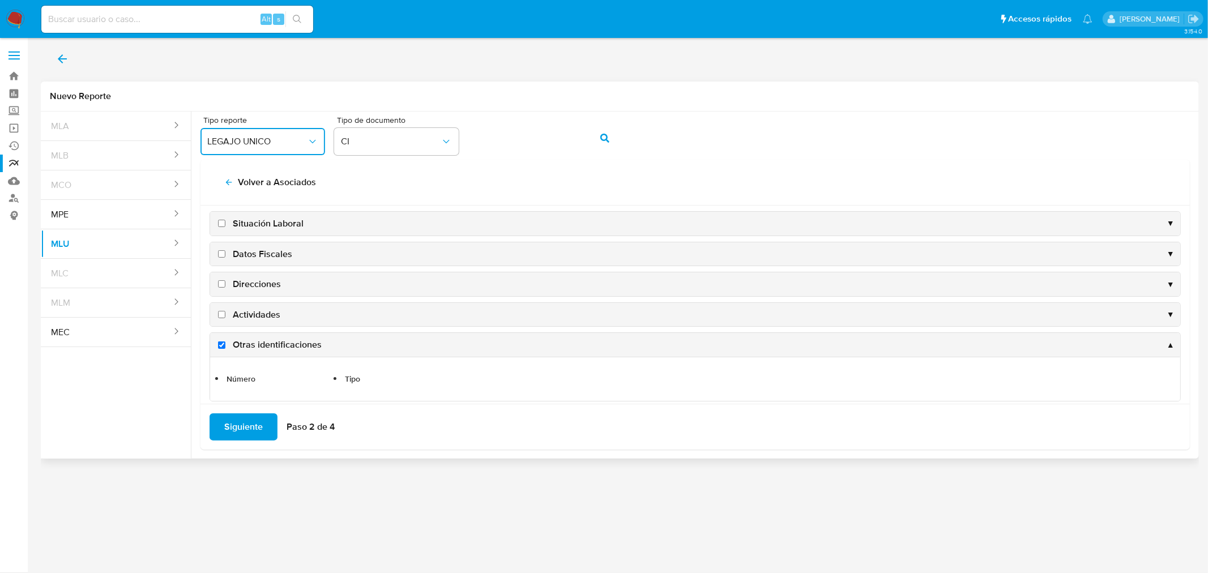
click at [221, 314] on input "Actividades" at bounding box center [221, 314] width 7 height 7
checkbox input "true"
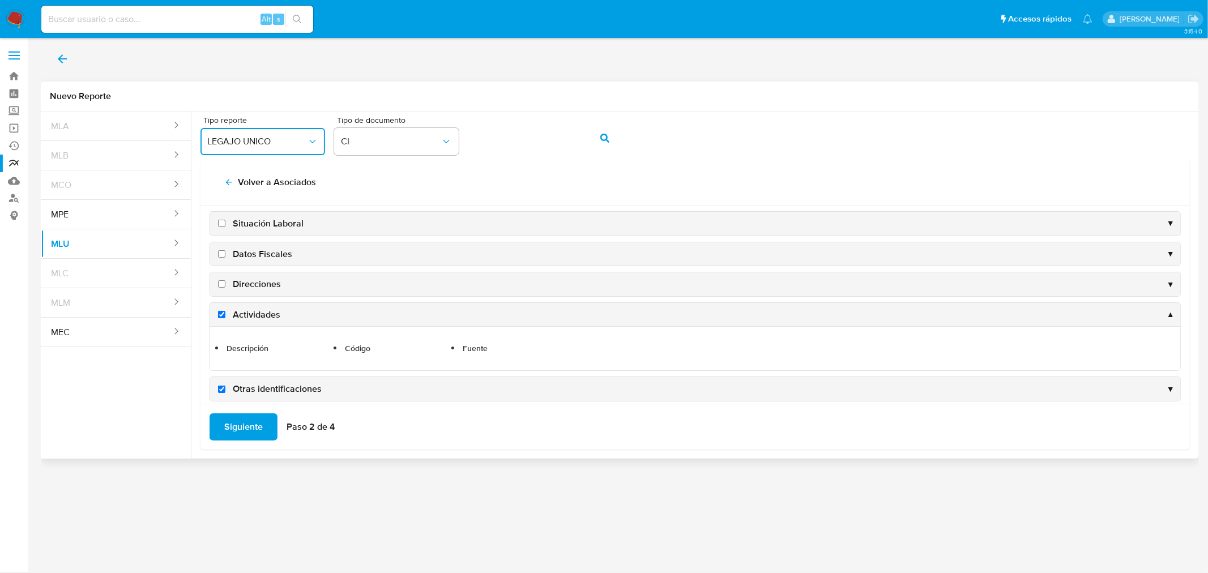
click at [221, 290] on label "Direcciones" at bounding box center [248, 284] width 65 height 12
click at [221, 288] on input "Direcciones" at bounding box center [221, 283] width 7 height 7
checkbox input "true"
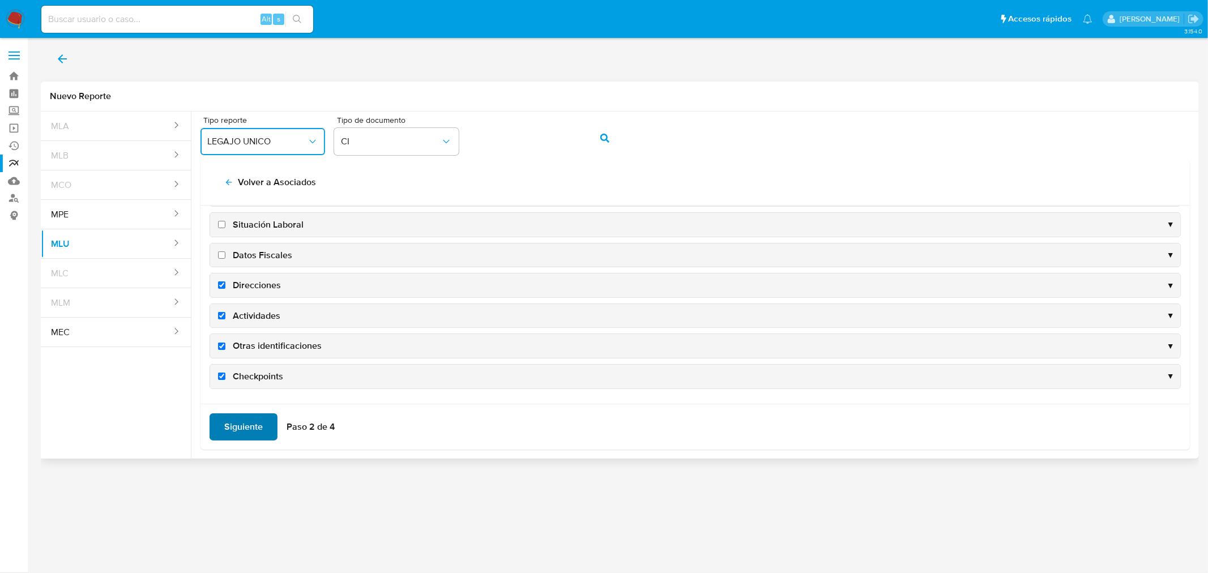
click at [239, 426] on span "Siguiente" at bounding box center [243, 427] width 39 height 25
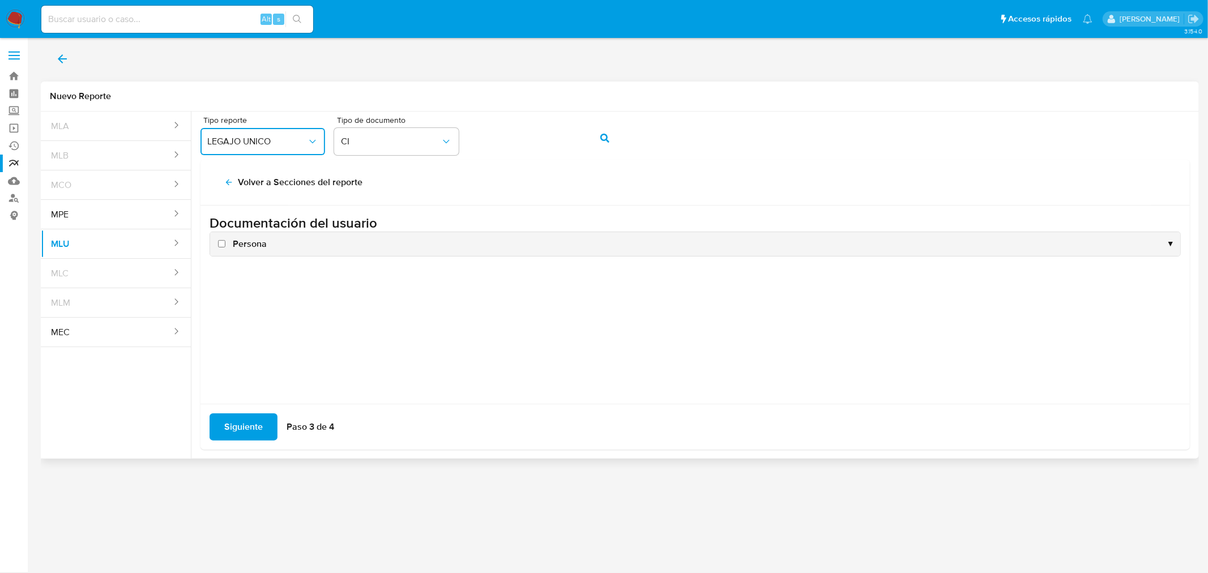
click at [219, 244] on input "Persona" at bounding box center [221, 243] width 7 height 7
checkbox input "true"
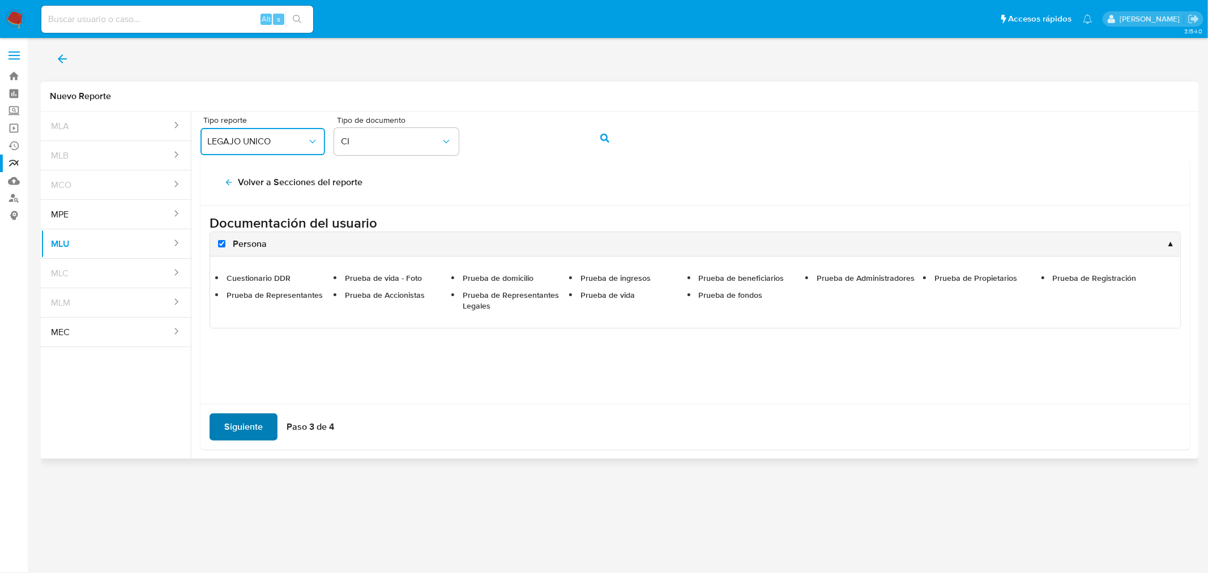
click at [248, 425] on span "Siguiente" at bounding box center [243, 427] width 39 height 25
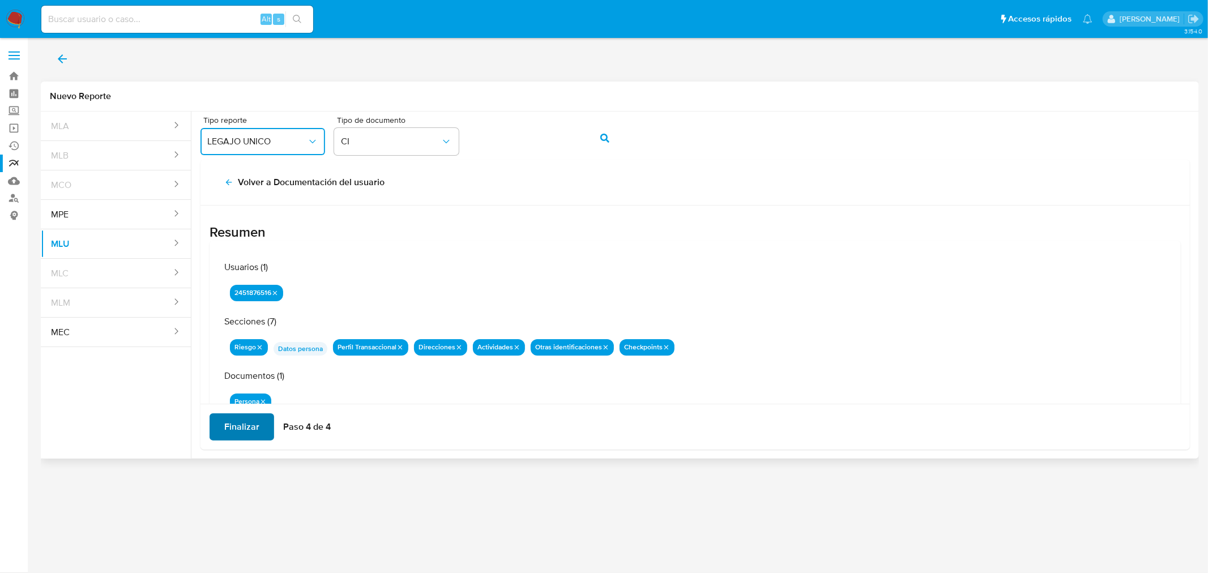
click at [242, 431] on span "Finalizar" at bounding box center [241, 427] width 35 height 25
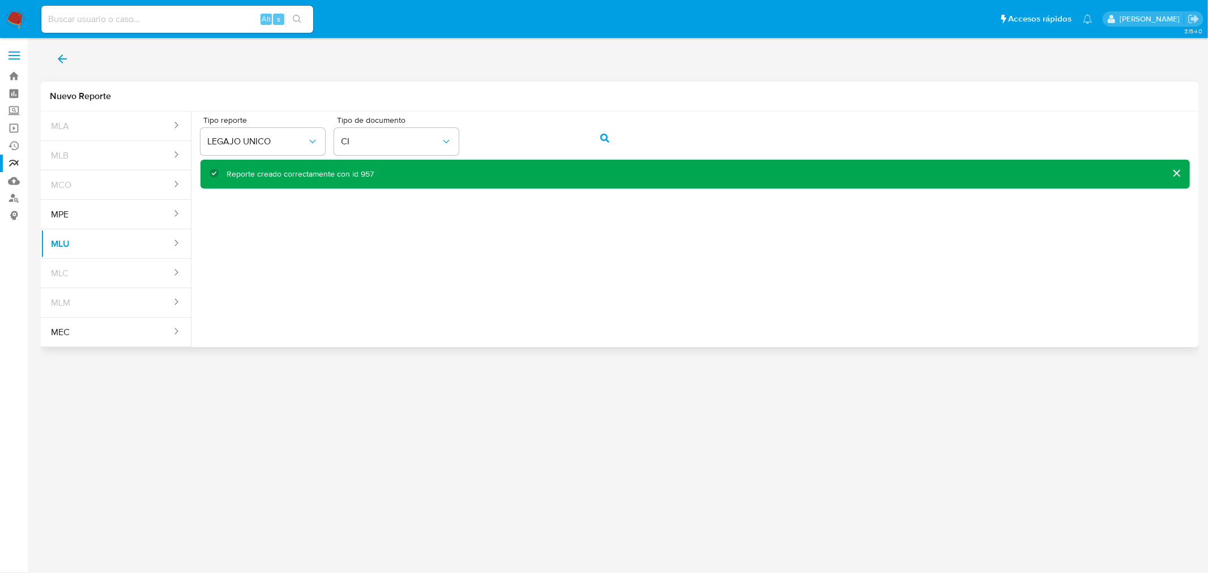
click at [364, 177] on div "Reporte creado correctamente con id 957" at bounding box center [300, 174] width 147 height 11
click at [16, 165] on link "Reportes" at bounding box center [67, 164] width 135 height 18
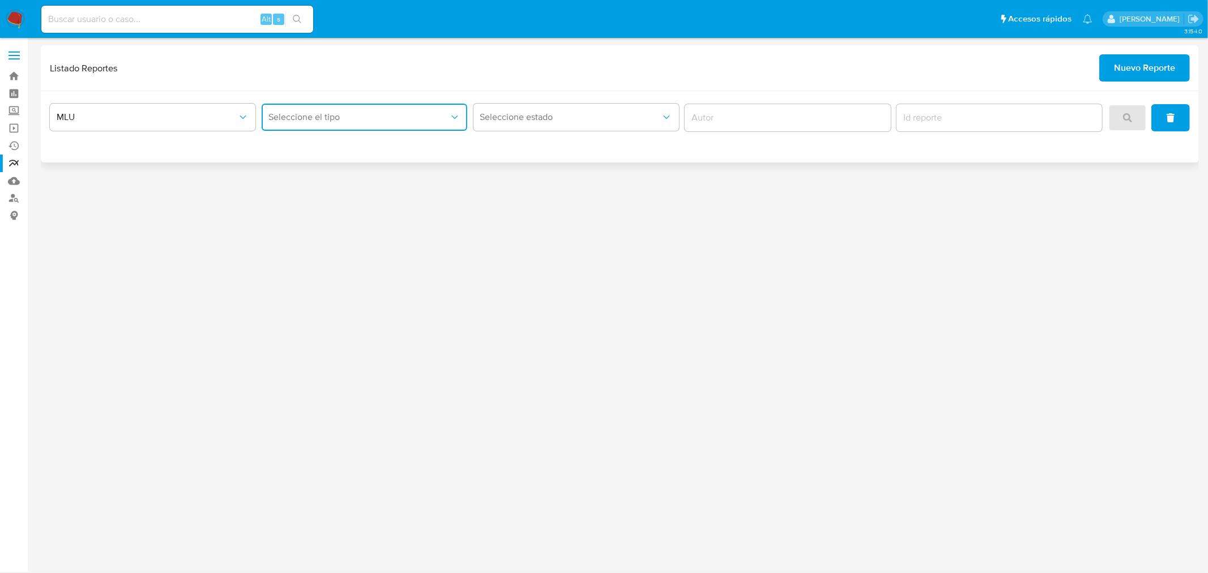
click at [378, 116] on span "Seleccione el tipo" at bounding box center [359, 117] width 181 height 11
click at [320, 174] on span "LEGAJO UNICO" at bounding box center [299, 174] width 63 height 11
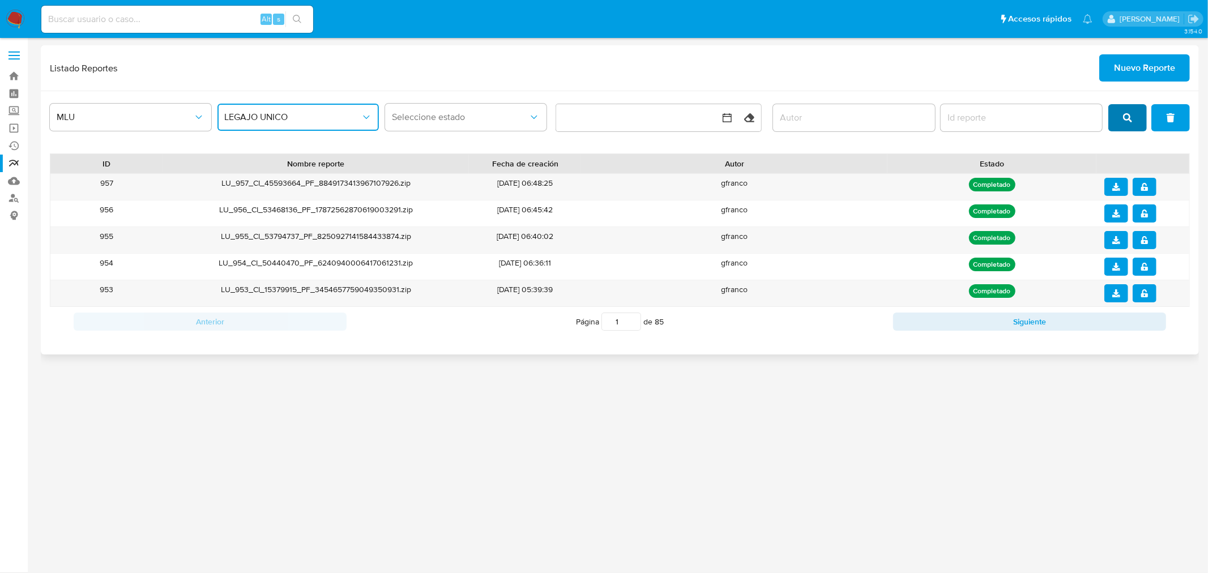
click at [1117, 114] on button "search" at bounding box center [1128, 117] width 39 height 27
click at [270, 437] on div "3.154.0" at bounding box center [620, 305] width 1159 height 521
click at [1118, 183] on span "download" at bounding box center [1117, 187] width 8 height 16
click at [1114, 342] on div "MLU LEGAJO UNICO Seleccione estado Limpiar ID Nombre reporte Fecha de creación …" at bounding box center [620, 222] width 1159 height 263
click at [1111, 188] on button "download" at bounding box center [1117, 187] width 24 height 18
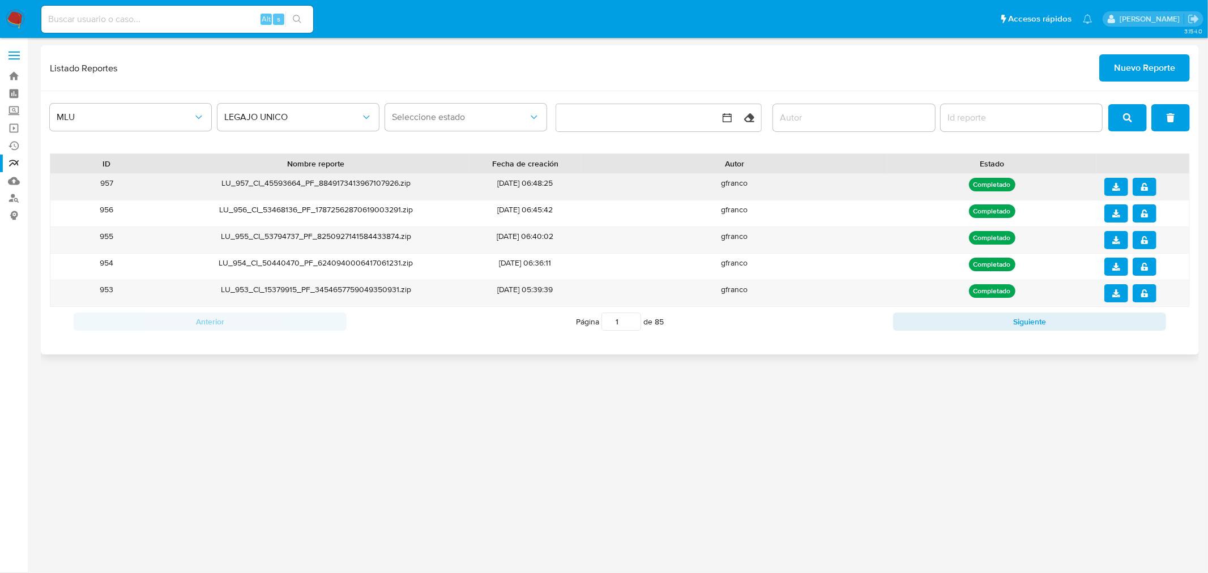
click at [1146, 185] on icon "notify_security" at bounding box center [1145, 187] width 8 height 8
click at [1182, 77] on button "Nuevo Reporte" at bounding box center [1145, 67] width 91 height 27
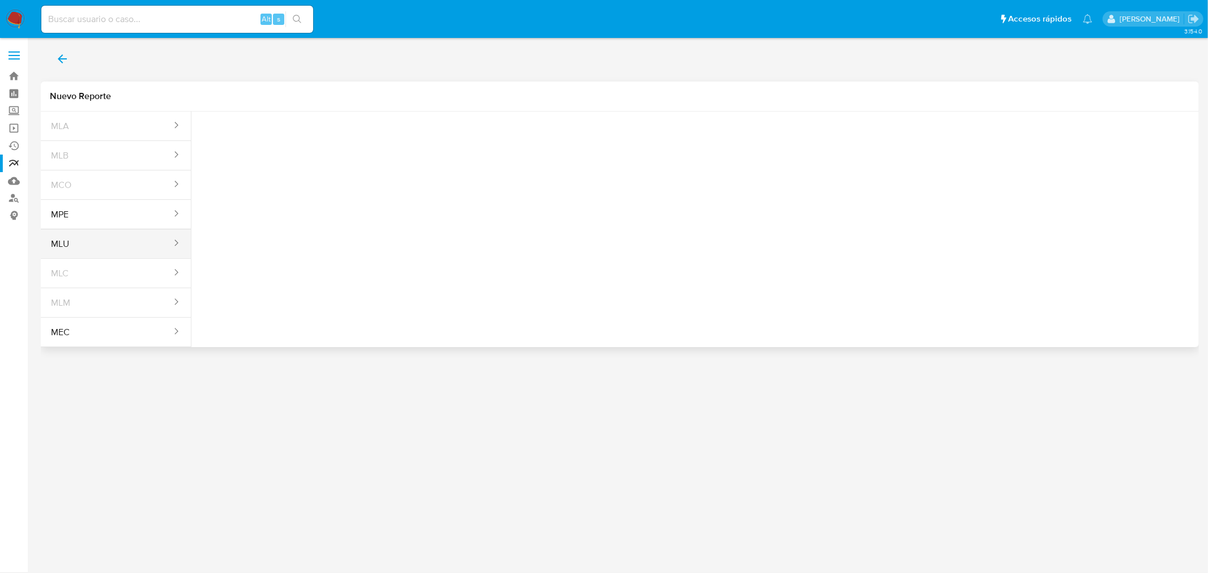
click at [100, 231] on button "MLU" at bounding box center [107, 244] width 132 height 27
click at [278, 150] on button "Seleccione una opcion" at bounding box center [263, 141] width 125 height 27
click at [270, 183] on div "LEGAJO UNICO" at bounding box center [259, 172] width 104 height 27
click at [608, 139] on icon "action-search" at bounding box center [605, 138] width 9 height 9
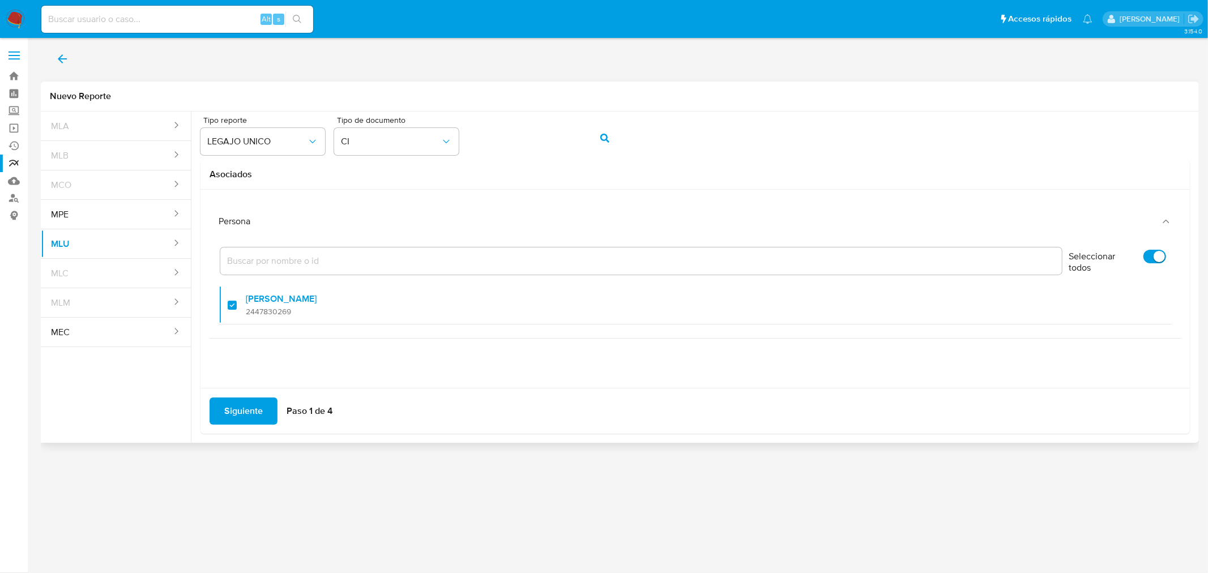
click at [227, 408] on span "Siguiente" at bounding box center [243, 411] width 39 height 25
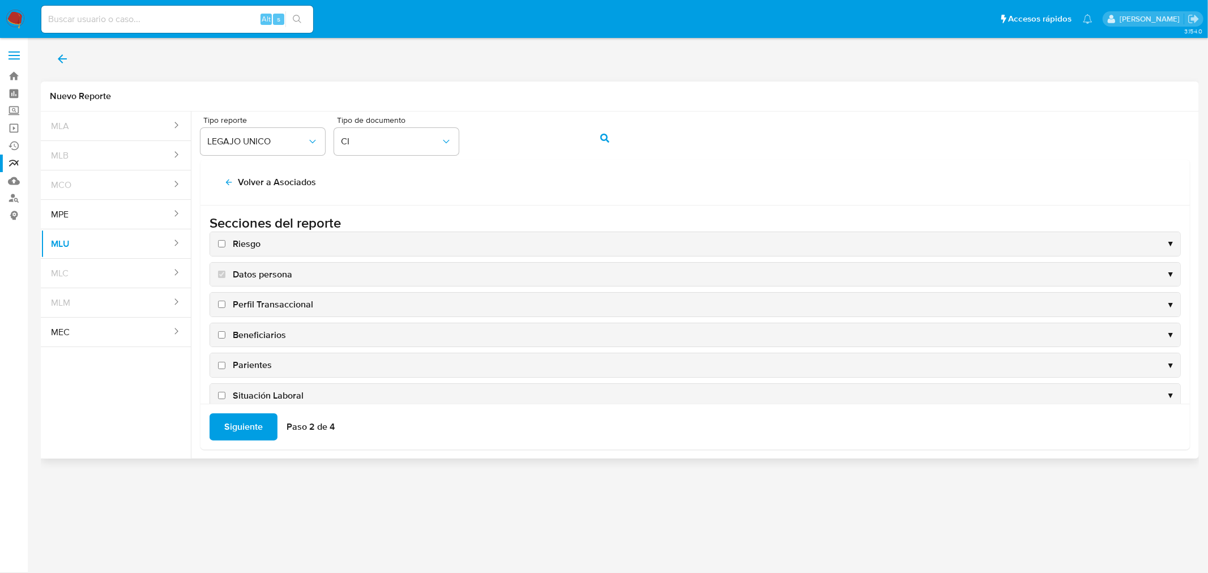
click at [222, 242] on input "Riesgo" at bounding box center [221, 243] width 7 height 7
checkbox input "true"
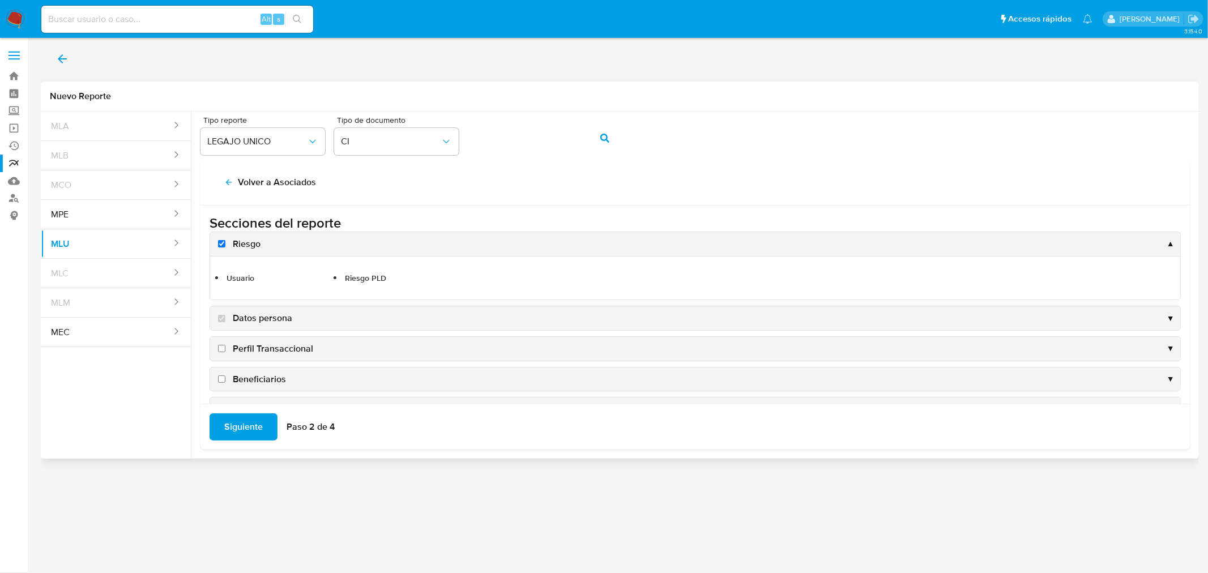
click at [221, 348] on input "Perfil Transaccional" at bounding box center [221, 348] width 7 height 7
checkbox input "true"
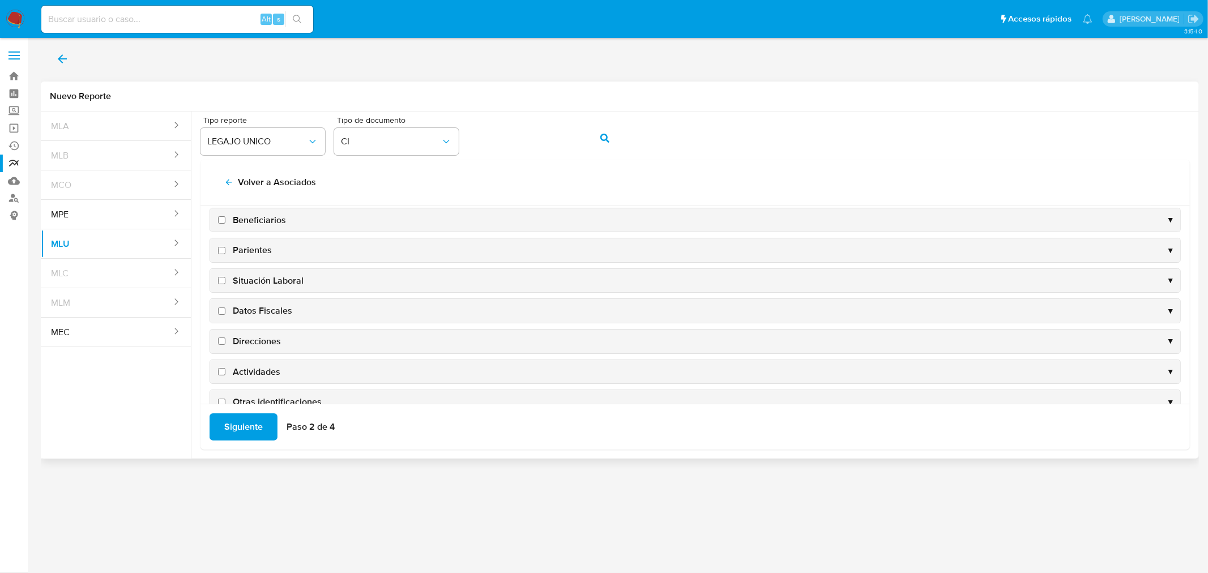
scroll to position [216, 0]
click at [218, 376] on input "Checkpoints" at bounding box center [221, 376] width 7 height 7
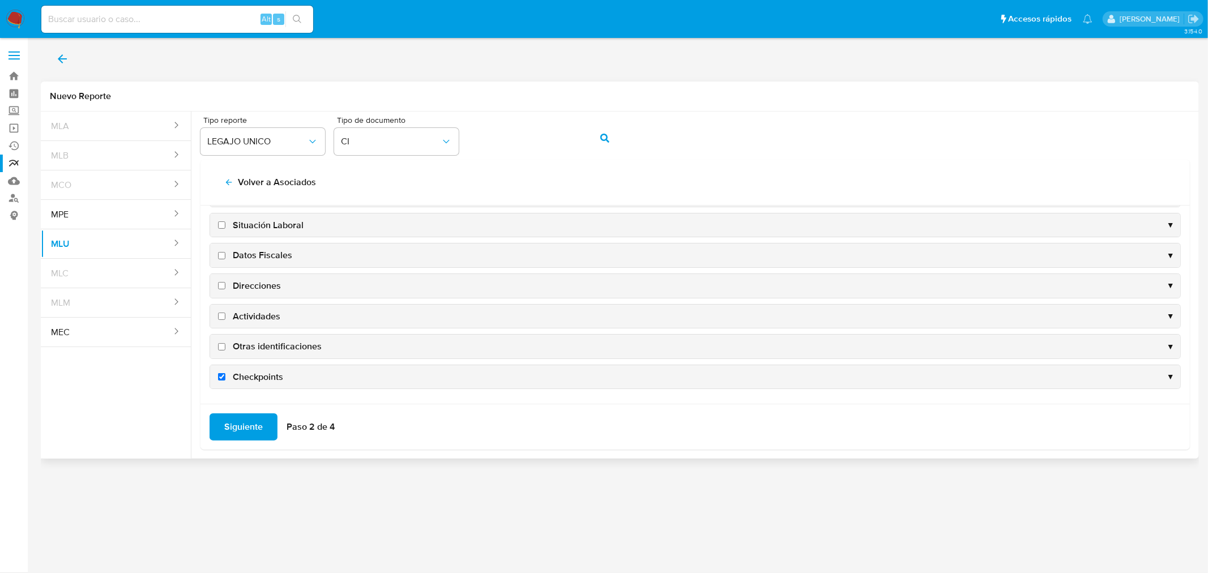
checkbox input "true"
click at [223, 344] on input "Otras identificaciones" at bounding box center [221, 345] width 7 height 7
checkbox input "true"
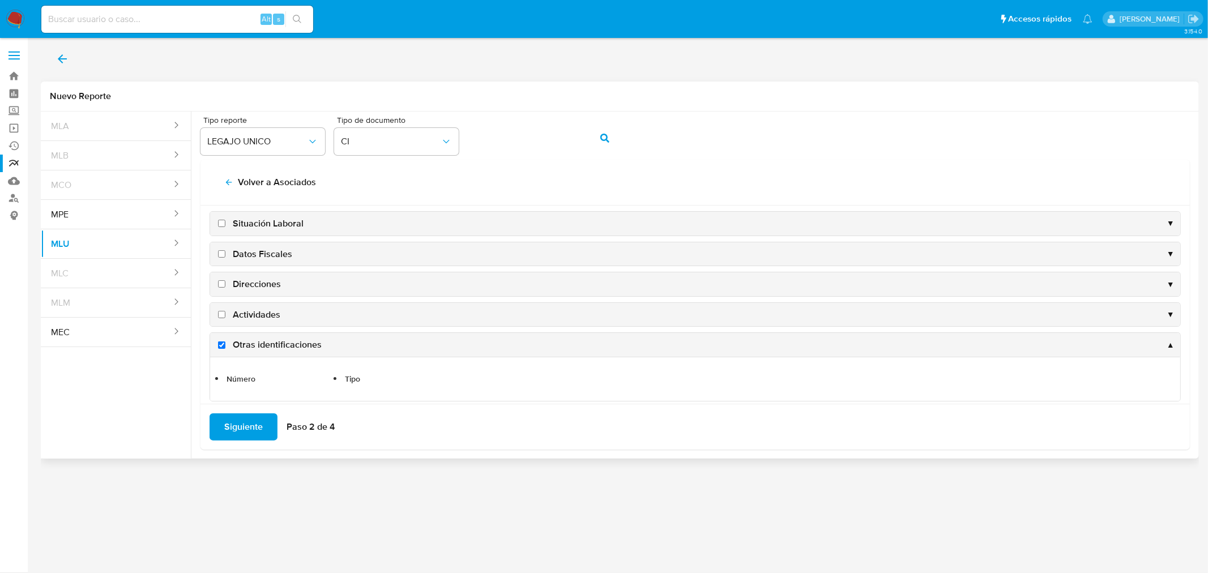
click at [223, 318] on input "Actividades" at bounding box center [221, 314] width 7 height 7
checkbox input "true"
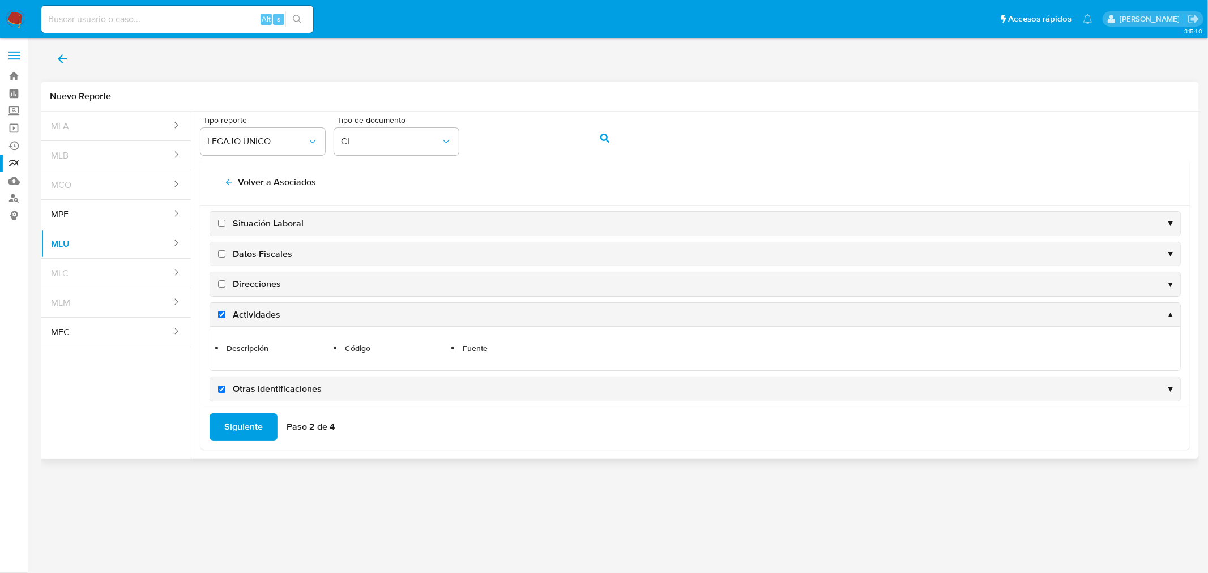
click at [224, 285] on input "Direcciones" at bounding box center [221, 283] width 7 height 7
checkbox input "true"
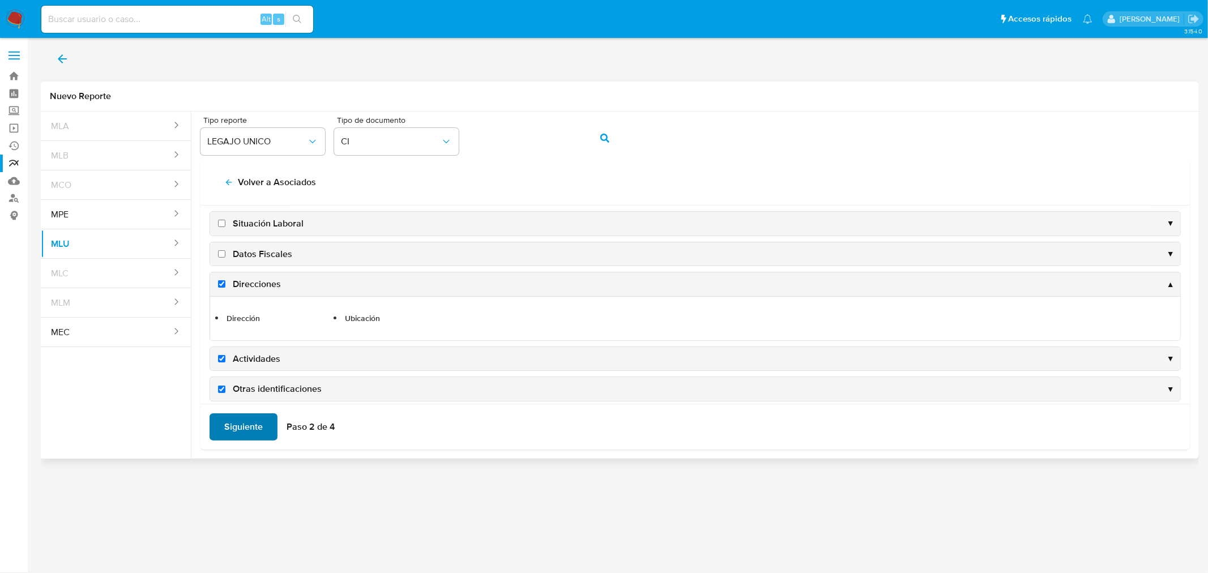
click at [245, 423] on span "Siguiente" at bounding box center [243, 427] width 39 height 25
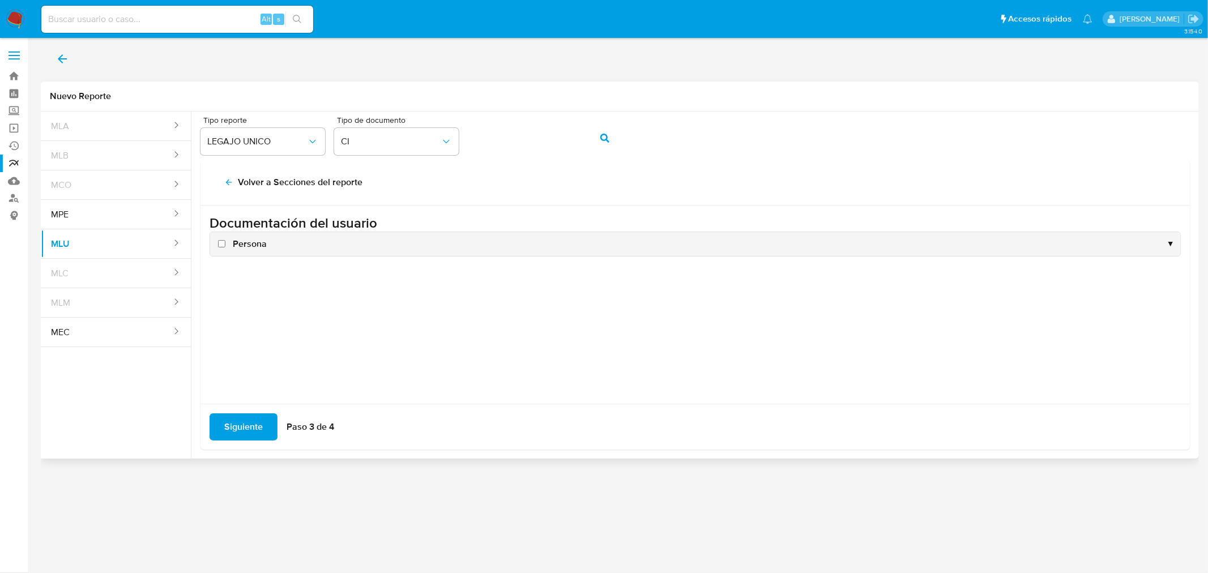
scroll to position [0, 0]
click at [224, 245] on input "Persona" at bounding box center [221, 243] width 7 height 7
checkbox input "true"
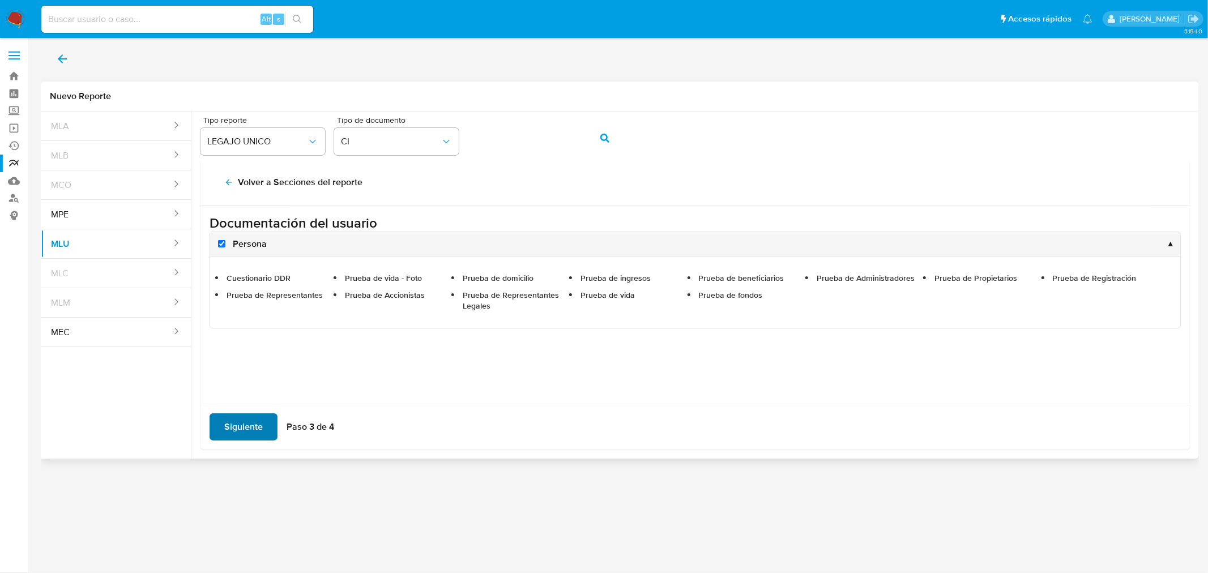
click at [250, 429] on span "Siguiente" at bounding box center [243, 427] width 39 height 25
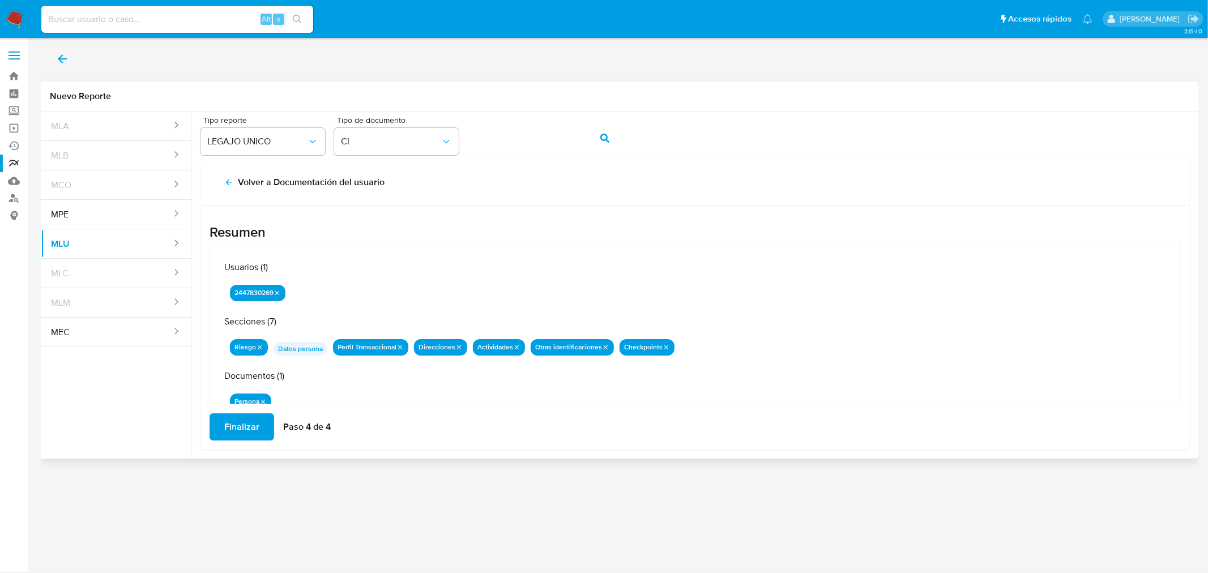
click at [253, 442] on div "Finalizar Paso 4 de 4" at bounding box center [696, 427] width 990 height 46
click at [248, 428] on span "Finalizar" at bounding box center [241, 427] width 35 height 25
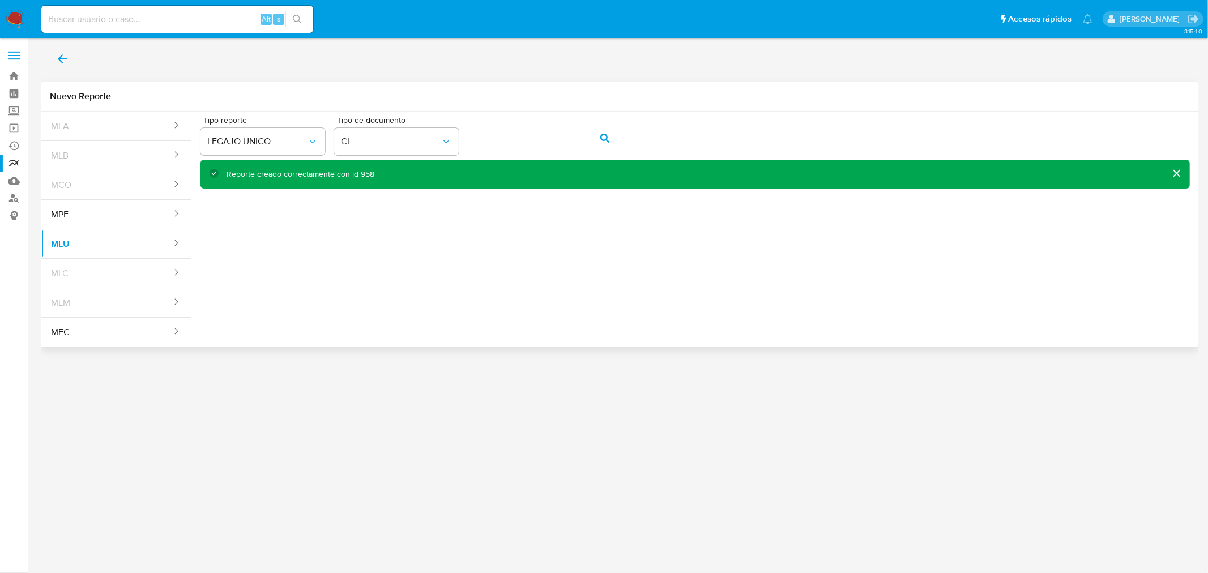
click at [360, 171] on div "Reporte creado correctamente con id 958" at bounding box center [301, 174] width 148 height 11
click at [2, 160] on link "Reportes" at bounding box center [67, 164] width 135 height 18
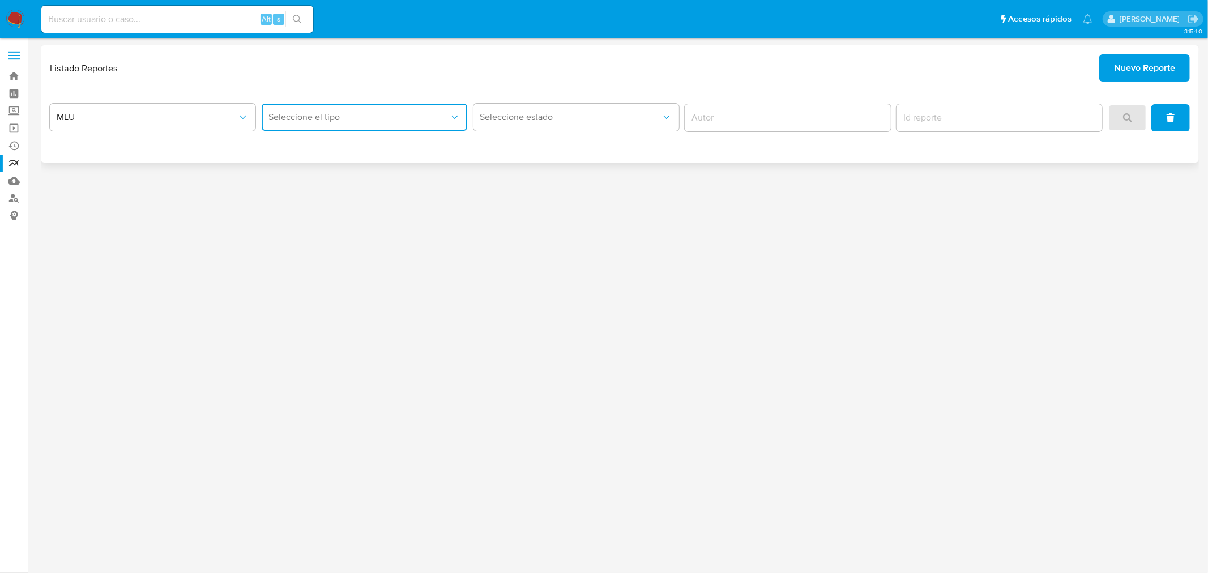
click at [386, 125] on button "Seleccione el tipo" at bounding box center [365, 117] width 206 height 27
click at [419, 176] on div "LEGAJO UNICO" at bounding box center [361, 174] width 186 height 27
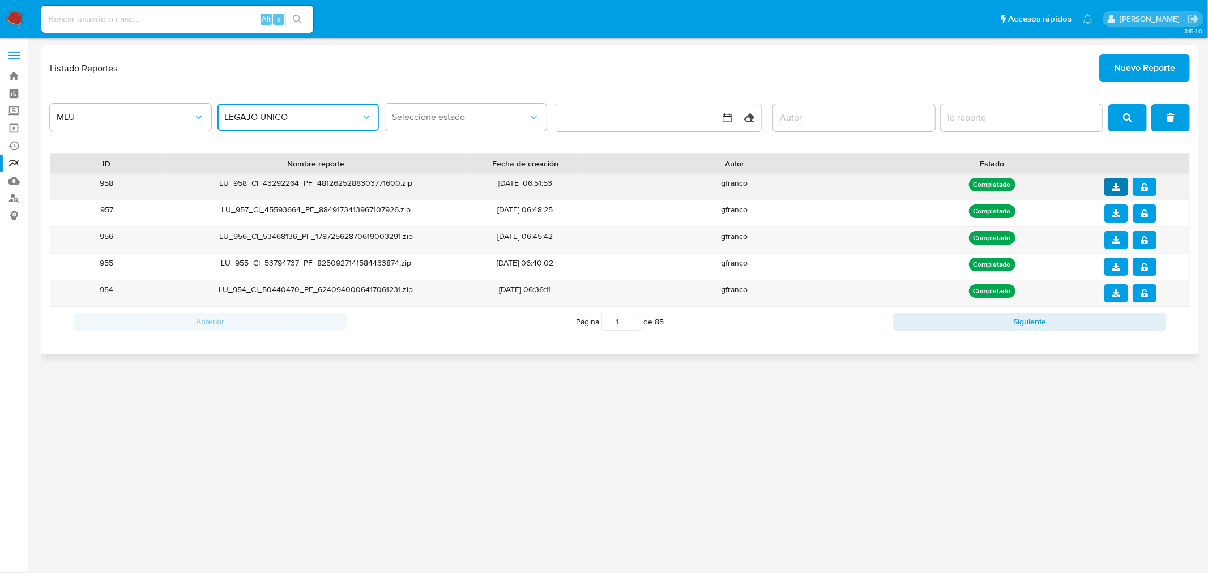
click at [1115, 187] on icon "download" at bounding box center [1117, 187] width 8 height 8
click at [1144, 186] on icon "notify_security" at bounding box center [1145, 187] width 8 height 8
click at [1134, 70] on span "Nuevo Reporte" at bounding box center [1144, 68] width 61 height 25
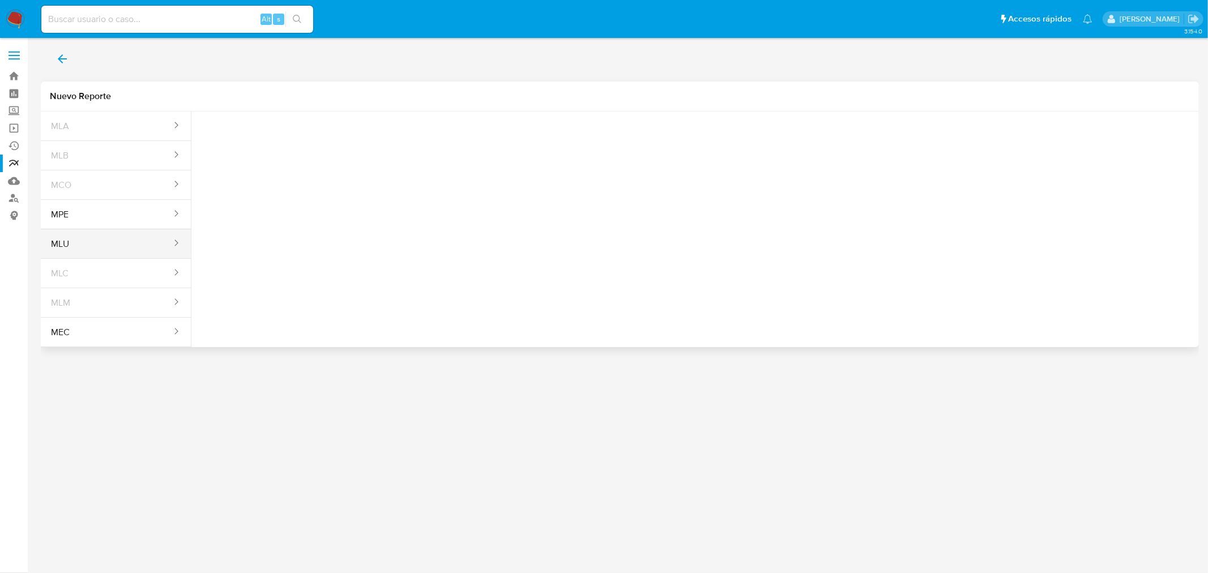
click at [105, 241] on button "MLU" at bounding box center [107, 244] width 132 height 27
click at [264, 143] on span "Seleccione una opcion" at bounding box center [257, 141] width 100 height 11
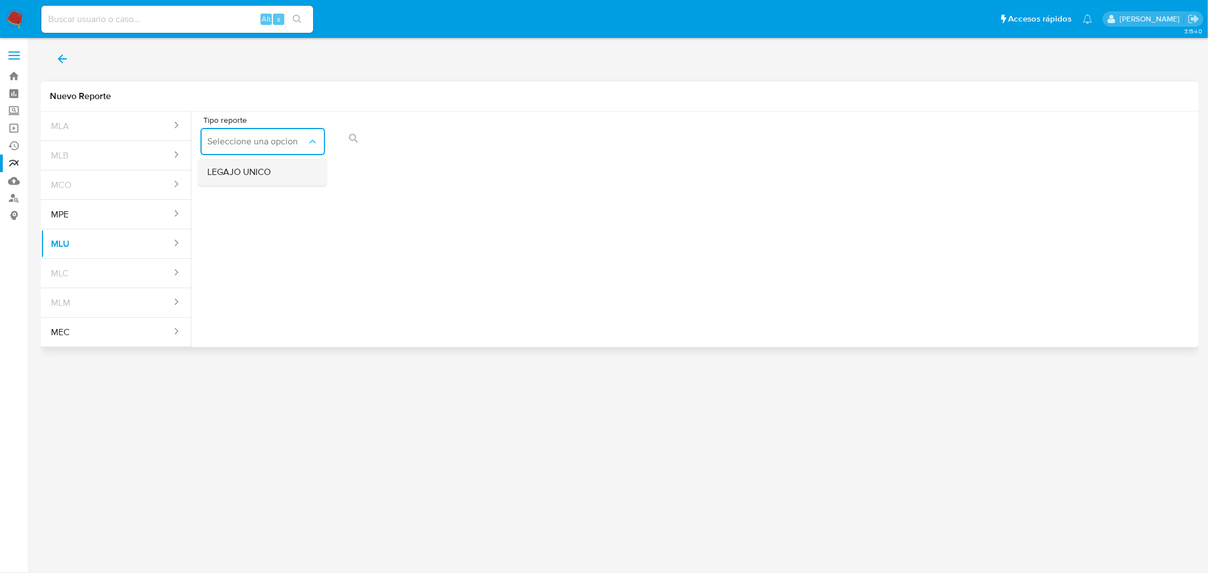
click at [250, 176] on span "LEGAJO UNICO" at bounding box center [238, 172] width 63 height 11
click at [608, 141] on icon "action-search" at bounding box center [605, 138] width 9 height 9
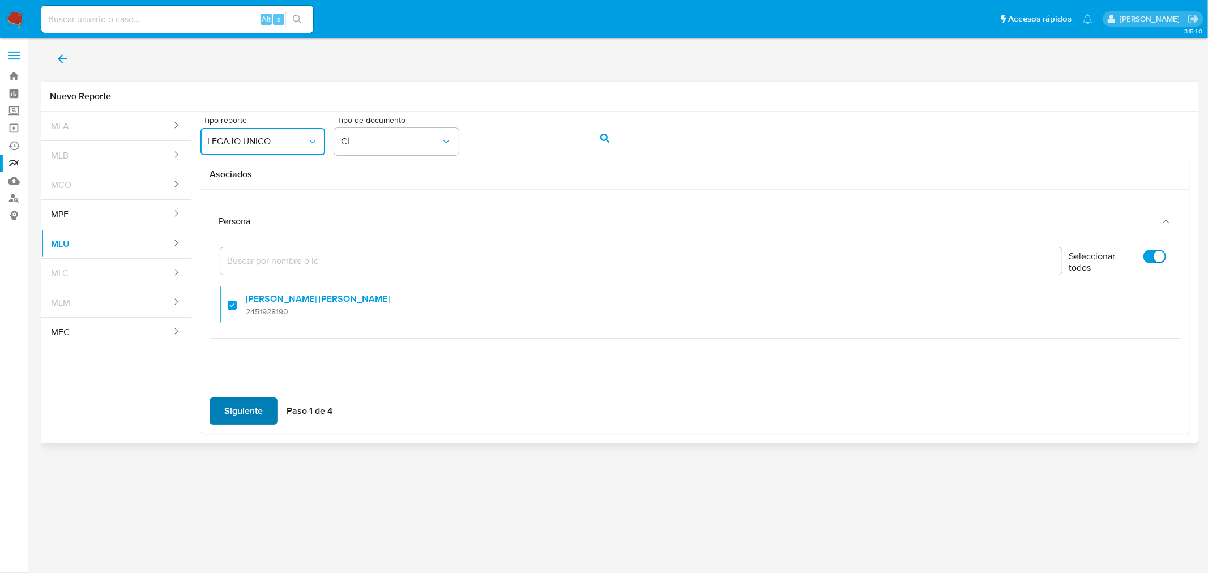
click at [253, 411] on span "Siguiente" at bounding box center [243, 411] width 39 height 25
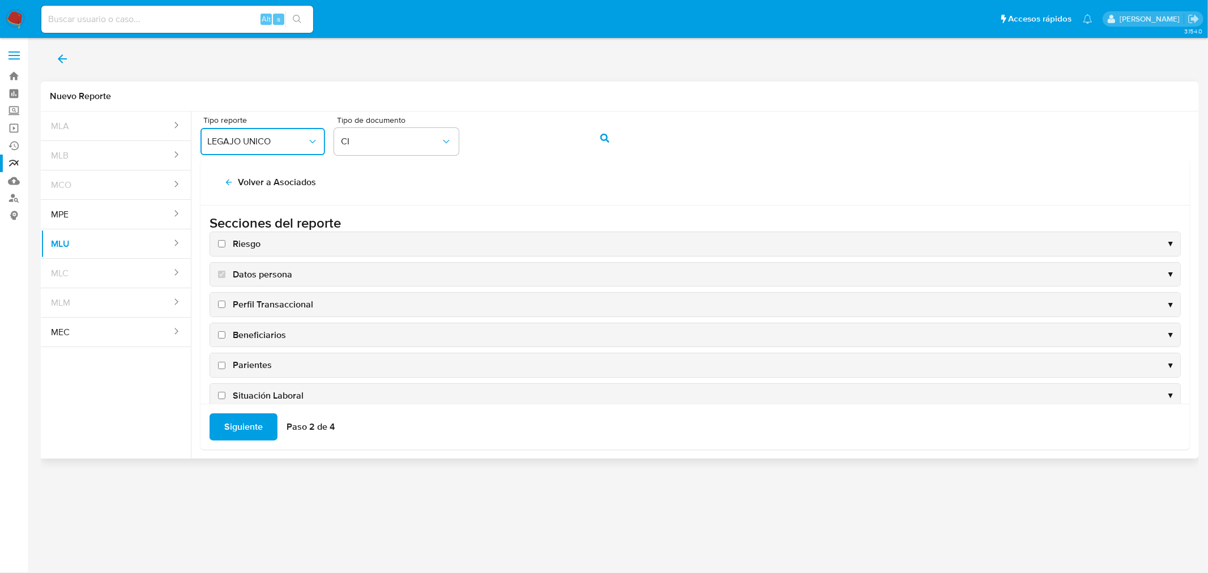
click at [220, 245] on input "Riesgo" at bounding box center [221, 243] width 7 height 7
checkbox input "true"
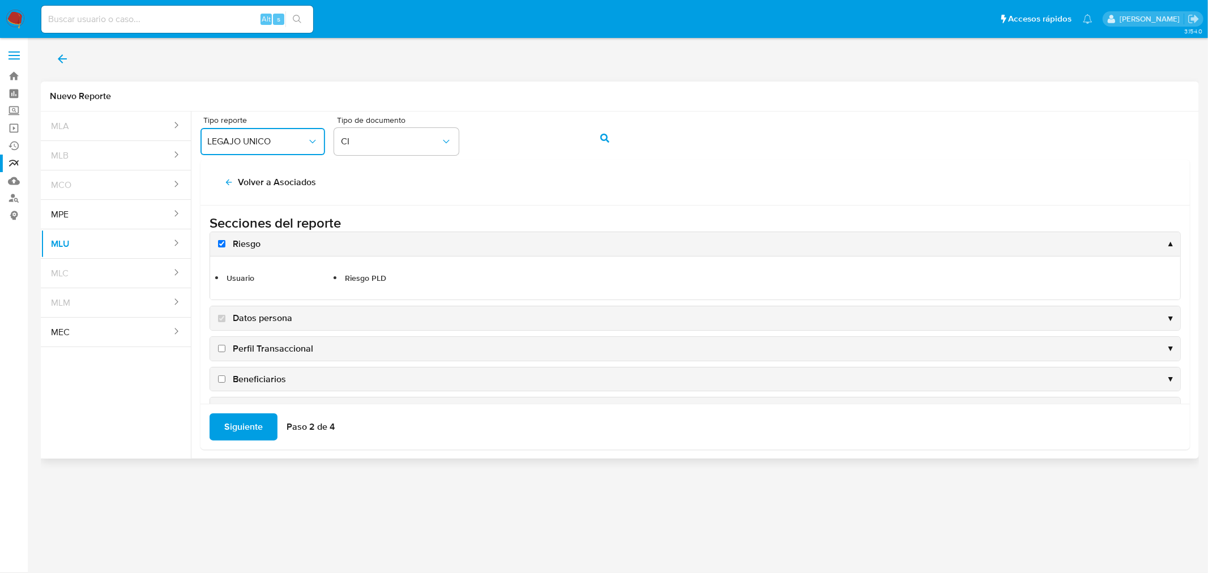
click at [218, 348] on input "Perfil Transaccional" at bounding box center [221, 348] width 7 height 7
checkbox input "true"
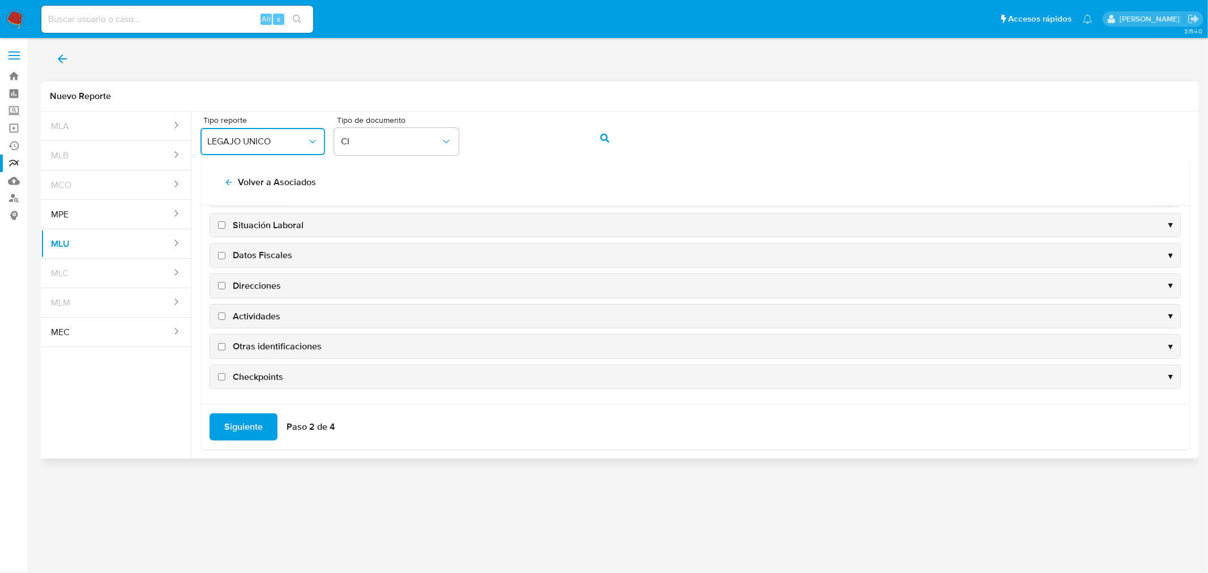
click at [222, 378] on input "Checkpoints" at bounding box center [221, 376] width 7 height 7
checkbox input "true"
click at [223, 347] on input "Otras identificaciones" at bounding box center [221, 345] width 7 height 7
checkbox input "true"
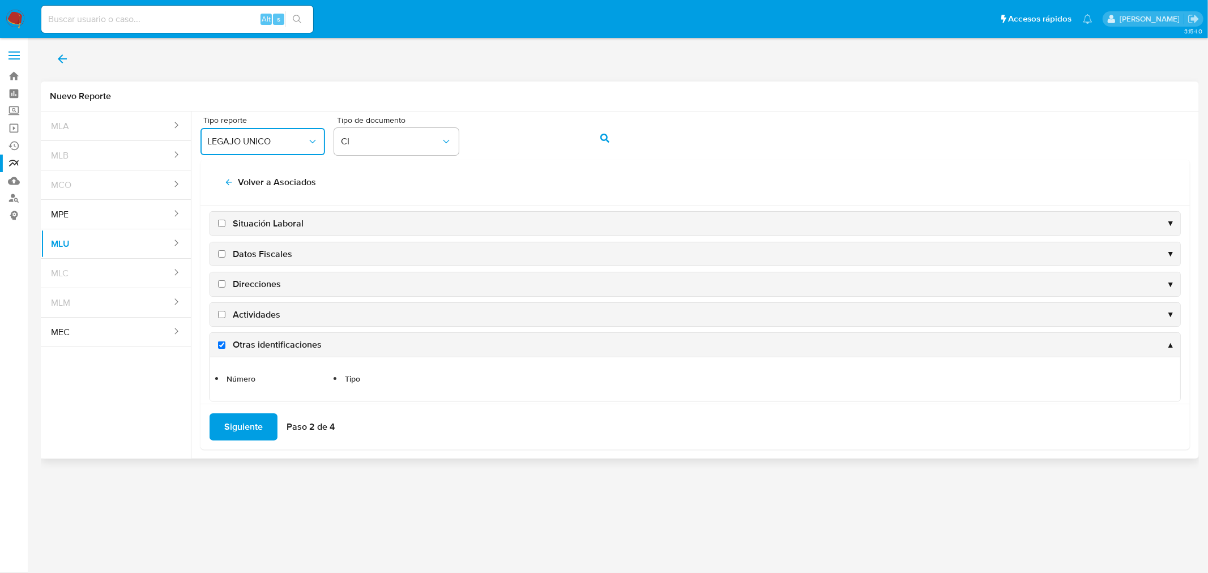
click at [222, 317] on input "Actividades" at bounding box center [221, 314] width 7 height 7
checkbox input "true"
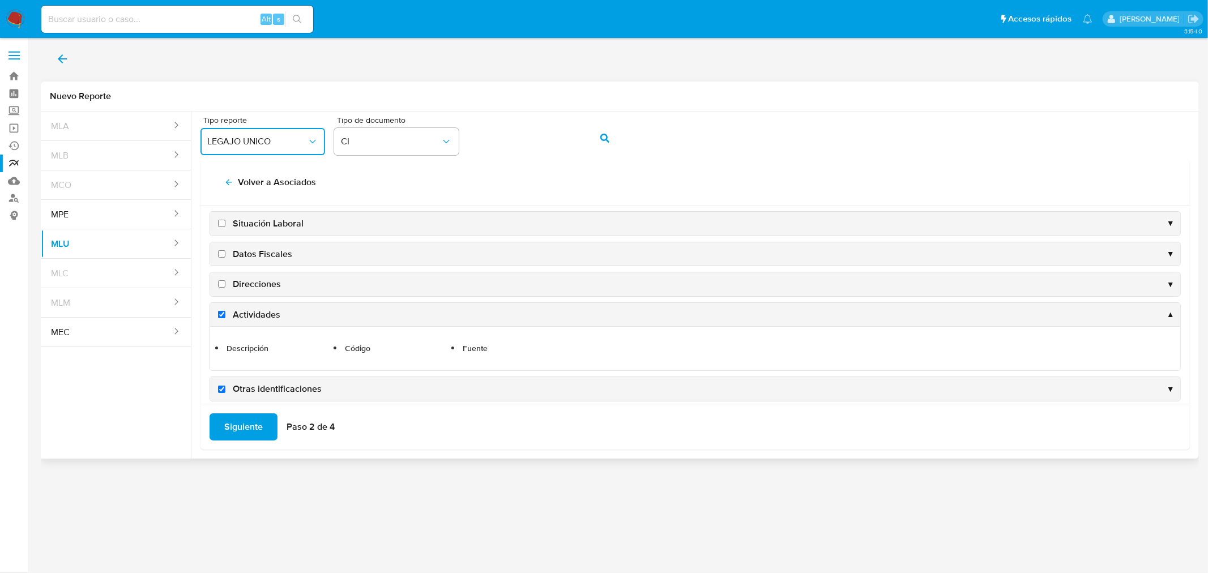
click at [222, 287] on input "Direcciones" at bounding box center [221, 283] width 7 height 7
checkbox input "true"
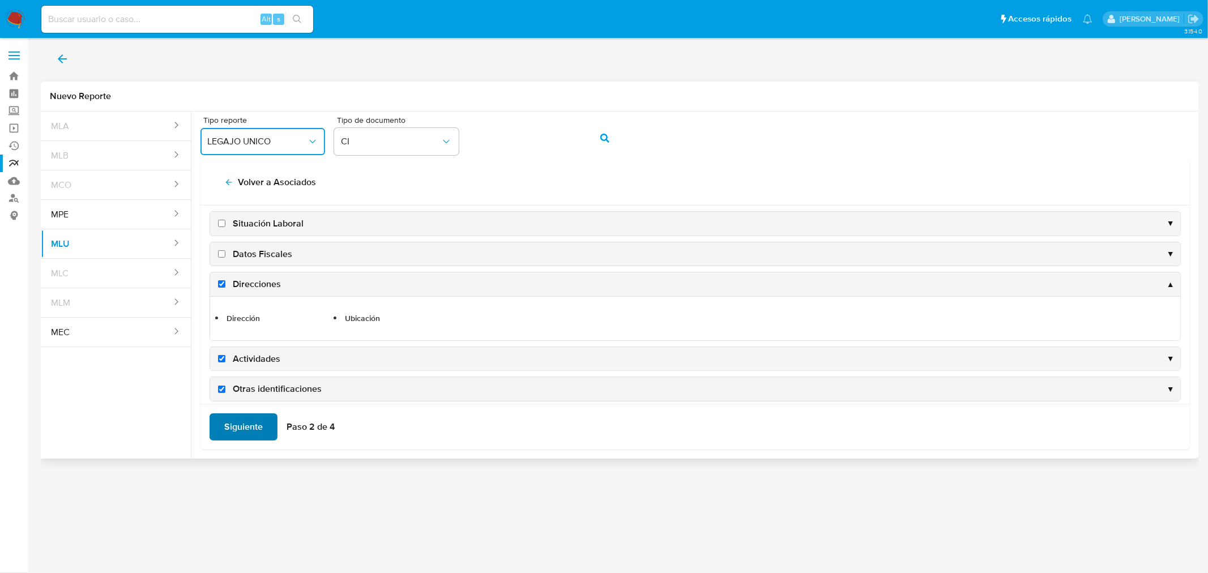
click at [246, 420] on span "Siguiente" at bounding box center [243, 427] width 39 height 25
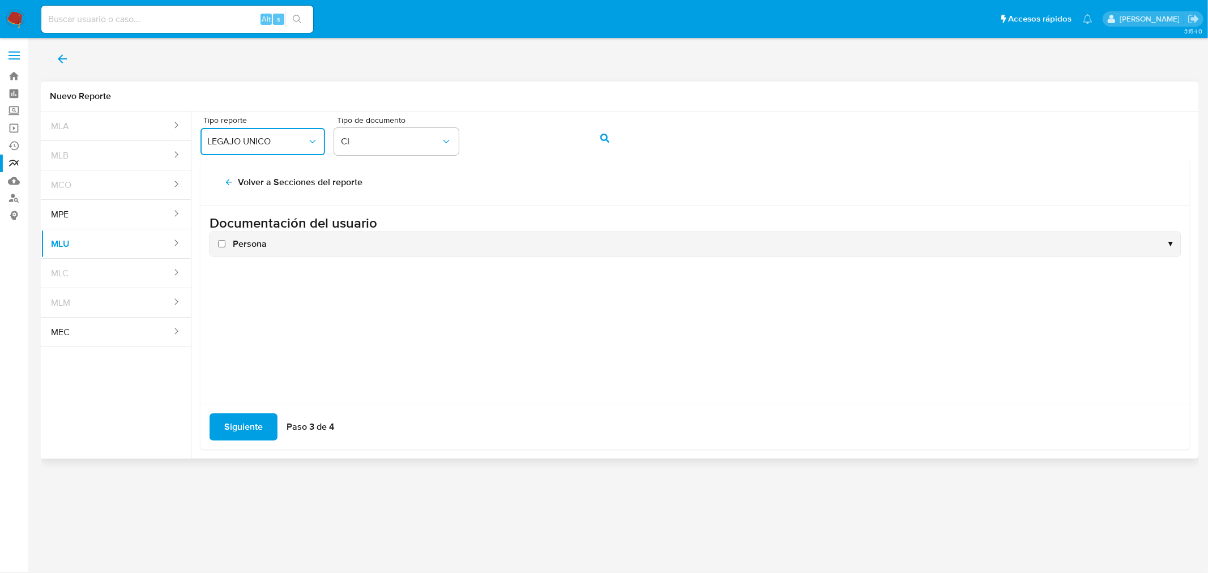
click at [220, 239] on label "Persona" at bounding box center [241, 244] width 51 height 12
click at [220, 240] on input "Persona" at bounding box center [221, 243] width 7 height 7
checkbox input "true"
click at [239, 426] on span "Siguiente" at bounding box center [243, 427] width 39 height 25
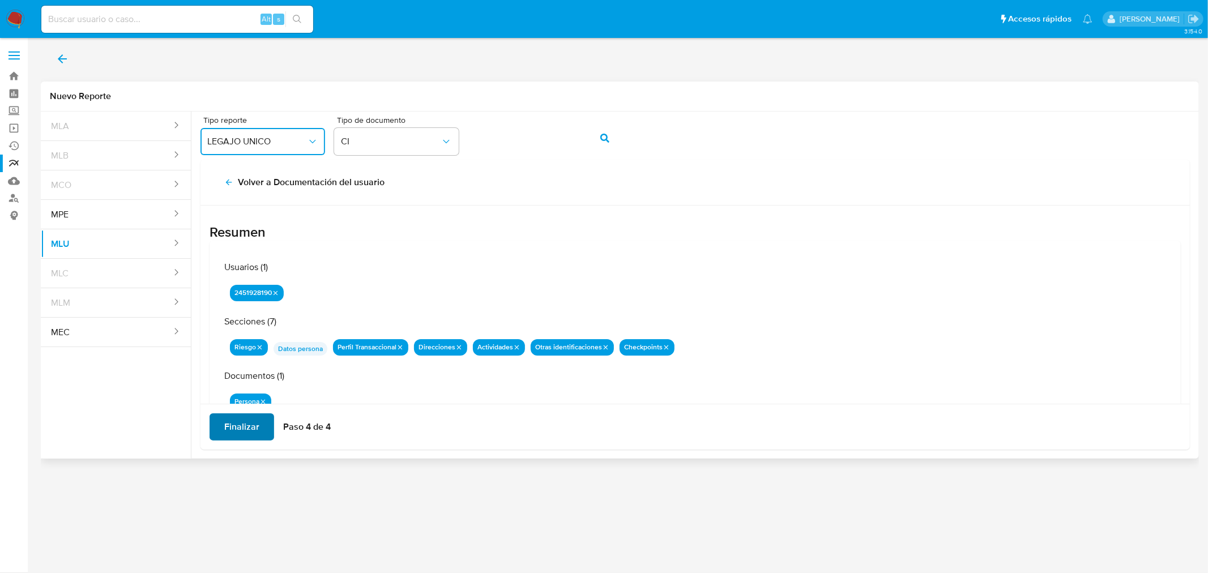
click at [239, 426] on span "Finalizar" at bounding box center [241, 427] width 35 height 25
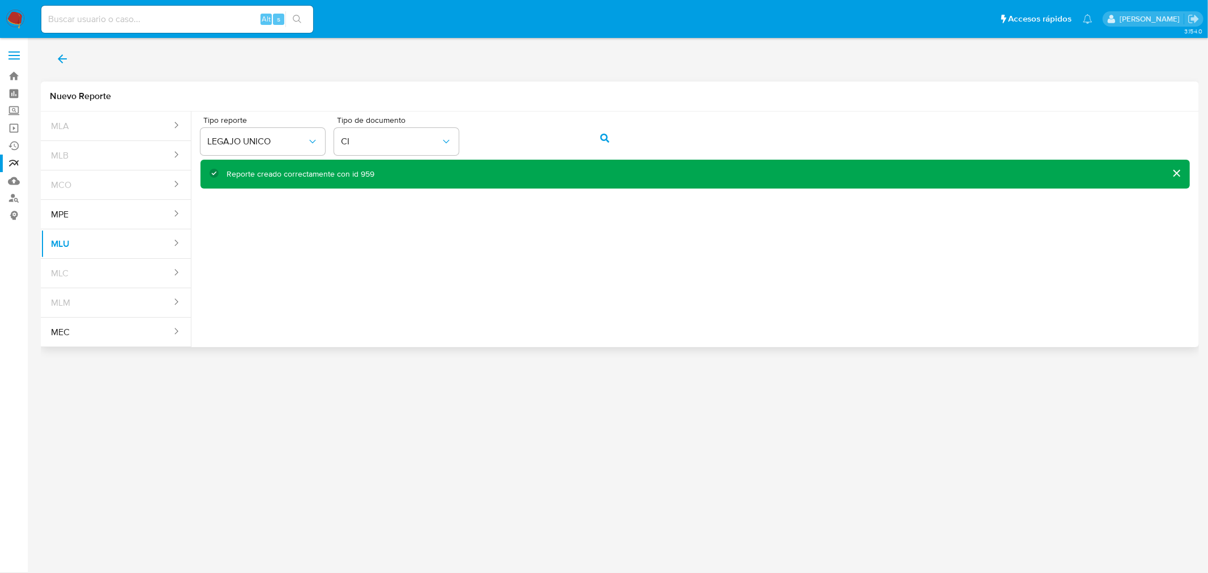
click at [369, 174] on div "Reporte creado correctamente con id 959" at bounding box center [301, 174] width 148 height 11
click at [12, 161] on link "Reportes" at bounding box center [67, 164] width 135 height 18
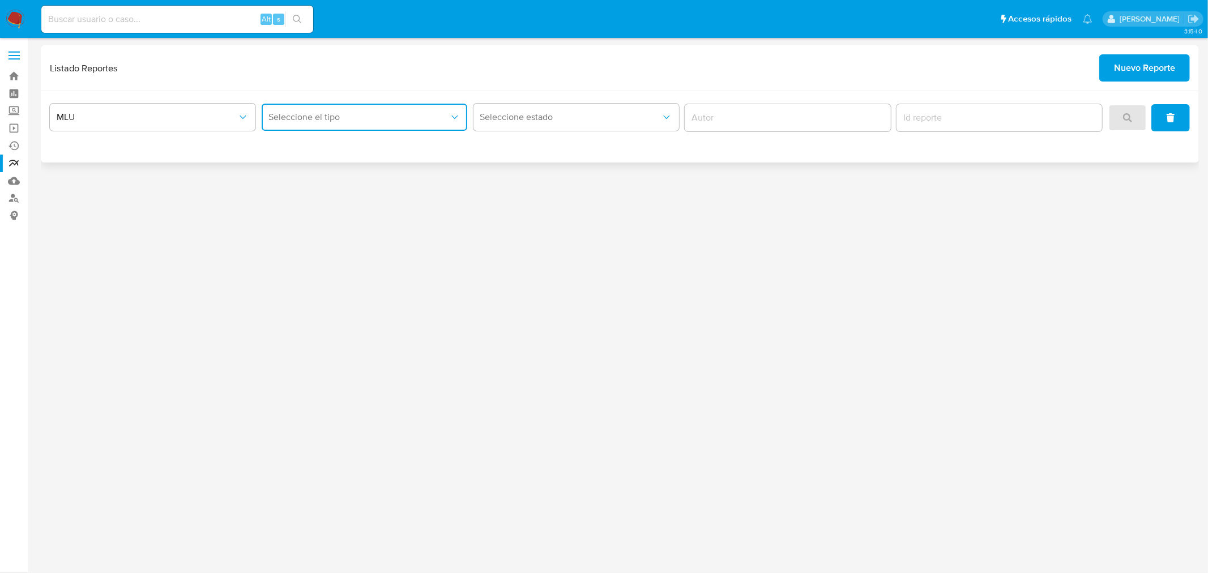
click at [364, 114] on span "Seleccione el tipo" at bounding box center [359, 117] width 181 height 11
click at [339, 167] on div "LEGAJO UNICO" at bounding box center [361, 174] width 186 height 27
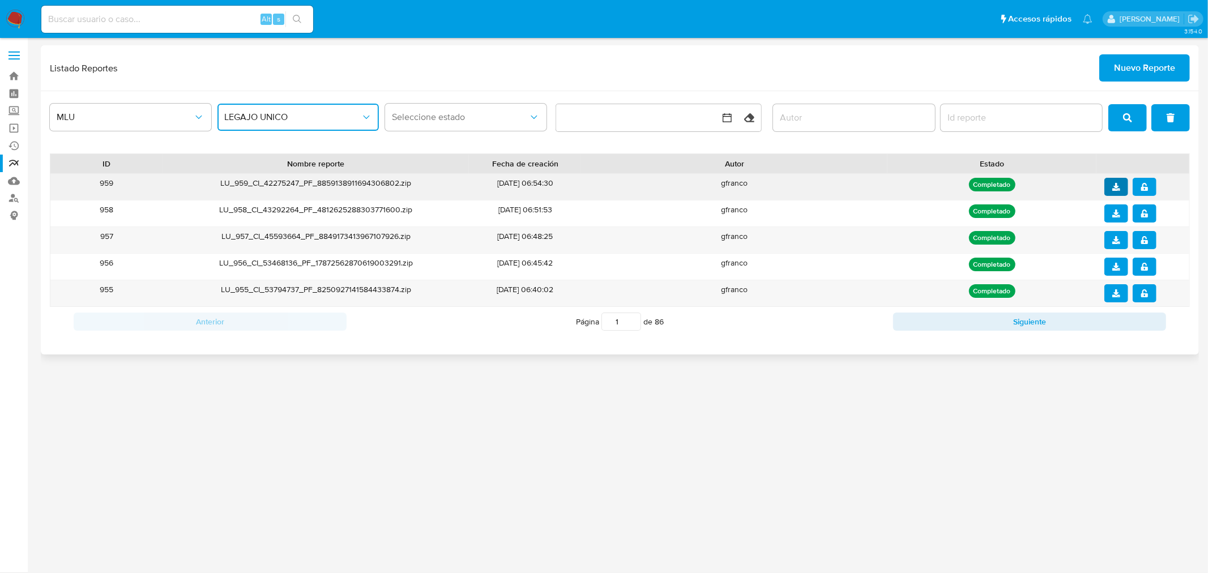
click at [1114, 185] on icon "download" at bounding box center [1117, 187] width 8 height 8
click at [1148, 185] on button "notify_security" at bounding box center [1145, 187] width 24 height 18
click at [1143, 63] on span "Nuevo Reporte" at bounding box center [1144, 68] width 61 height 25
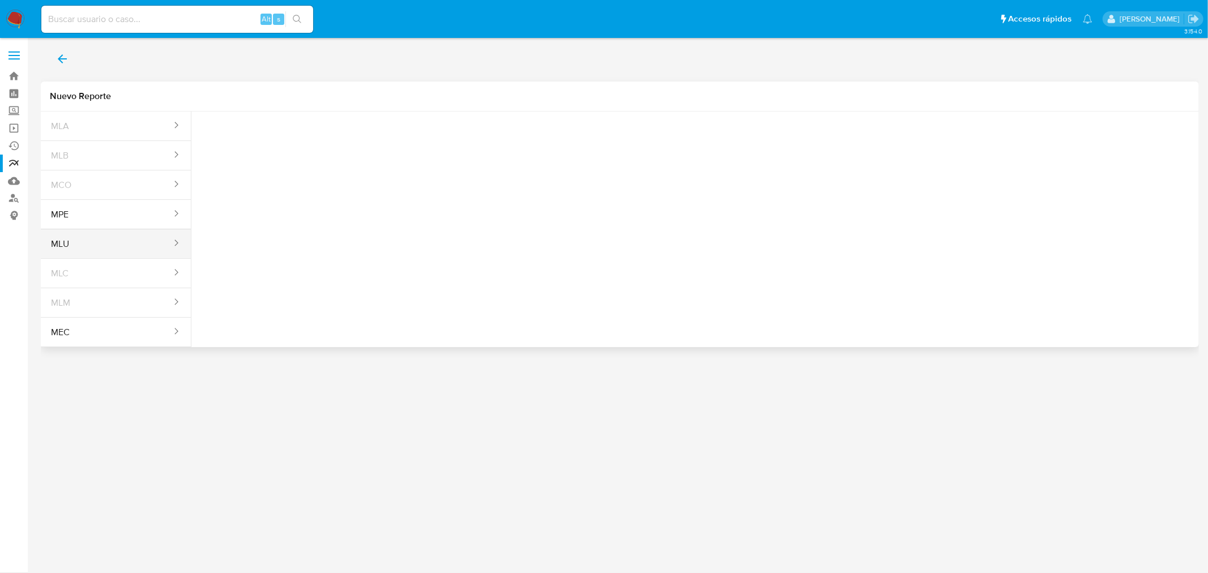
click at [105, 252] on button "MLU" at bounding box center [107, 244] width 132 height 27
click at [307, 139] on icon "report-types" at bounding box center [312, 141] width 11 height 11
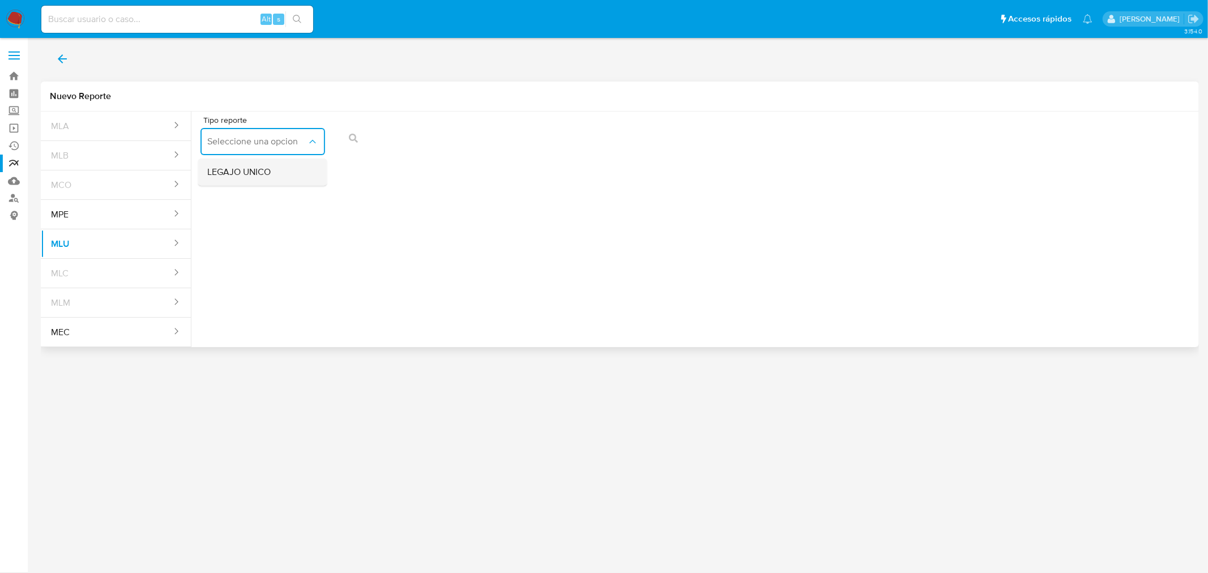
click at [295, 174] on div "LEGAJO UNICO" at bounding box center [259, 172] width 104 height 27
click at [299, 146] on span "LEGAJO UNICO" at bounding box center [257, 141] width 100 height 11
click at [285, 177] on div "LEGAJO UNICO" at bounding box center [259, 172] width 104 height 27
click at [412, 231] on div "Tipo reporte LEGAJO UNICO Tipo de documento" at bounding box center [695, 225] width 1008 height 227
click at [126, 245] on button "MLU" at bounding box center [107, 244] width 132 height 27
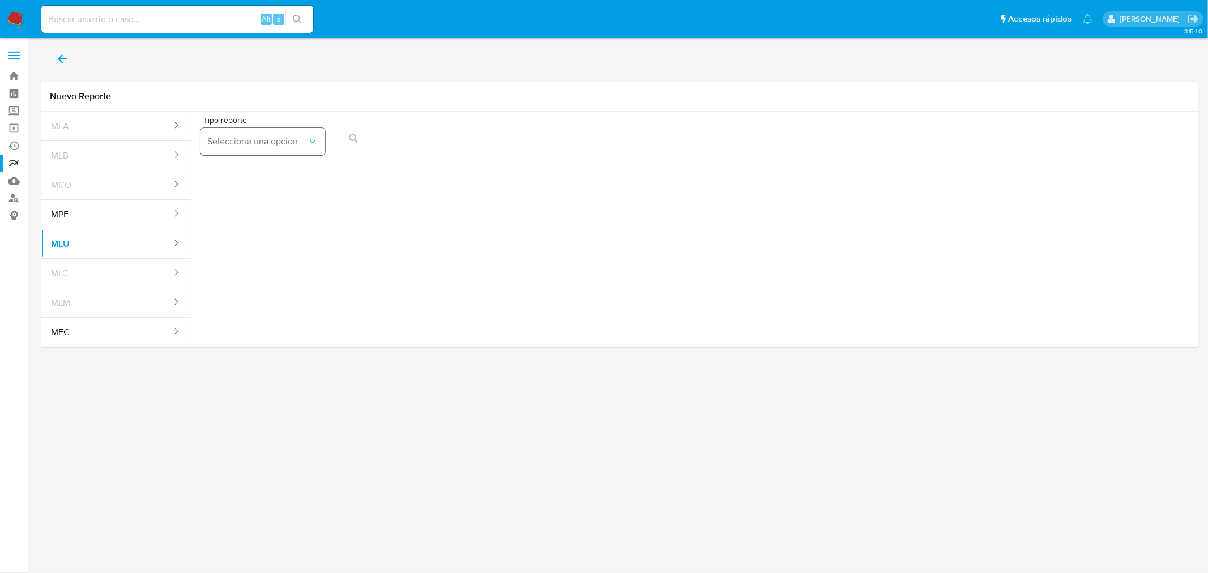
click at [307, 137] on icon "report-types" at bounding box center [312, 141] width 11 height 11
click at [286, 175] on div "LEGAJO UNICO" at bounding box center [259, 172] width 104 height 27
click at [365, 137] on span "CI" at bounding box center [391, 141] width 100 height 11
click at [621, 147] on button "action-search" at bounding box center [605, 138] width 39 height 27
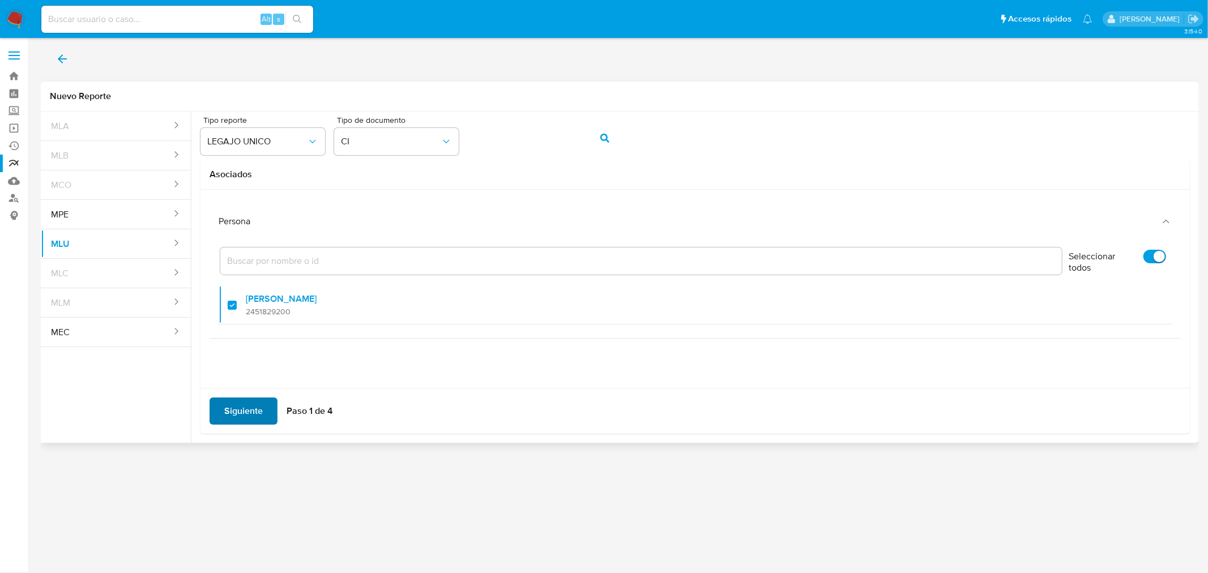
click at [242, 406] on span "Siguiente" at bounding box center [243, 411] width 39 height 25
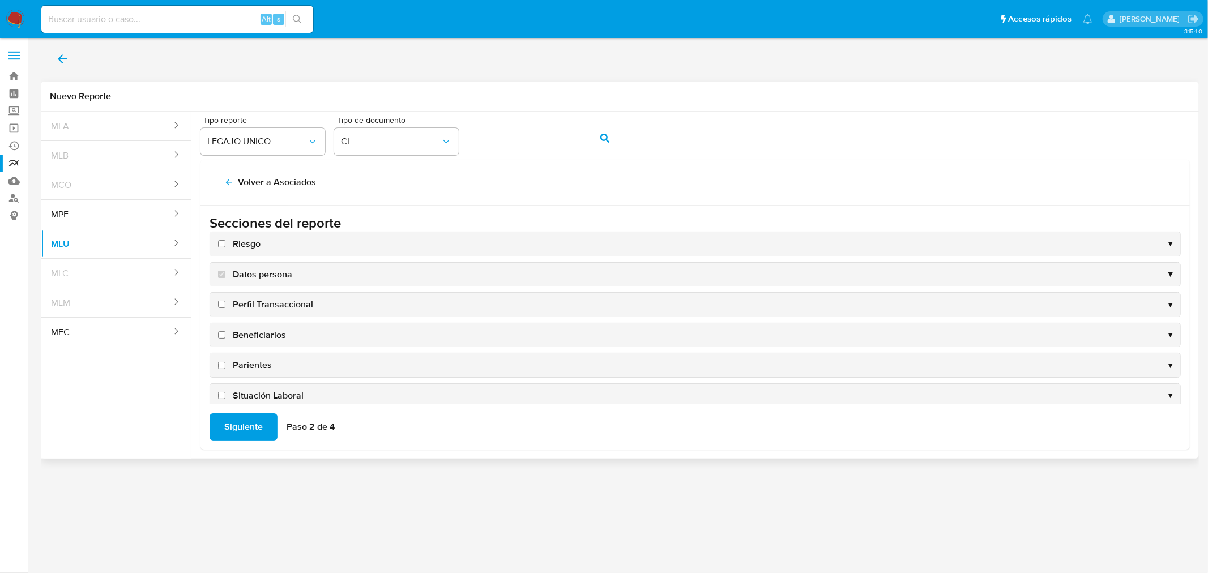
click at [223, 240] on input "Riesgo" at bounding box center [221, 243] width 7 height 7
checkbox input "true"
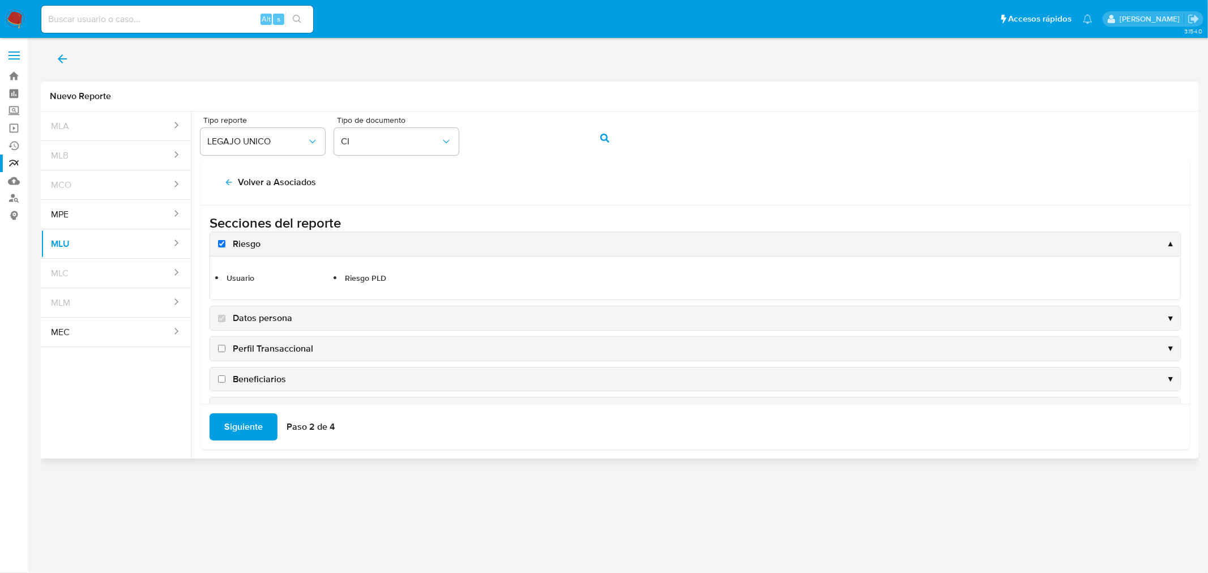
click at [218, 347] on input "Perfil Transaccional" at bounding box center [221, 348] width 7 height 7
checkbox input "true"
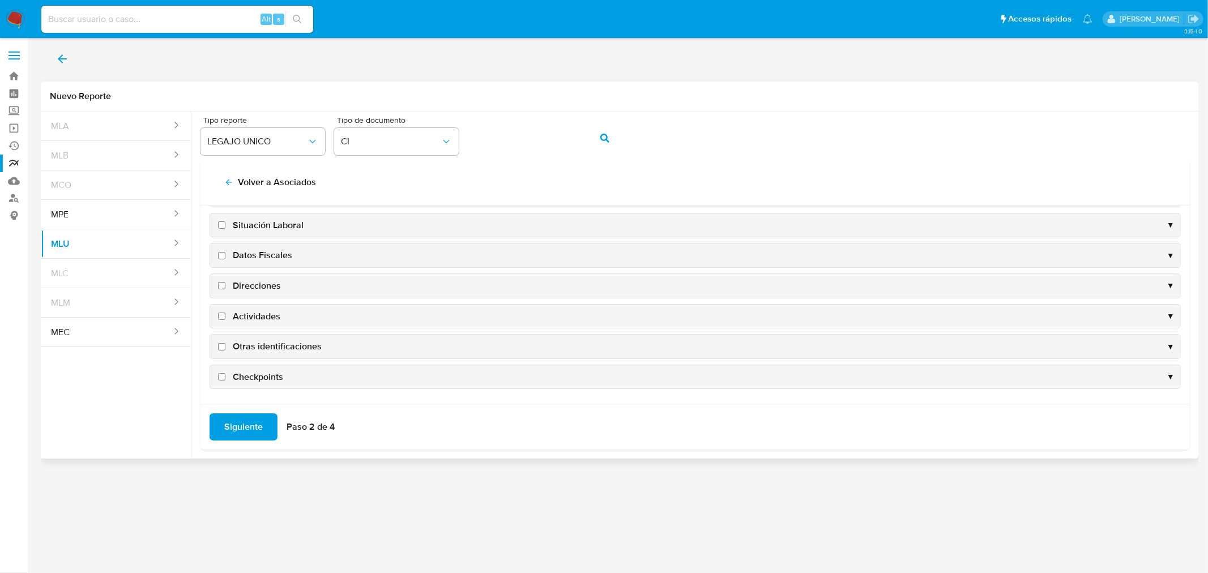
click at [223, 377] on input "Checkpoints" at bounding box center [221, 376] width 7 height 7
checkbox input "true"
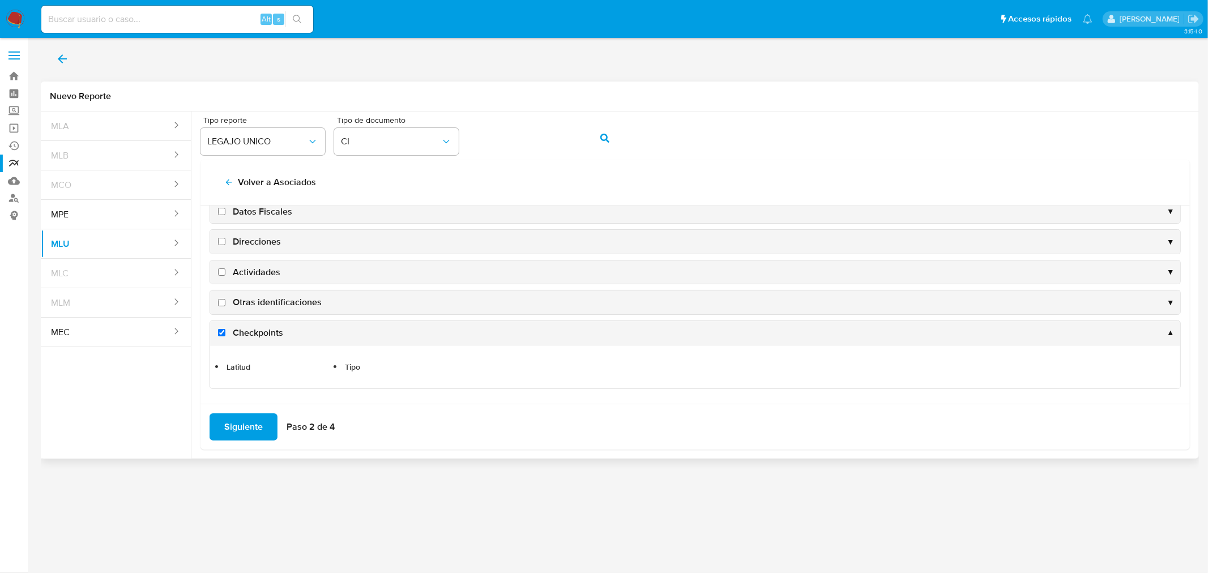
scroll to position [172, 0]
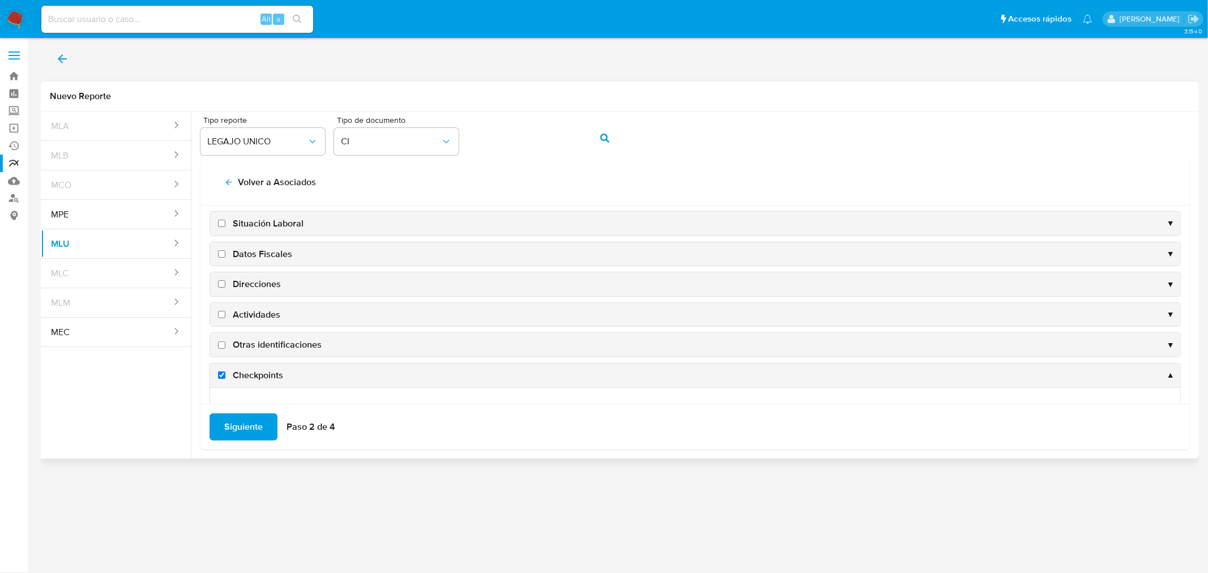
drag, startPoint x: 221, startPoint y: 343, endPoint x: 223, endPoint y: 335, distance: 8.1
click at [222, 343] on input "Otras identificaciones" at bounding box center [221, 345] width 7 height 7
checkbox input "true"
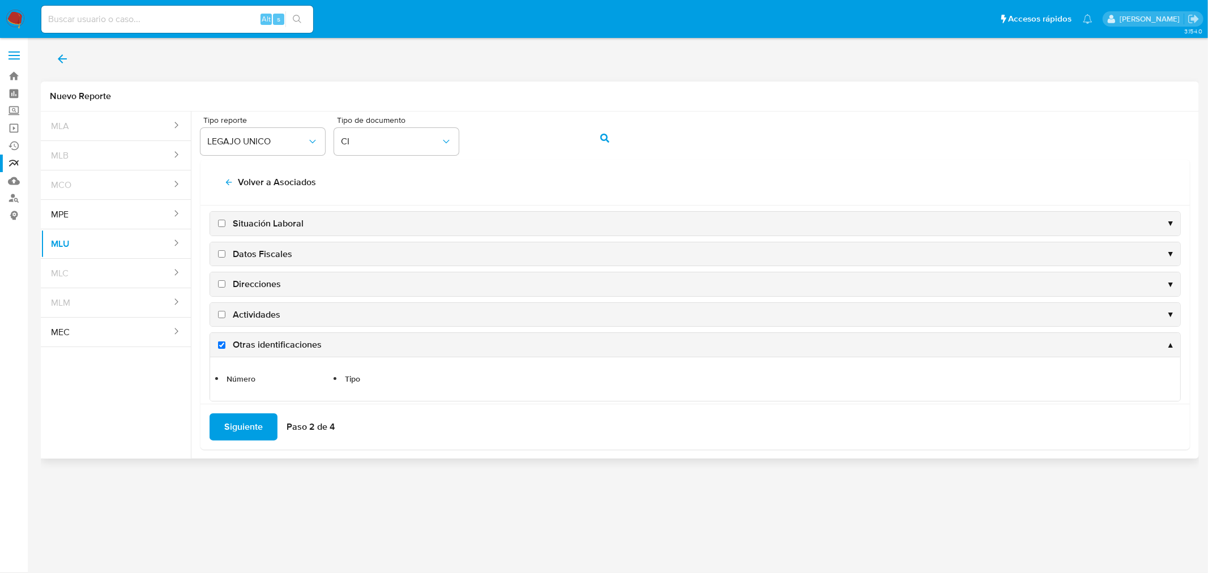
click at [225, 310] on label "Actividades" at bounding box center [248, 315] width 65 height 12
click at [225, 311] on input "Actividades" at bounding box center [221, 314] width 7 height 7
checkbox input "true"
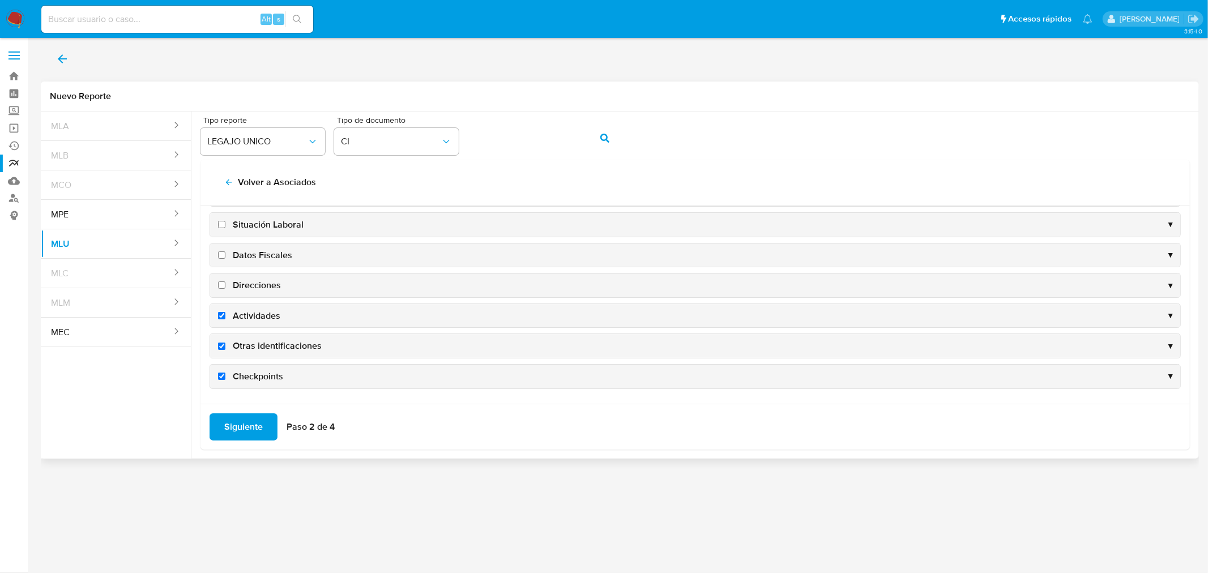
click at [225, 282] on input "Direcciones" at bounding box center [221, 285] width 7 height 7
checkbox input "true"
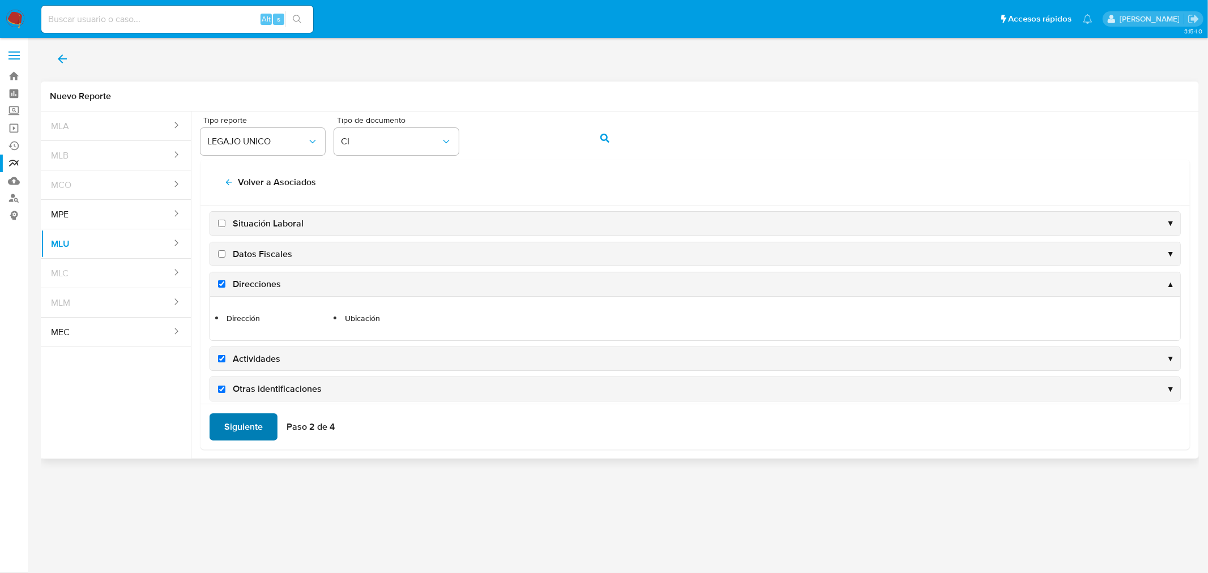
click at [254, 427] on span "Siguiente" at bounding box center [243, 427] width 39 height 25
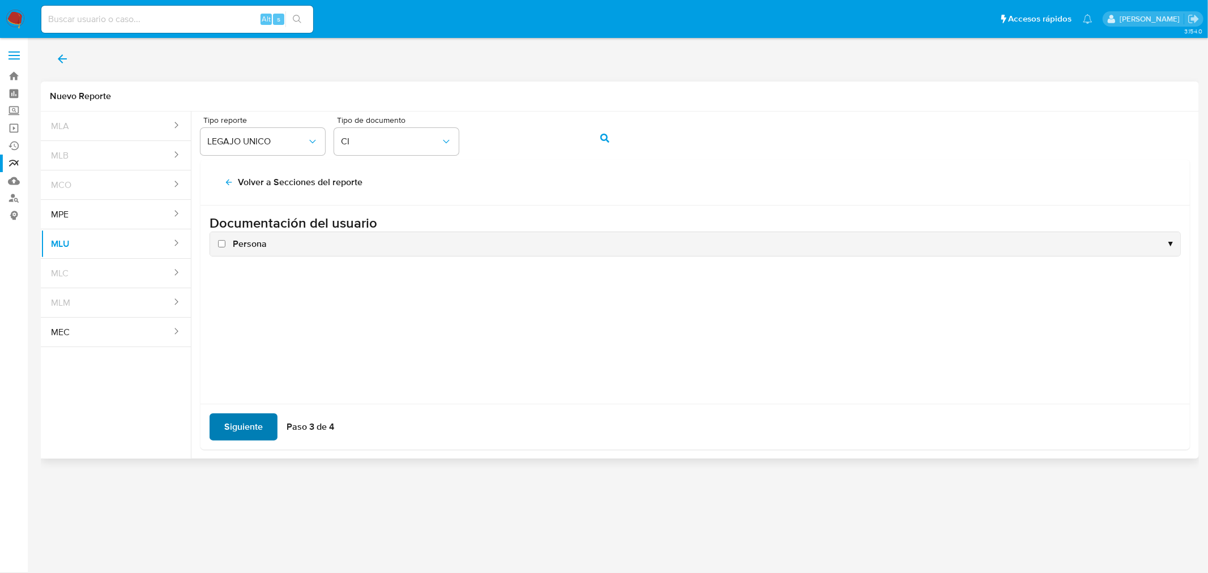
scroll to position [0, 0]
click at [223, 244] on input "Persona" at bounding box center [221, 243] width 7 height 7
checkbox input "true"
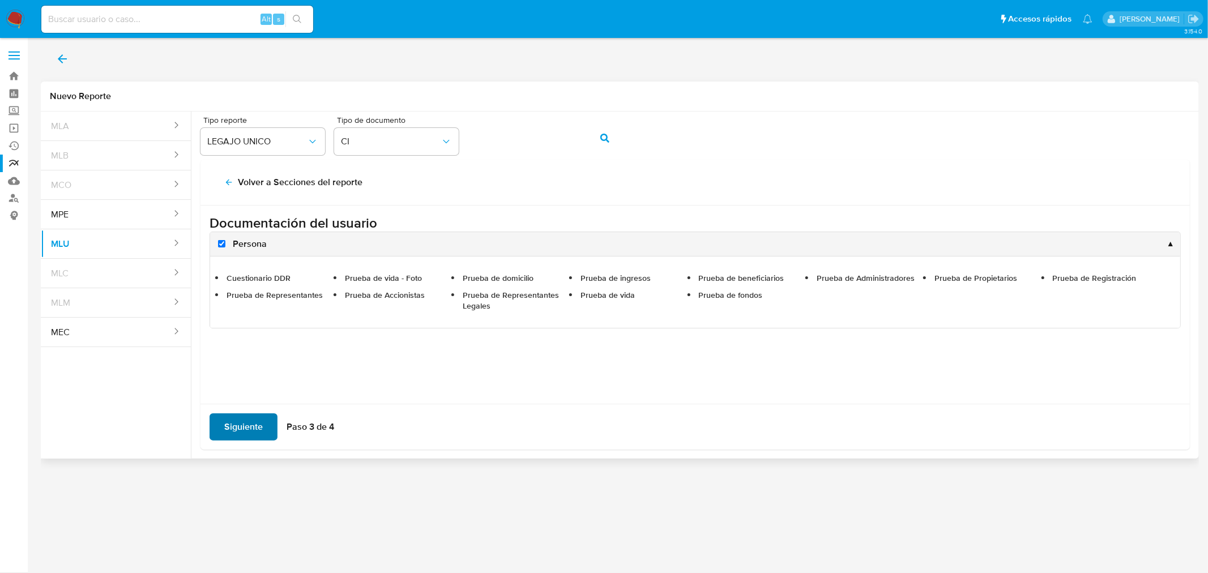
click at [242, 424] on span "Siguiente" at bounding box center [243, 427] width 39 height 25
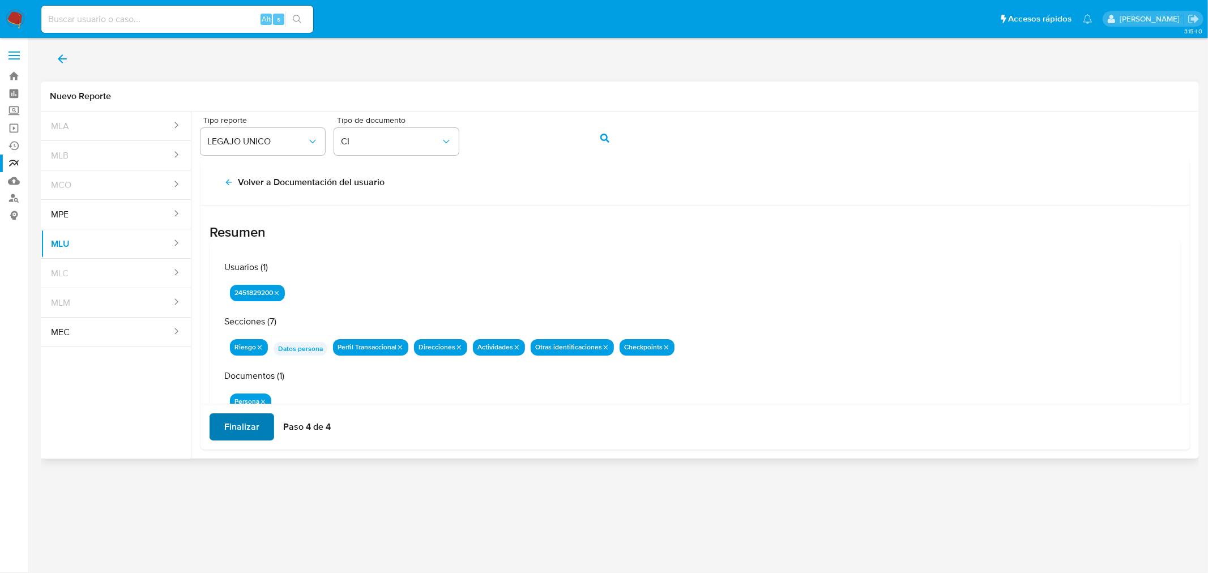
click at [244, 427] on span "Finalizar" at bounding box center [241, 427] width 35 height 25
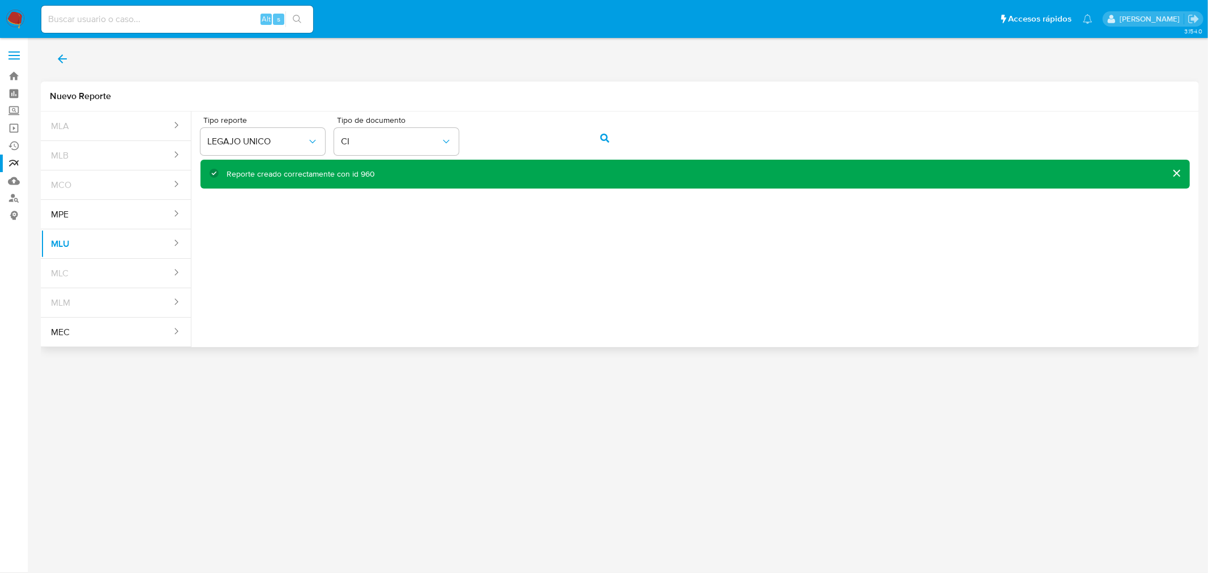
click at [368, 171] on div "Reporte creado correctamente con id 960" at bounding box center [301, 174] width 148 height 11
click at [14, 167] on link "Reportes" at bounding box center [67, 164] width 135 height 18
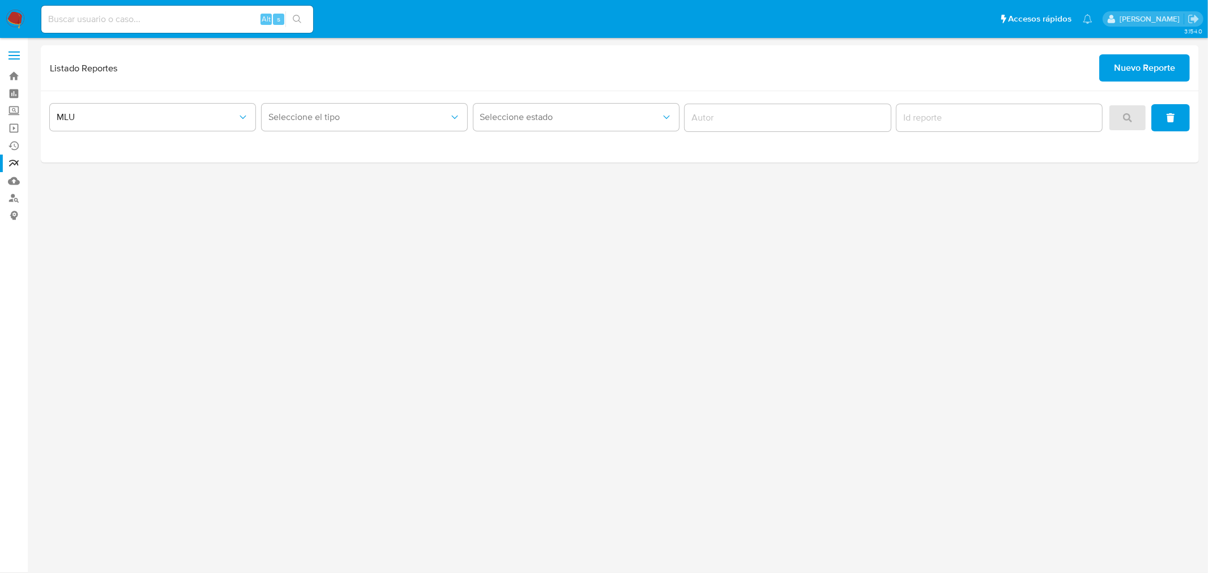
drag, startPoint x: 505, startPoint y: 435, endPoint x: 540, endPoint y: 394, distance: 53.0
click at [505, 435] on div "3.154.0" at bounding box center [620, 305] width 1159 height 521
click at [388, 109] on button "Seleccione el tipo" at bounding box center [365, 117] width 206 height 27
click at [297, 175] on span "LEGAJO UNICO" at bounding box center [299, 174] width 63 height 11
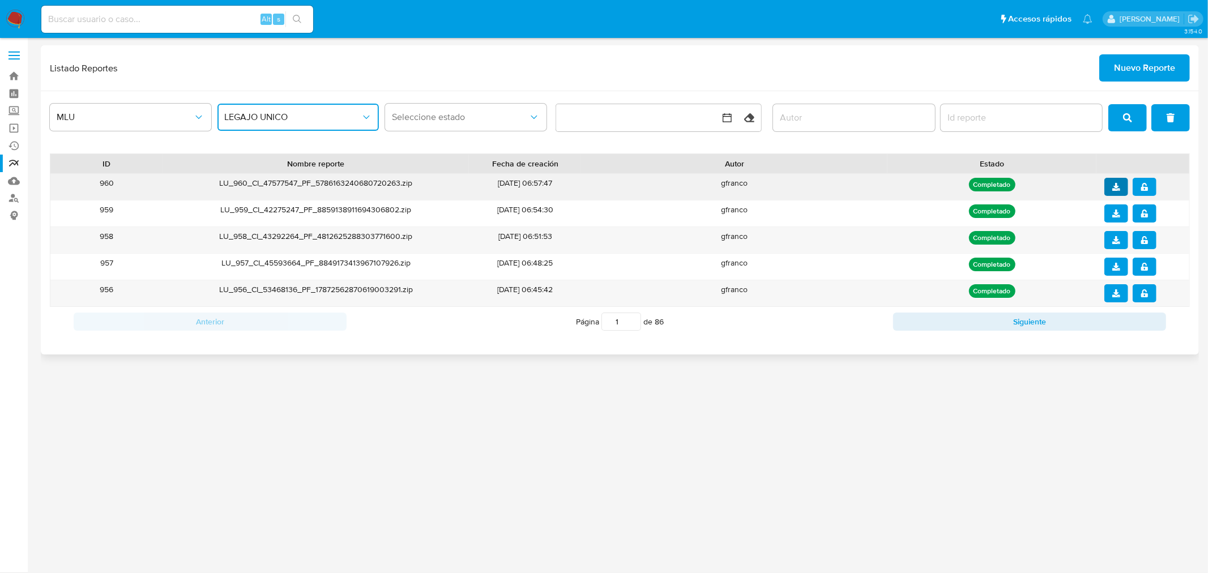
click at [1113, 185] on icon "download" at bounding box center [1117, 187] width 8 height 8
click at [1143, 190] on icon "notify_security" at bounding box center [1145, 187] width 7 height 8
click at [1137, 59] on span "Nuevo Reporte" at bounding box center [1144, 68] width 61 height 25
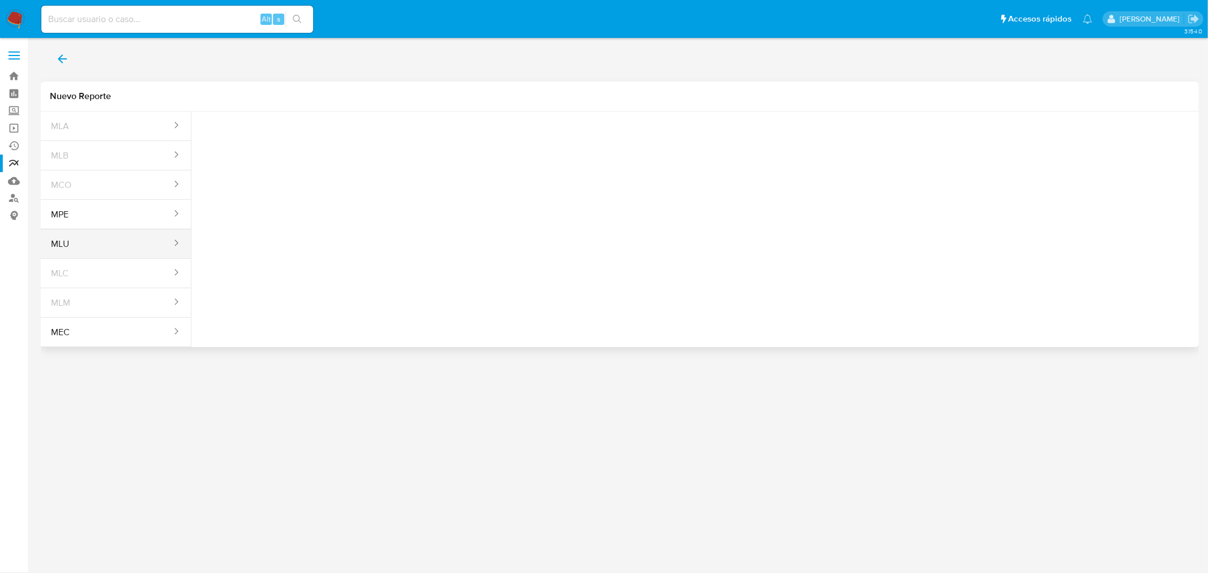
click at [102, 250] on button "MLU" at bounding box center [107, 244] width 132 height 27
click at [299, 146] on span "Seleccione una opcion" at bounding box center [257, 141] width 100 height 11
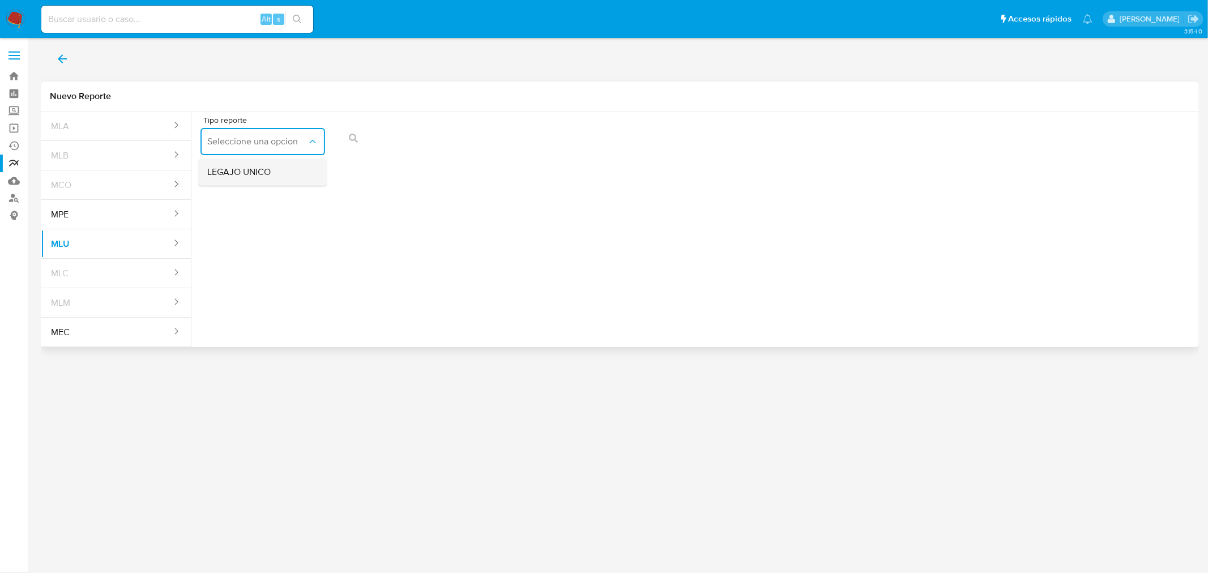
click at [276, 180] on div "LEGAJO UNICO" at bounding box center [259, 172] width 104 height 27
click at [607, 140] on icon "action-search" at bounding box center [605, 138] width 9 height 9
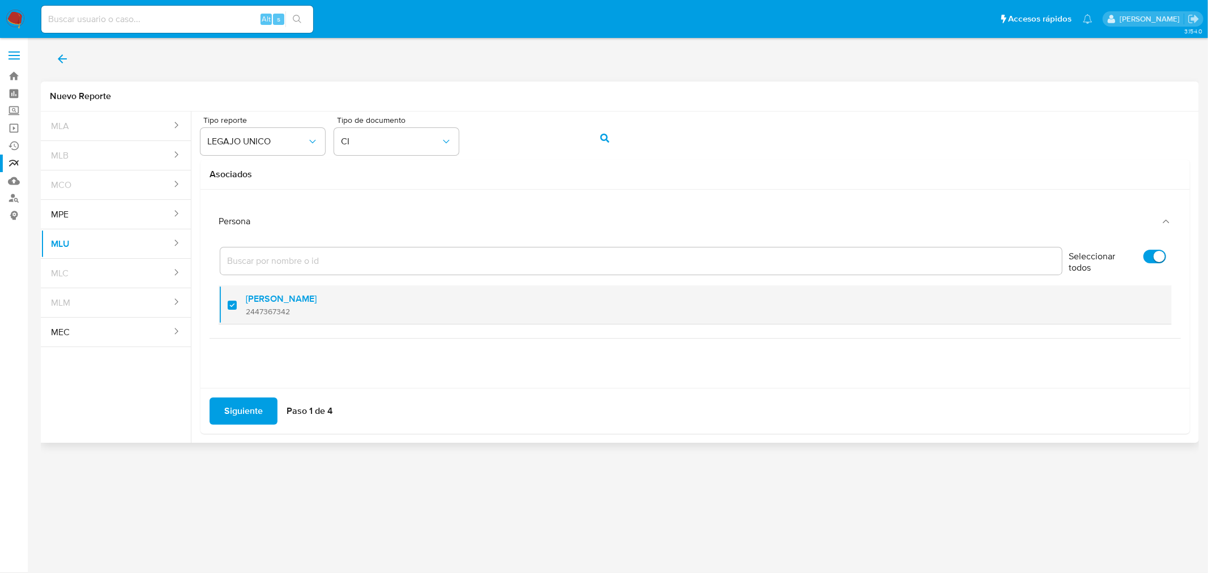
drag, startPoint x: 293, startPoint y: 314, endPoint x: 248, endPoint y: 318, distance: 45.5
click at [248, 318] on div "Damian Gondon Salvia 2447367342" at bounding box center [701, 305] width 910 height 39
click at [235, 304] on div at bounding box center [237, 305] width 18 height 27
checkbox input "true"
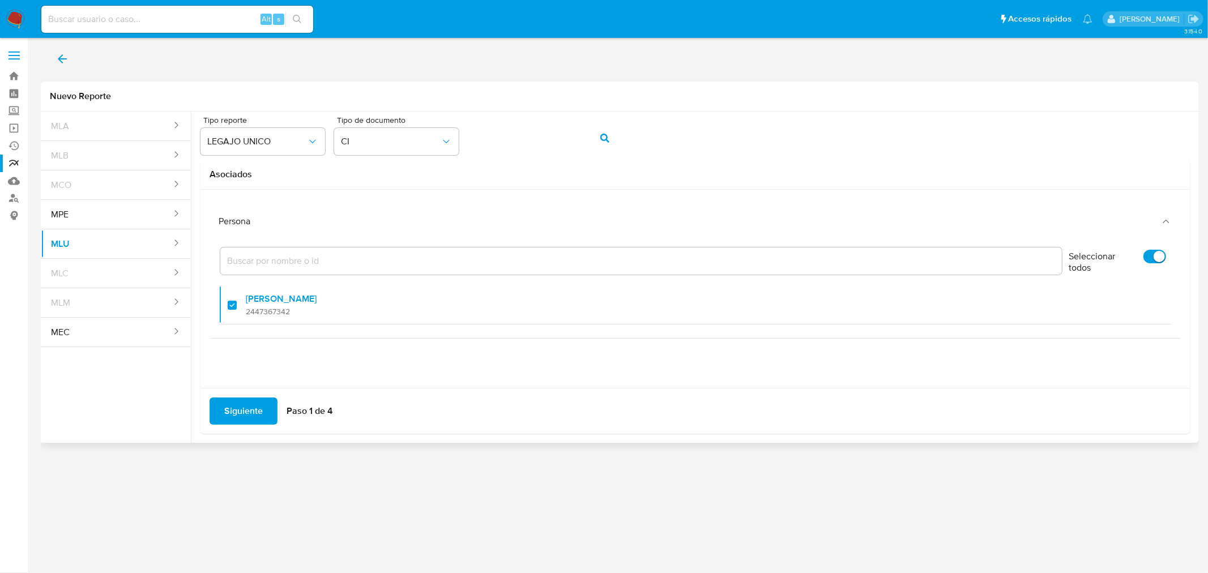
click at [242, 411] on span "Siguiente" at bounding box center [243, 411] width 39 height 25
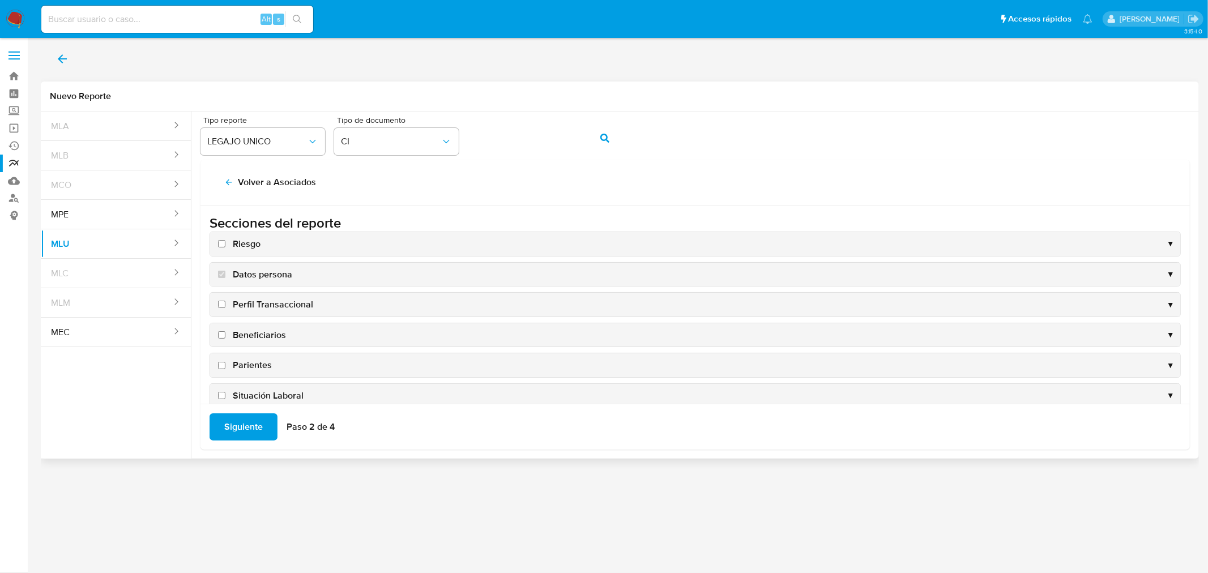
click at [219, 244] on input "Riesgo" at bounding box center [221, 243] width 7 height 7
checkbox input "true"
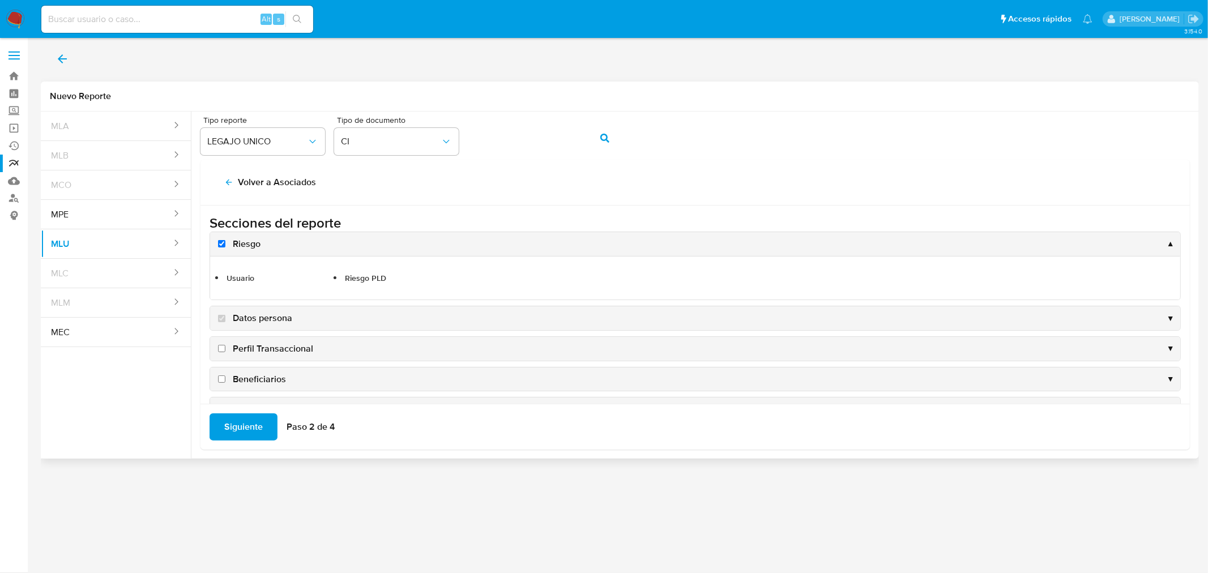
click at [221, 348] on input "Perfil Transaccional" at bounding box center [221, 348] width 7 height 7
checkbox input "true"
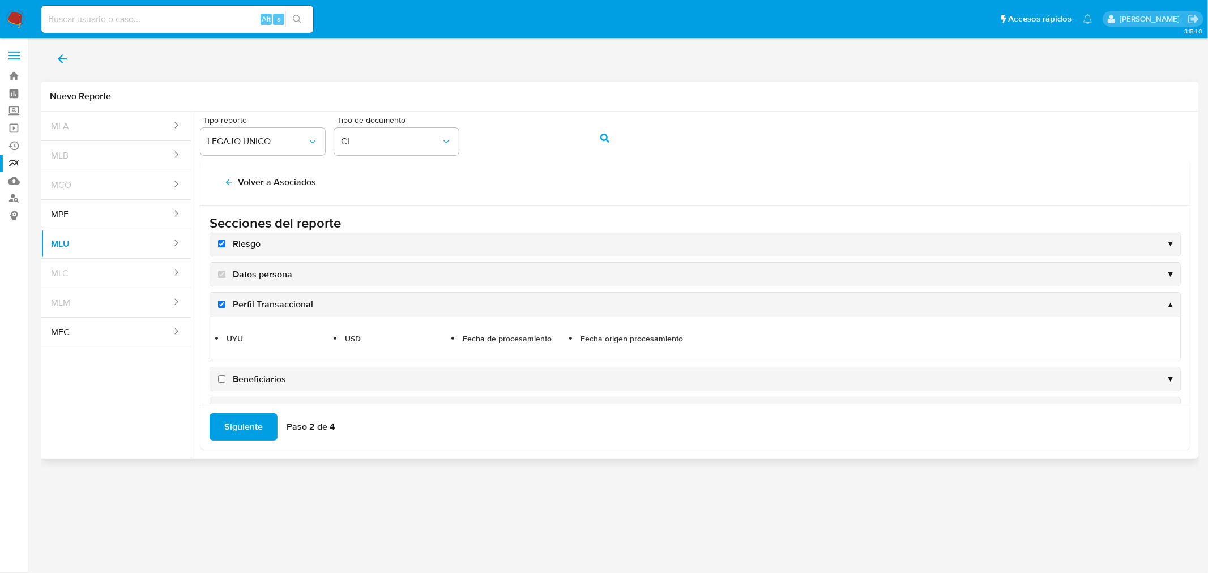
scroll to position [216, 0]
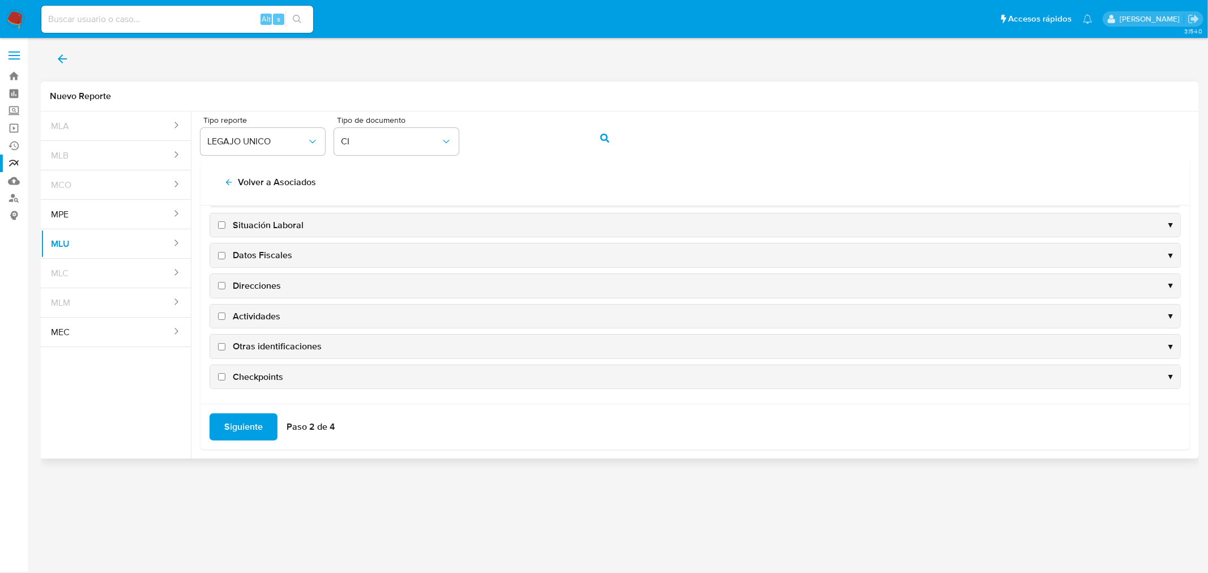
click at [223, 375] on input "Checkpoints" at bounding box center [221, 376] width 7 height 7
checkbox input "true"
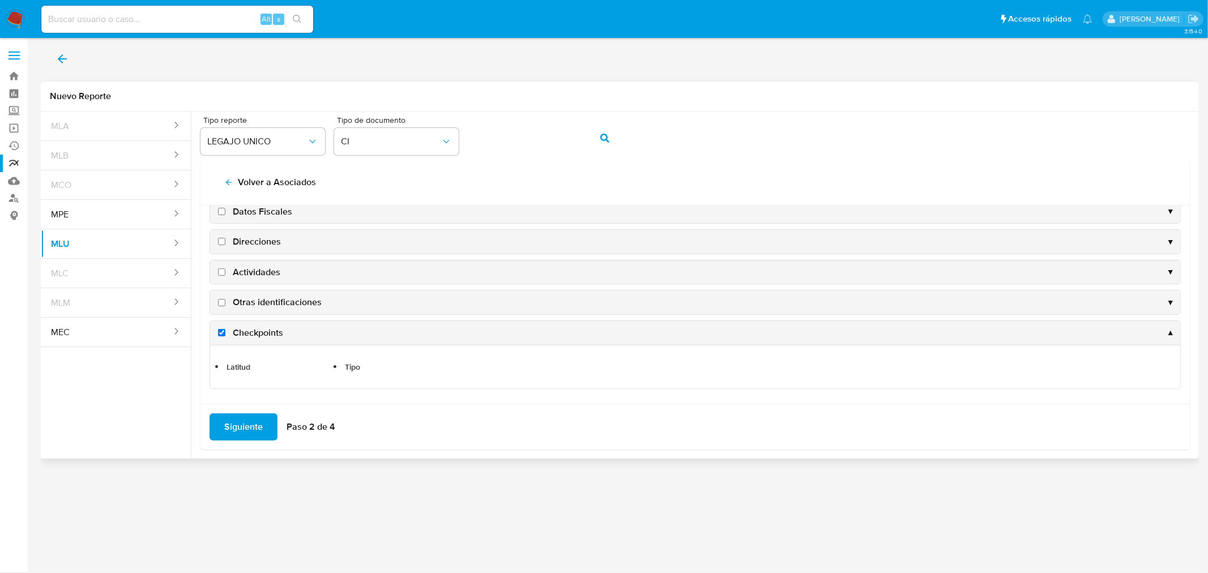
scroll to position [172, 0]
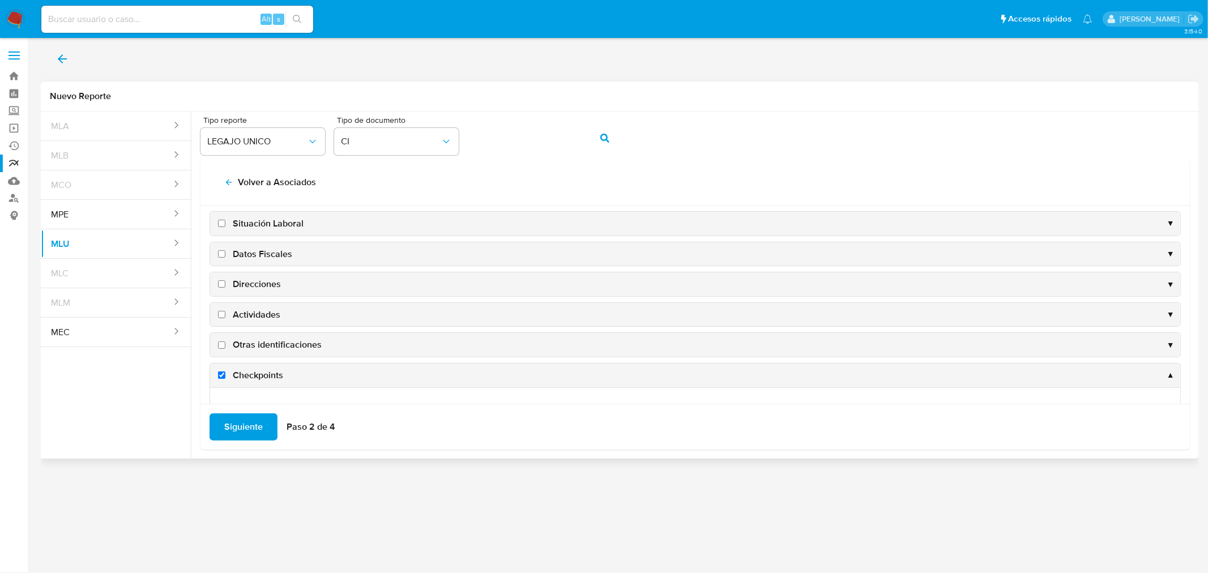
click at [219, 346] on label "Otras identificaciones" at bounding box center [269, 345] width 106 height 12
click at [219, 346] on input "Otras identificaciones" at bounding box center [221, 345] width 7 height 7
checkbox input "true"
click at [223, 314] on input "Actividades" at bounding box center [221, 315] width 7 height 7
checkbox input "true"
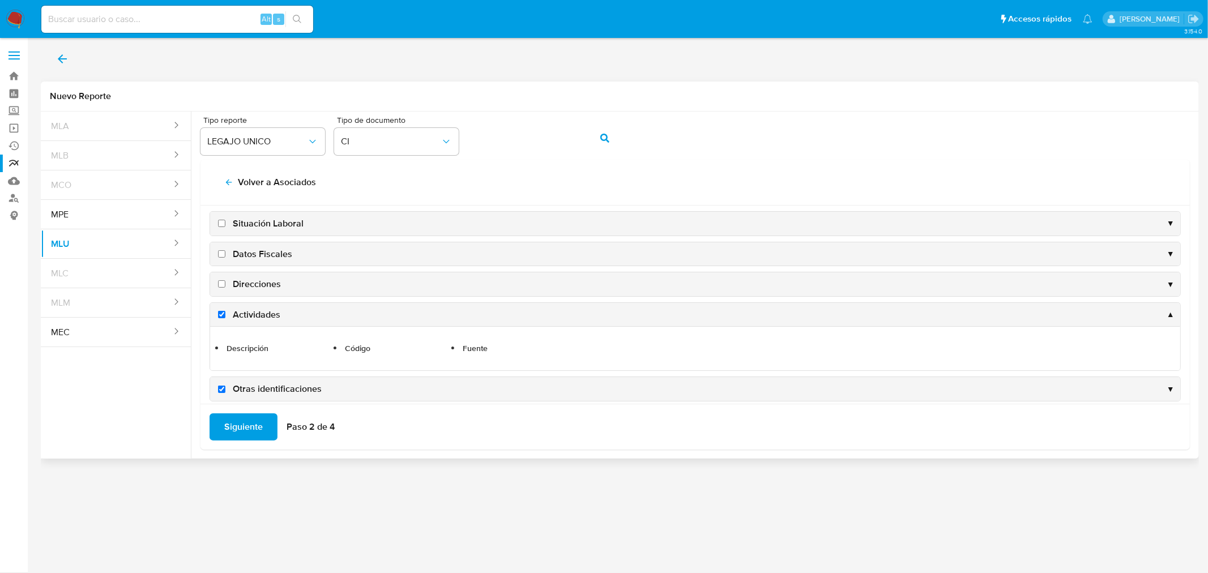
click at [219, 286] on input "Direcciones" at bounding box center [221, 283] width 7 height 7
checkbox input "true"
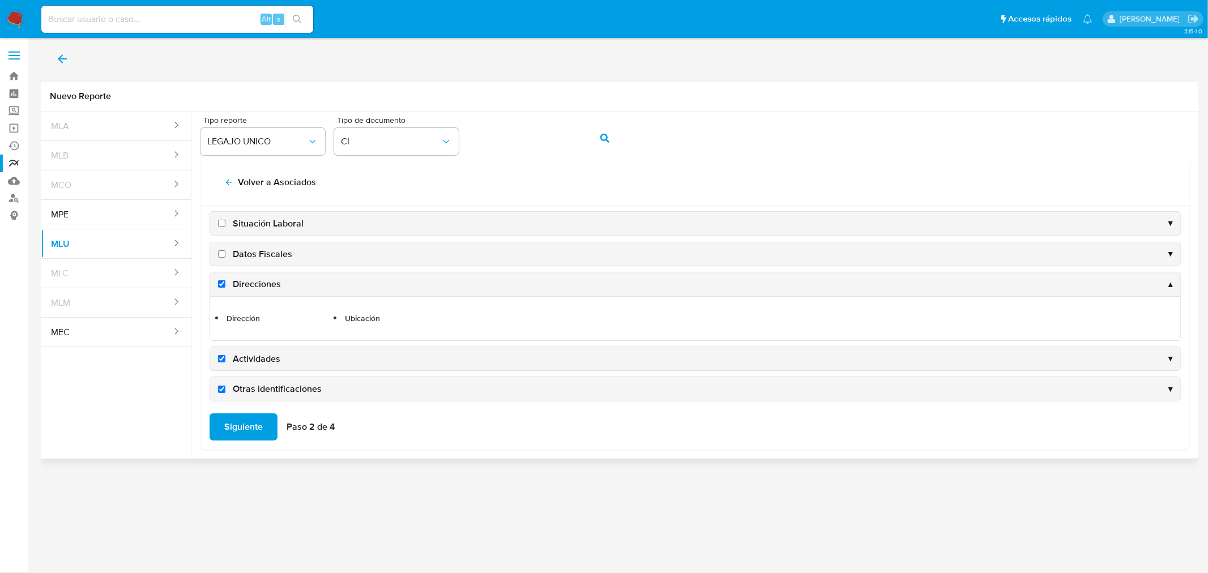
click at [241, 435] on span "Siguiente" at bounding box center [243, 427] width 39 height 25
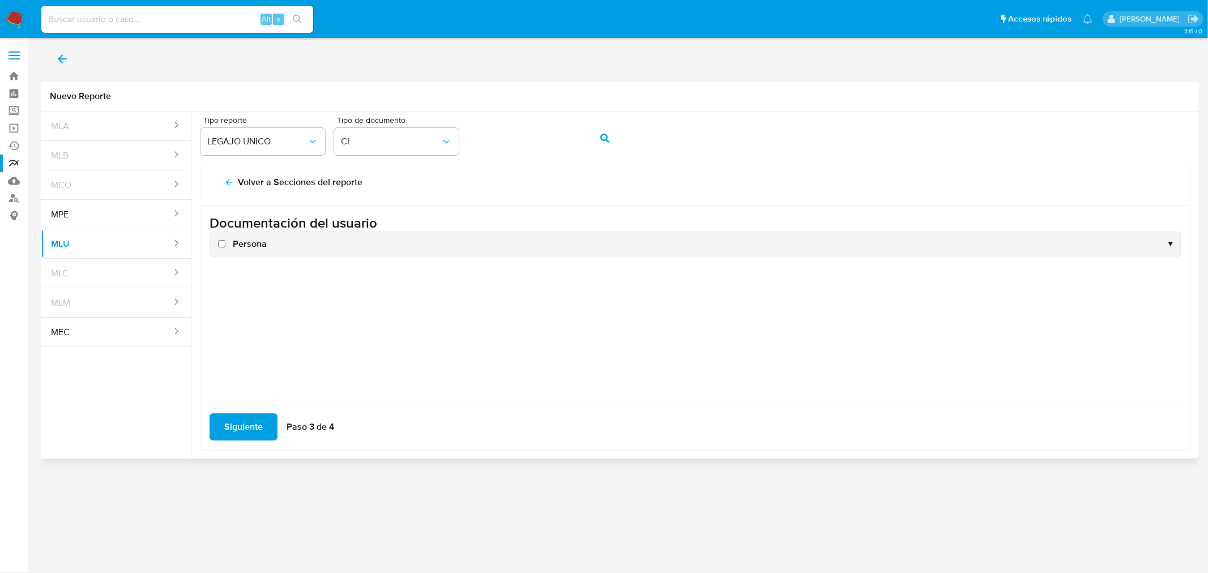
click at [219, 244] on input "Persona" at bounding box center [221, 243] width 7 height 7
checkbox input "true"
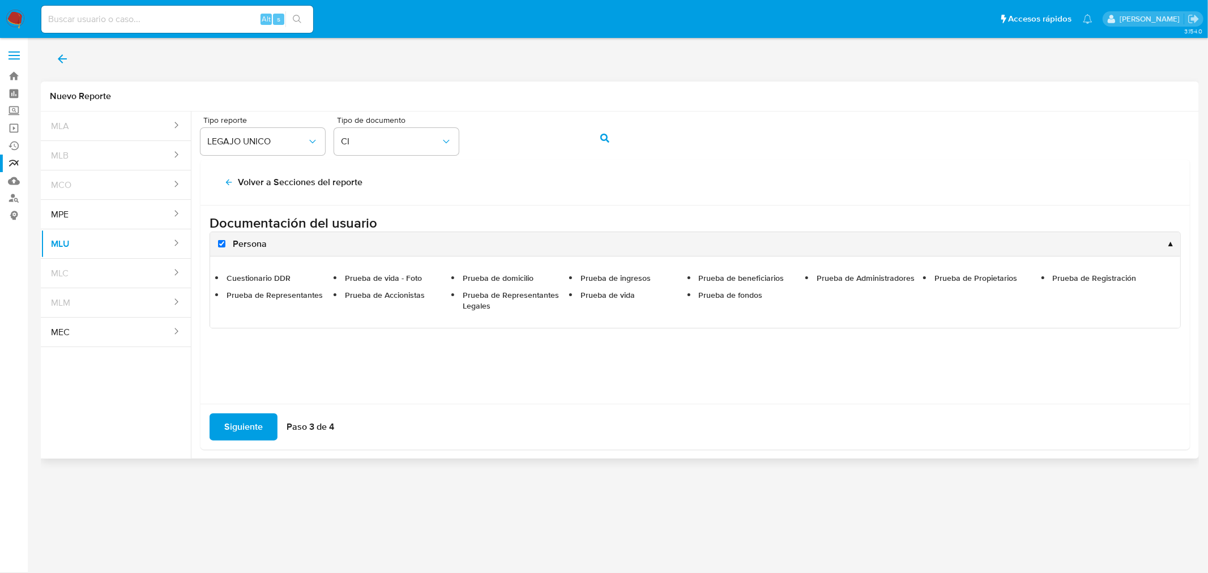
click at [246, 428] on span "Siguiente" at bounding box center [243, 427] width 39 height 25
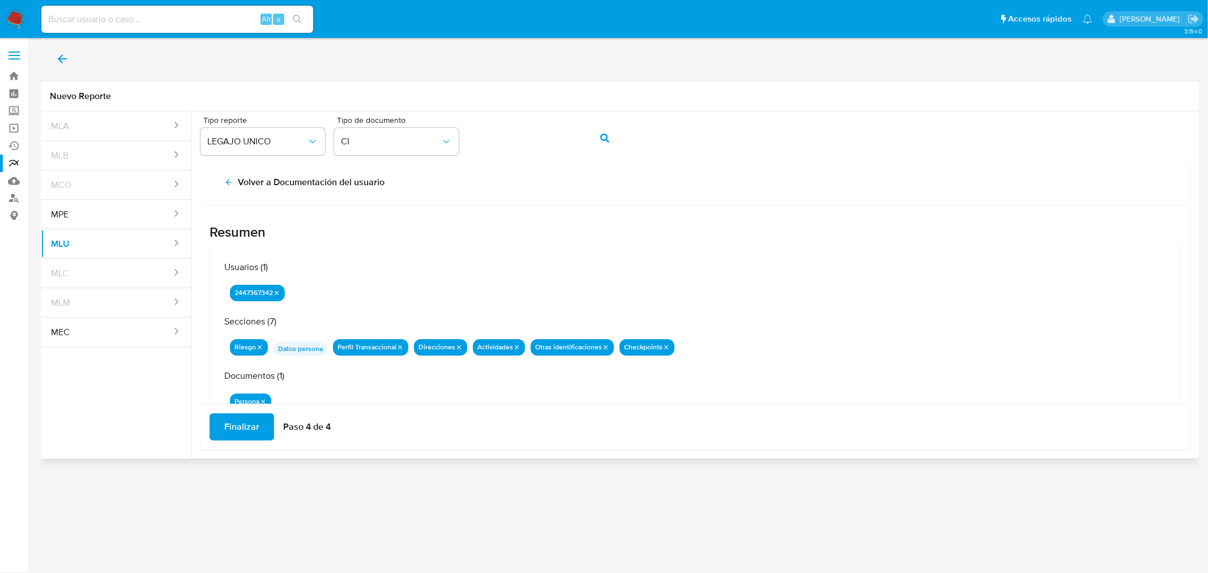
click at [235, 429] on span "Finalizar" at bounding box center [241, 427] width 35 height 25
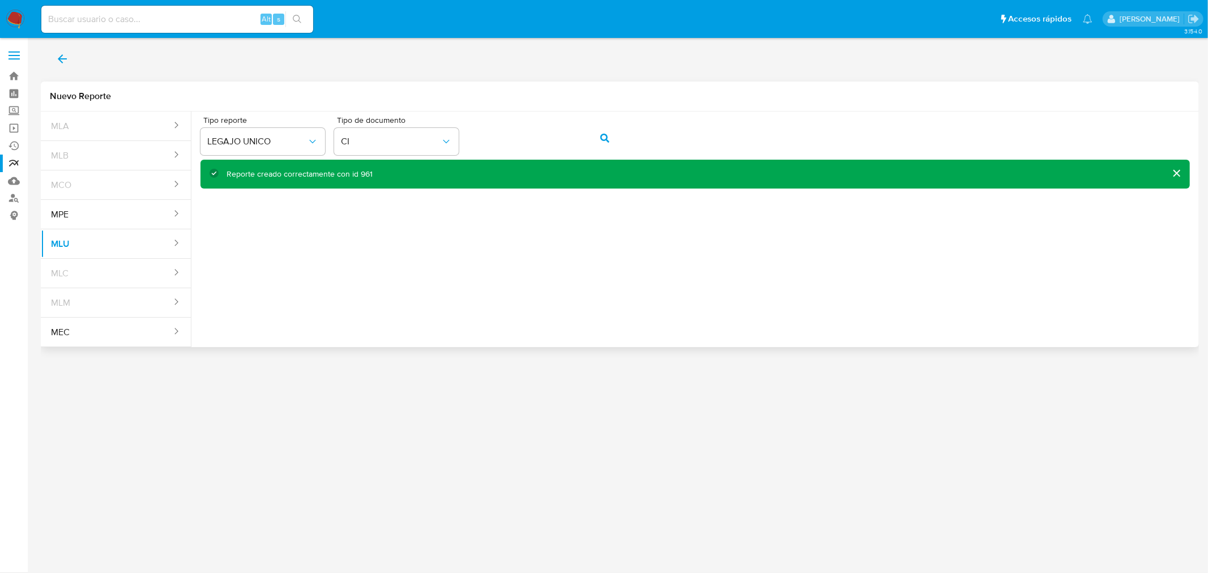
click at [361, 174] on div "Reporte creado correctamente con id 961" at bounding box center [300, 174] width 146 height 11
click at [15, 160] on link "Reportes" at bounding box center [67, 164] width 135 height 18
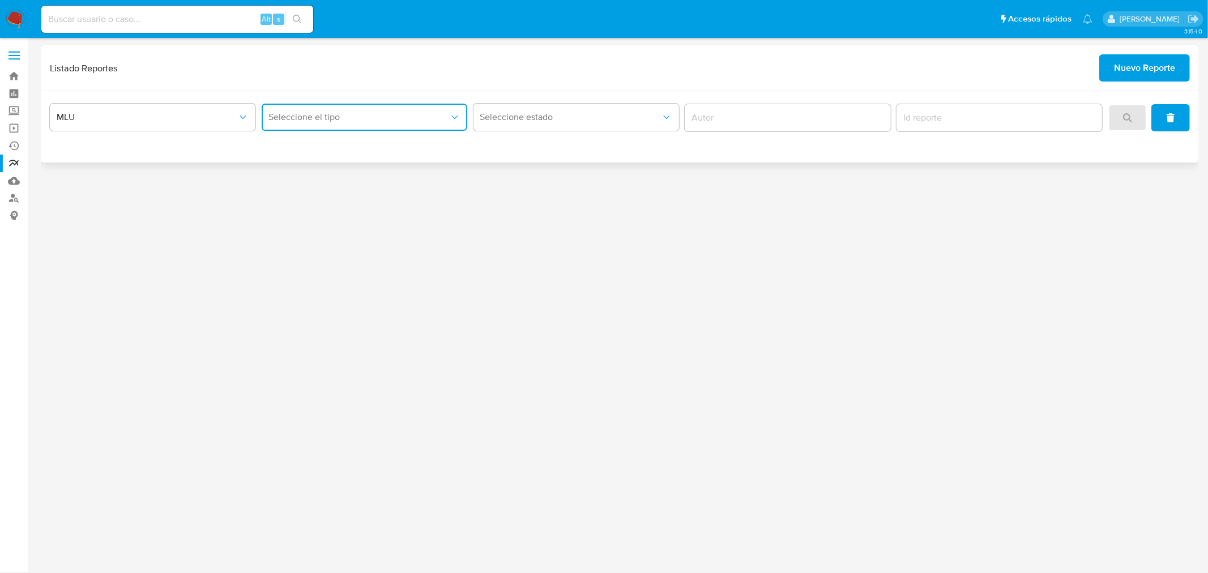
click at [285, 116] on span "Seleccione el tipo" at bounding box center [359, 117] width 181 height 11
click at [326, 176] on span "LEGAJO UNICO" at bounding box center [299, 174] width 63 height 11
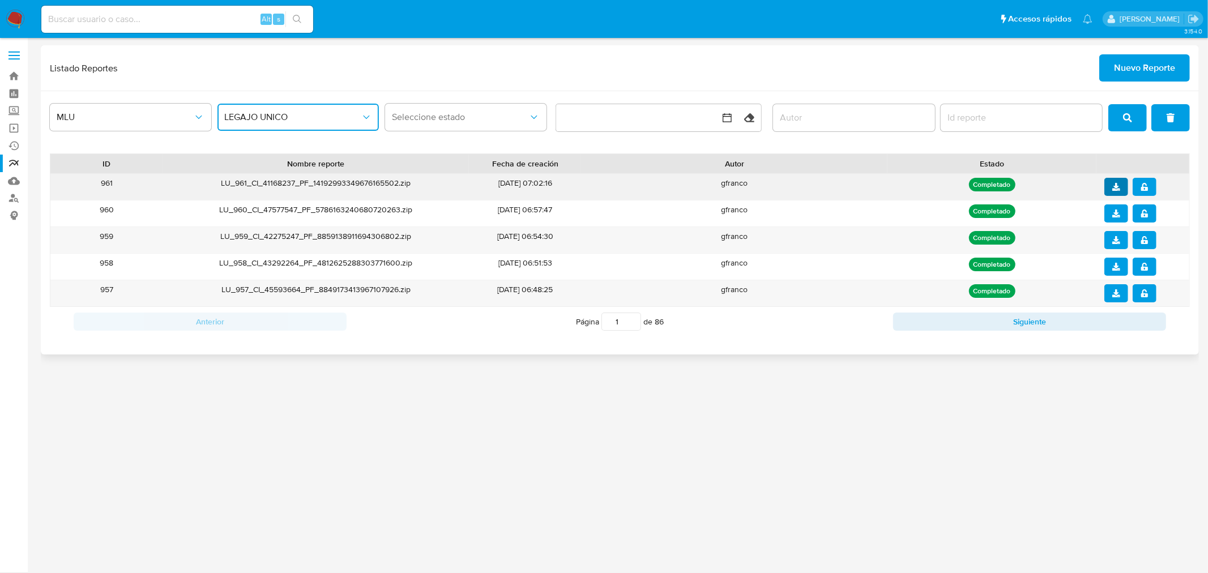
click at [1117, 190] on icon "download" at bounding box center [1117, 187] width 8 height 8
click at [1148, 188] on button "notify_security" at bounding box center [1145, 187] width 24 height 18
click at [1134, 71] on span "Nuevo Reporte" at bounding box center [1144, 68] width 61 height 25
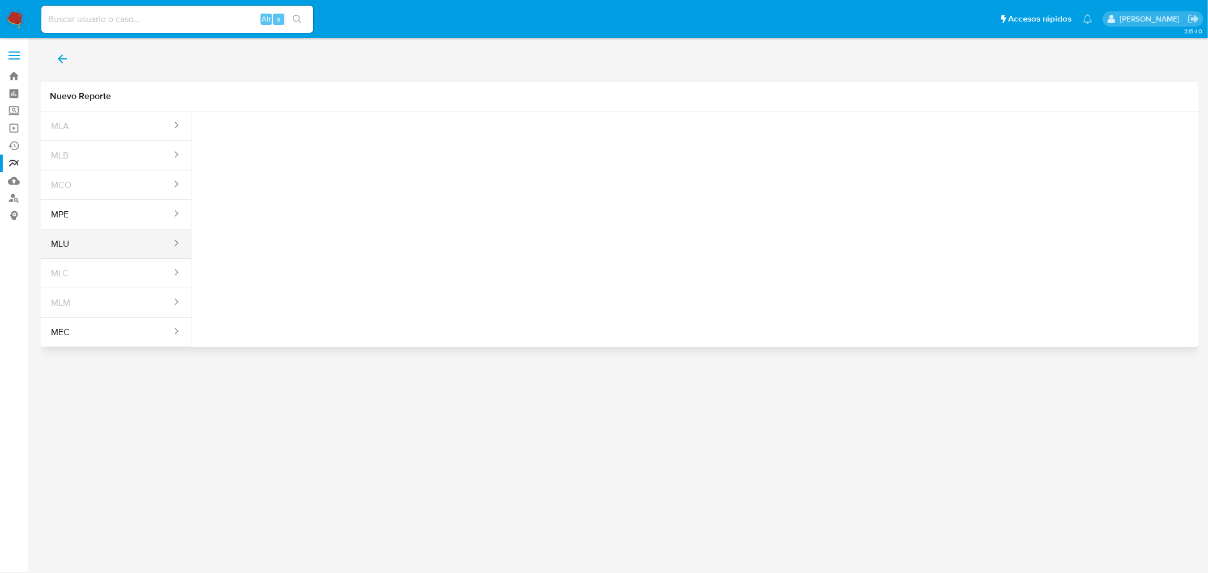
click at [81, 253] on button "MLU" at bounding box center [107, 244] width 132 height 27
click at [308, 153] on button "Seleccione una opcion" at bounding box center [263, 141] width 125 height 27
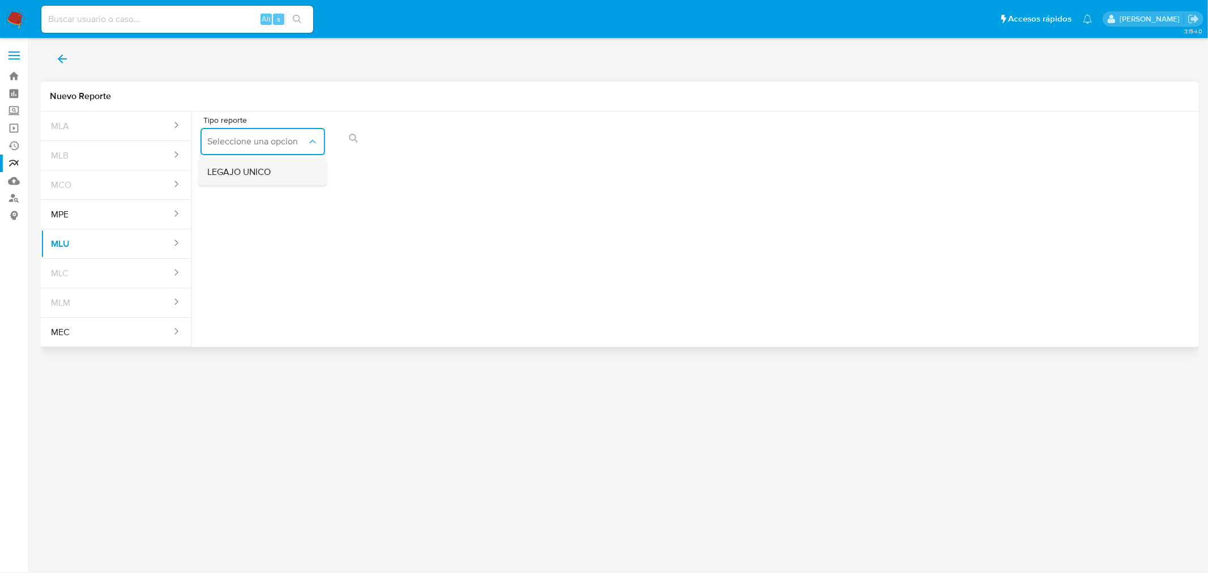
click at [292, 175] on div "LEGAJO UNICO" at bounding box center [259, 172] width 104 height 27
click at [601, 131] on span "action-search" at bounding box center [605, 138] width 9 height 25
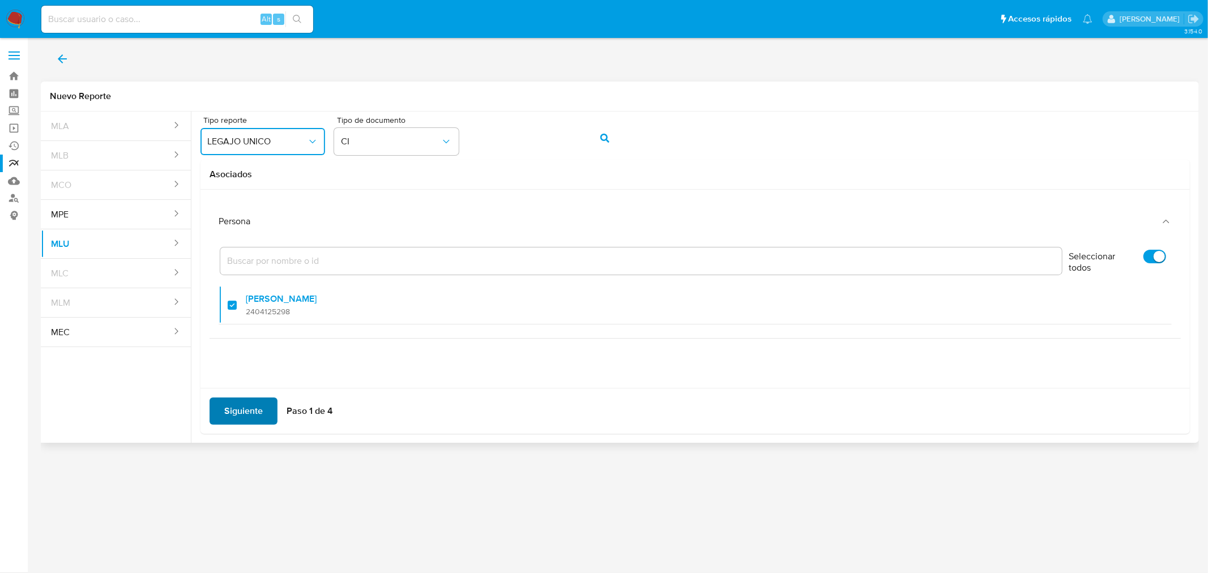
click at [253, 411] on span "Siguiente" at bounding box center [243, 411] width 39 height 25
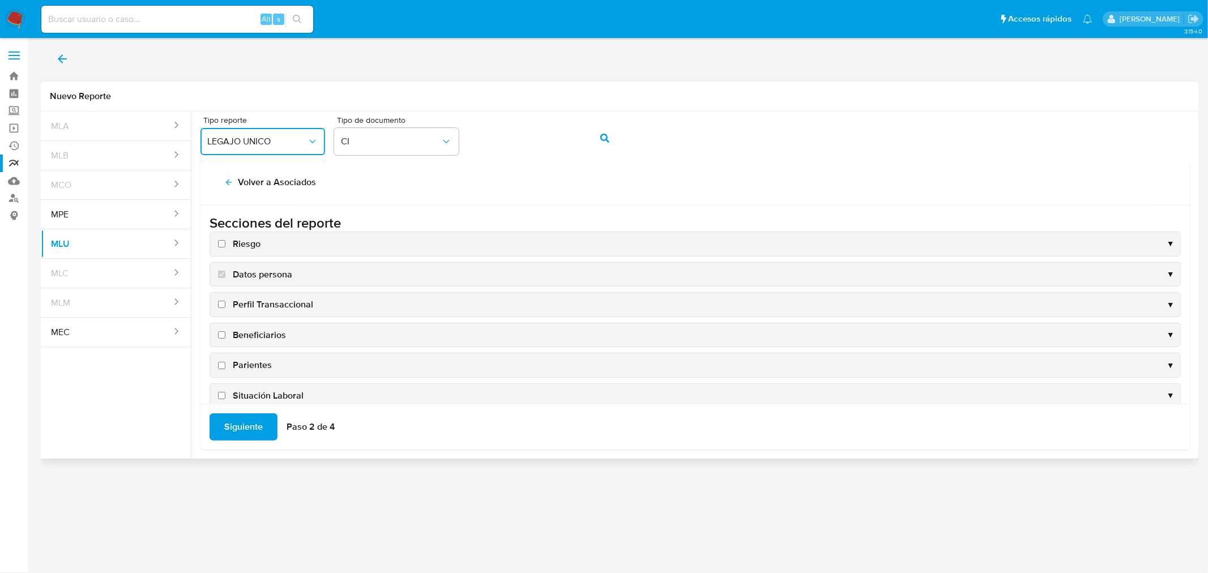
click at [225, 242] on label "Riesgo" at bounding box center [238, 244] width 45 height 12
click at [225, 242] on input "Riesgo" at bounding box center [221, 243] width 7 height 7
checkbox input "true"
click at [221, 306] on input "Perfil Transaccional" at bounding box center [221, 304] width 7 height 7
checkbox input "true"
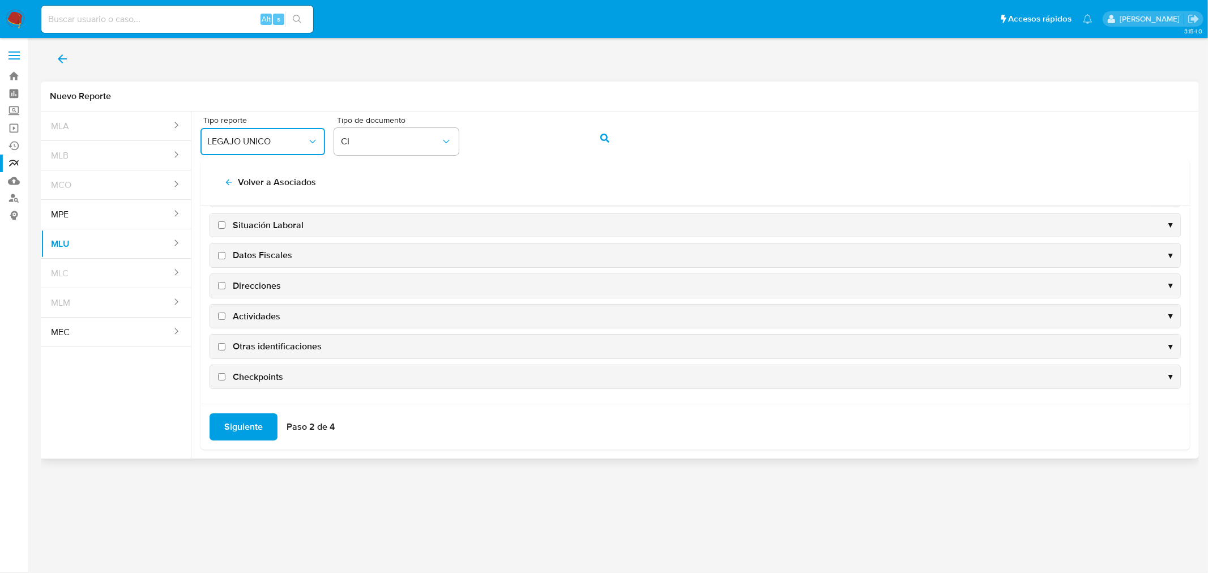
click at [219, 380] on input "Checkpoints" at bounding box center [221, 376] width 7 height 7
checkbox input "true"
click at [223, 348] on input "Otras identificaciones" at bounding box center [221, 345] width 7 height 7
checkbox input "true"
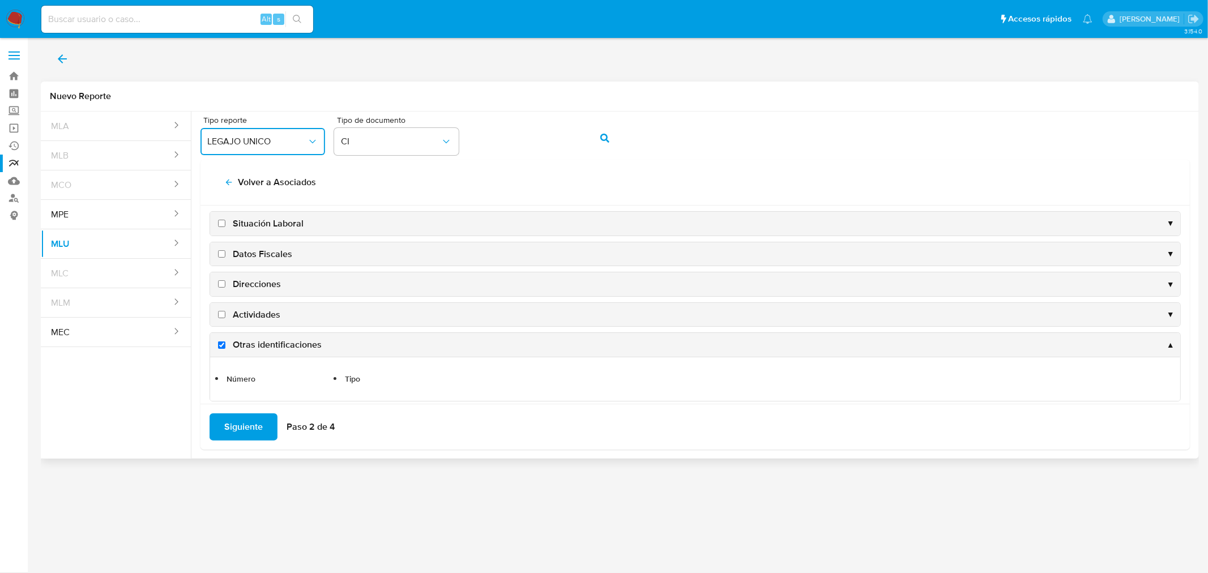
click at [222, 312] on input "Actividades" at bounding box center [221, 314] width 7 height 7
checkbox input "true"
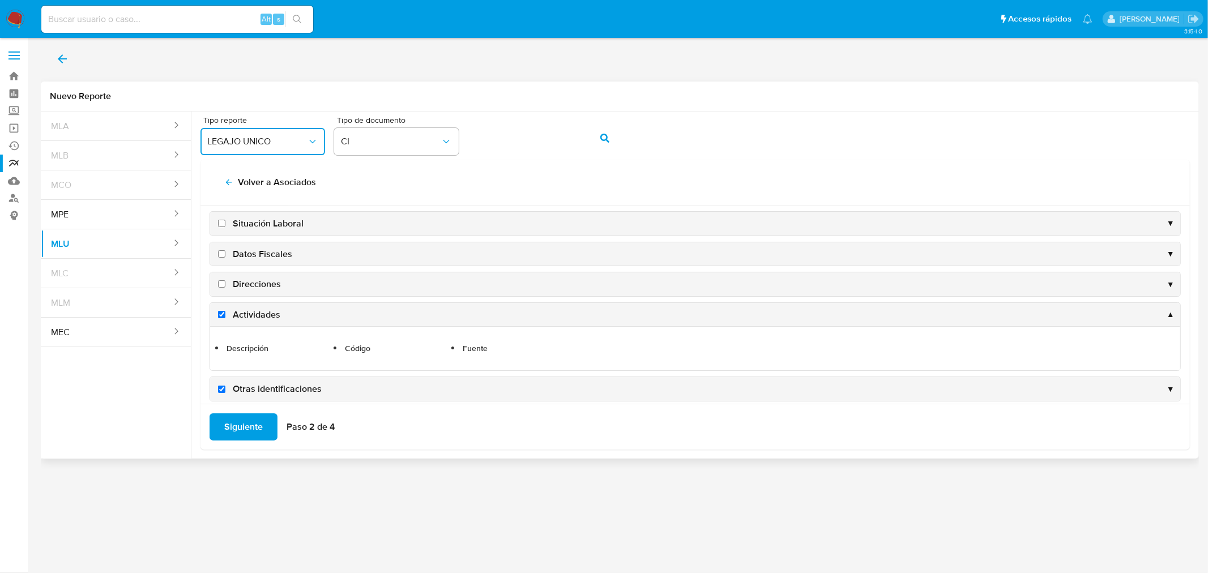
click at [223, 281] on input "Direcciones" at bounding box center [221, 283] width 7 height 7
checkbox input "true"
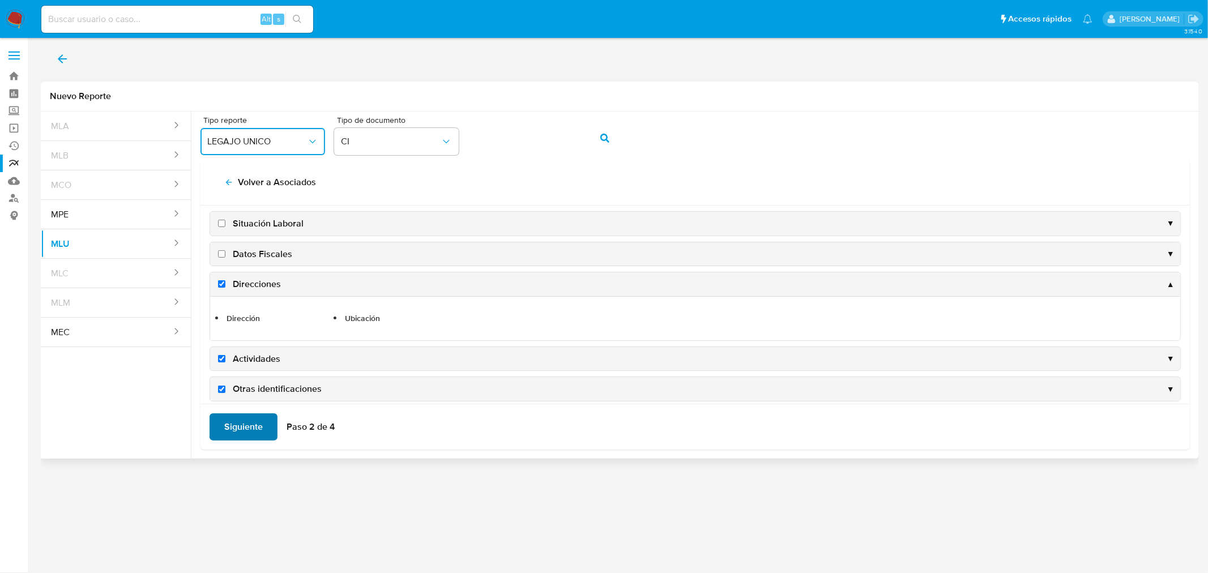
click at [233, 433] on span "Siguiente" at bounding box center [243, 427] width 39 height 25
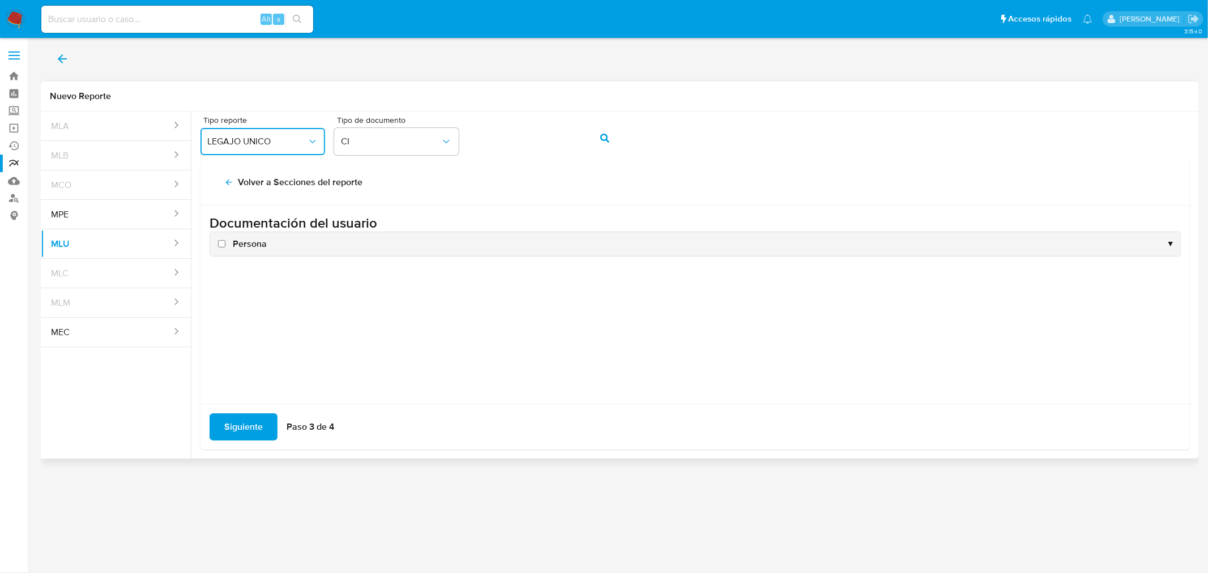
click at [218, 244] on input "Persona" at bounding box center [221, 243] width 7 height 7
checkbox input "true"
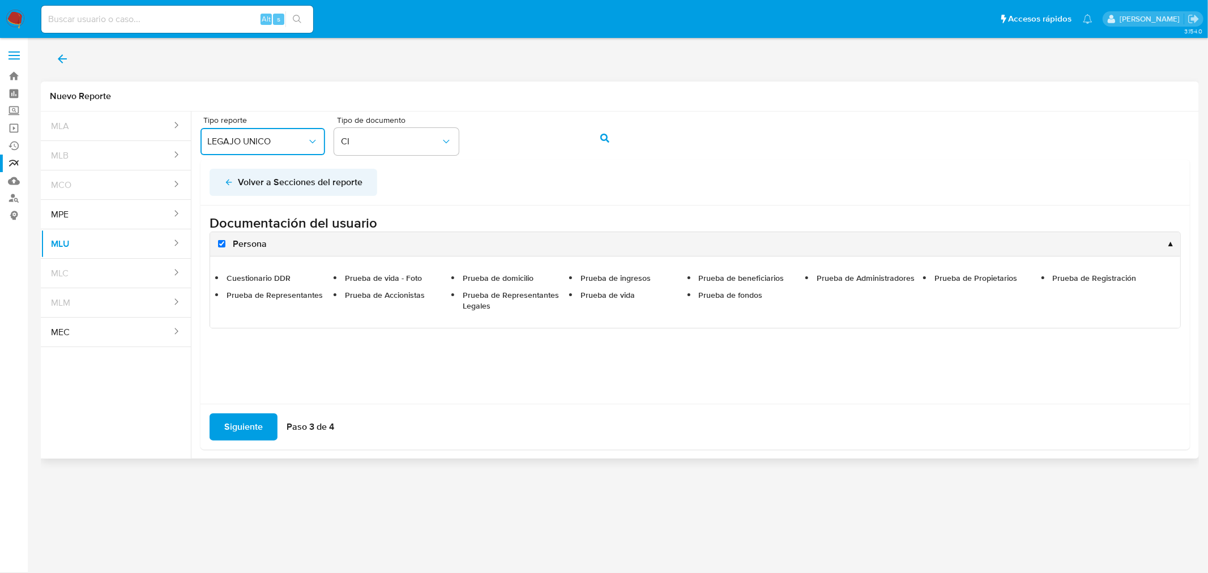
click at [228, 185] on icon "back" at bounding box center [228, 182] width 9 height 9
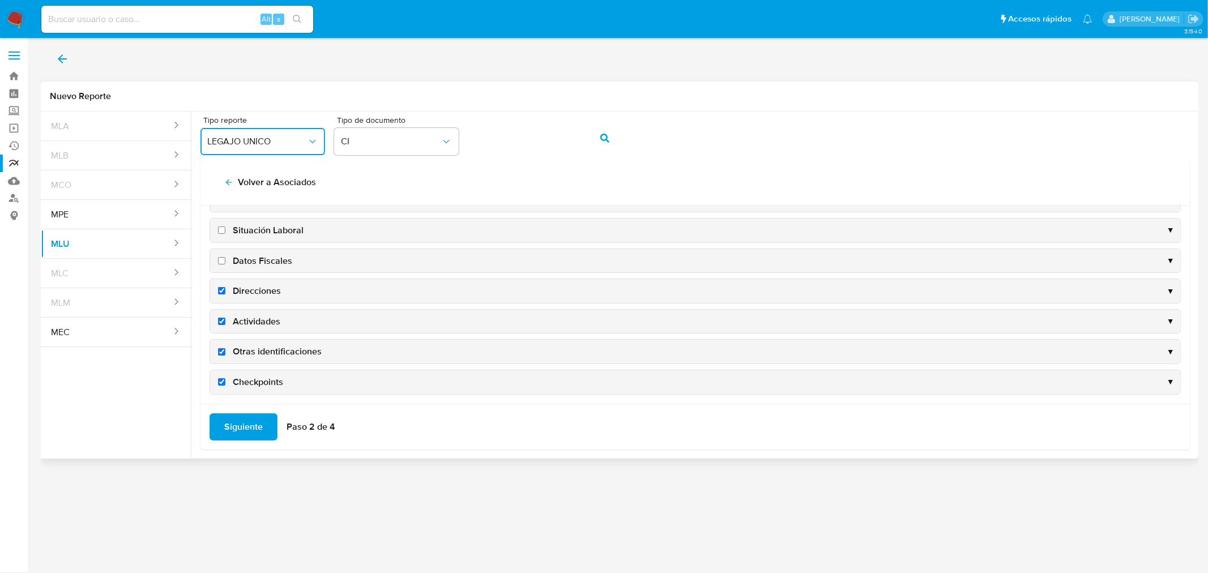
scroll to position [172, 0]
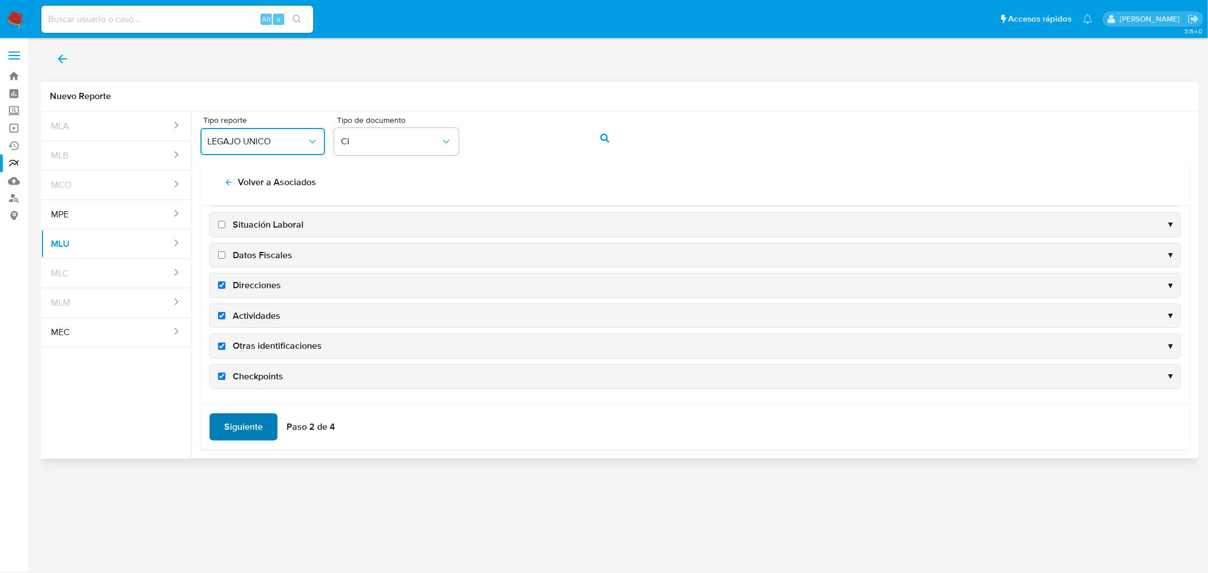
click at [240, 415] on span "Siguiente" at bounding box center [243, 427] width 39 height 25
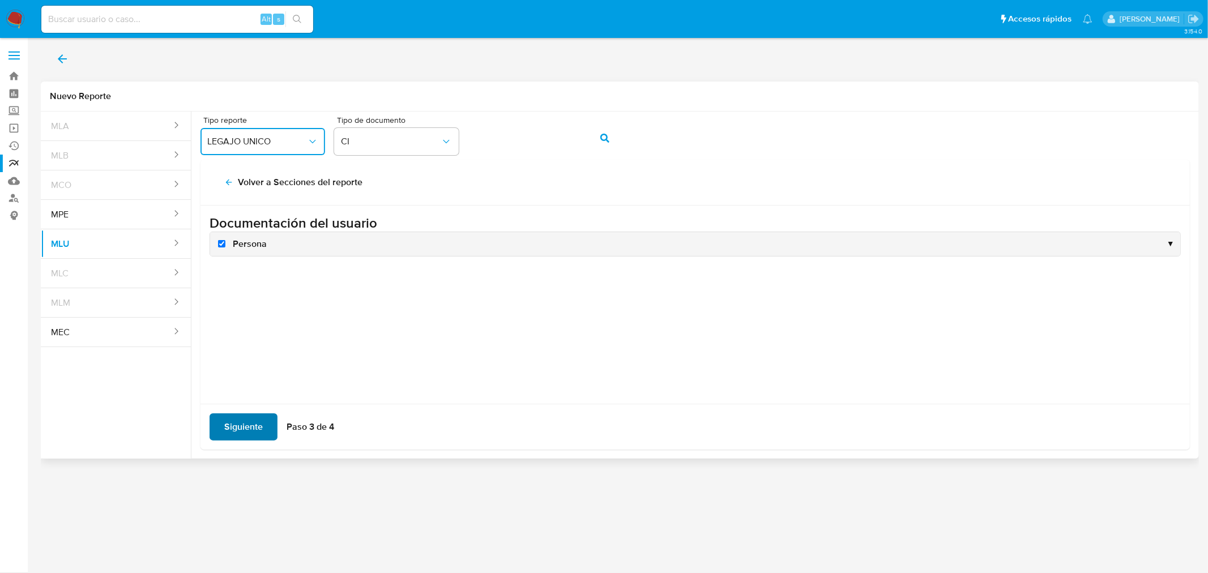
scroll to position [0, 0]
click at [248, 422] on span "Siguiente" at bounding box center [243, 427] width 39 height 25
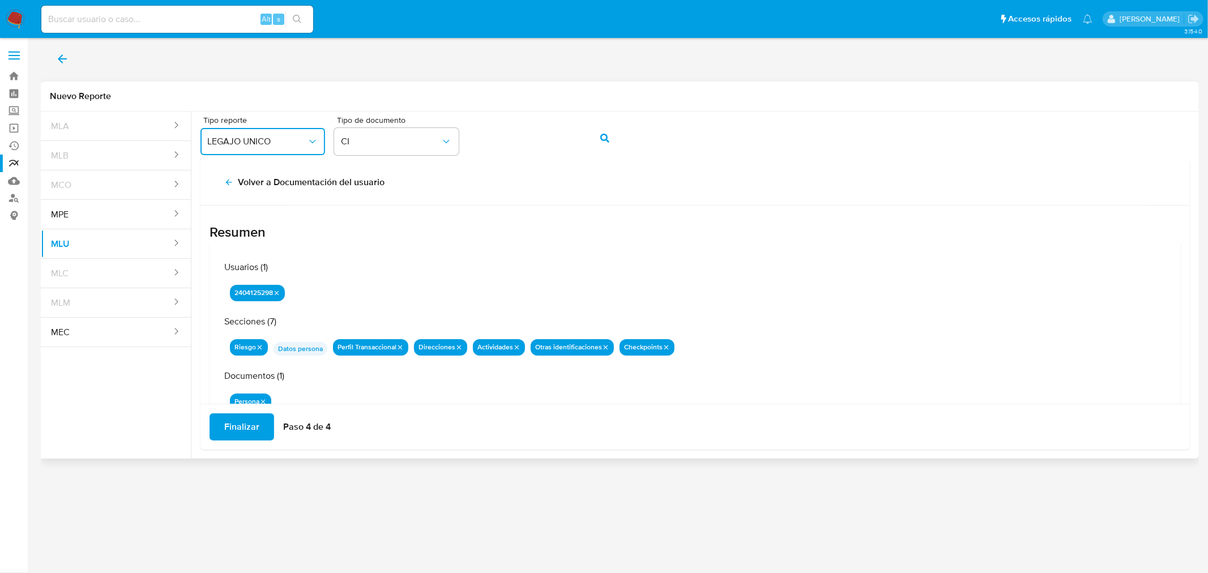
scroll to position [35, 0]
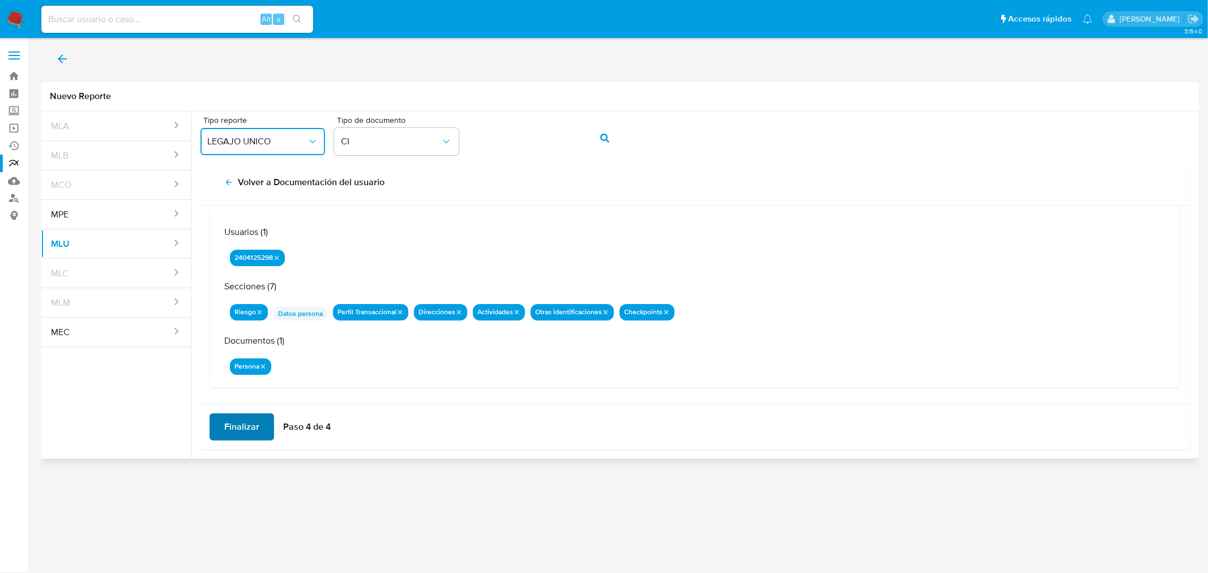
click at [233, 431] on span "Finalizar" at bounding box center [241, 427] width 35 height 25
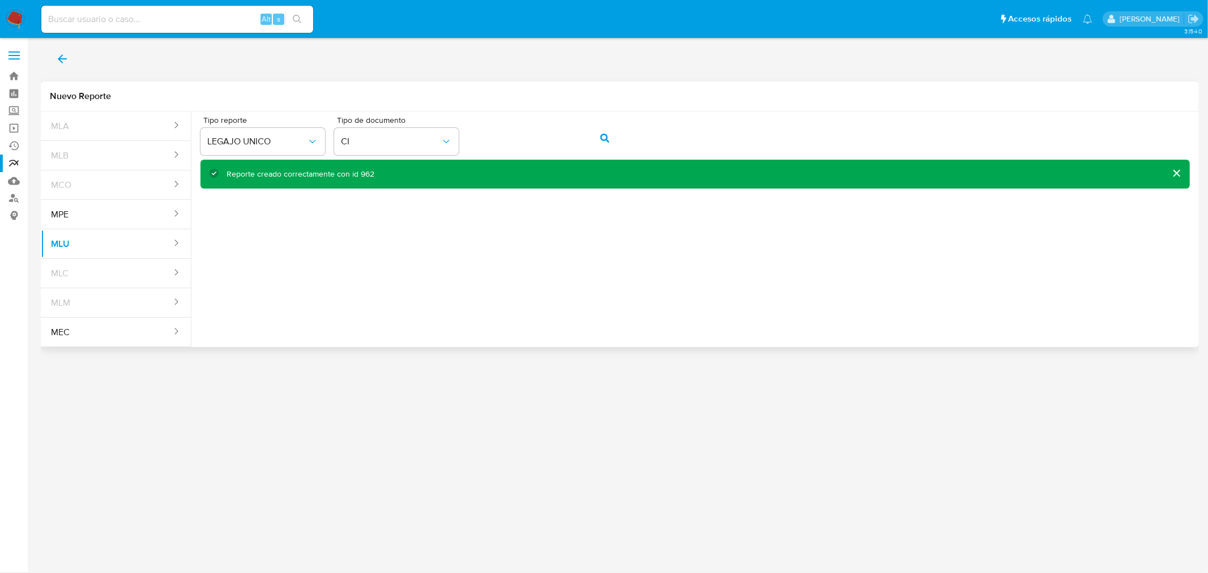
click at [364, 174] on div "Reporte creado correctamente con id 962" at bounding box center [301, 174] width 148 height 11
click at [364, 173] on div "Reporte creado correctamente con id 962" at bounding box center [301, 174] width 148 height 11
click at [14, 163] on link "Reportes" at bounding box center [67, 164] width 135 height 18
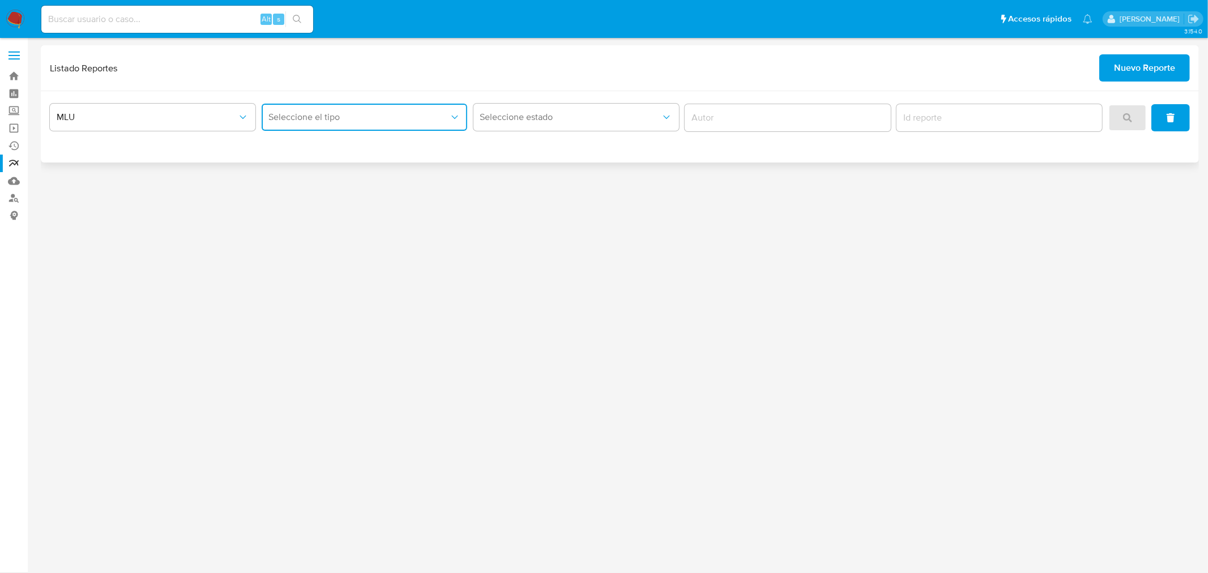
click at [428, 122] on span "Seleccione el tipo" at bounding box center [359, 117] width 181 height 11
click at [371, 174] on div "LEGAJO UNICO" at bounding box center [361, 174] width 186 height 27
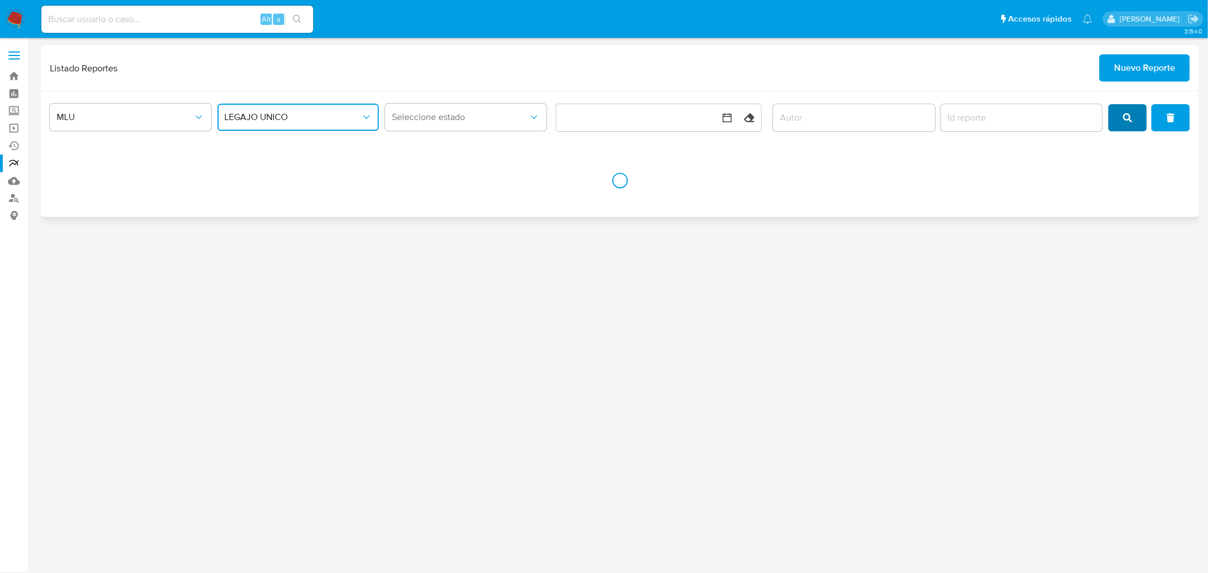
click at [1135, 112] on button "search" at bounding box center [1128, 117] width 39 height 27
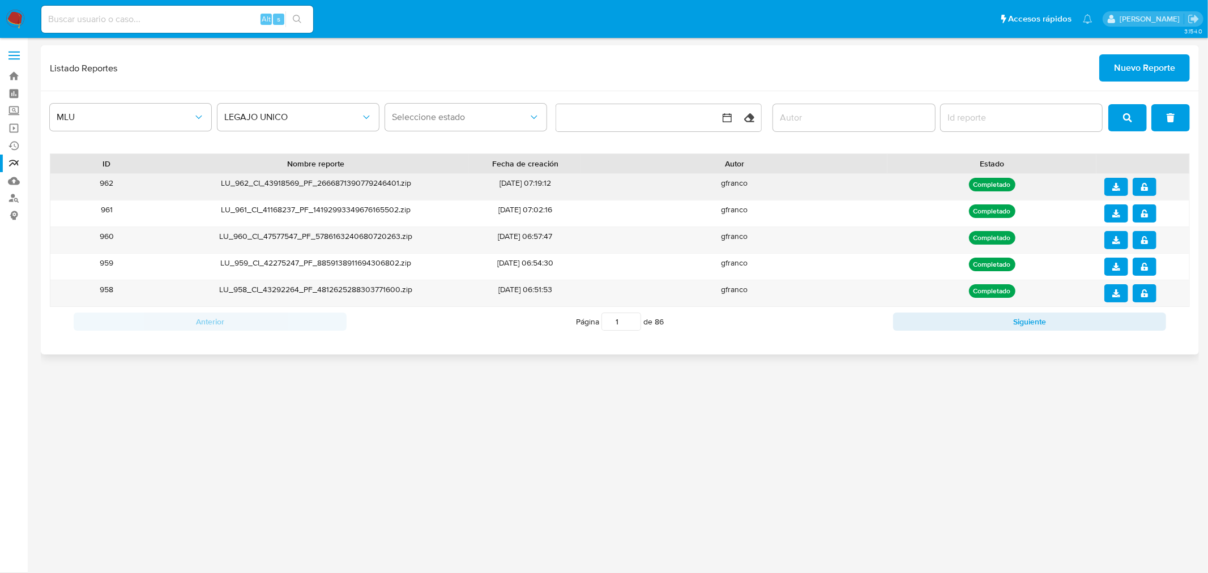
drag, startPoint x: 265, startPoint y: 182, endPoint x: 326, endPoint y: 184, distance: 61.2
click at [312, 182] on div "LU_962_CI_43918569_PF_2666871390779246401.zip" at bounding box center [316, 187] width 307 height 26
click at [330, 184] on div "LU_962_CI_43918569_PF_2666871390779246401.zip" at bounding box center [316, 187] width 307 height 26
click at [1113, 185] on icon "download" at bounding box center [1117, 187] width 8 height 8
click at [1143, 187] on icon "notify_security" at bounding box center [1145, 187] width 8 height 8
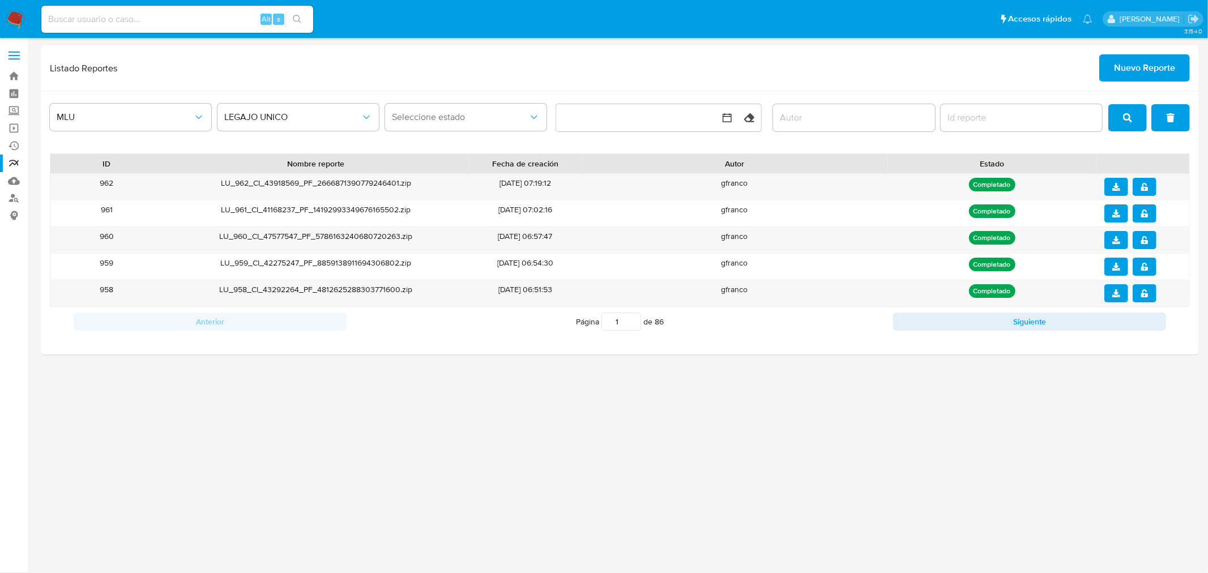
drag, startPoint x: 234, startPoint y: 449, endPoint x: 240, endPoint y: 422, distance: 28.3
click at [234, 449] on div "3.154.0" at bounding box center [620, 305] width 1159 height 521
click at [1117, 59] on span "Nuevo Reporte" at bounding box center [1144, 68] width 61 height 25
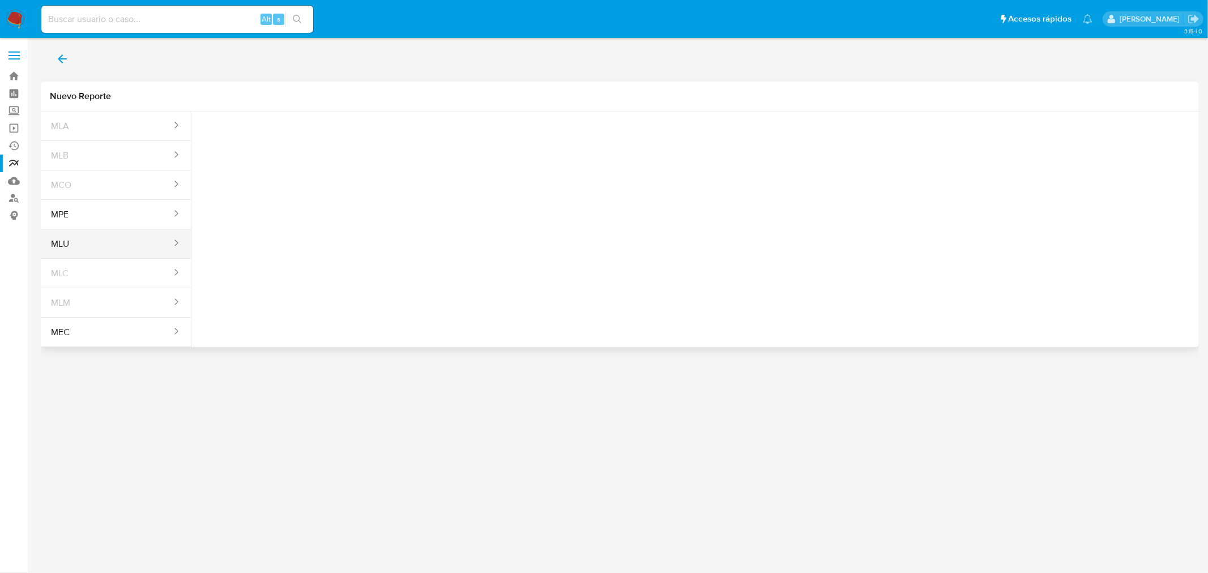
drag, startPoint x: 95, startPoint y: 245, endPoint x: 142, endPoint y: 244, distance: 47.6
click at [95, 246] on button "MLU" at bounding box center [107, 244] width 132 height 27
click at [293, 127] on div "Tipo reporte Seleccione una opcion" at bounding box center [263, 138] width 125 height 44
click at [291, 140] on span "Seleccione una opcion" at bounding box center [257, 141] width 100 height 11
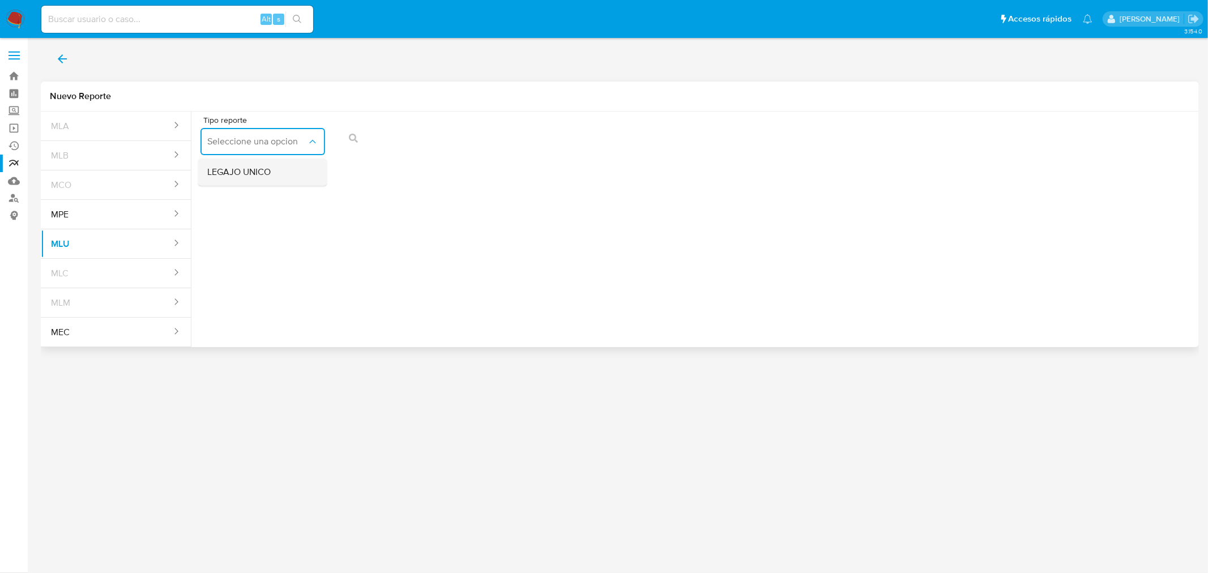
click at [280, 175] on div "LEGAJO UNICO" at bounding box center [259, 172] width 104 height 27
click at [602, 138] on icon "action-search" at bounding box center [605, 138] width 9 height 9
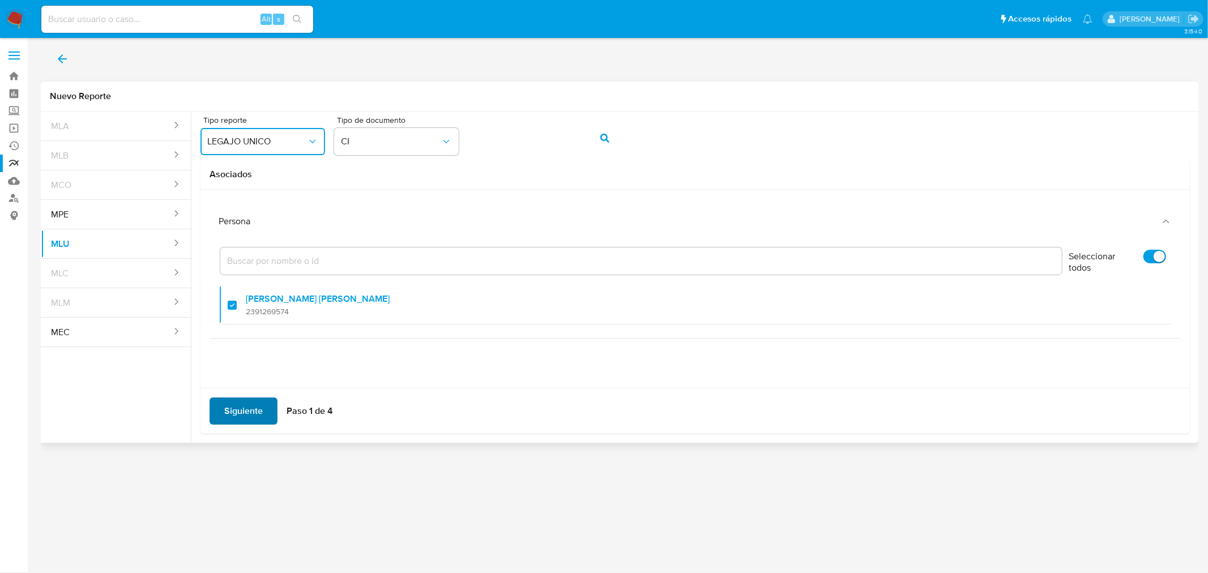
click at [235, 407] on span "Siguiente" at bounding box center [243, 411] width 39 height 25
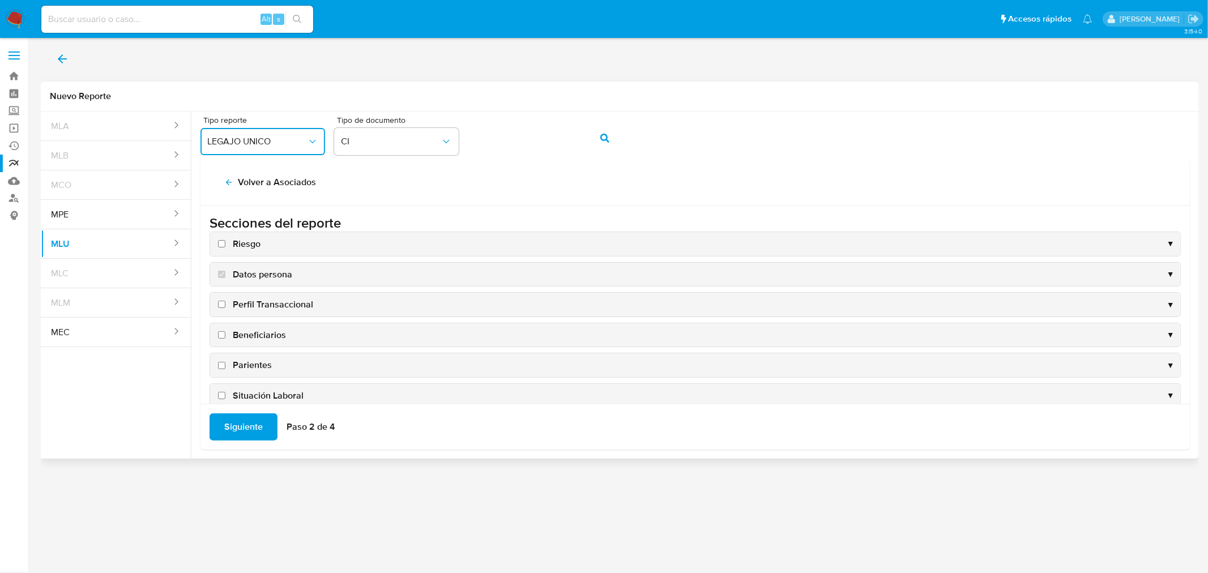
click at [224, 244] on input "Riesgo" at bounding box center [221, 243] width 7 height 7
checkbox input "true"
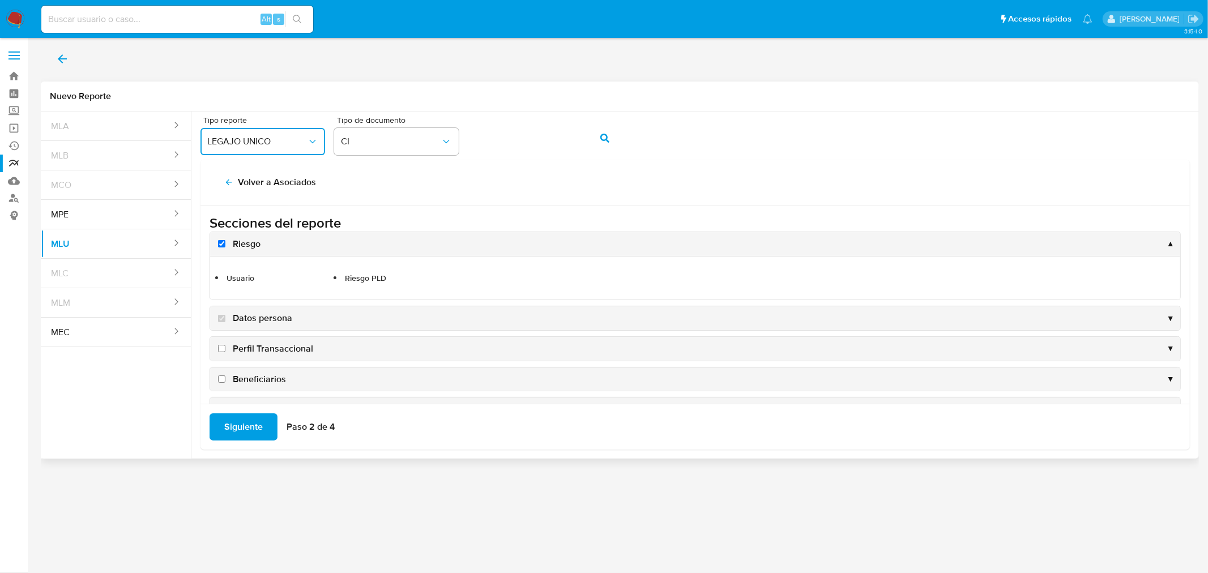
click at [223, 347] on input "Perfil Transaccional" at bounding box center [221, 348] width 7 height 7
checkbox input "true"
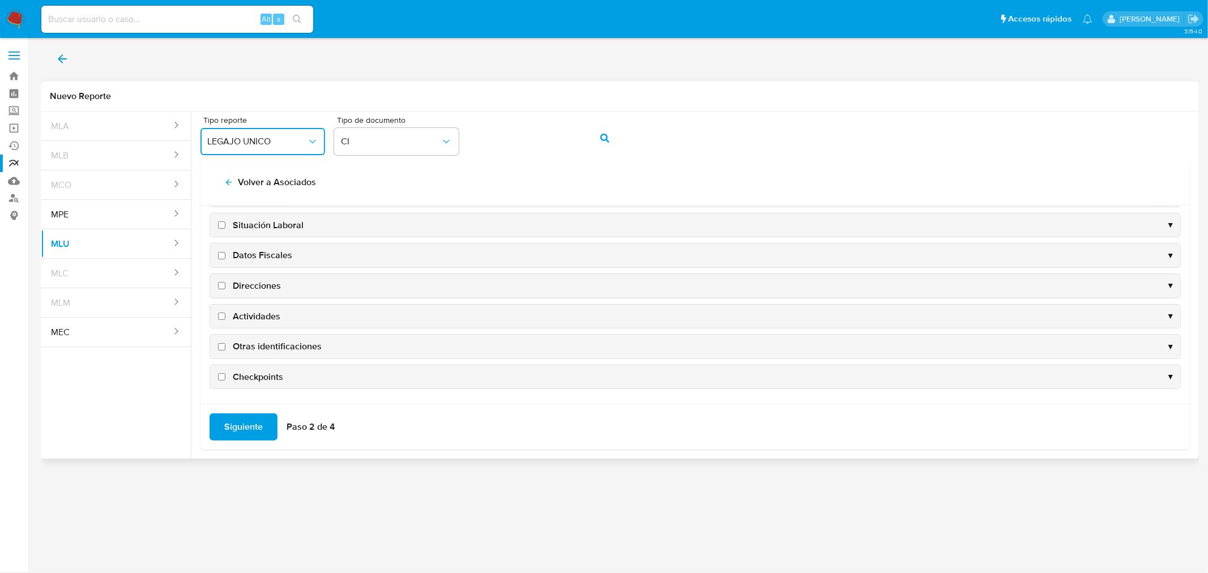
click at [222, 375] on input "Checkpoints" at bounding box center [221, 376] width 7 height 7
checkbox input "true"
click at [221, 346] on input "Otras identificaciones" at bounding box center [221, 345] width 7 height 7
checkbox input "true"
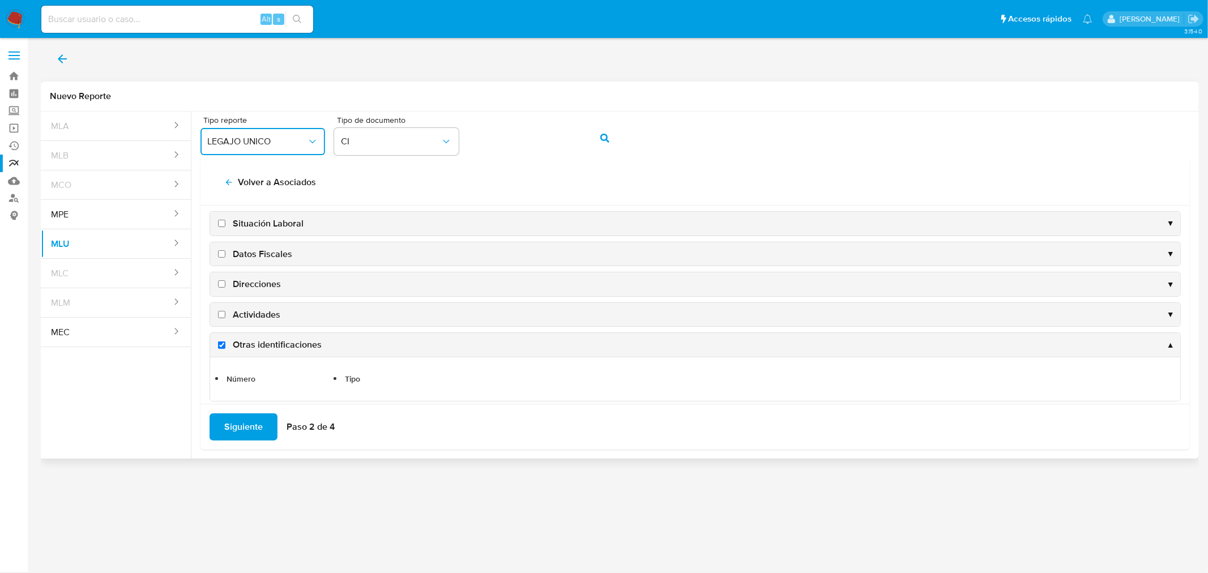
click at [224, 313] on input "Actividades" at bounding box center [221, 314] width 7 height 7
checkbox input "true"
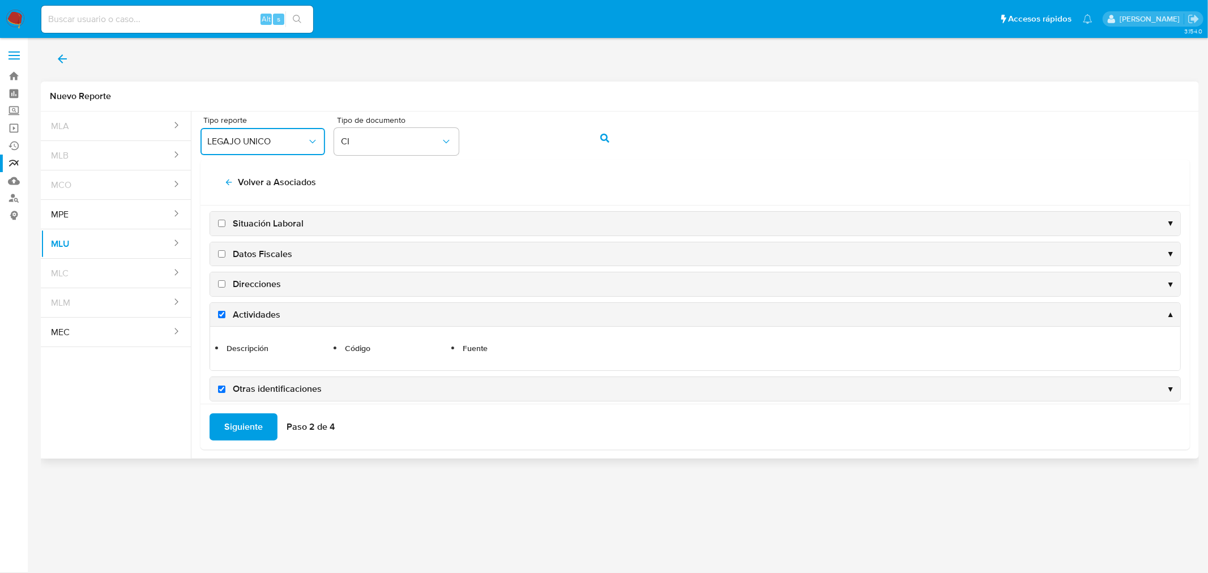
click at [223, 286] on input "Direcciones" at bounding box center [221, 283] width 7 height 7
checkbox input "true"
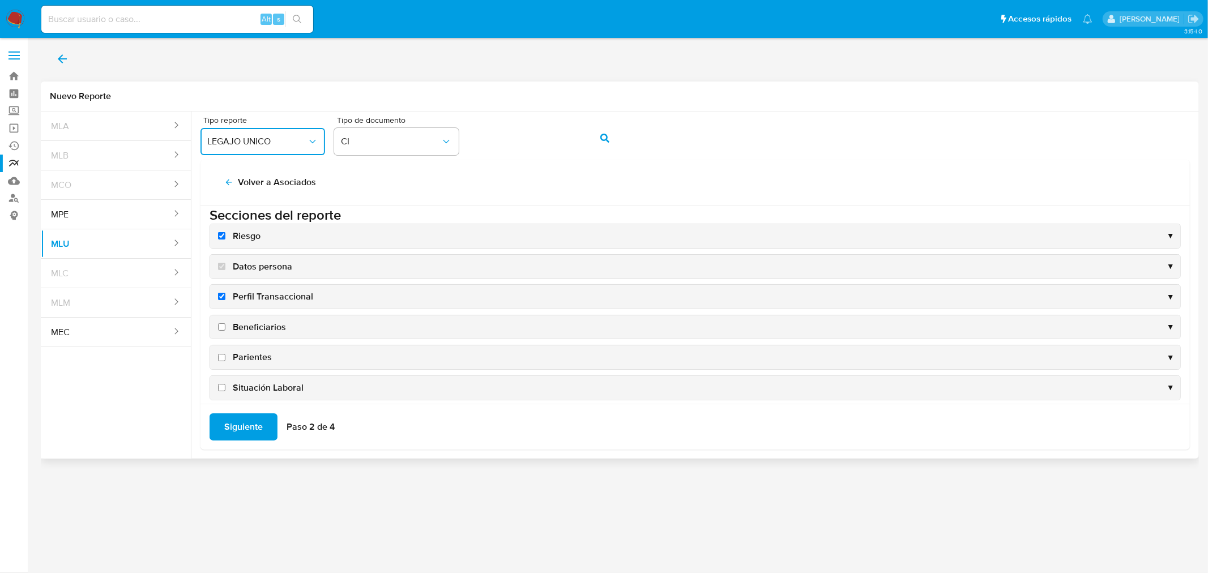
scroll to position [0, 0]
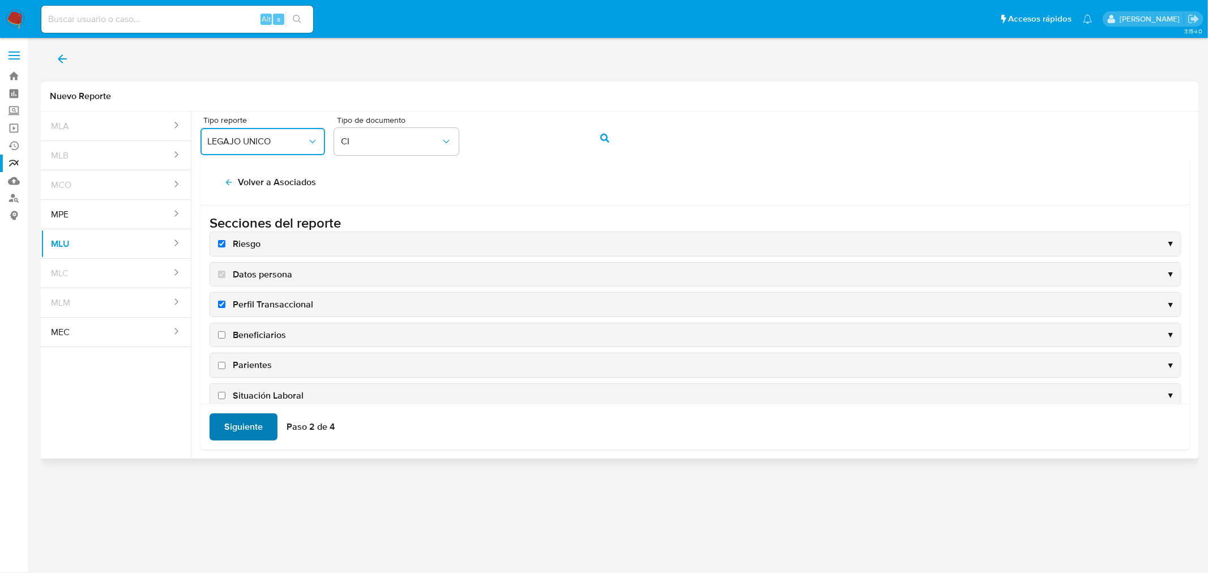
click at [256, 422] on span "Siguiente" at bounding box center [243, 427] width 39 height 25
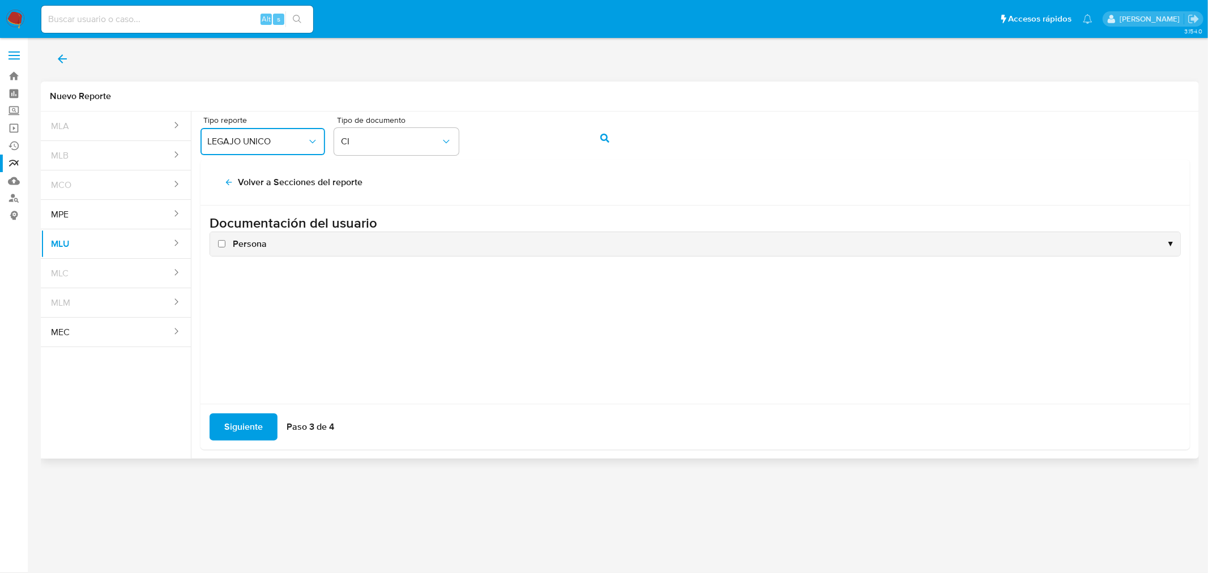
click at [220, 240] on input "Persona" at bounding box center [221, 243] width 7 height 7
checkbox input "true"
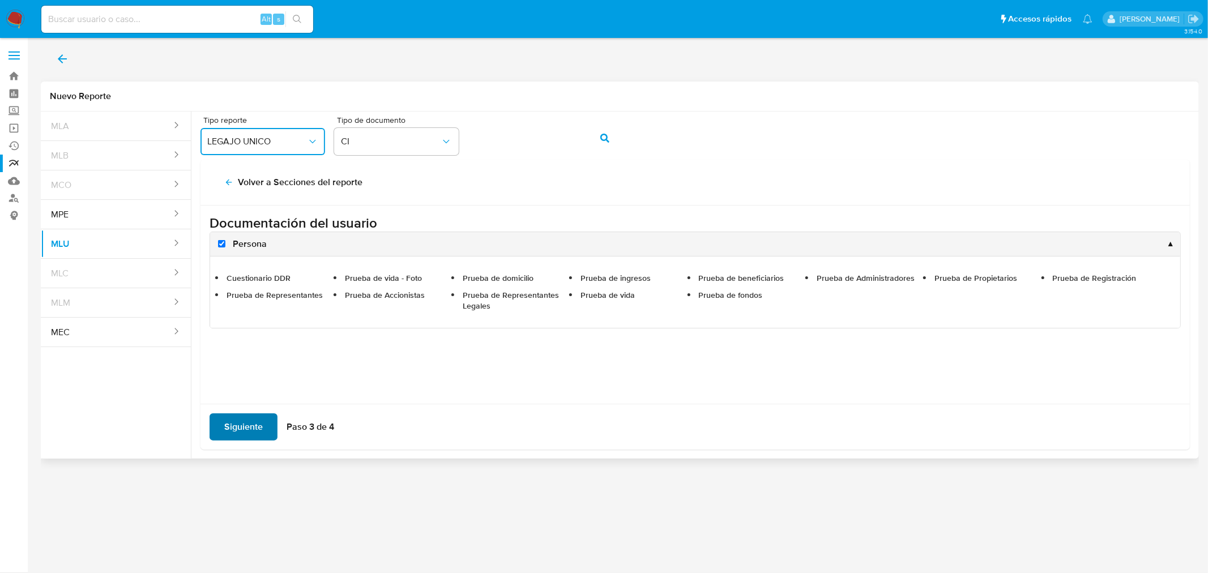
click at [257, 431] on span "Siguiente" at bounding box center [243, 427] width 39 height 25
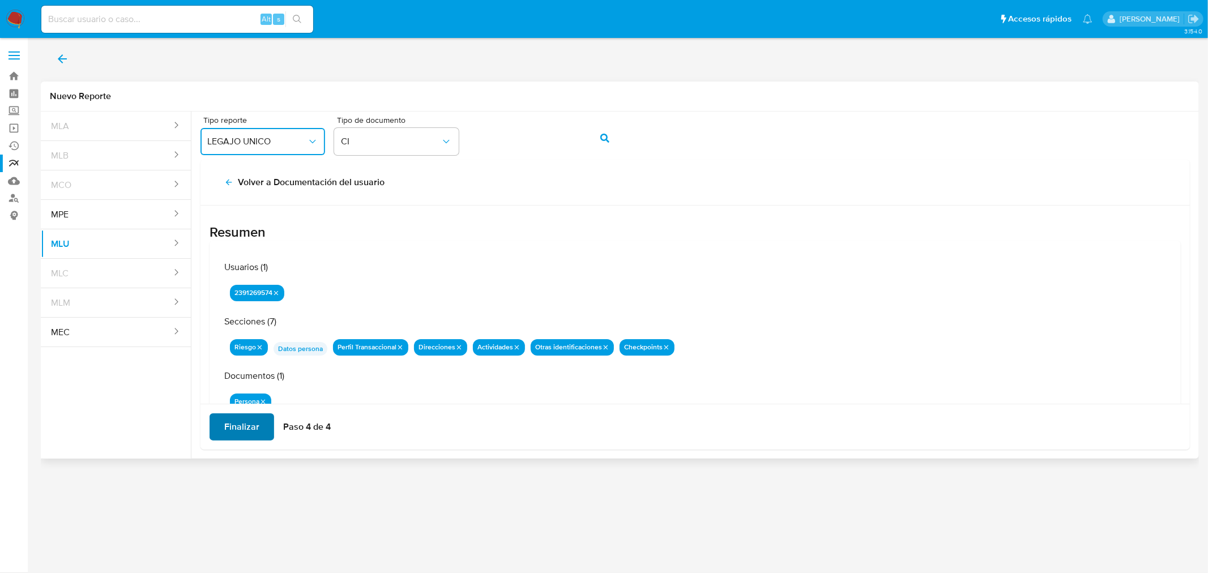
click at [239, 424] on span "Finalizar" at bounding box center [241, 427] width 35 height 25
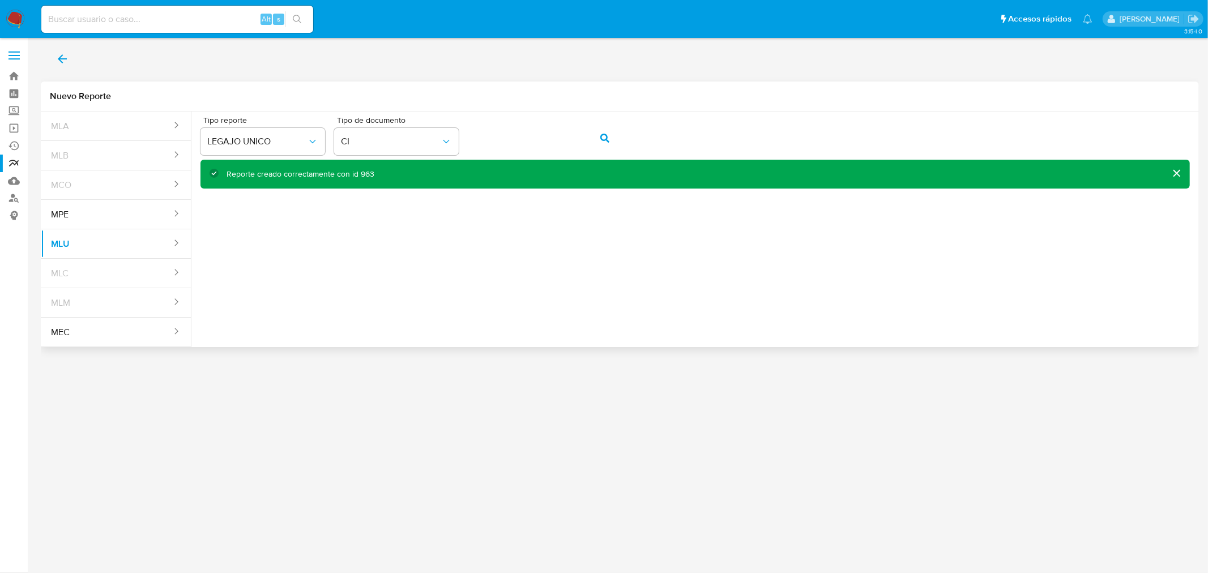
click at [358, 176] on div "Reporte creado correctamente con id 963" at bounding box center [301, 174] width 148 height 11
drag, startPoint x: 14, startPoint y: 166, endPoint x: 25, endPoint y: 164, distance: 12.0
click at [14, 166] on link "Reportes" at bounding box center [67, 164] width 135 height 18
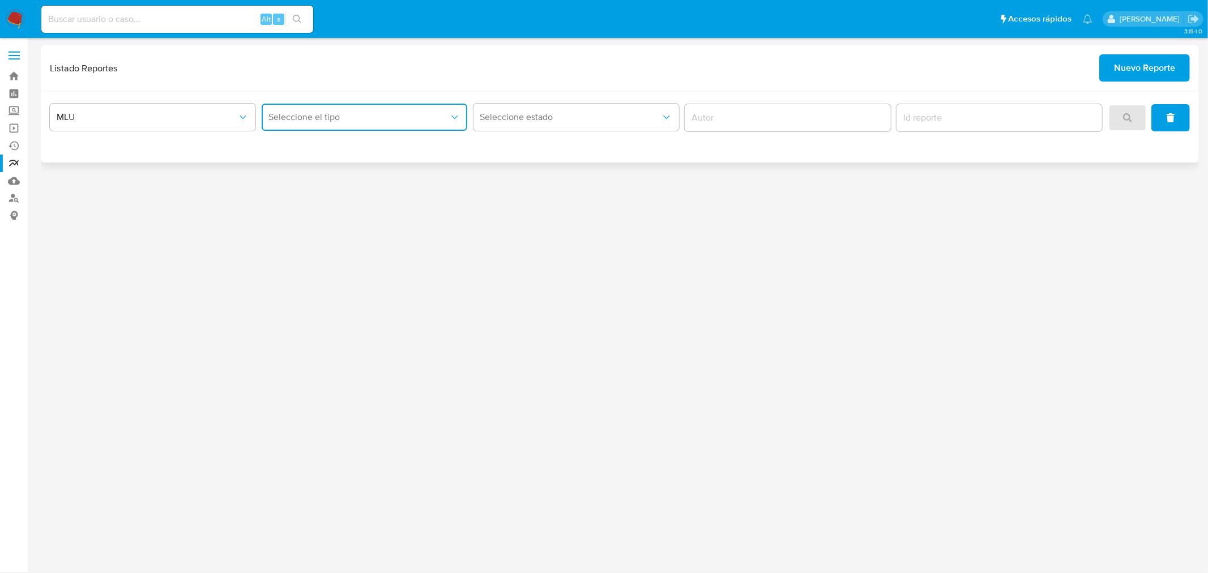
click at [388, 124] on button "Seleccione el tipo" at bounding box center [365, 117] width 206 height 27
drag, startPoint x: 366, startPoint y: 168, endPoint x: 389, endPoint y: 170, distance: 22.8
click at [366, 168] on div "LEGAJO UNICO" at bounding box center [361, 174] width 186 height 27
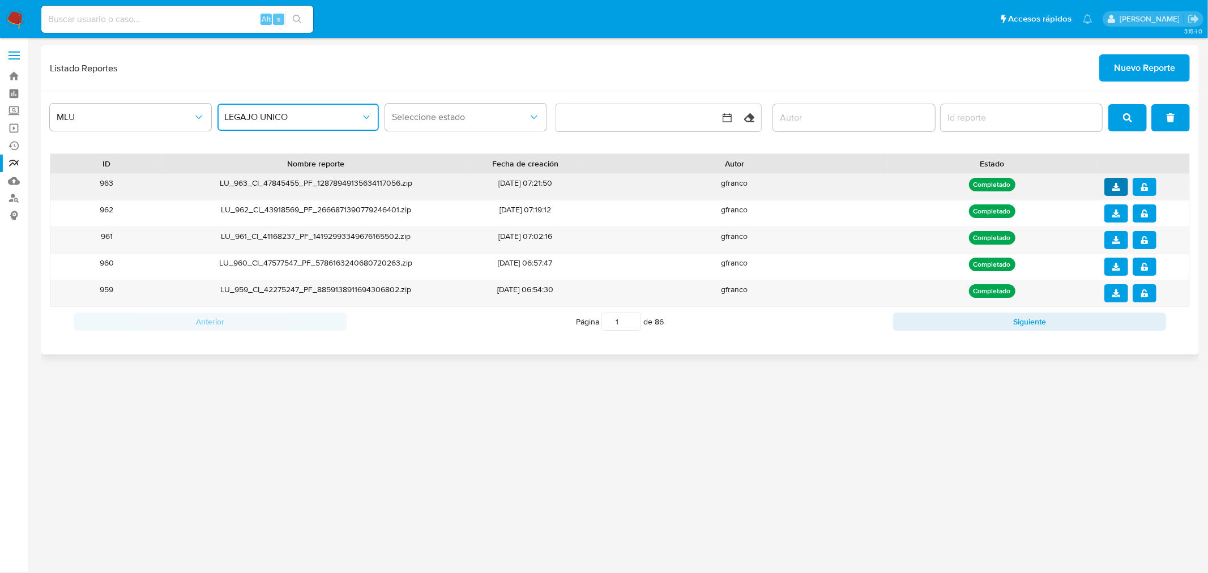
click at [1113, 188] on icon "download" at bounding box center [1117, 187] width 8 height 8
click at [1147, 188] on button "notify_security" at bounding box center [1145, 187] width 24 height 18
click at [198, 13] on input at bounding box center [177, 19] width 272 height 15
paste input "2490634951"
type input "2490634951"
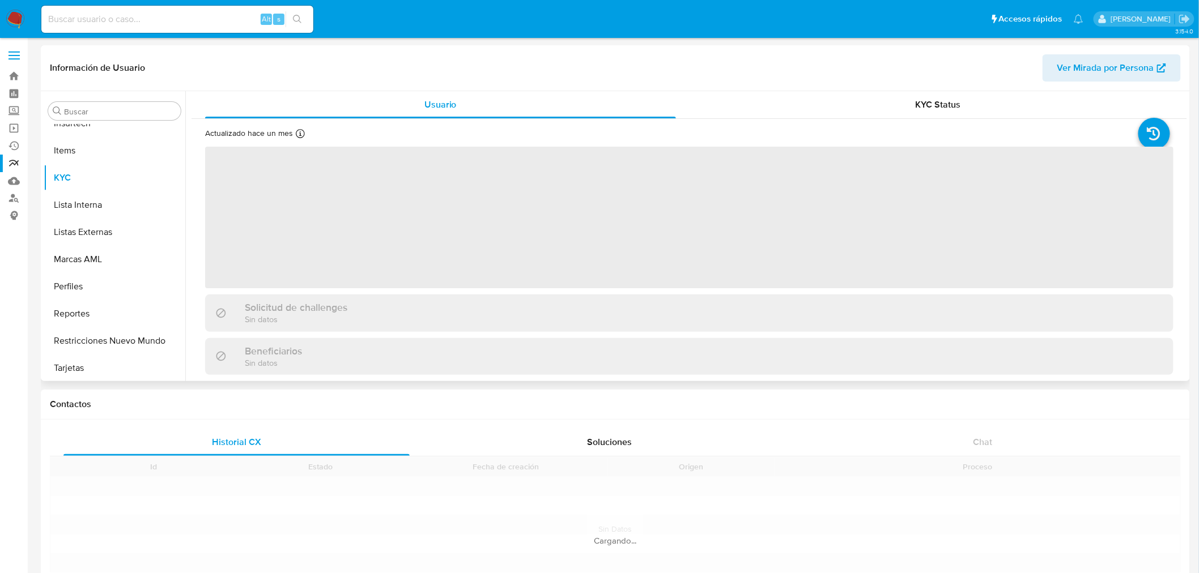
scroll to position [505, 0]
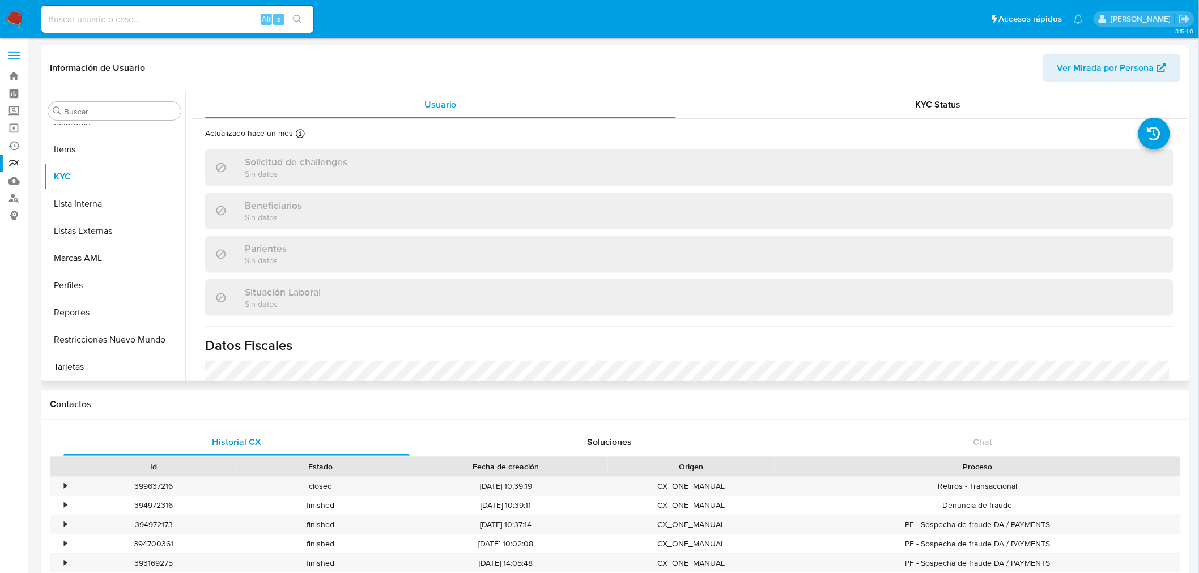
select select "10"
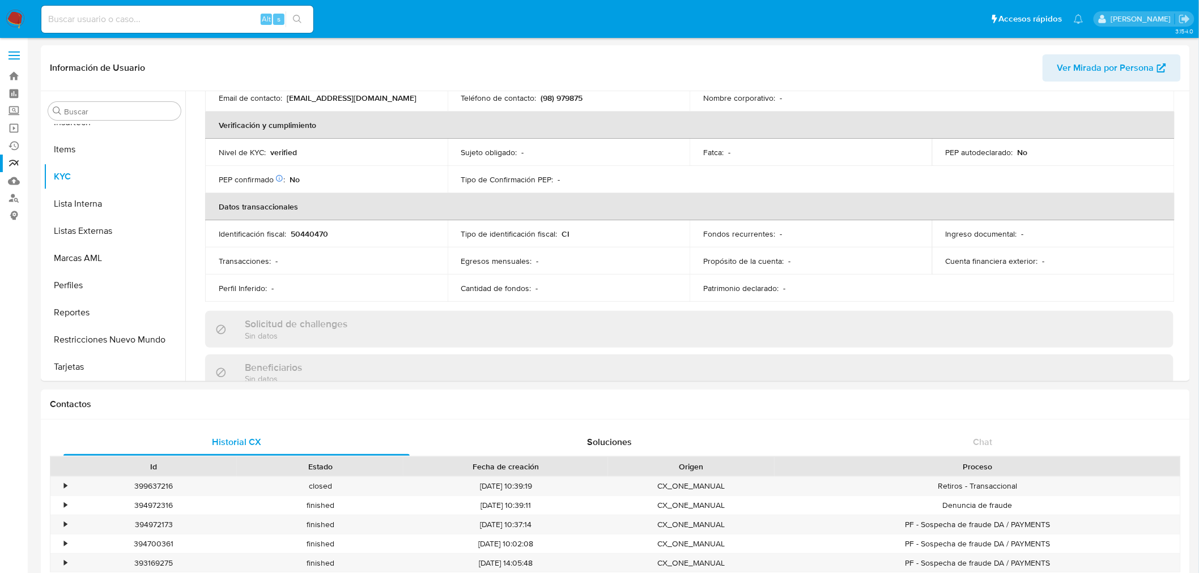
scroll to position [377, 0]
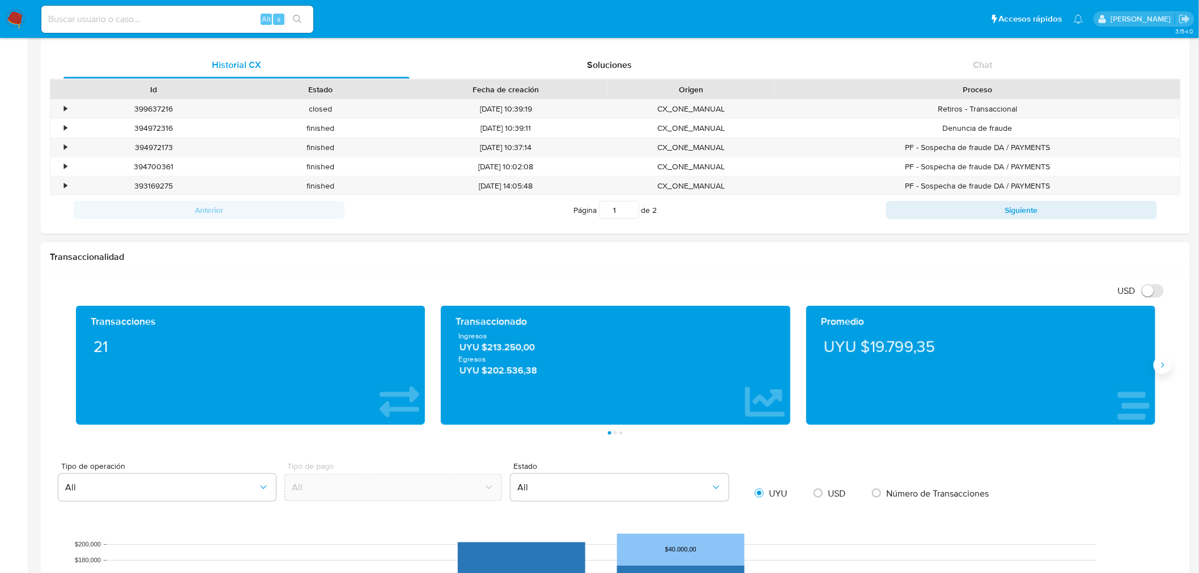
click at [1163, 365] on icon "Siguiente" at bounding box center [1162, 365] width 3 height 5
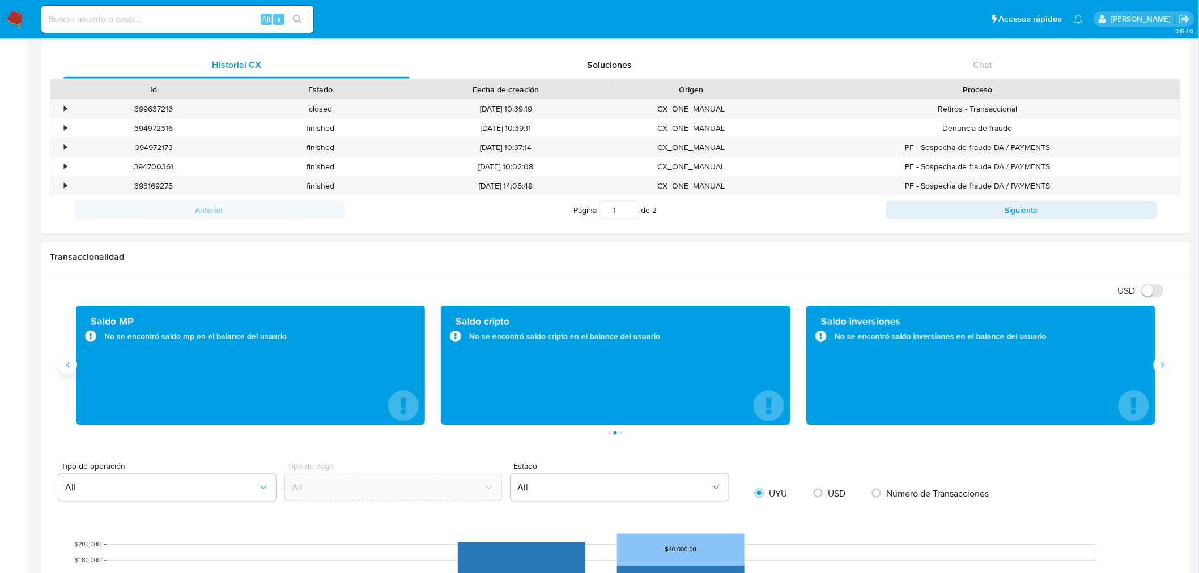
click at [69, 369] on icon "Anterior" at bounding box center [67, 365] width 9 height 9
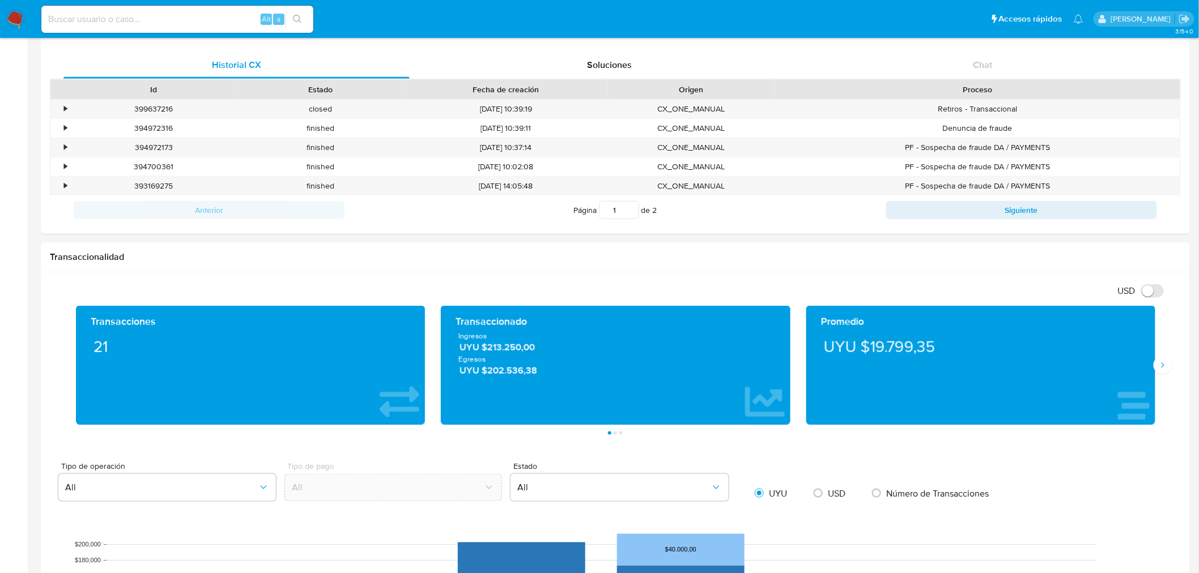
click at [131, 23] on input at bounding box center [177, 19] width 272 height 15
paste input "2479487703"
type input "2479487703"
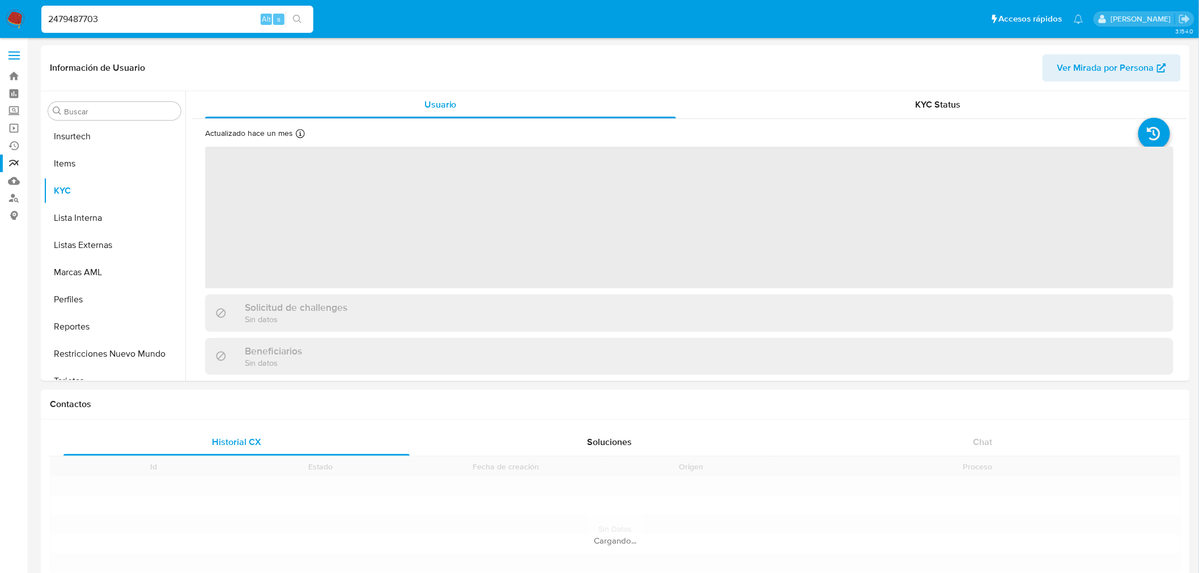
scroll to position [505, 0]
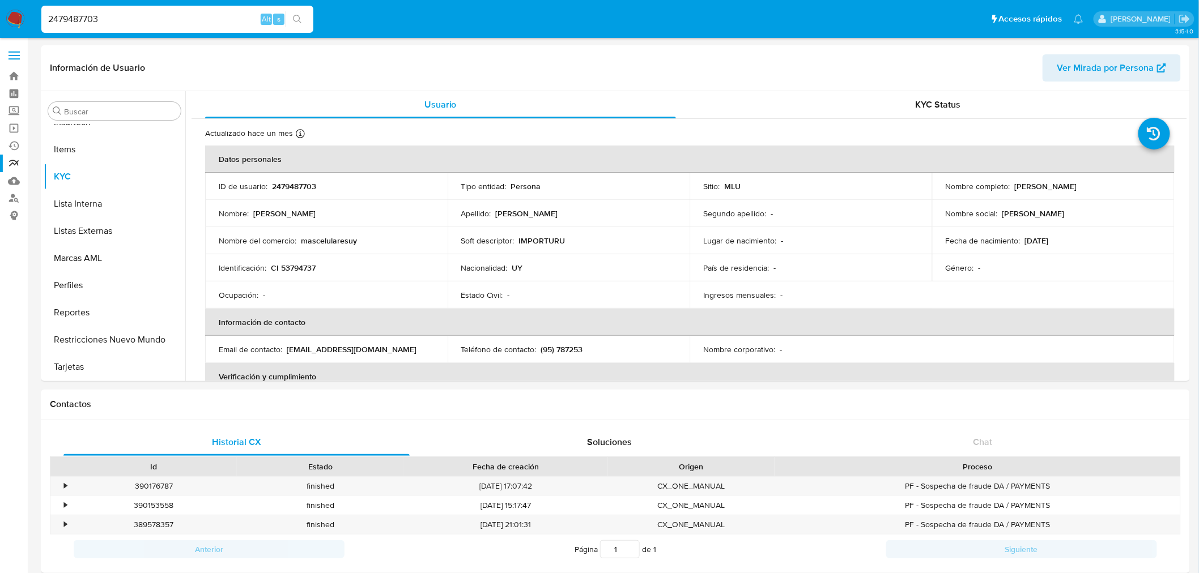
select select "10"
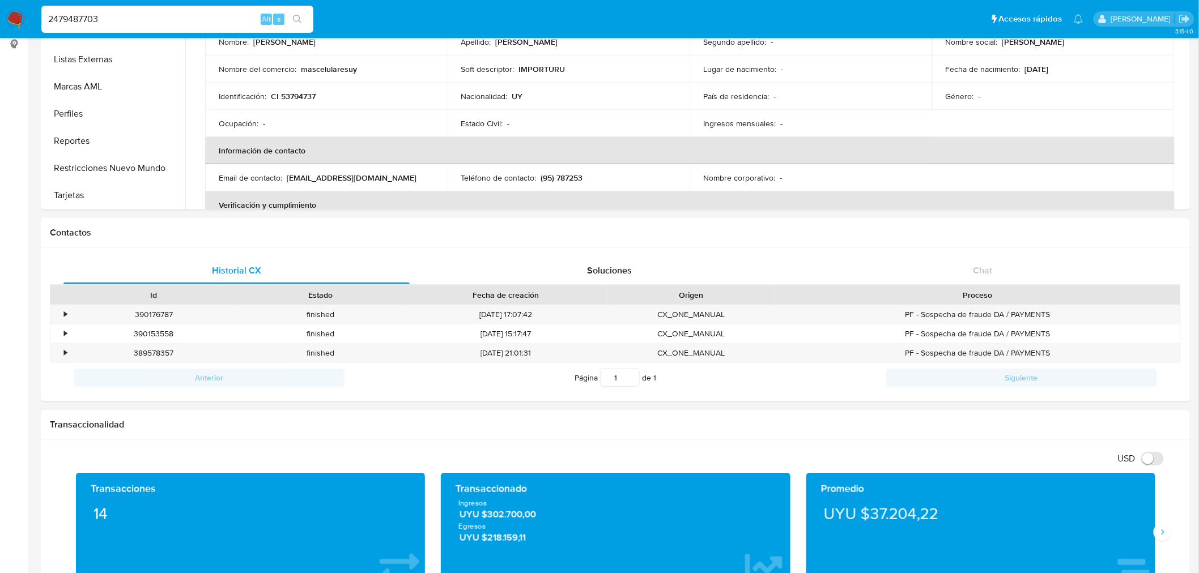
scroll to position [377, 0]
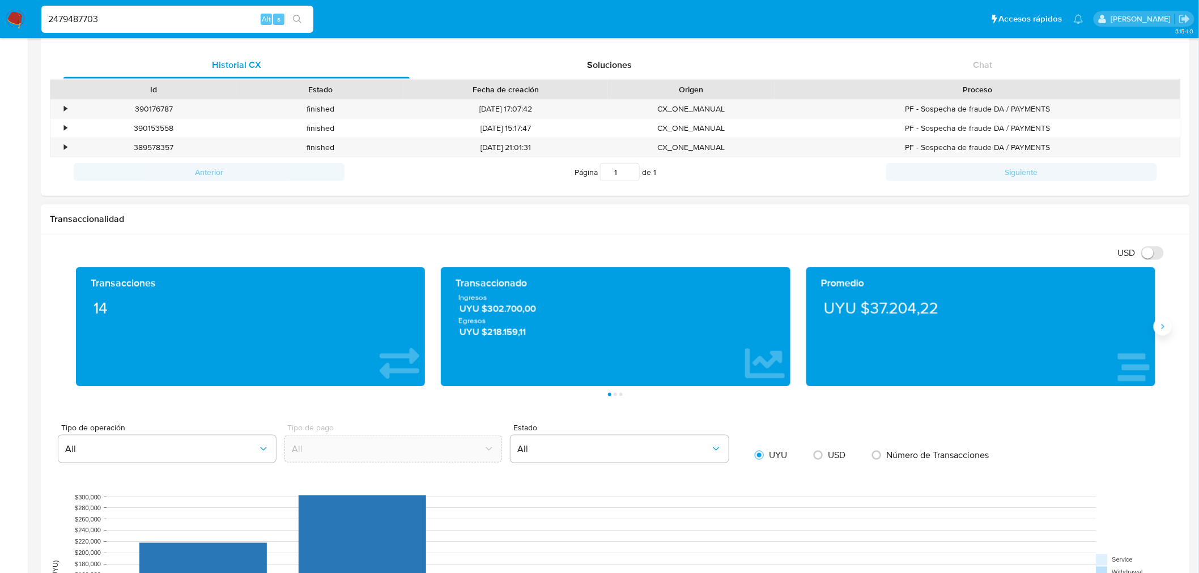
click at [1157, 320] on button "Siguiente" at bounding box center [1163, 327] width 18 height 18
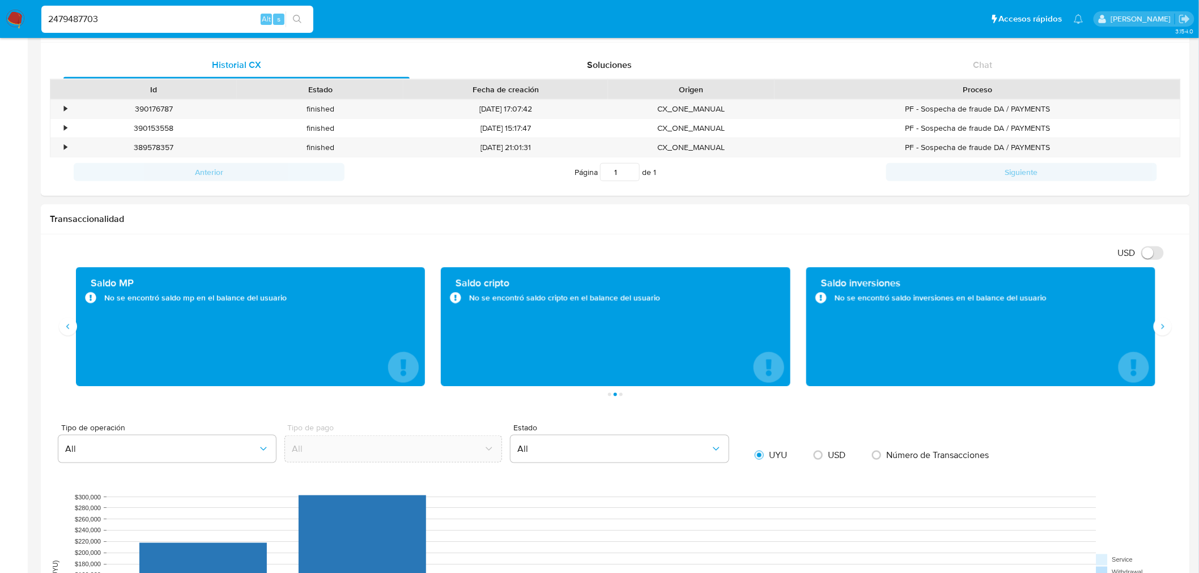
click at [110, 15] on input "2479487703" at bounding box center [177, 19] width 272 height 15
paste input "83935130"
type input "2483935130"
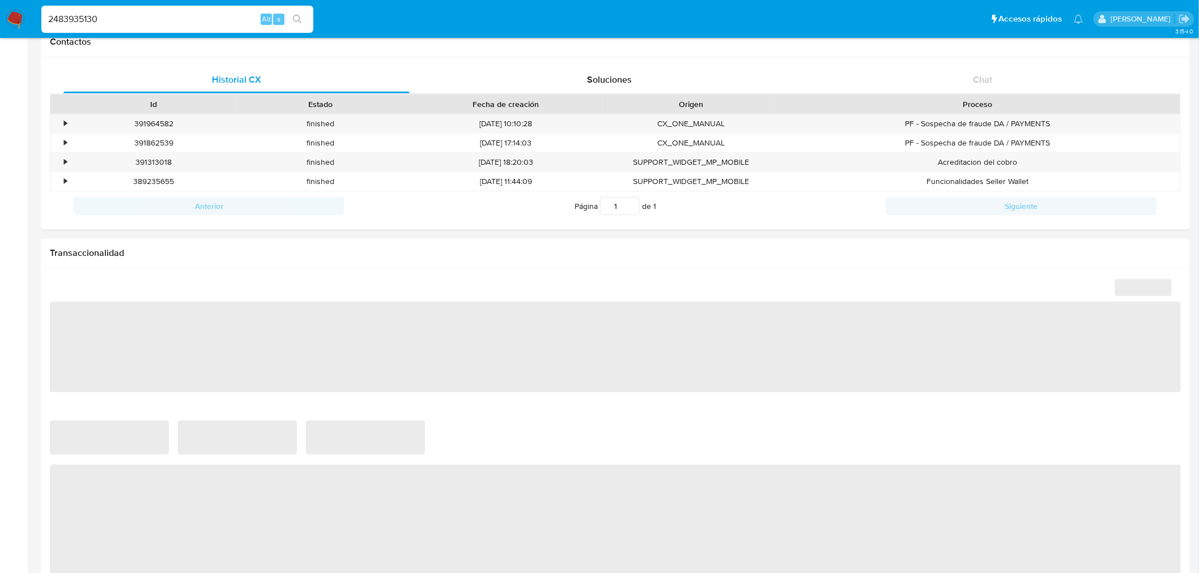
scroll to position [440, 0]
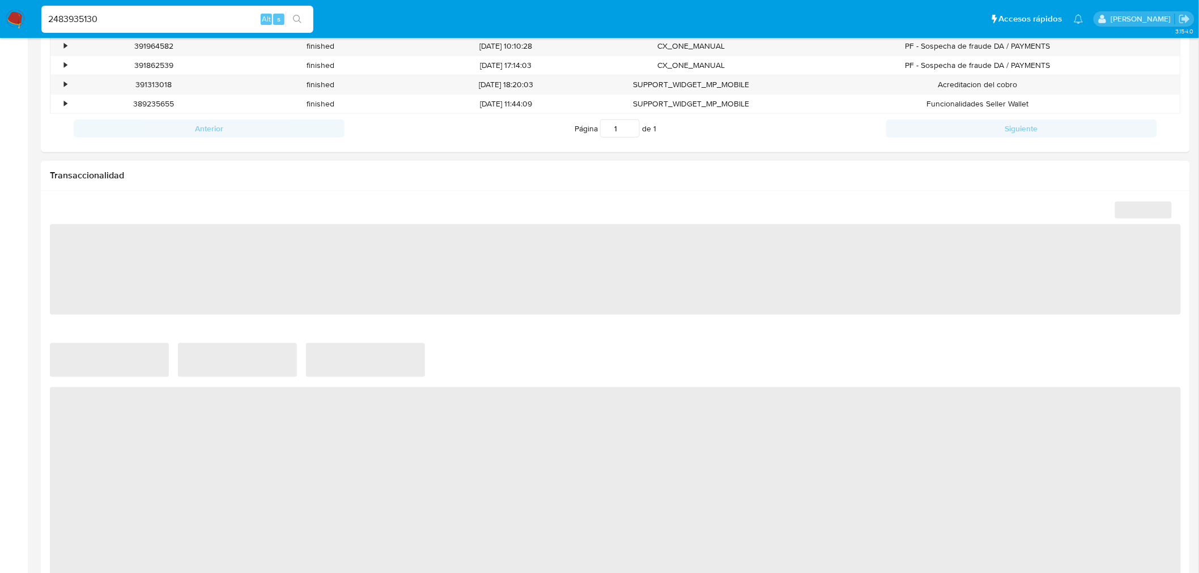
select select "10"
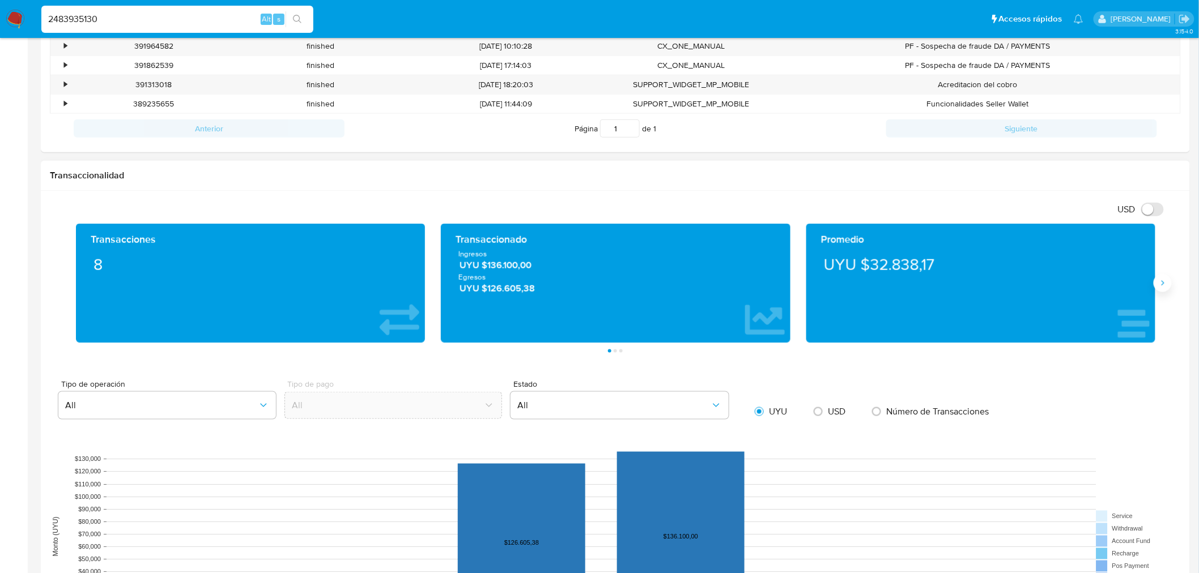
click at [1164, 284] on icon "Siguiente" at bounding box center [1162, 283] width 3 height 5
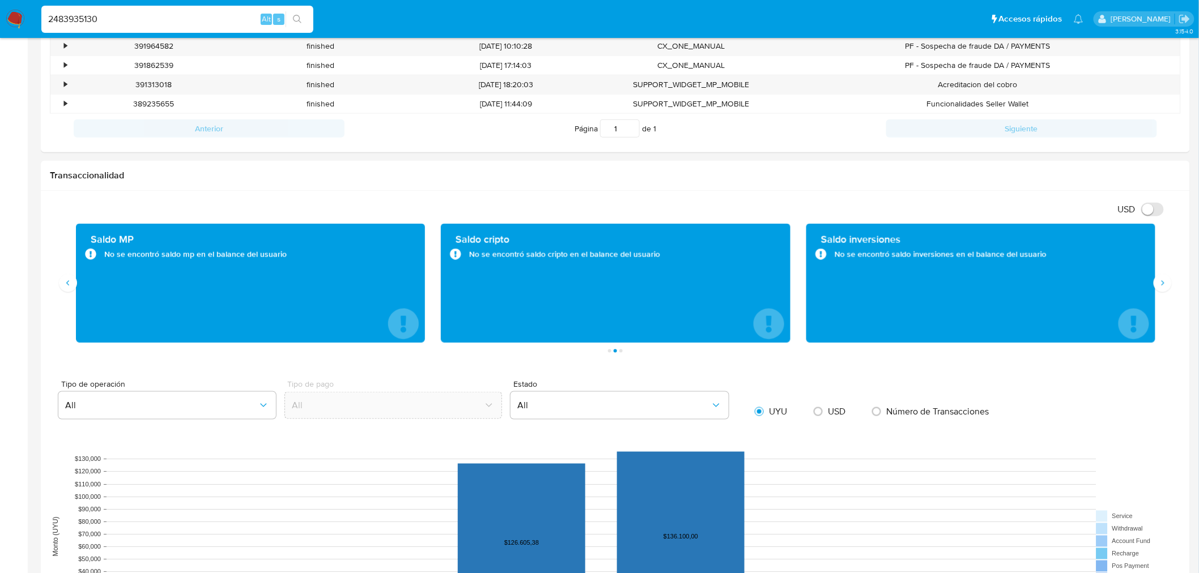
click at [77, 15] on input "2483935130" at bounding box center [177, 19] width 272 height 15
paste input "51876516"
type input "2451876516"
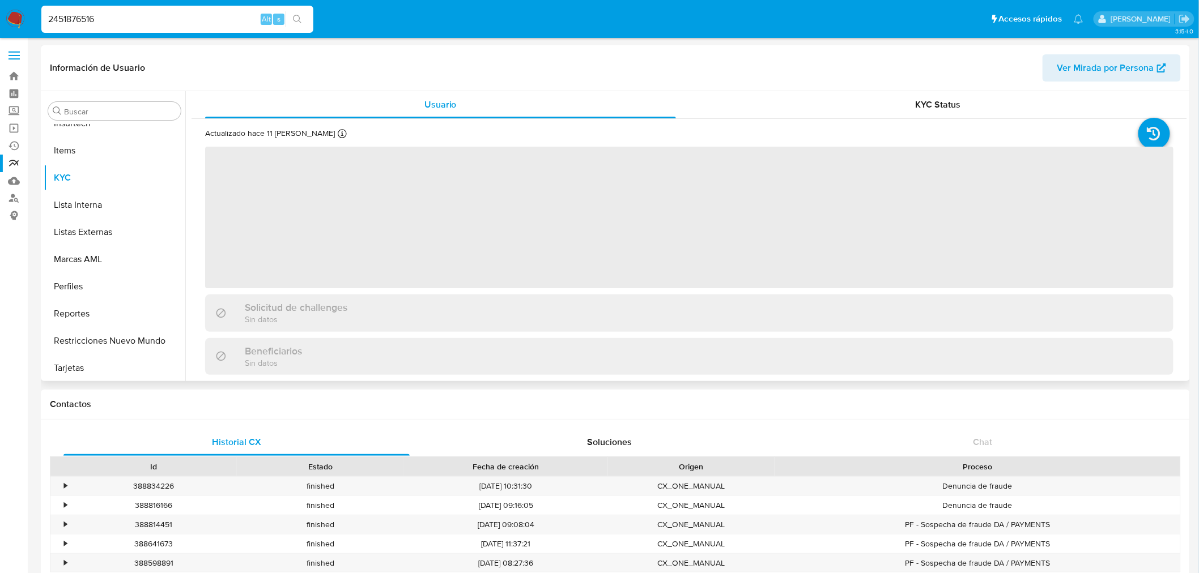
scroll to position [505, 0]
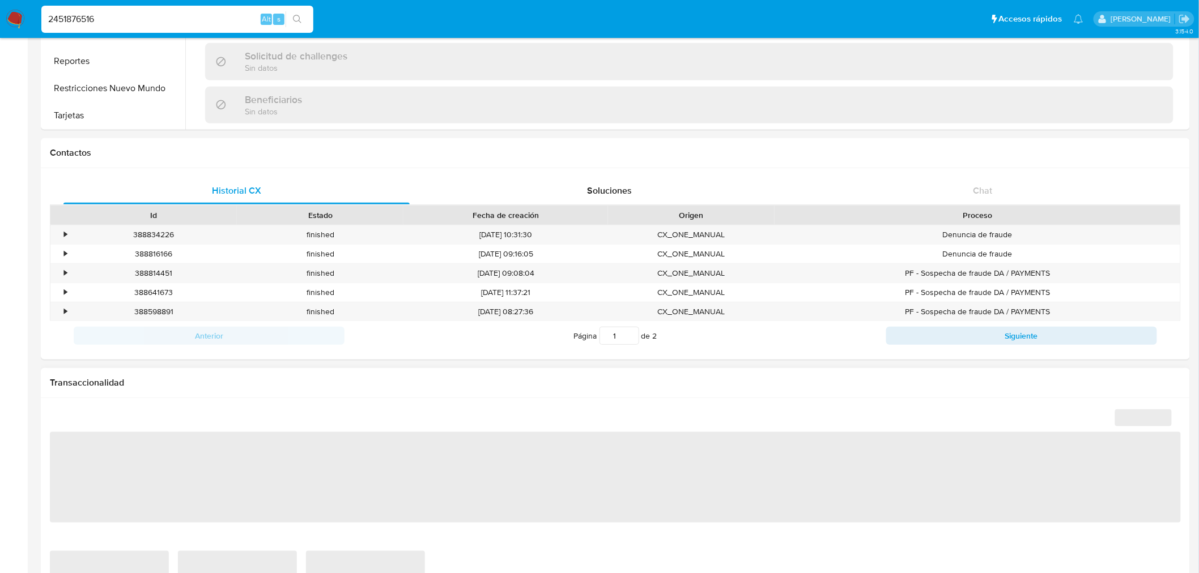
select select "10"
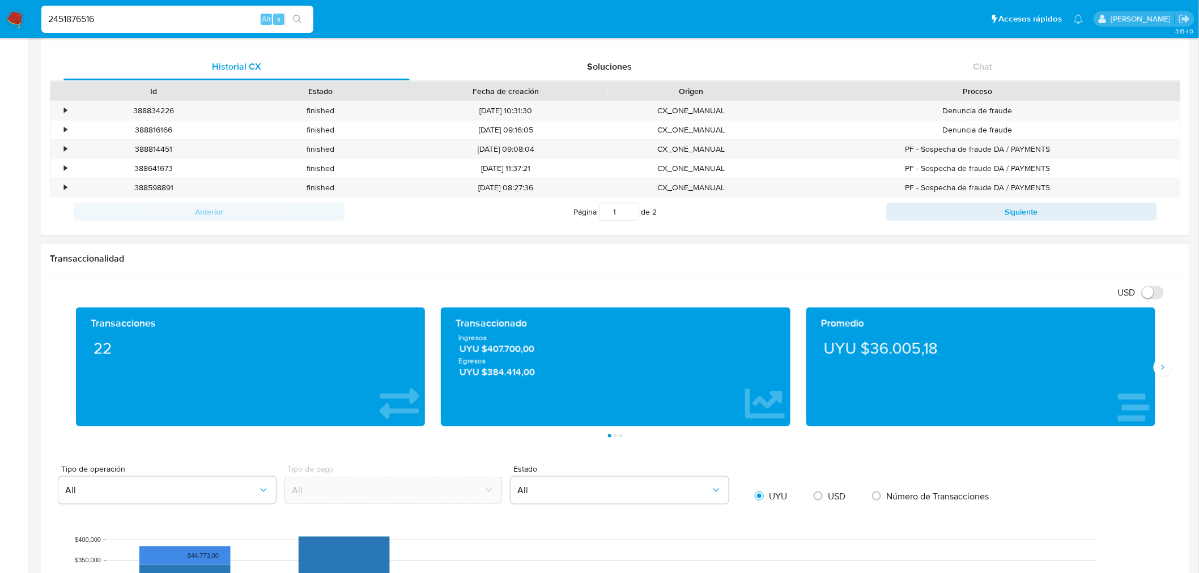
scroll to position [567, 0]
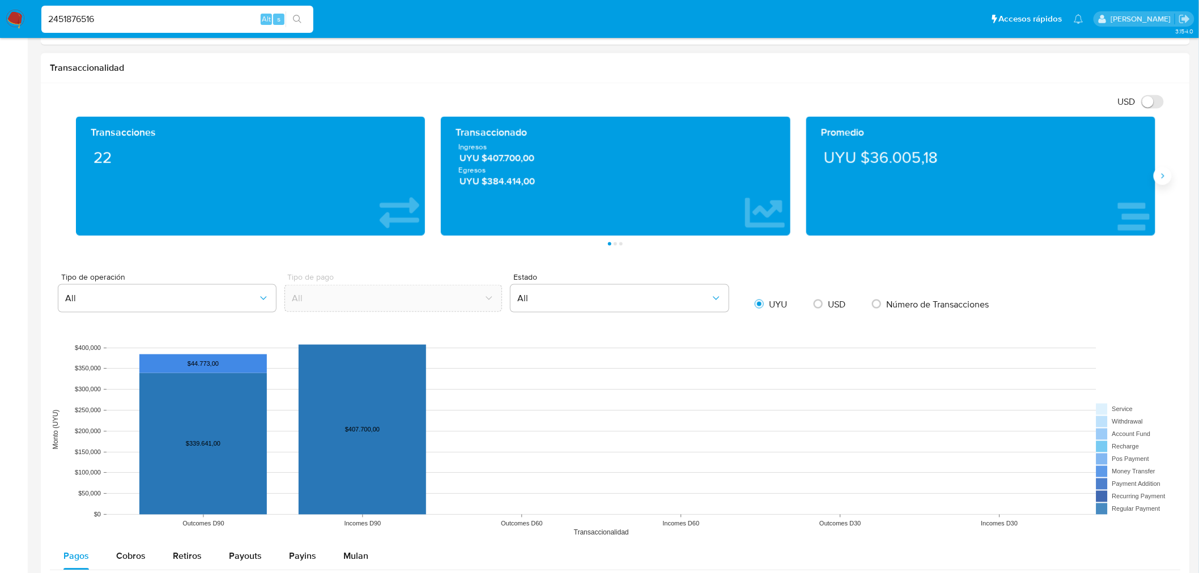
click at [1164, 176] on icon "Siguiente" at bounding box center [1162, 176] width 9 height 9
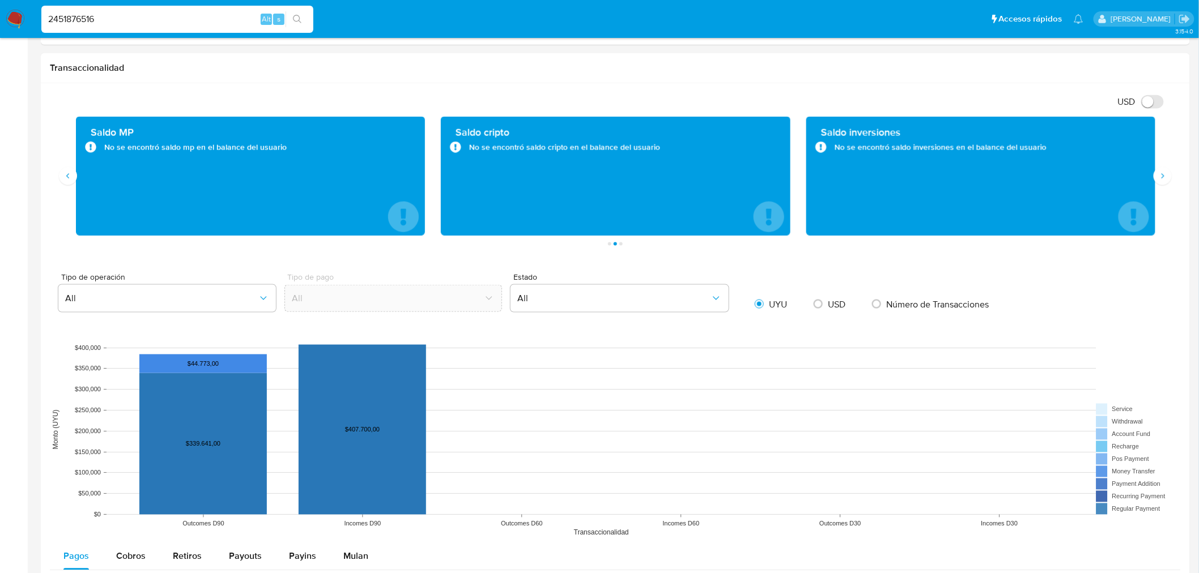
click at [48, 31] on div "2451876516 Alt s" at bounding box center [177, 19] width 272 height 27
click at [57, 22] on input "2451876516" at bounding box center [177, 19] width 272 height 15
paste input "47830269"
type input "2447830269"
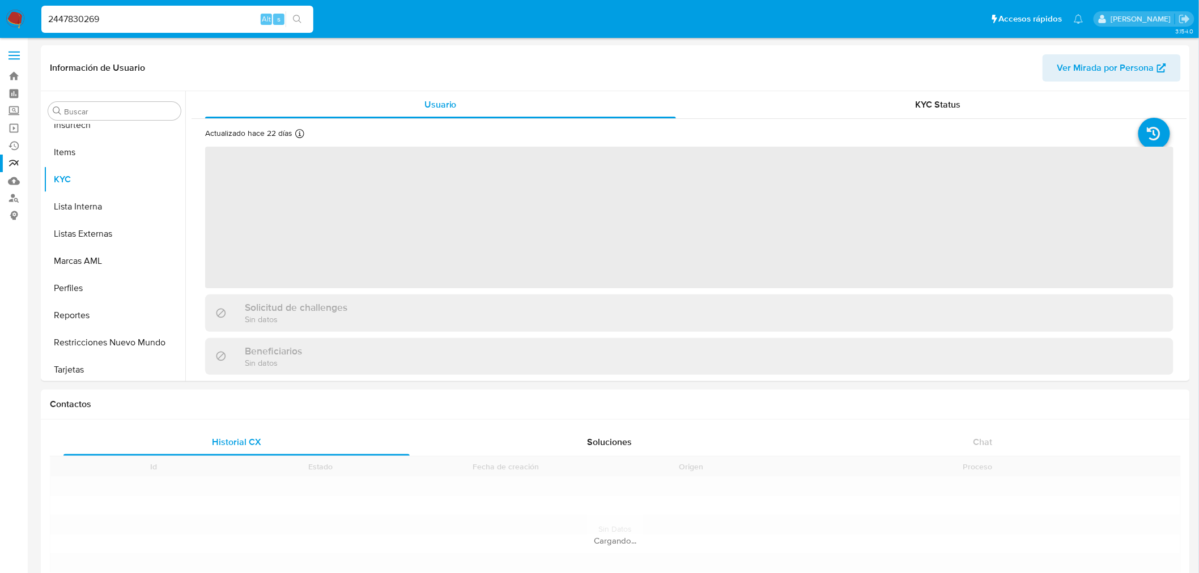
scroll to position [505, 0]
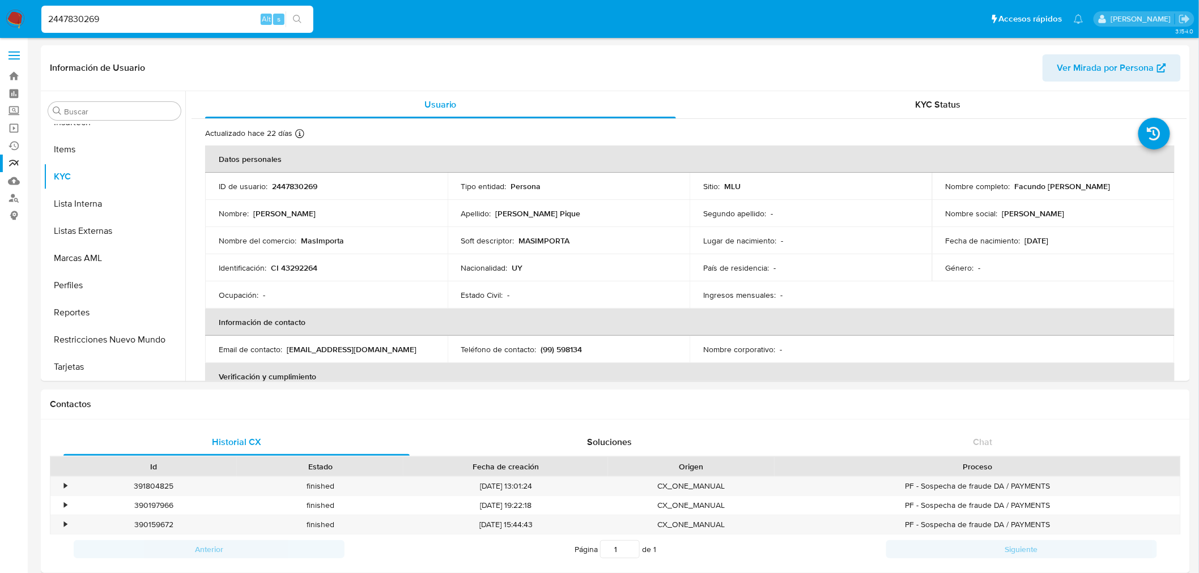
select select "10"
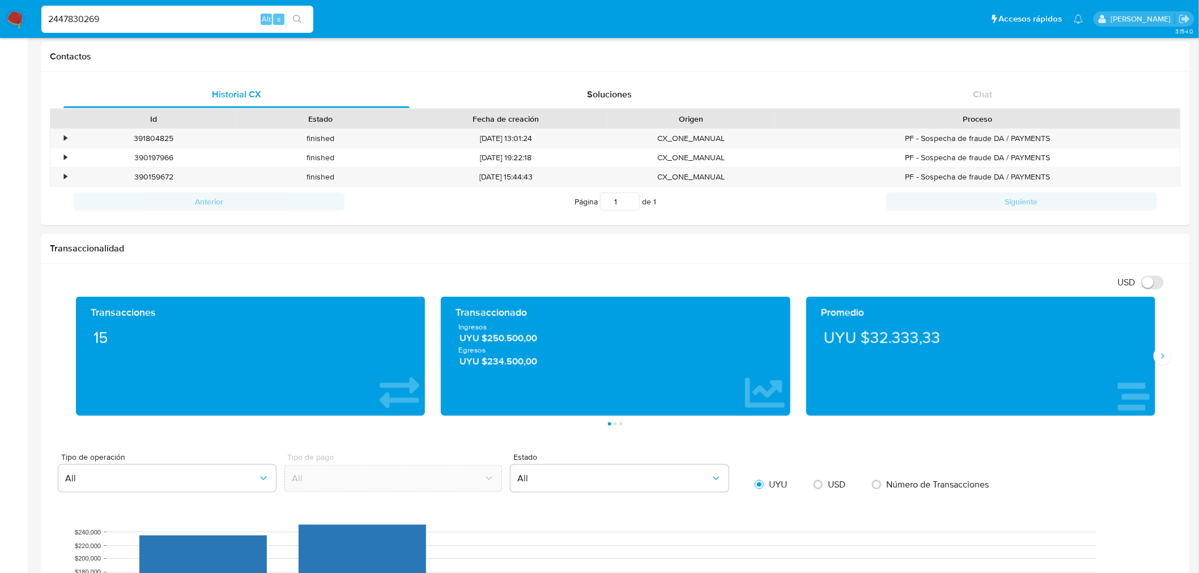
scroll to position [377, 0]
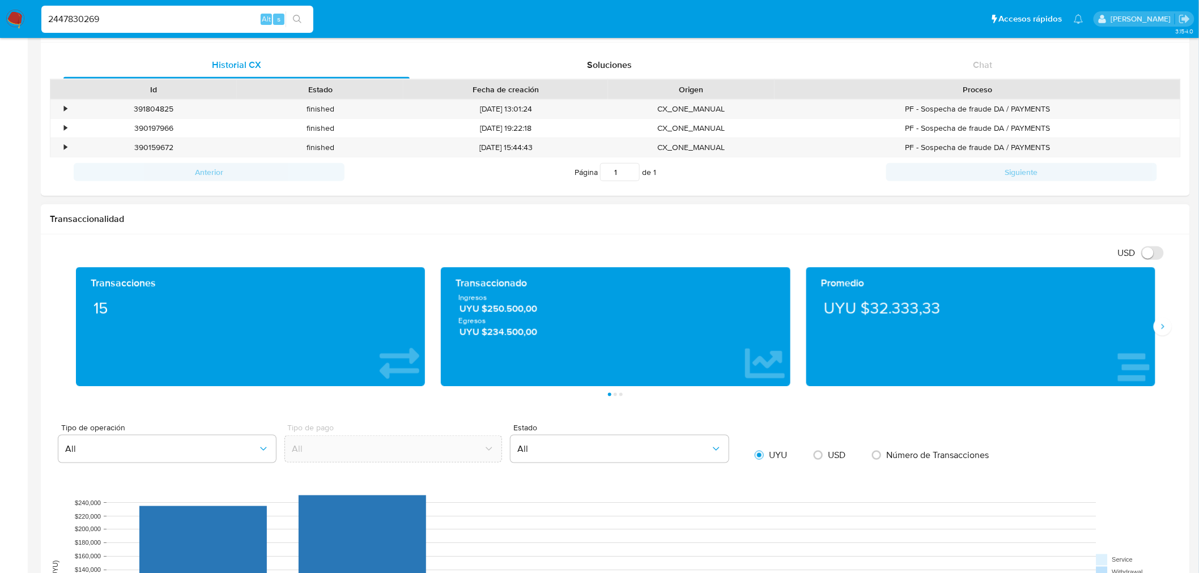
click at [1153, 323] on div "Promedio UYU $32.333,33" at bounding box center [980, 326] width 349 height 119
click at [1157, 326] on button "Siguiente" at bounding box center [1163, 327] width 18 height 18
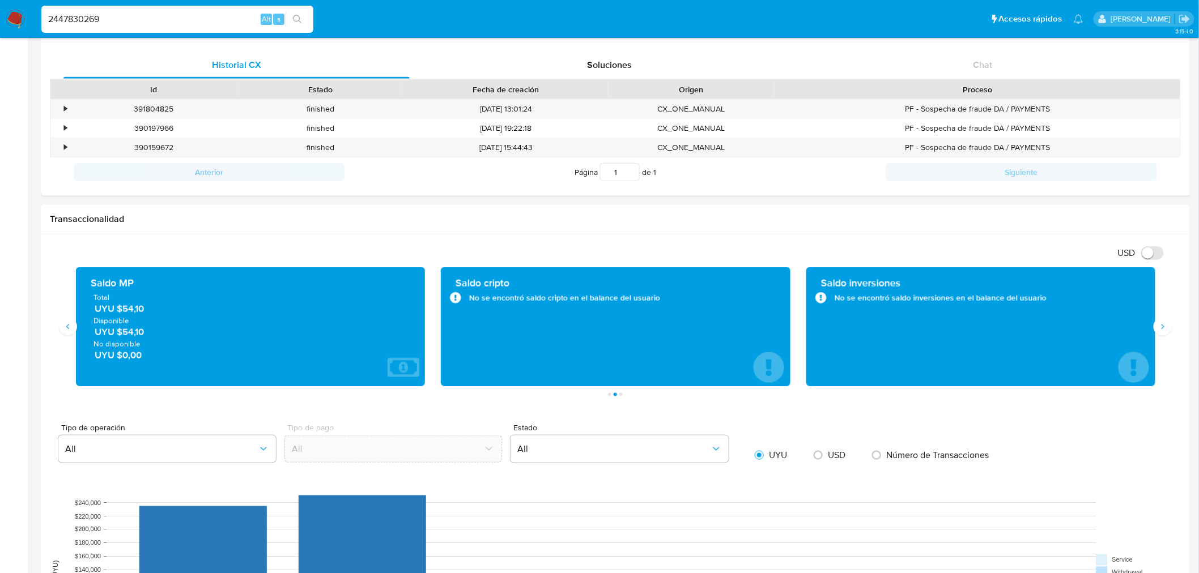
click at [59, 17] on input "2447830269" at bounding box center [177, 19] width 272 height 15
paste input "51928190"
type input "2451928190"
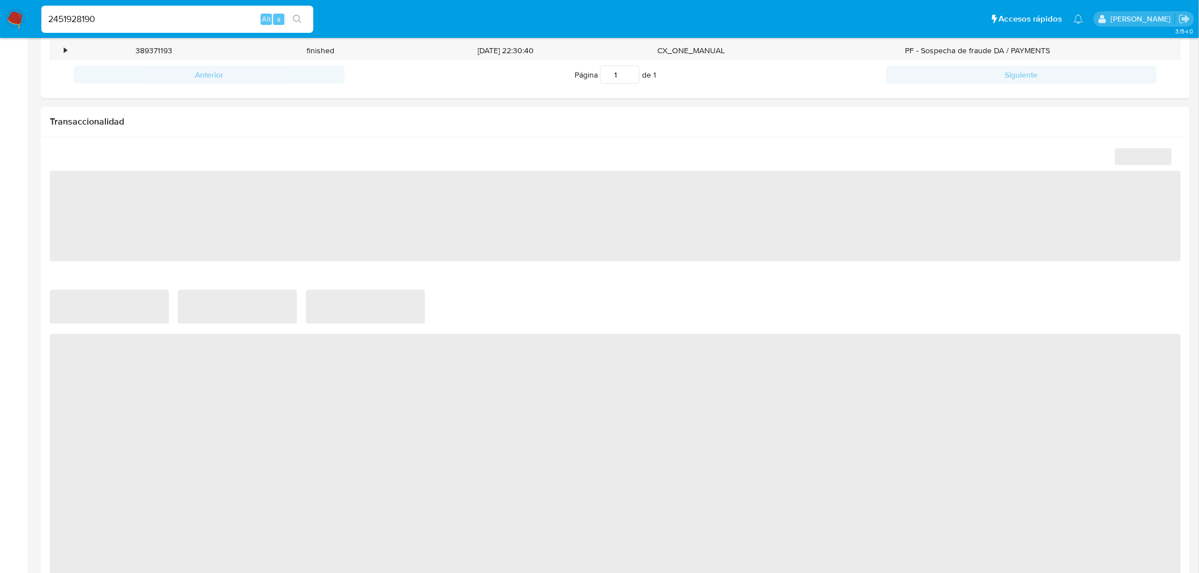
scroll to position [567, 0]
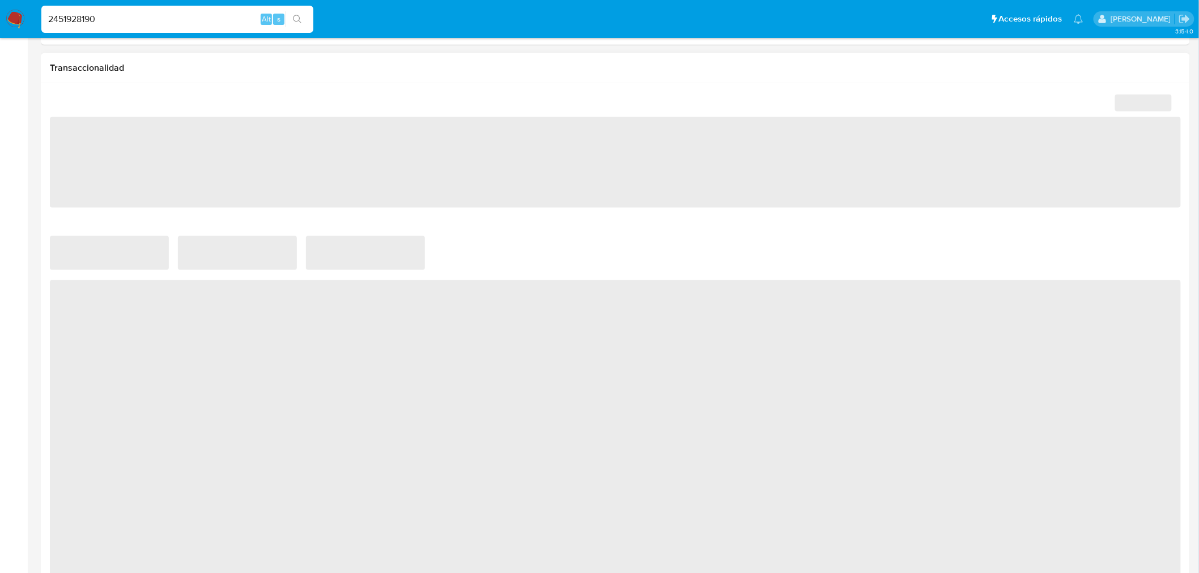
select select "10"
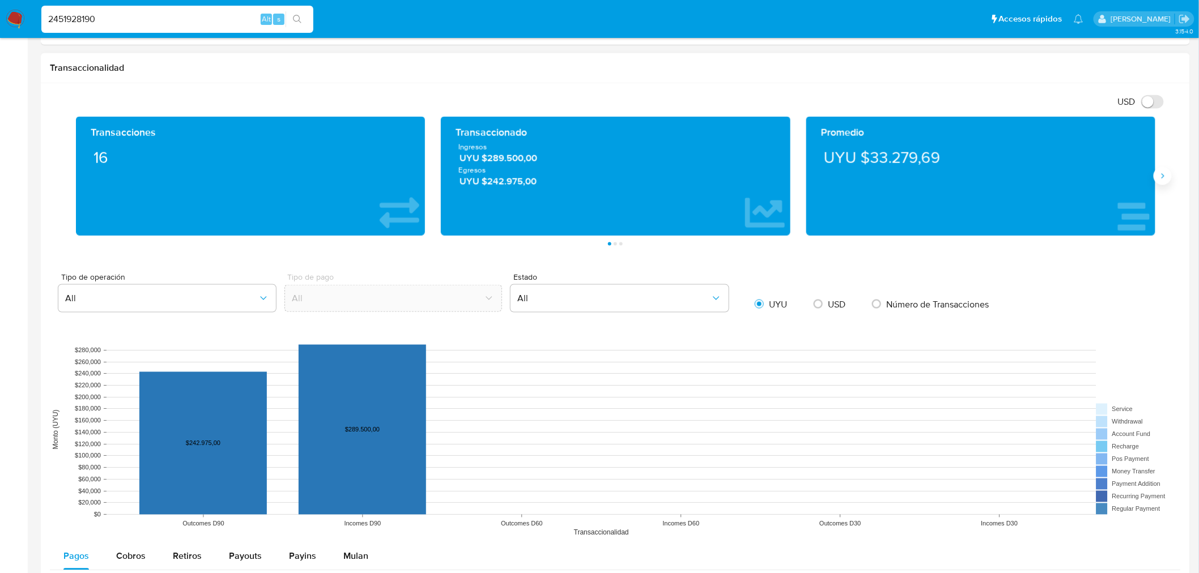
click at [1165, 178] on icon "Siguiente" at bounding box center [1162, 176] width 9 height 9
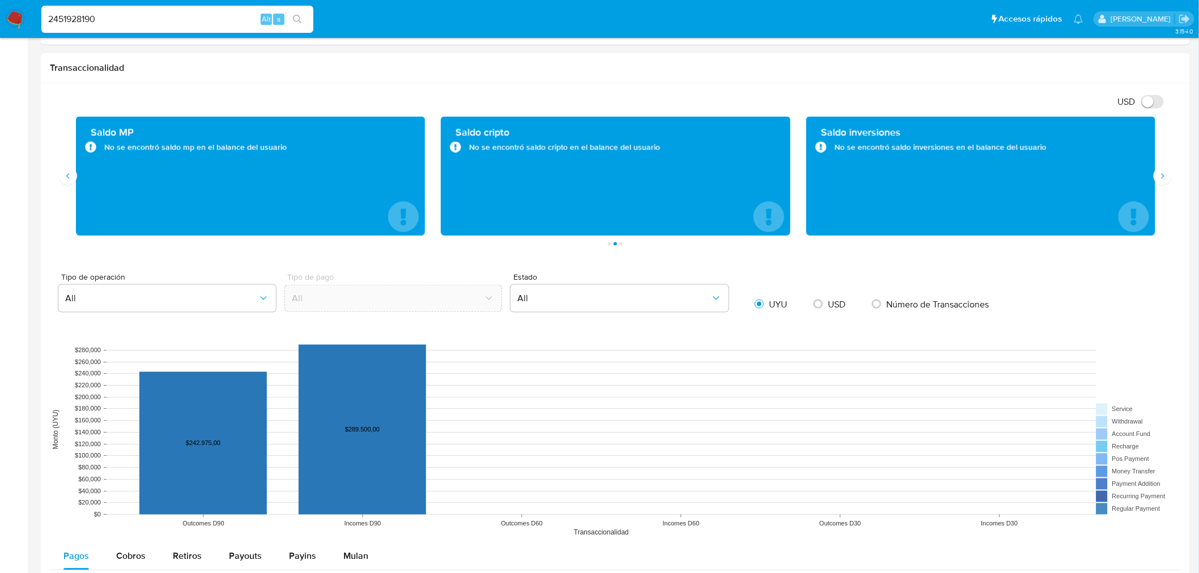
click at [144, 15] on input "2451928190" at bounding box center [177, 19] width 272 height 15
paste input "829200"
type input "2451829200"
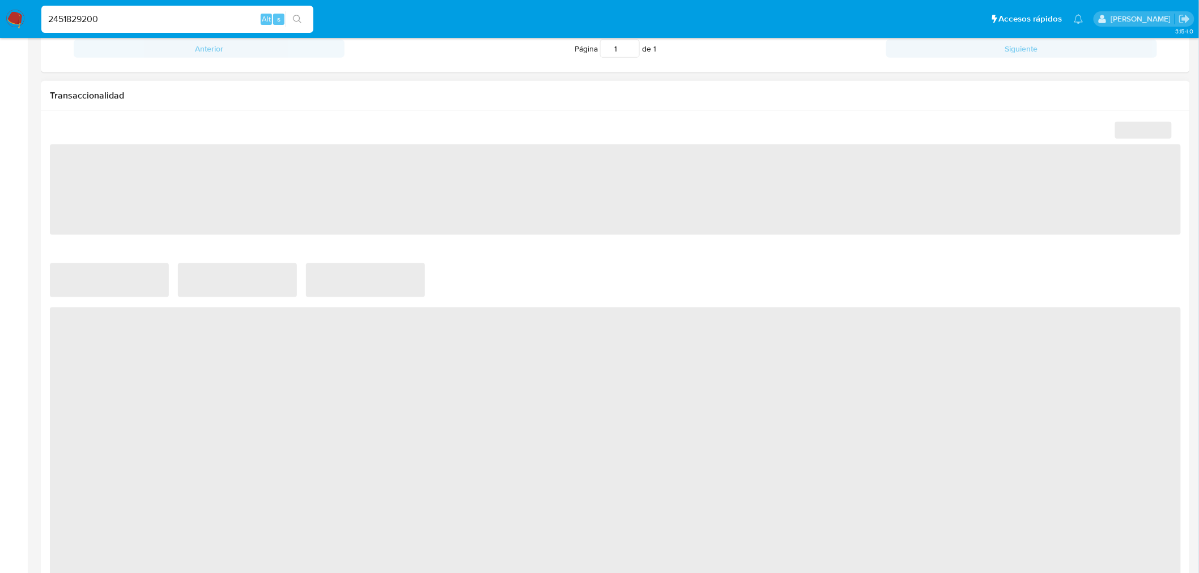
scroll to position [377, 0]
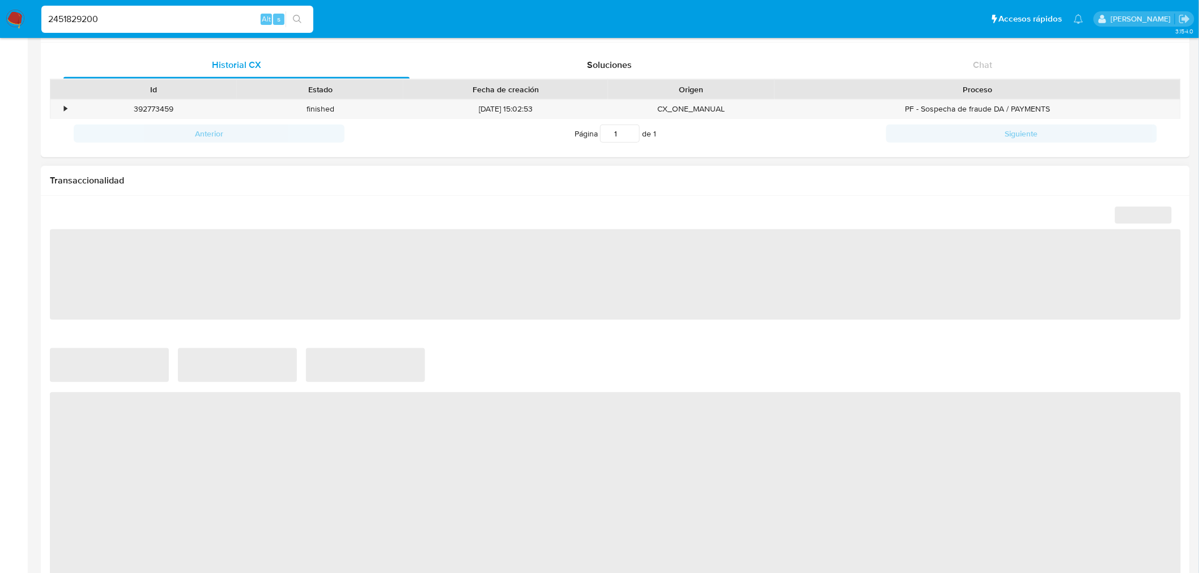
select select "10"
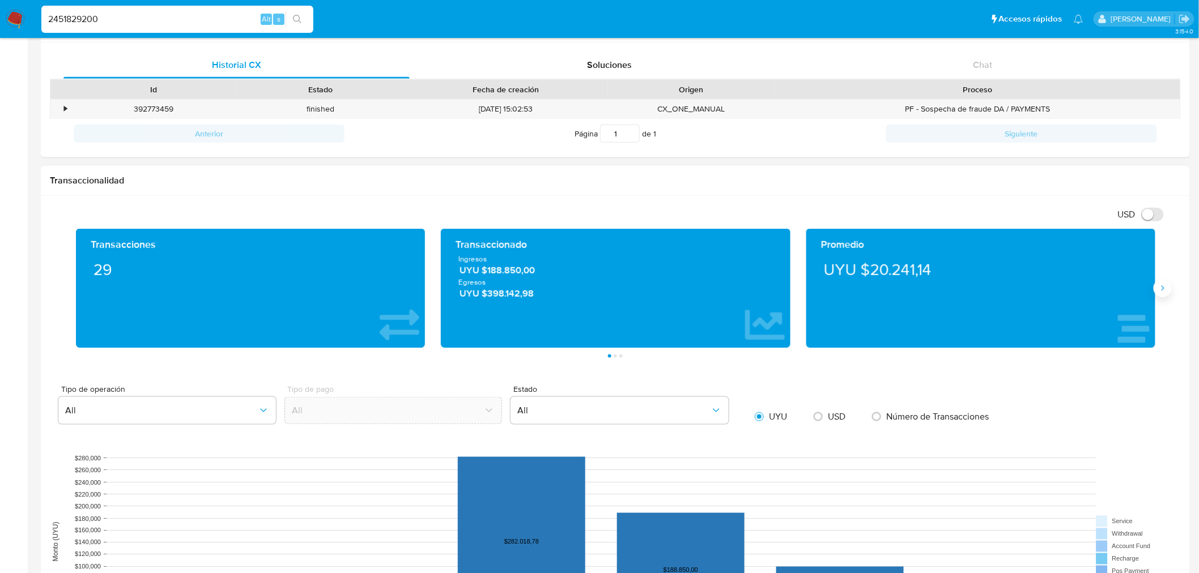
click at [1160, 285] on icon "Siguiente" at bounding box center [1162, 288] width 9 height 9
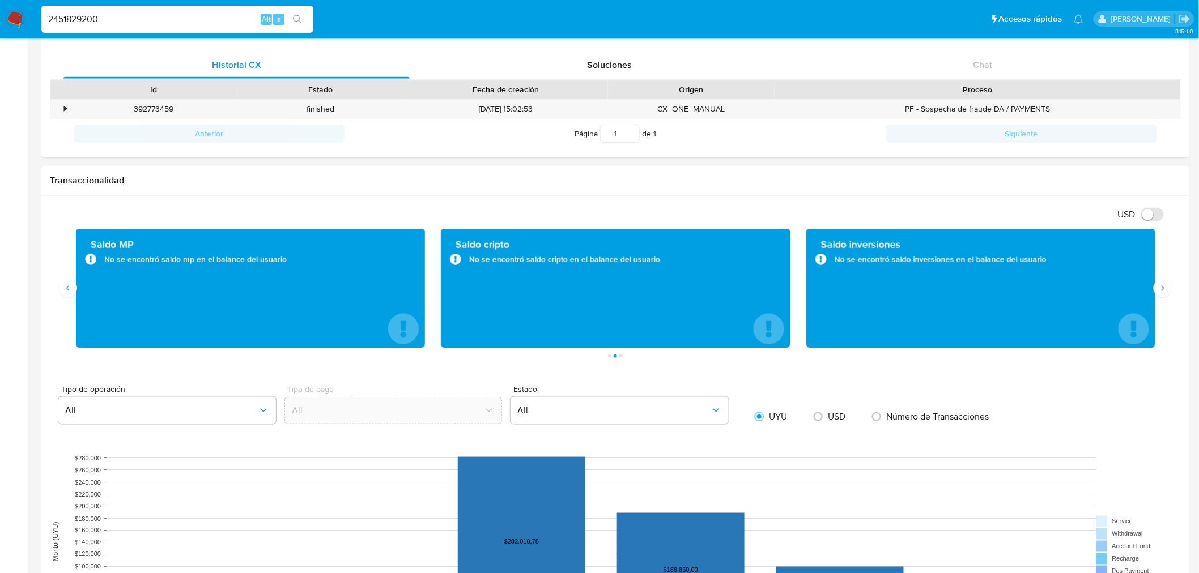
click at [115, 19] on input "2451829200" at bounding box center [177, 19] width 272 height 15
paste input "47367342"
type input "2447367342"
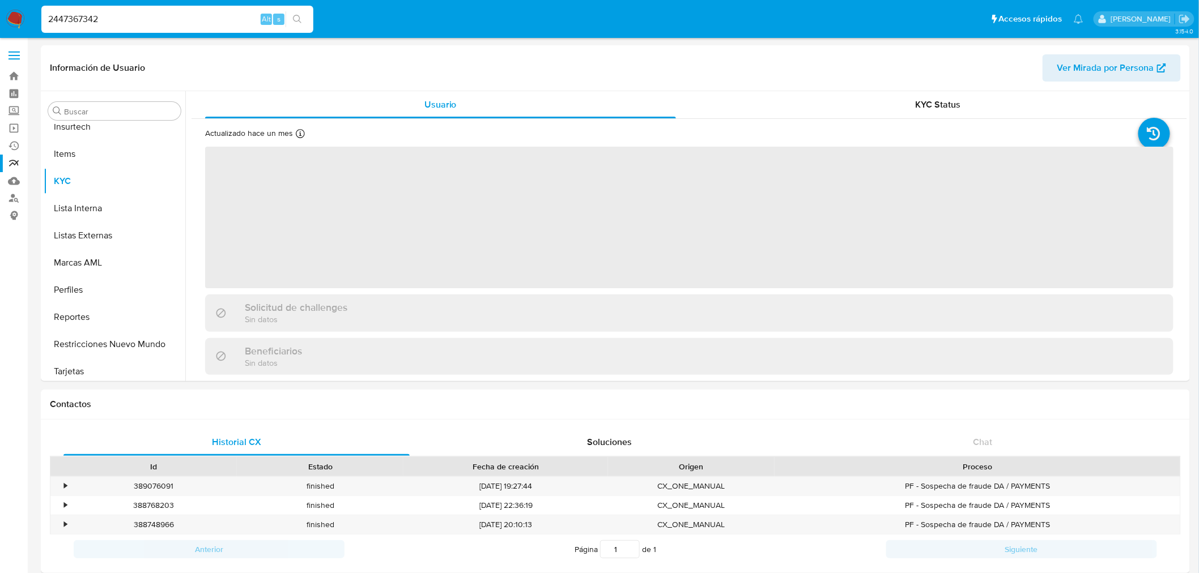
scroll to position [505, 0]
select select "10"
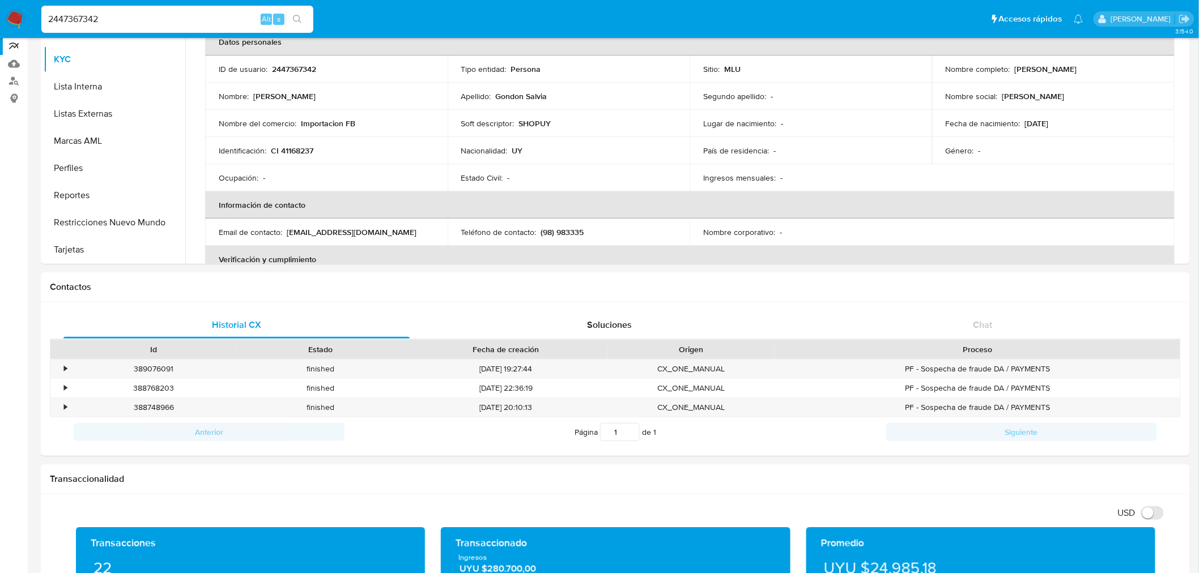
scroll to position [314, 0]
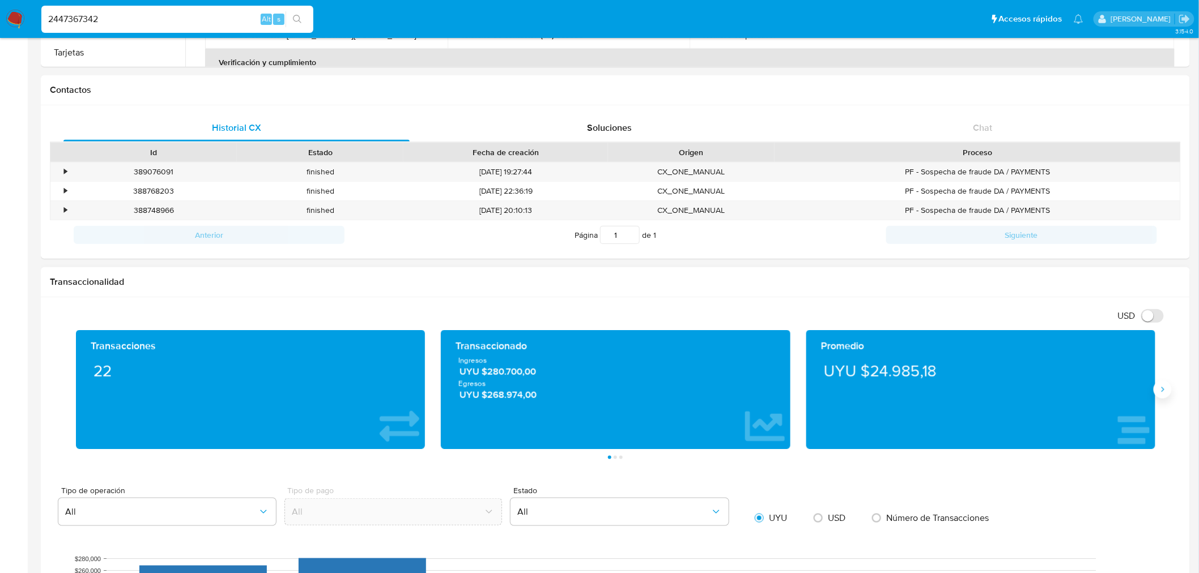
click at [1163, 389] on icon "Siguiente" at bounding box center [1162, 389] width 9 height 9
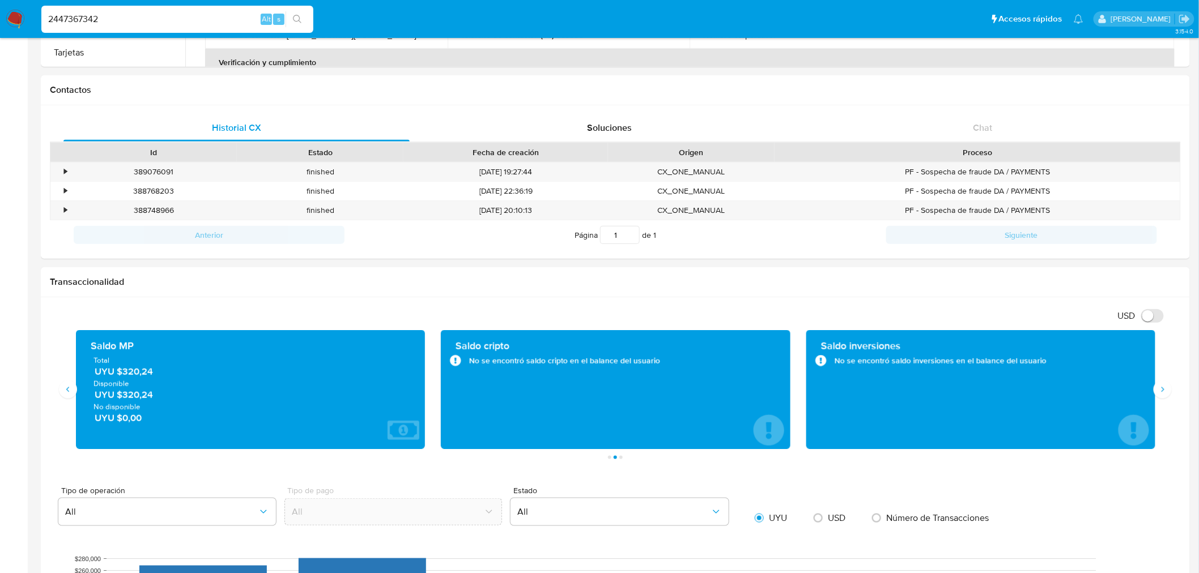
click at [155, 19] on input "2447367342" at bounding box center [177, 19] width 272 height 15
paste input "04125298"
type input "2404125298"
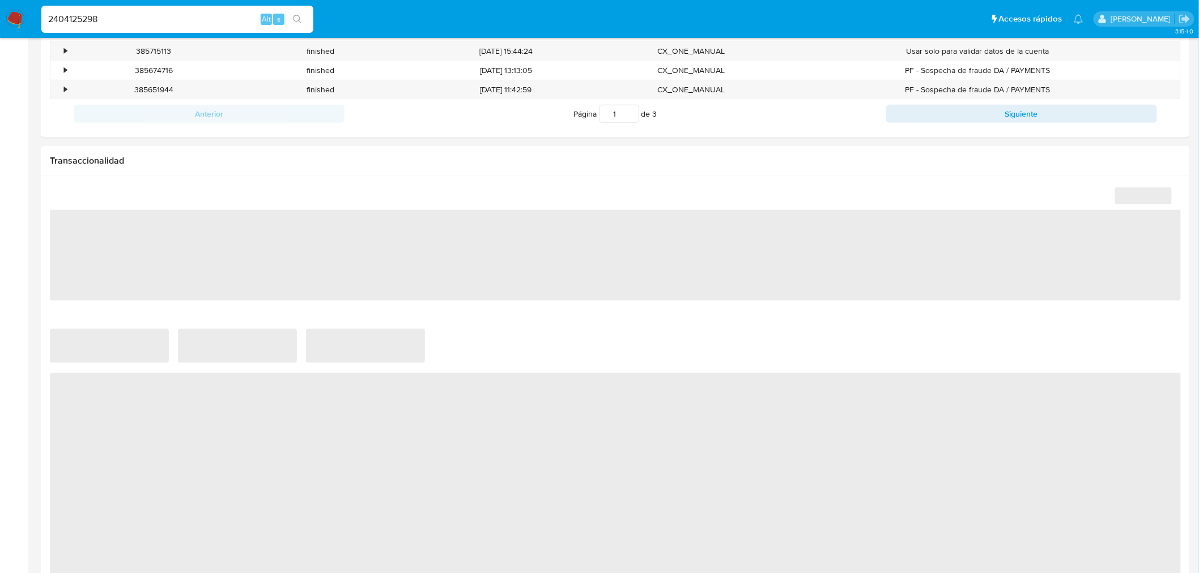
scroll to position [503, 0]
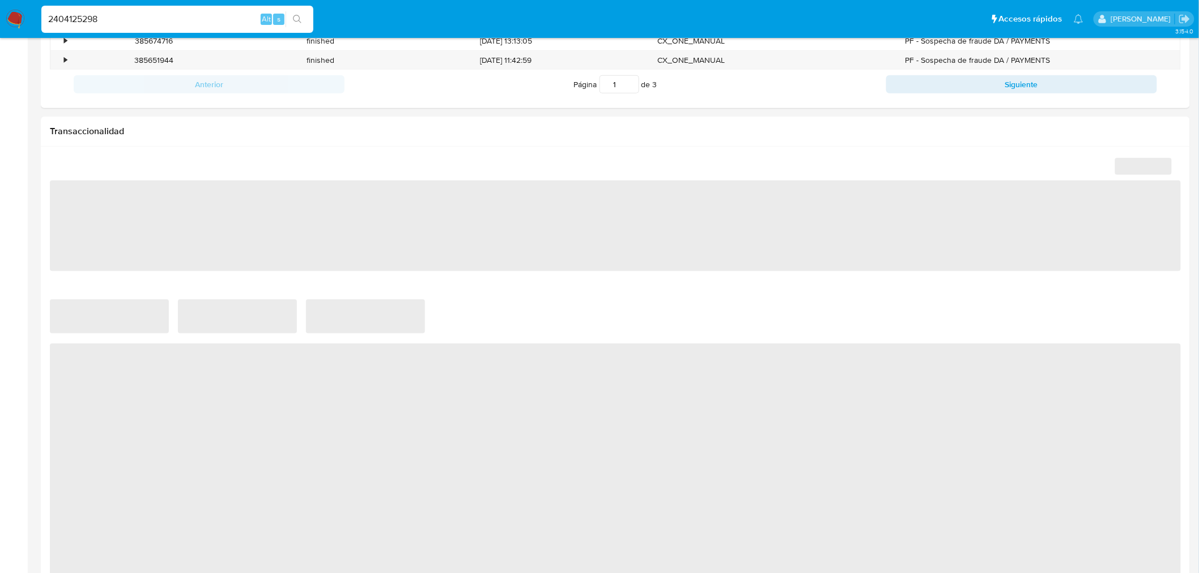
select select "10"
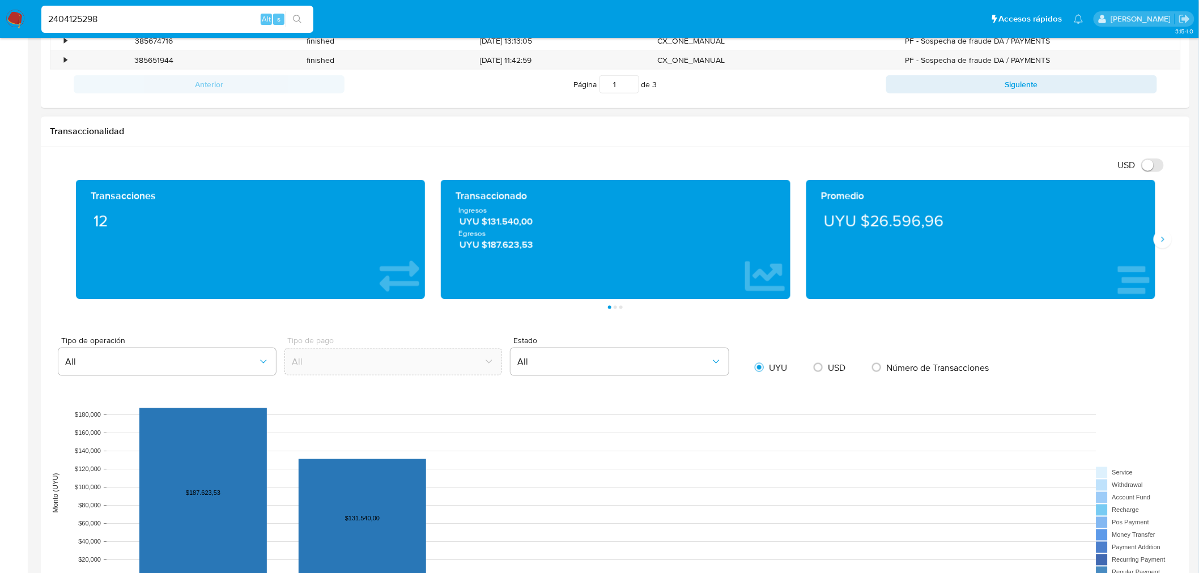
click at [1164, 250] on div "Transacciones 12 Transaccionado Ingresos UYU $131.540,00 Egresos UYU $187.623,5…" at bounding box center [615, 244] width 1131 height 129
click at [1163, 241] on icon "Siguiente" at bounding box center [1162, 239] width 9 height 9
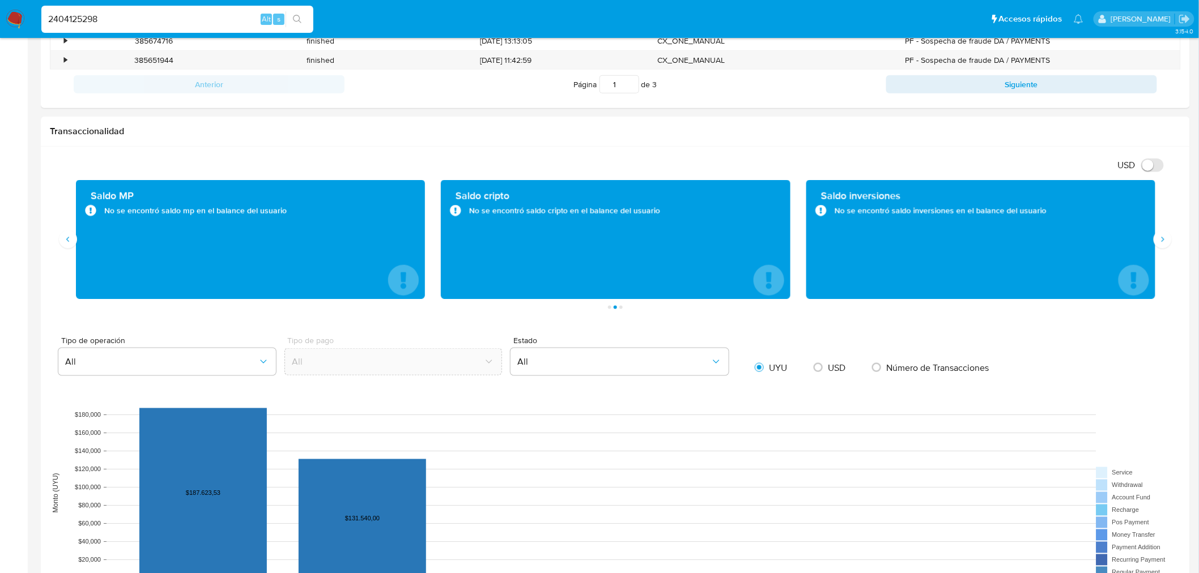
click at [121, 20] on input "2404125298" at bounding box center [177, 19] width 272 height 15
paste input "391269574"
type input "2391269574"
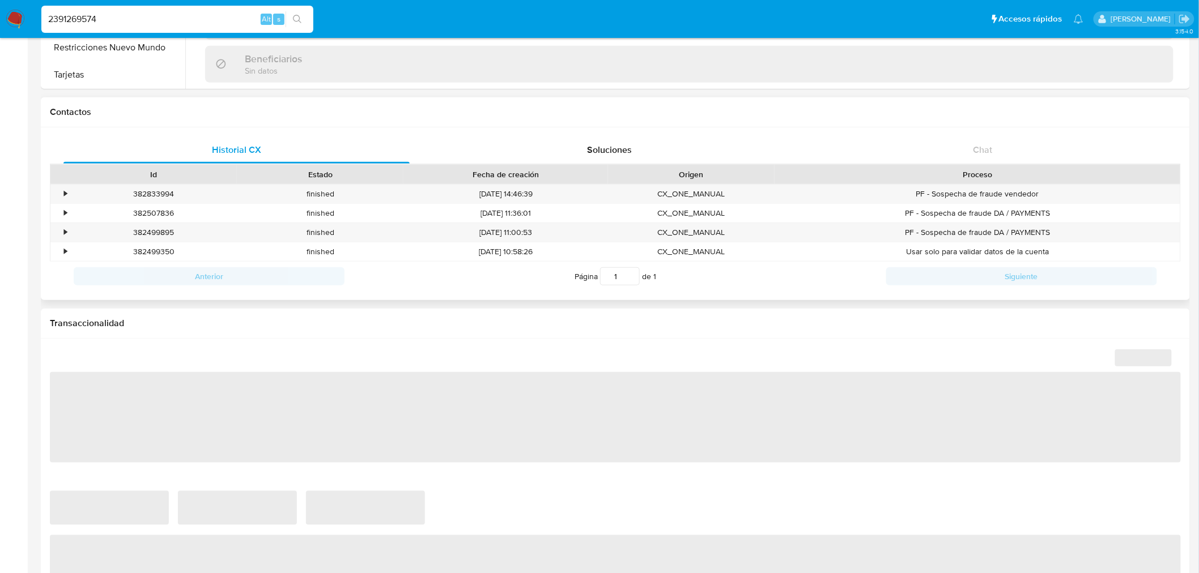
scroll to position [314, 0]
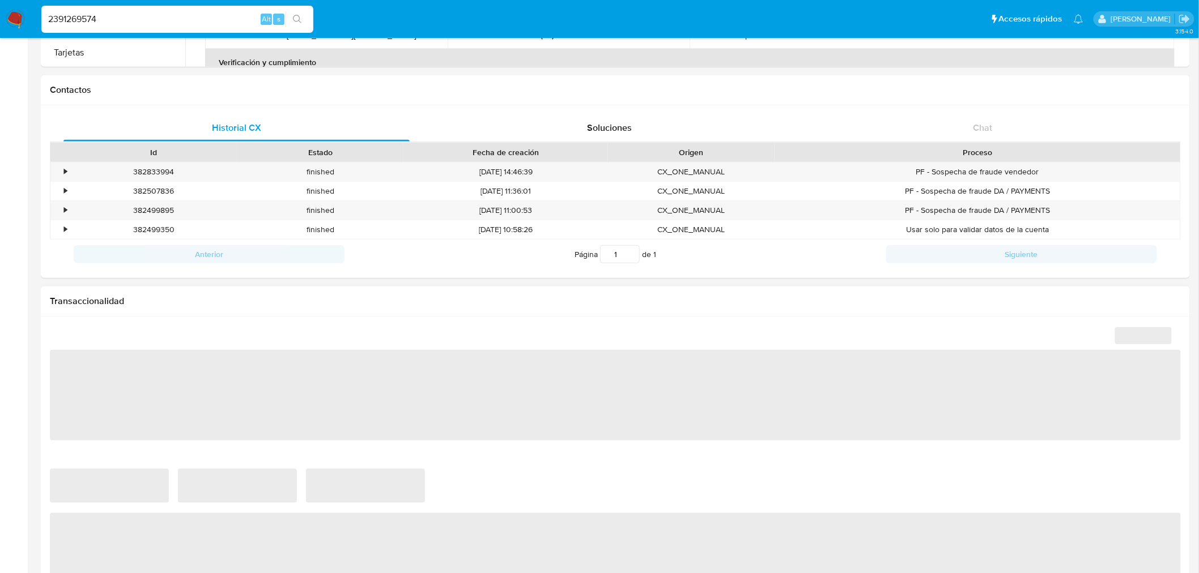
select select "10"
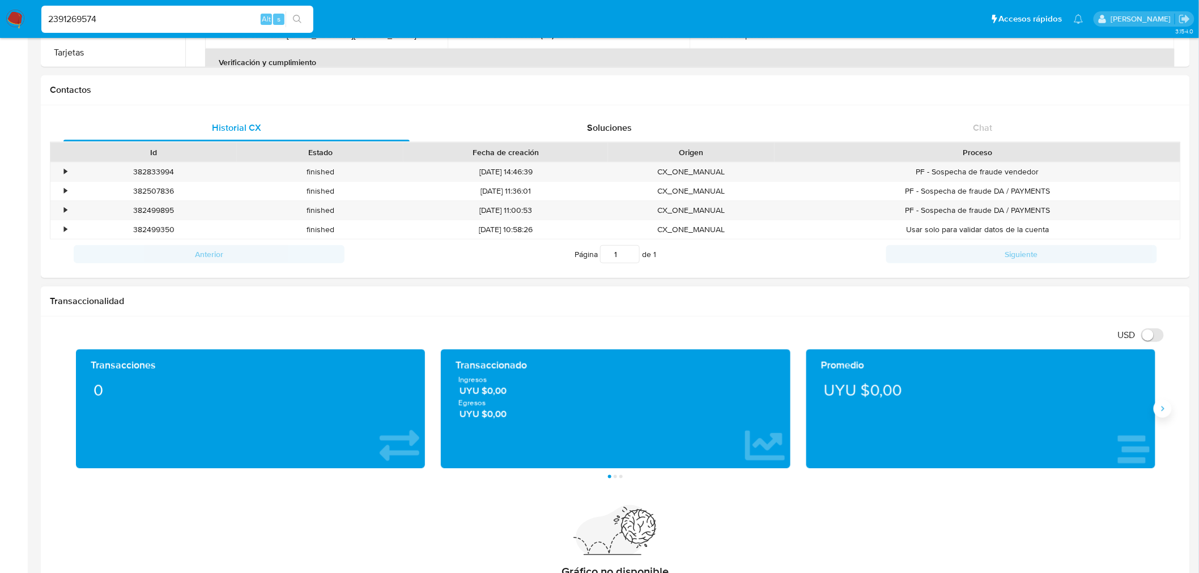
click at [1166, 415] on button "Siguiente" at bounding box center [1163, 409] width 18 height 18
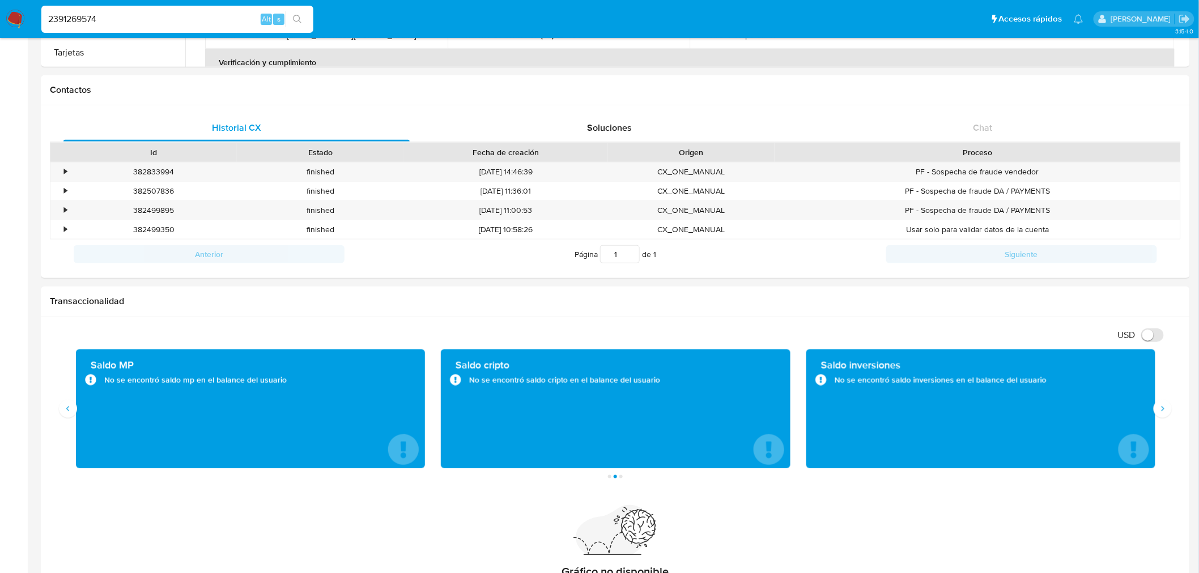
click at [156, 18] on input "2391269574" at bounding box center [177, 19] width 272 height 15
paste input "479487703"
type input "2479487703"
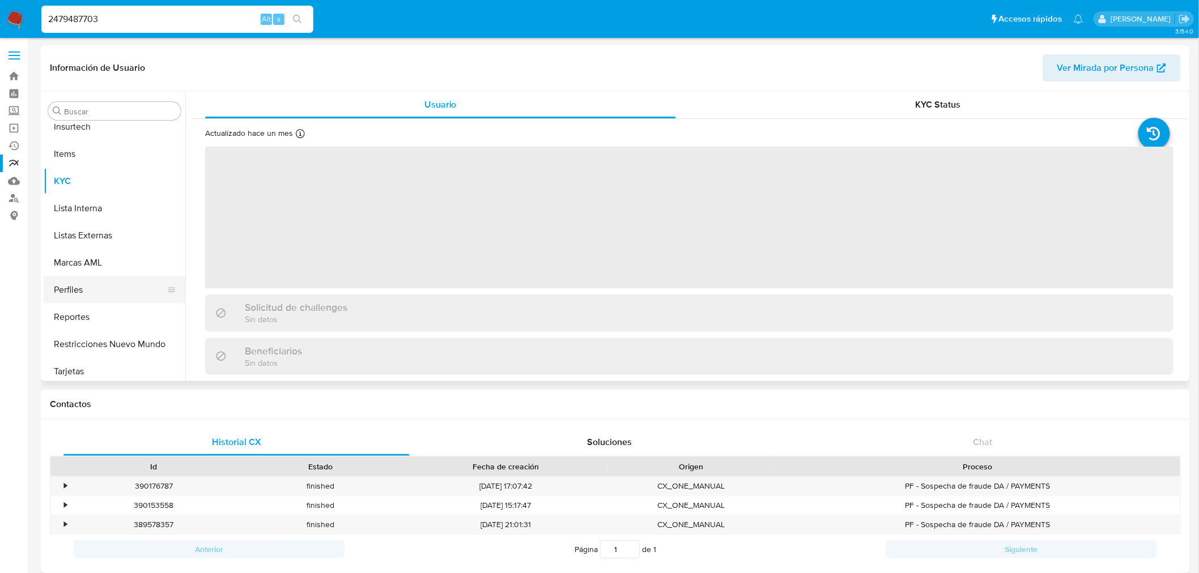
scroll to position [505, 0]
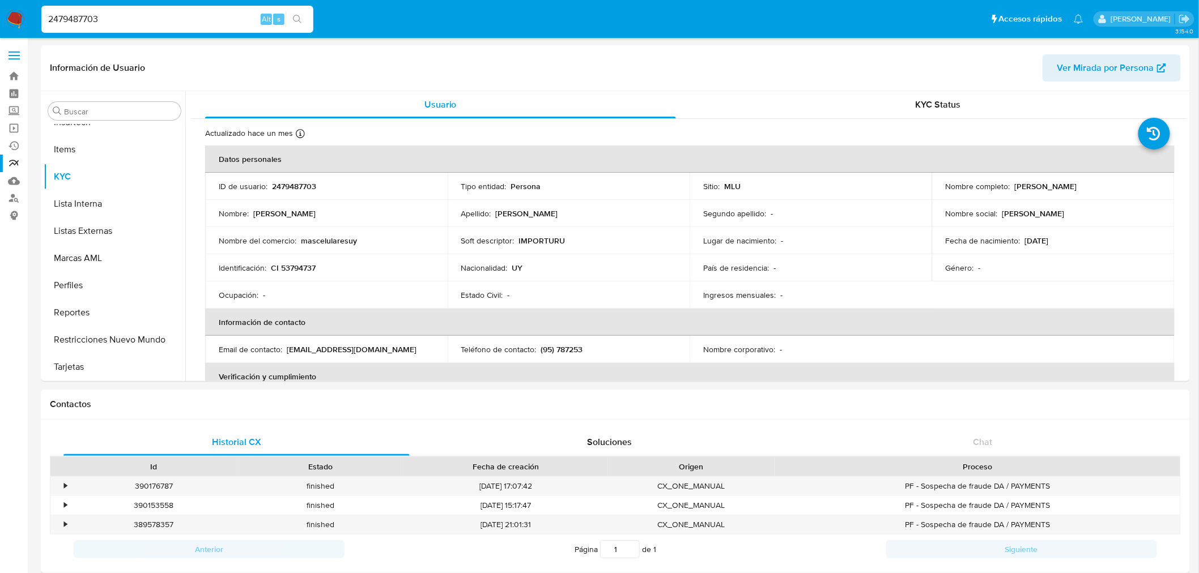
select select "10"
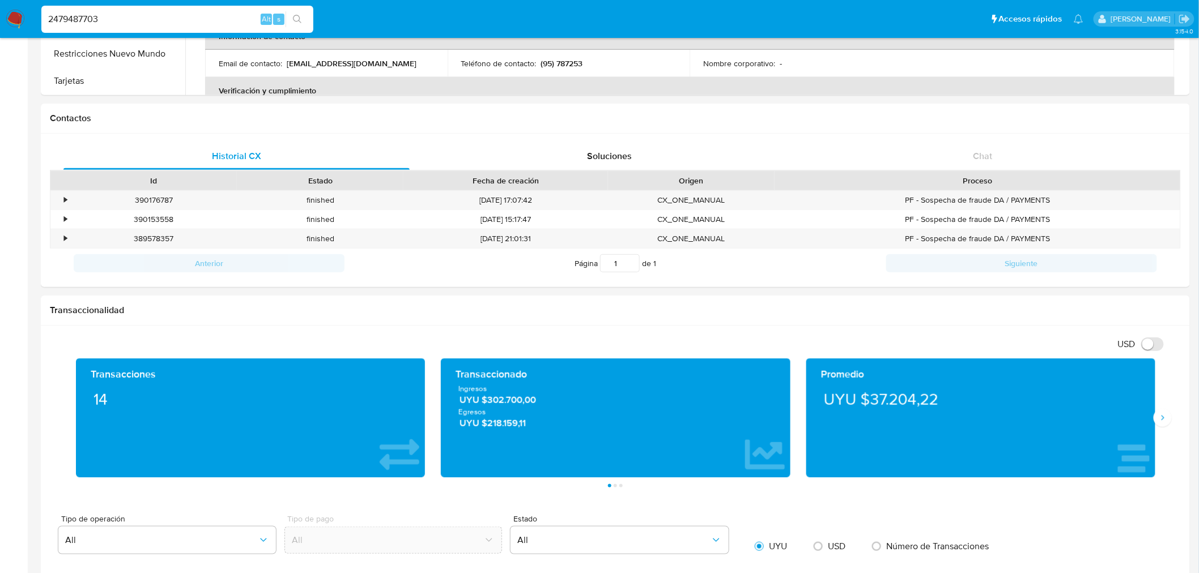
scroll to position [314, 0]
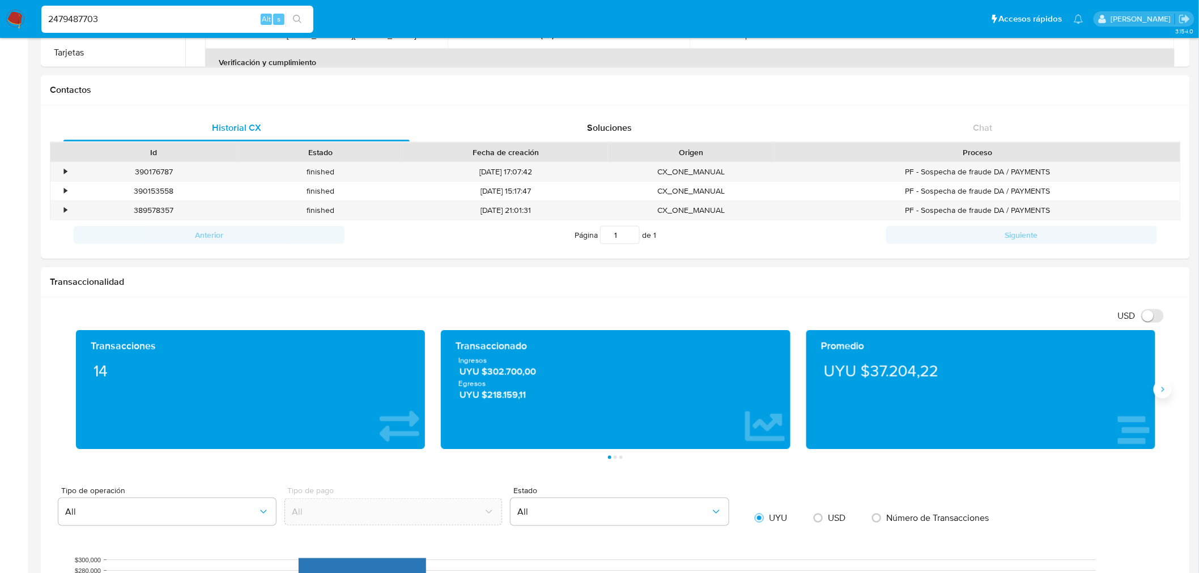
click at [1157, 398] on button "Siguiente" at bounding box center [1163, 390] width 18 height 18
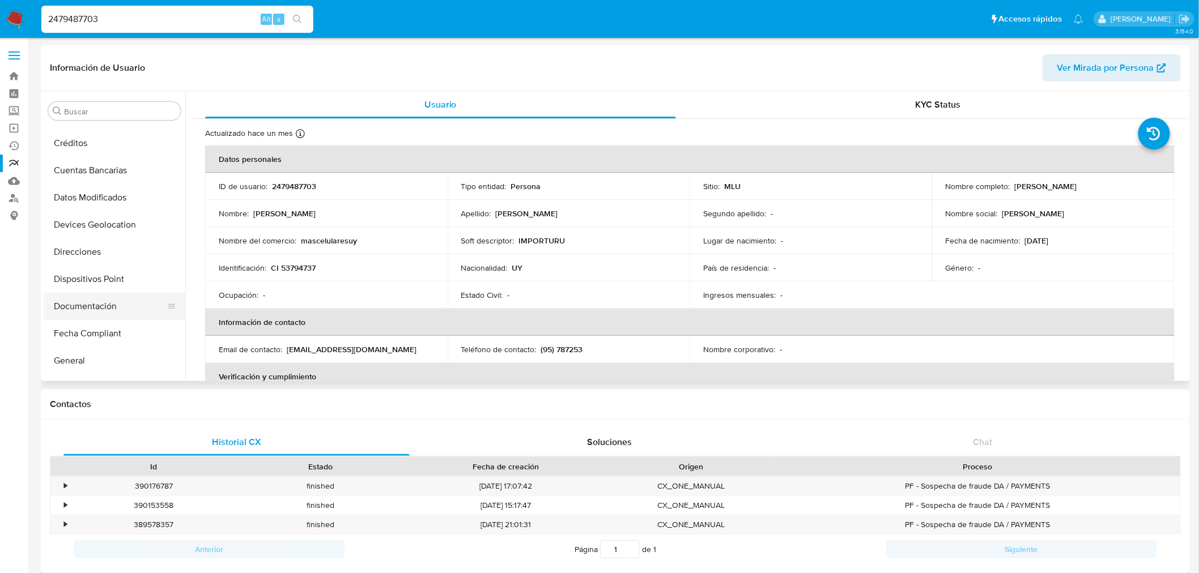
scroll to position [126, 0]
click at [97, 334] on button "General" at bounding box center [110, 338] width 133 height 27
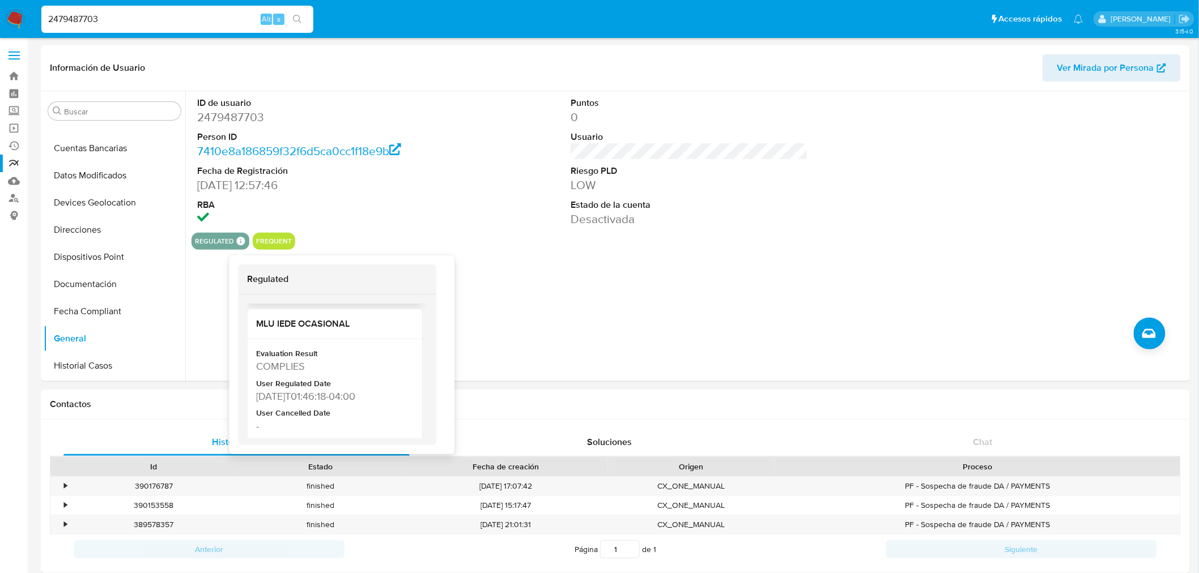
scroll to position [245, 0]
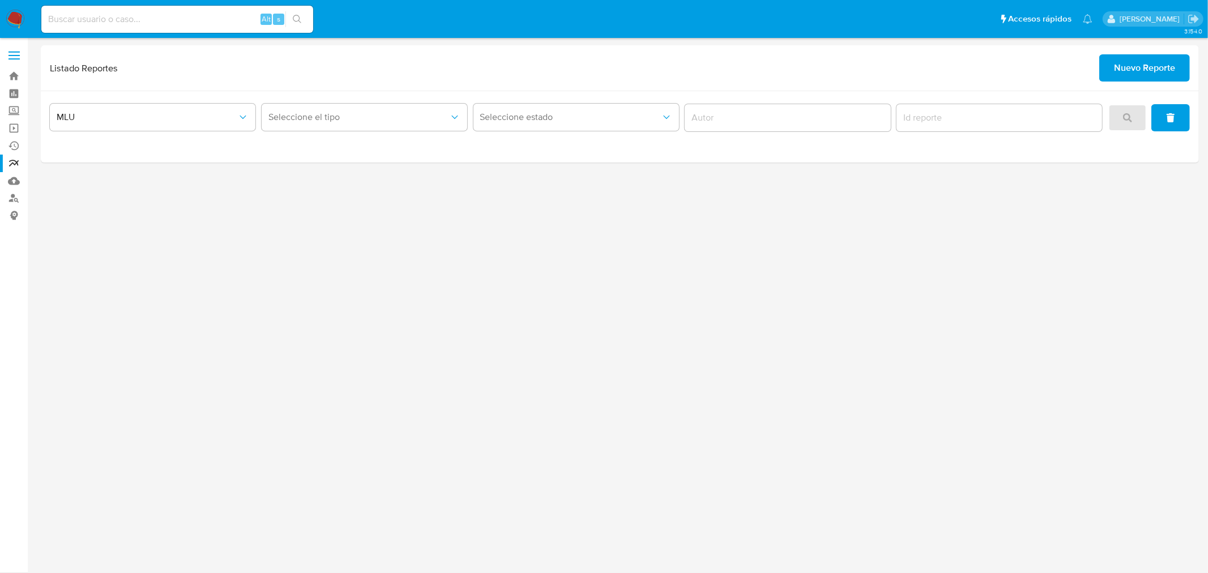
click at [638, 439] on div "3.154.0" at bounding box center [620, 305] width 1159 height 521
